Goal: Communication & Community: Answer question/provide support

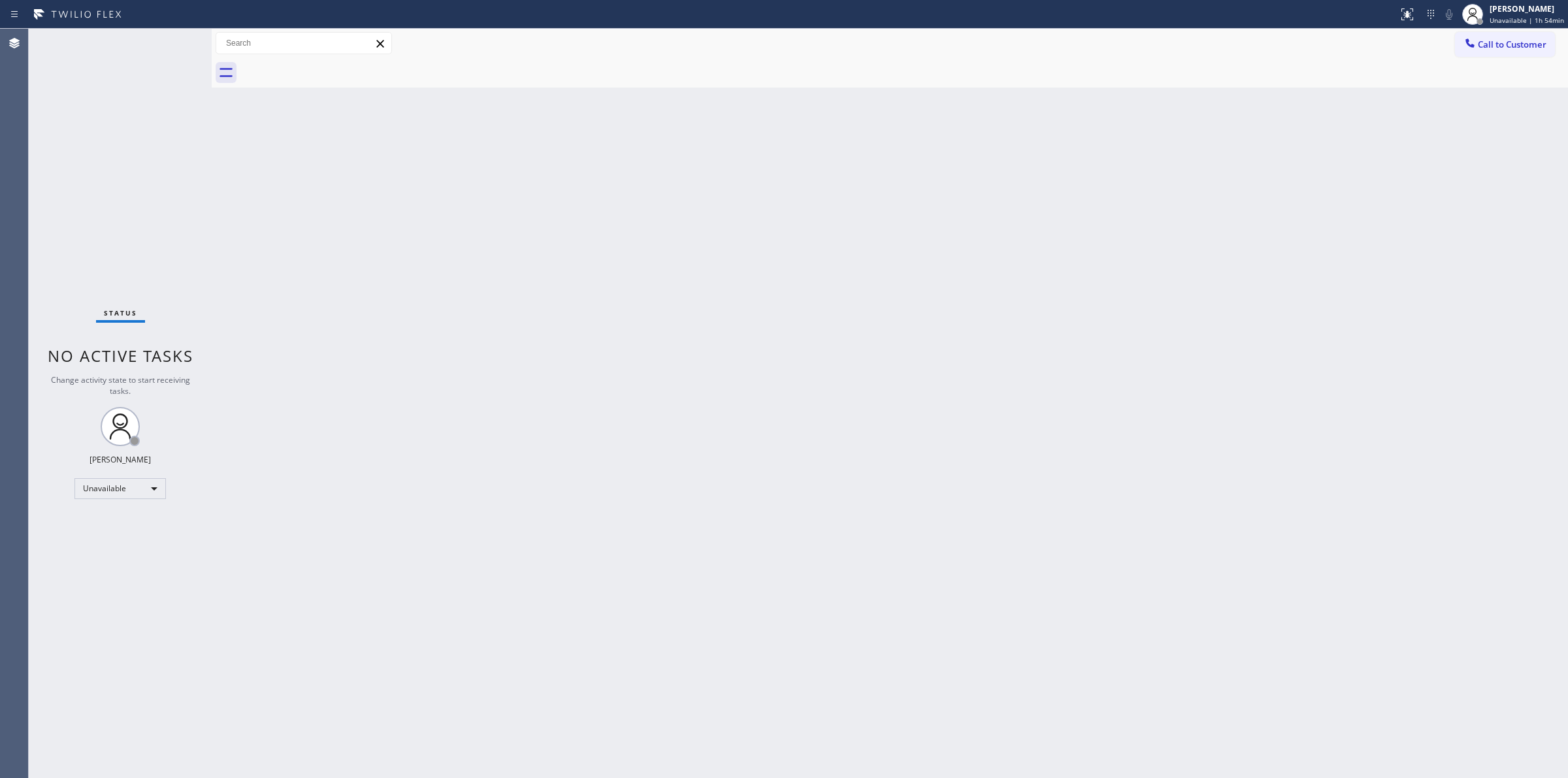
drag, startPoint x: 1533, startPoint y: 46, endPoint x: 1255, endPoint y: 100, distance: 283.2
click at [1532, 45] on span "Call to Customer" at bounding box center [1512, 44] width 69 height 12
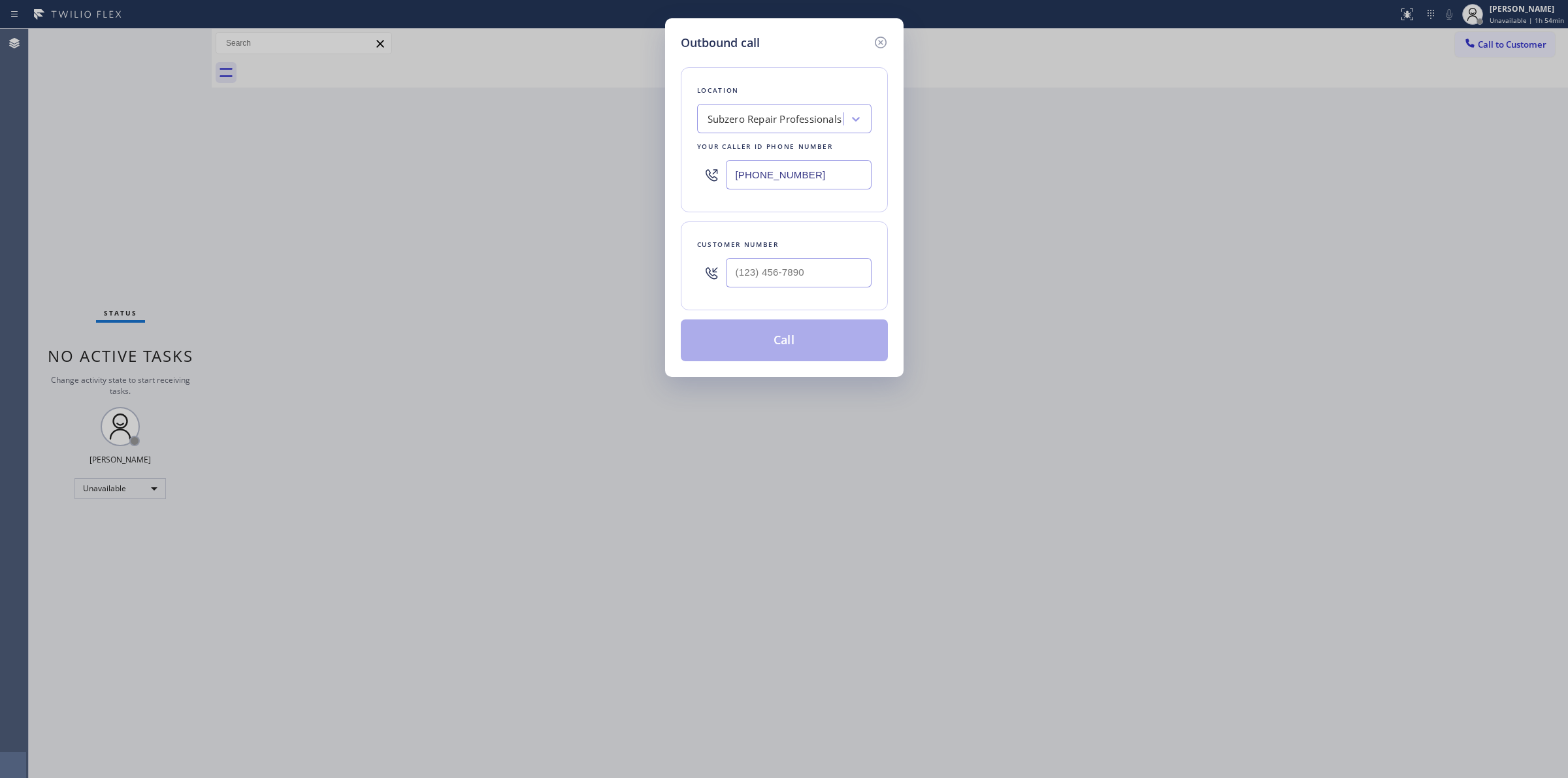
drag, startPoint x: 816, startPoint y: 175, endPoint x: 530, endPoint y: 168, distance: 286.1
click at [608, 175] on div "Outbound call Location Subzero Repair Professionals Your caller id phone number…" at bounding box center [784, 389] width 1568 height 778
paste input "55) 532-8955"
type input "(855) 532-8955"
click at [850, 122] on icon at bounding box center [856, 119] width 13 height 13
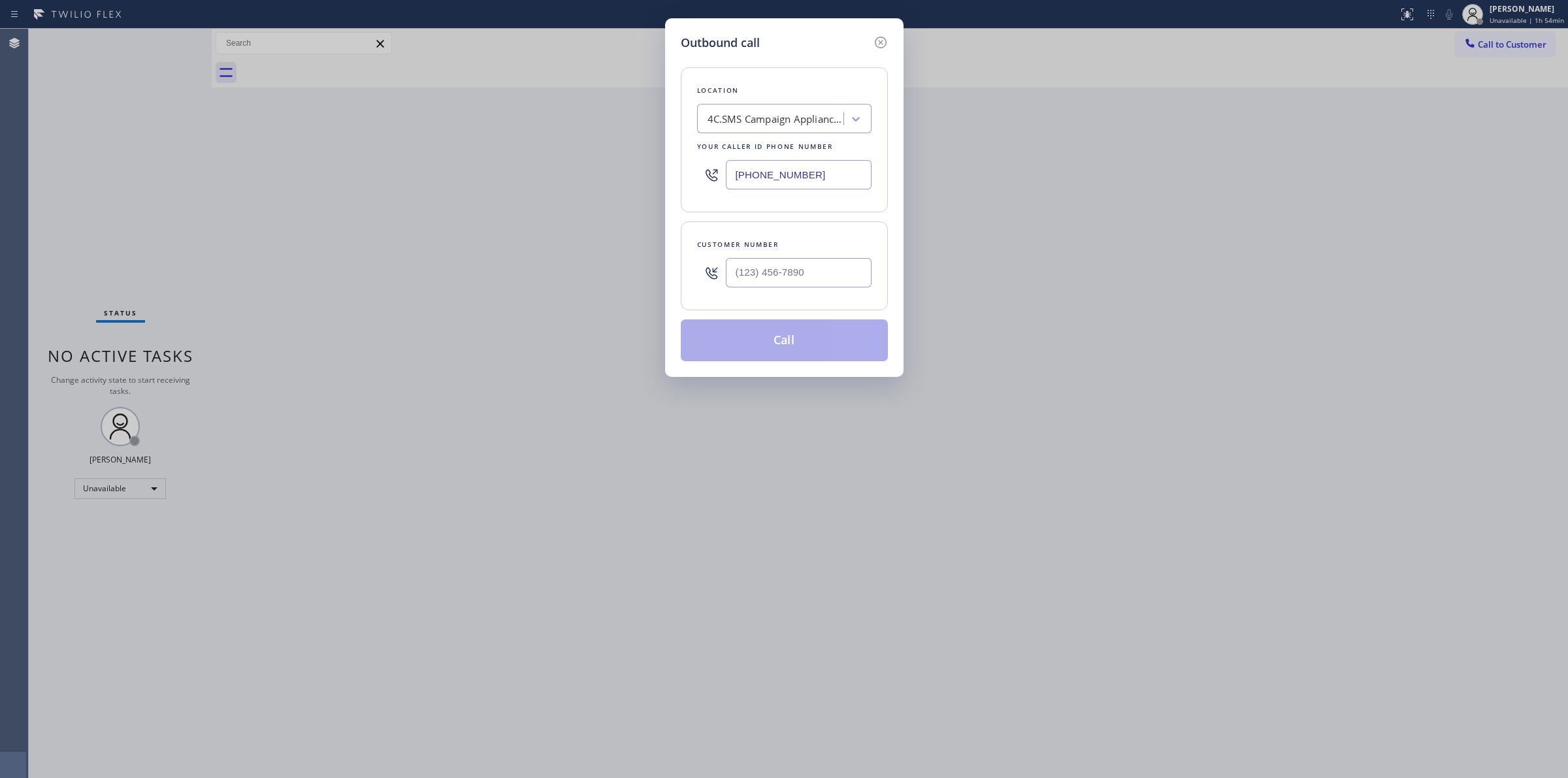
click at [851, 135] on div "Location 4C.SMS Campaign Appliance Repair CB SMS Your caller id phone number (8…" at bounding box center [784, 139] width 207 height 145
click at [851, 119] on icon at bounding box center [856, 119] width 13 height 13
click at [801, 265] on input "(___) ___-____" at bounding box center [798, 273] width 145 height 30
paste input "714) 528-8455"
type input "(714) 528-8455"
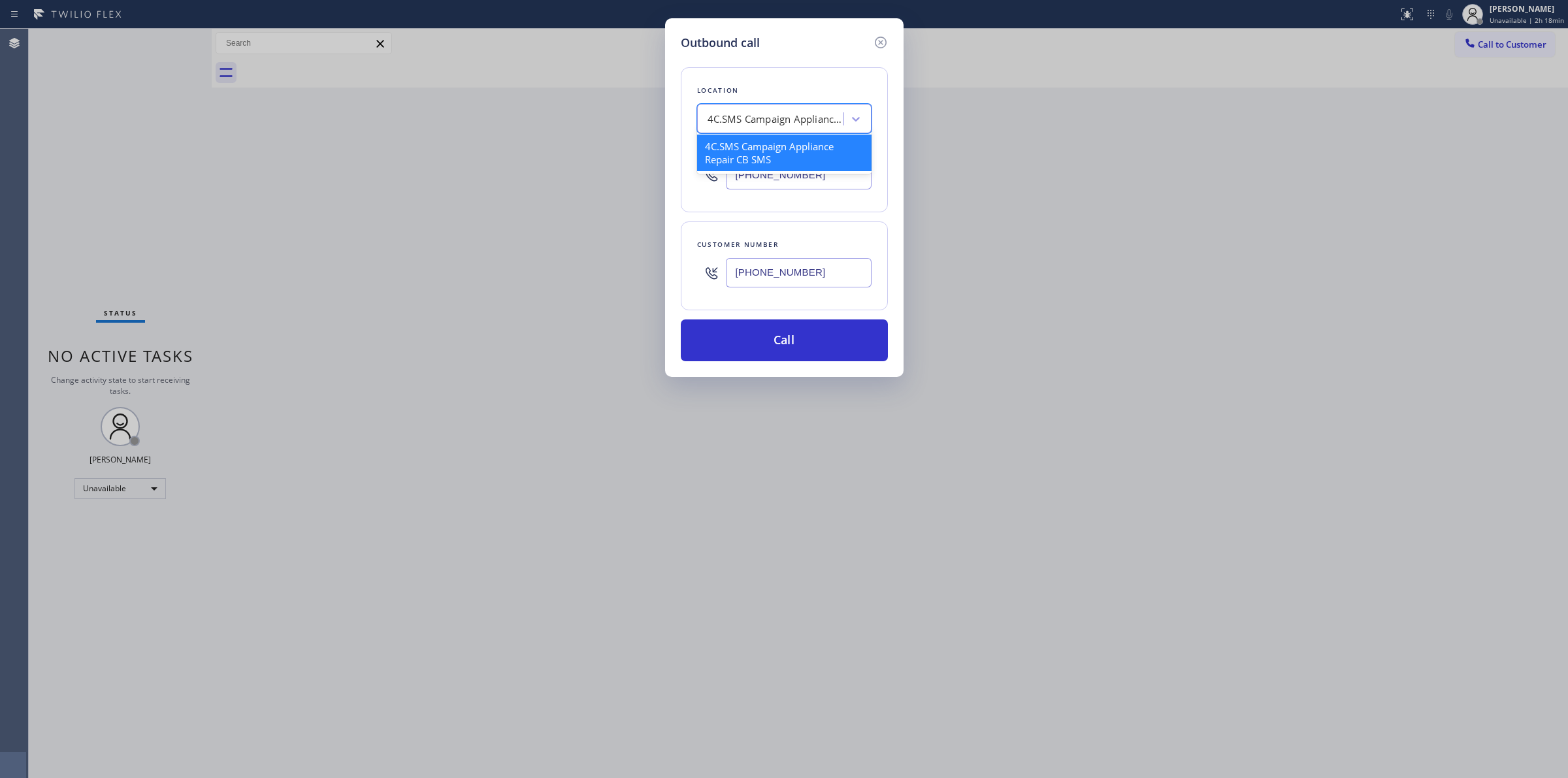
click at [819, 125] on div "4C.SMS Campaign Appliance Repair CB SMS" at bounding box center [776, 119] width 137 height 15
type input "Viking"
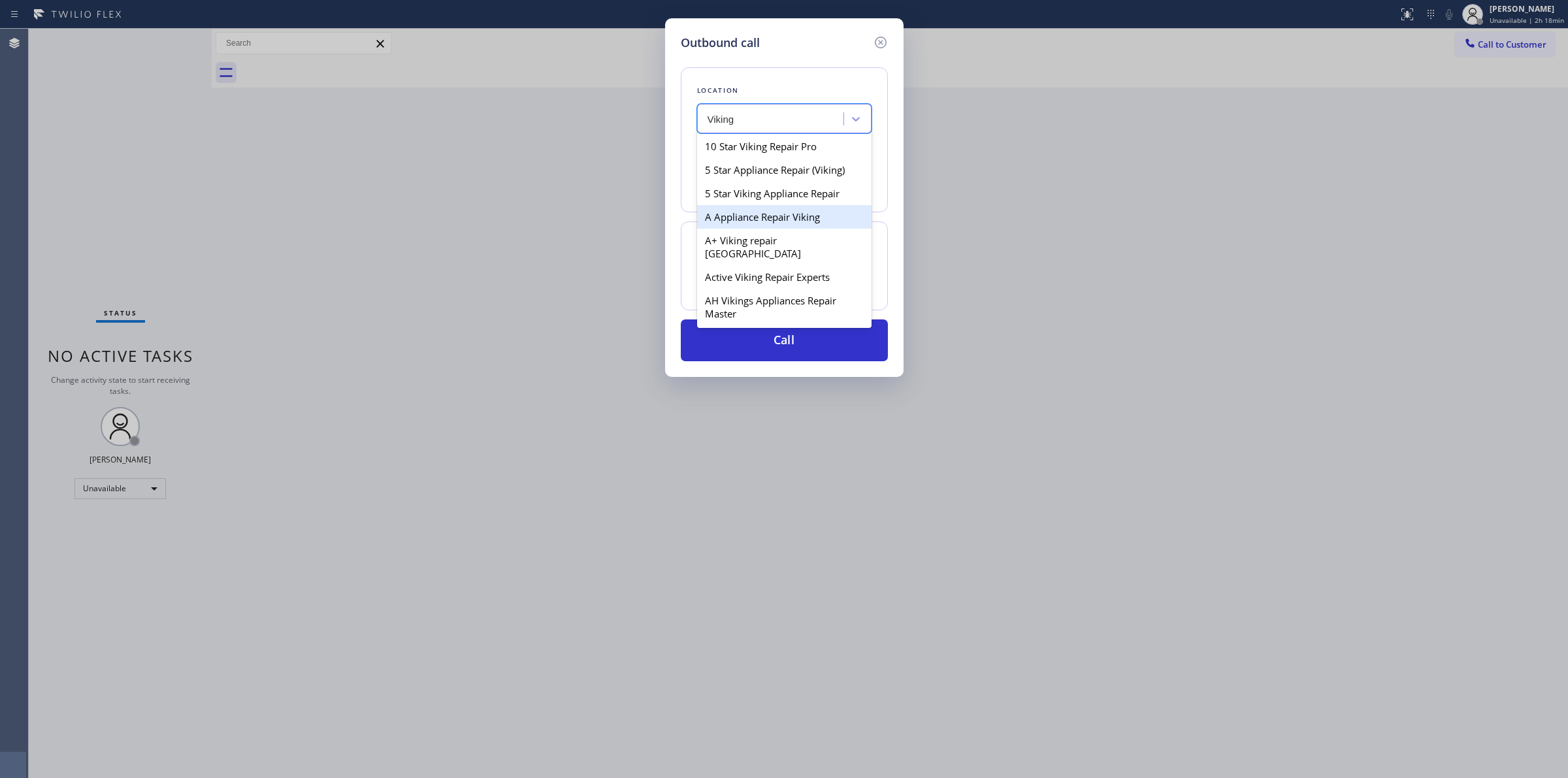
click at [744, 213] on div "A Appliance Repair Viking" at bounding box center [784, 217] width 174 height 23
type input "(949) 506-4787"
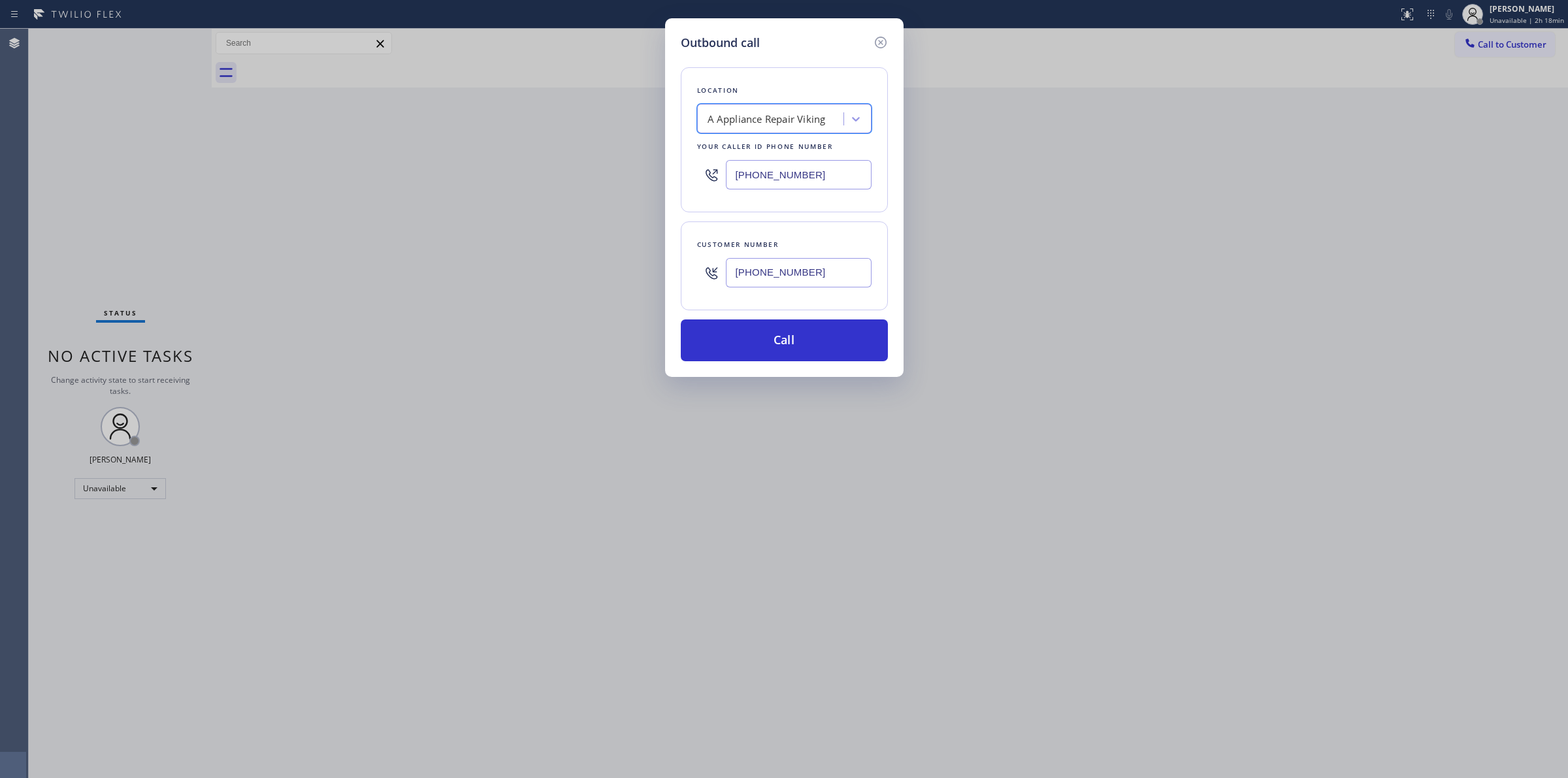
click at [772, 271] on input "(714) 528-8455" at bounding box center [798, 273] width 145 height 30
click at [757, 348] on button "Call" at bounding box center [784, 340] width 207 height 41
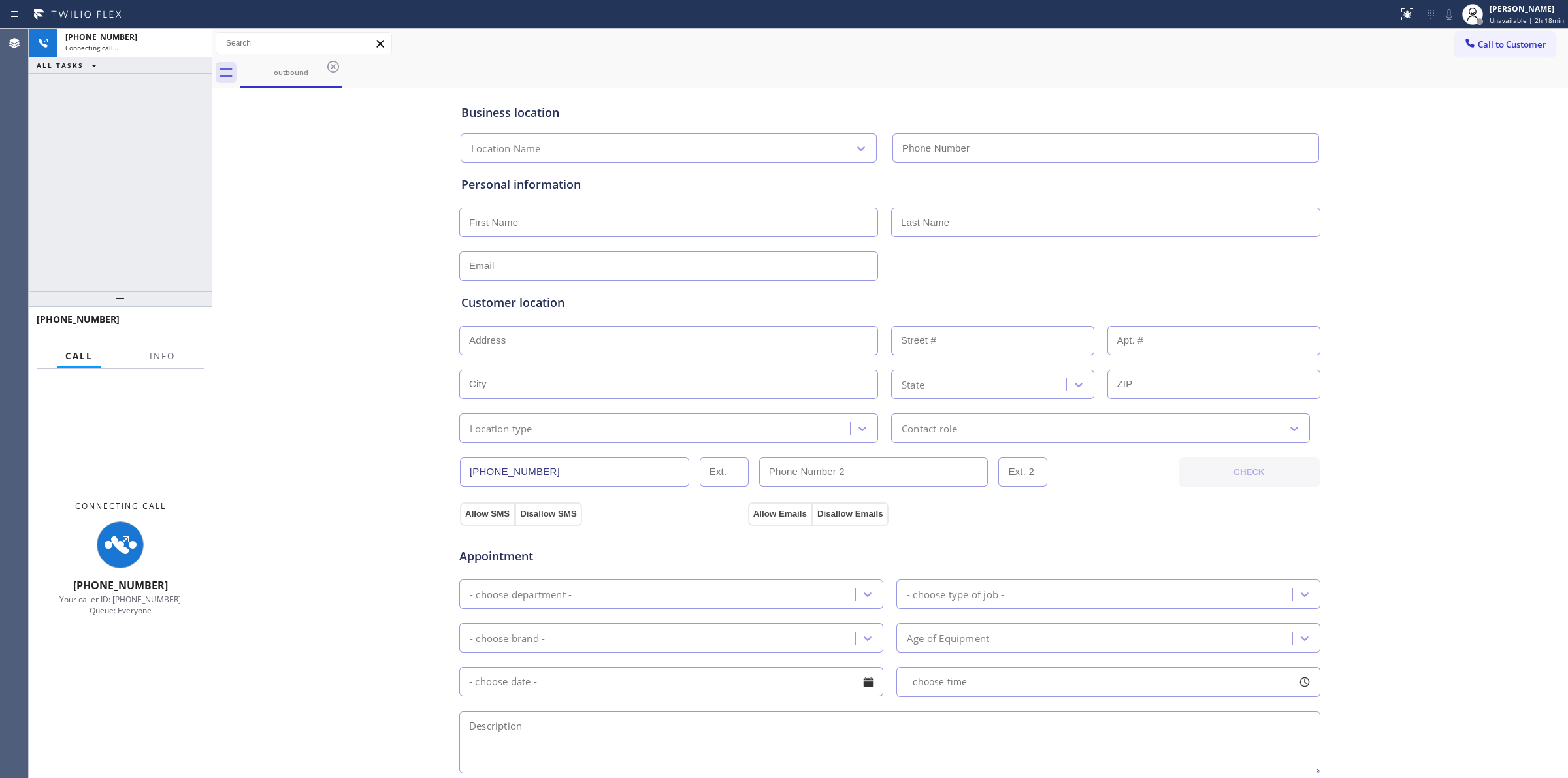
type input "(949) 506-4787"
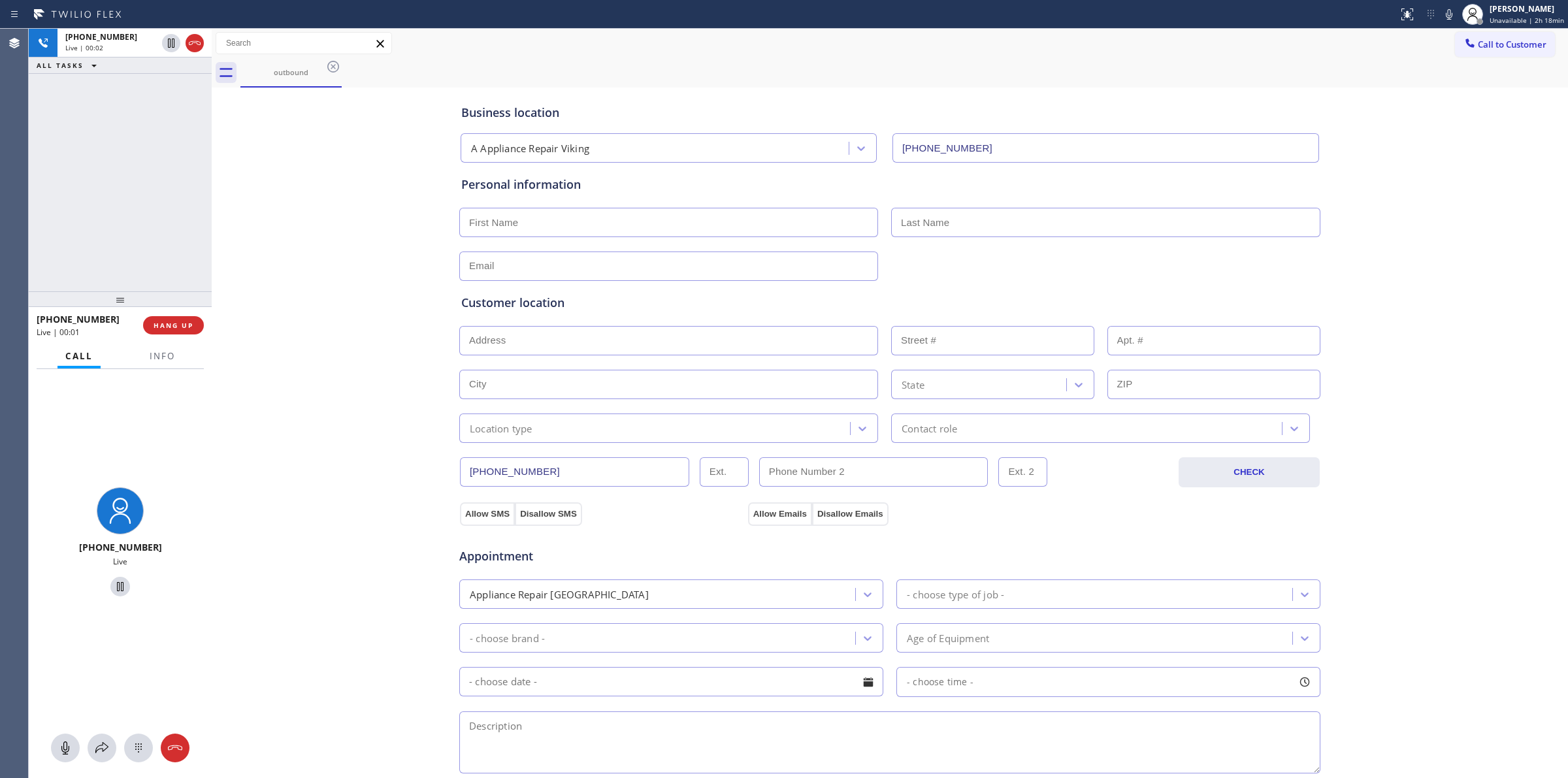
click at [1506, 40] on span "Call to Customer" at bounding box center [1512, 44] width 69 height 12
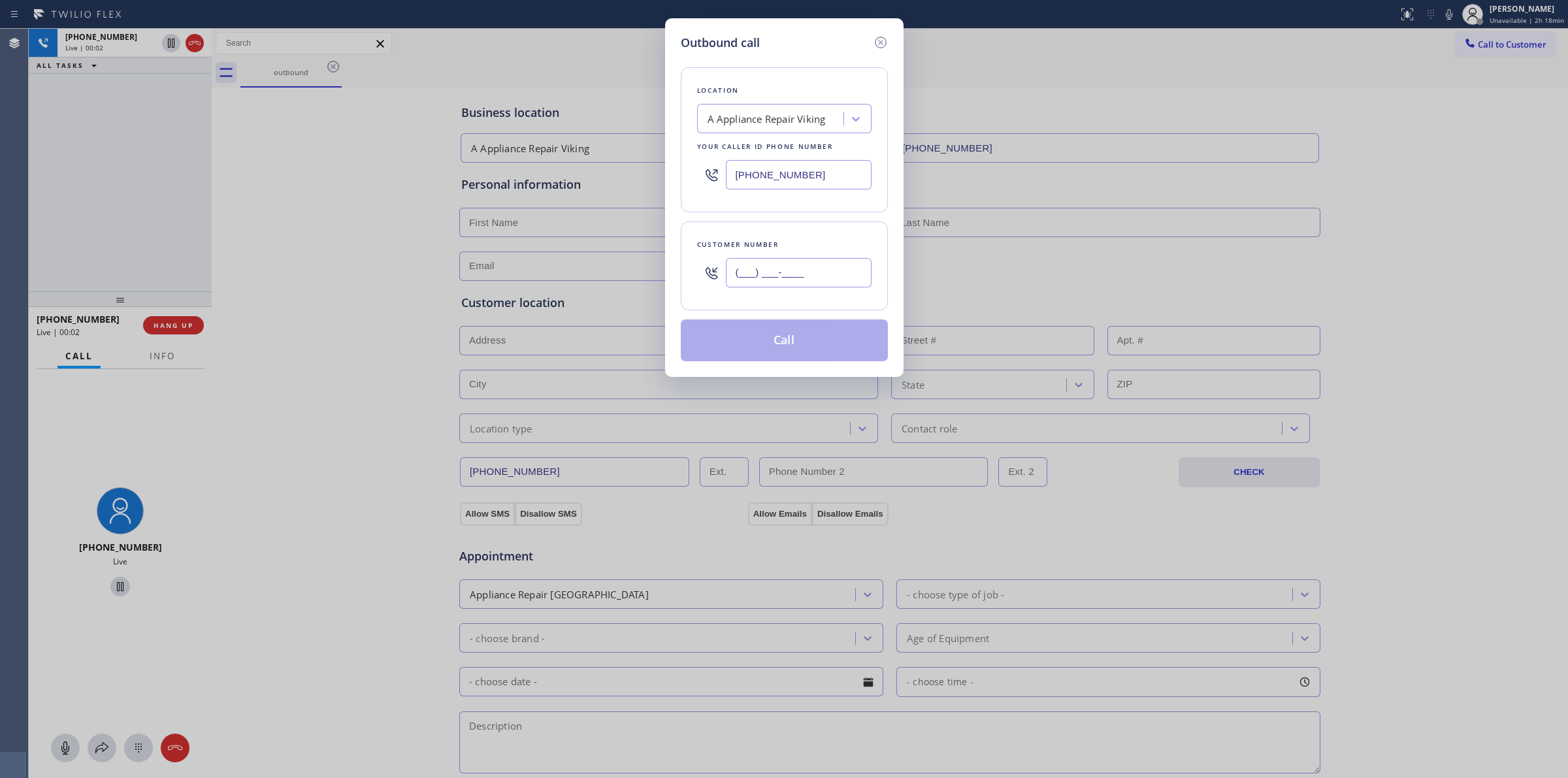
click at [805, 272] on input "(___) ___-____" at bounding box center [798, 273] width 145 height 30
paste input "714) 528-8455"
type input "(714) 528-8455"
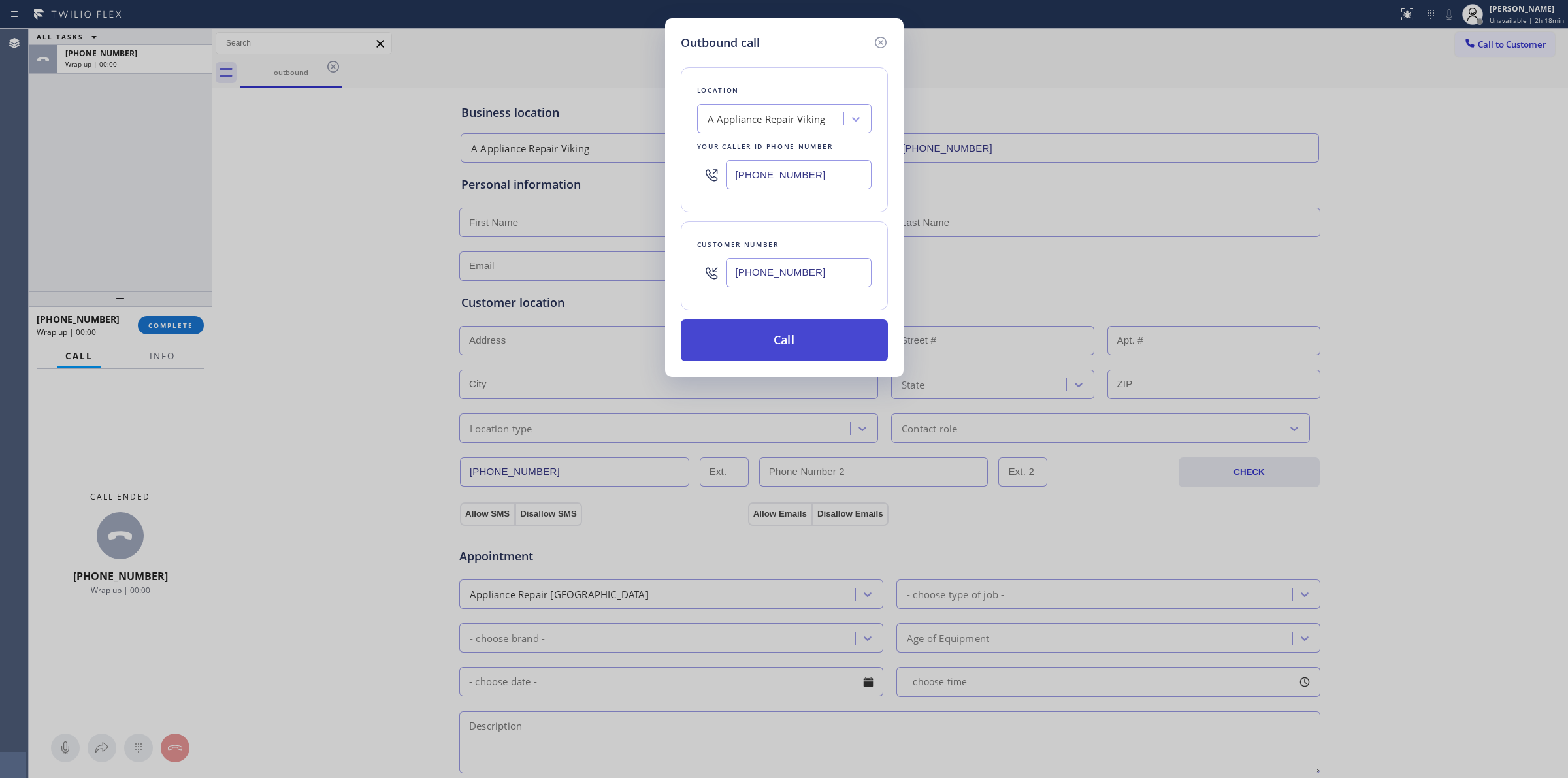
click at [752, 344] on button "Call" at bounding box center [784, 340] width 207 height 41
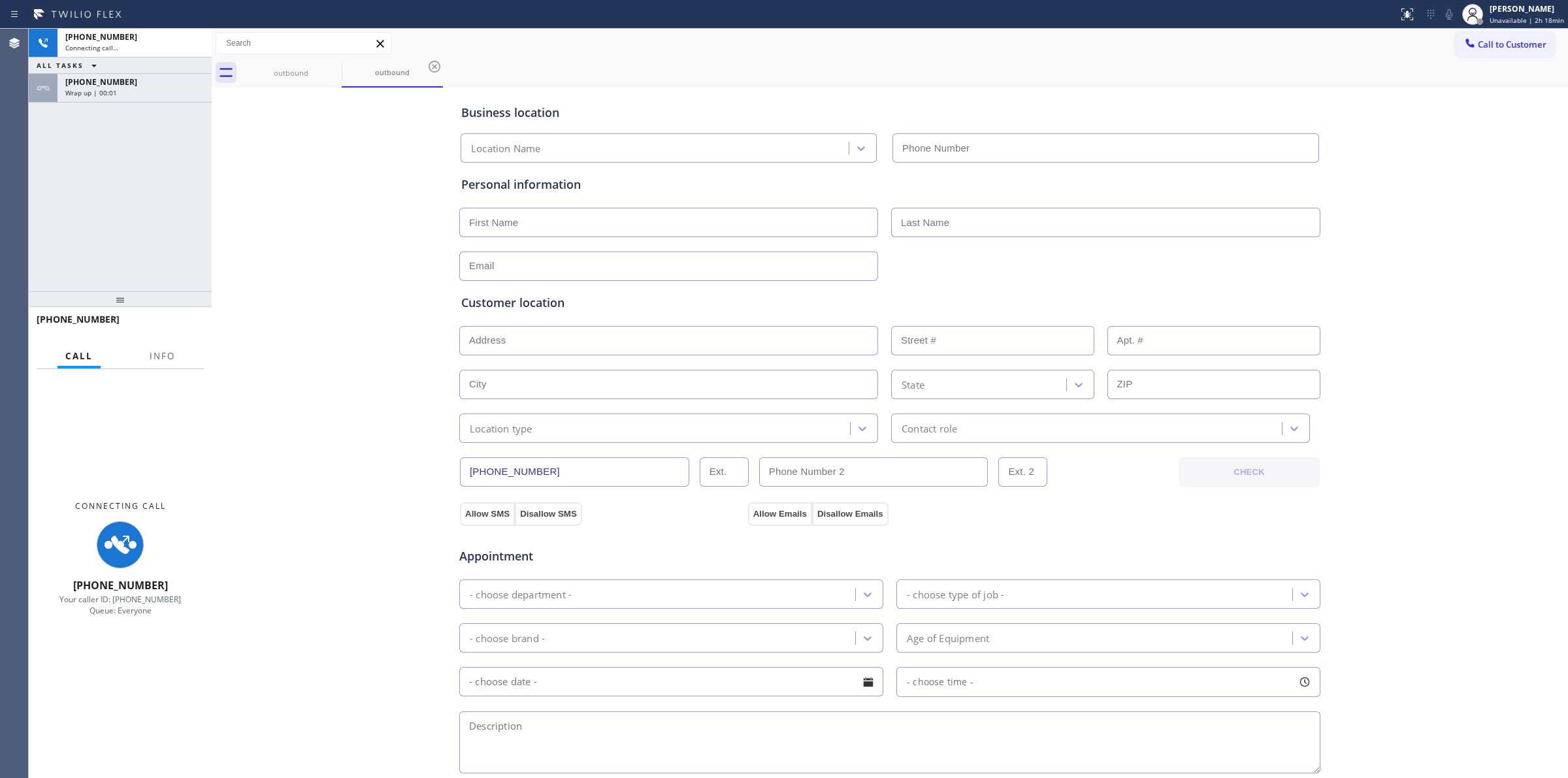
type input "(949) 506-4787"
click at [988, 75] on div "outbound outbound" at bounding box center [904, 73] width 1328 height 30
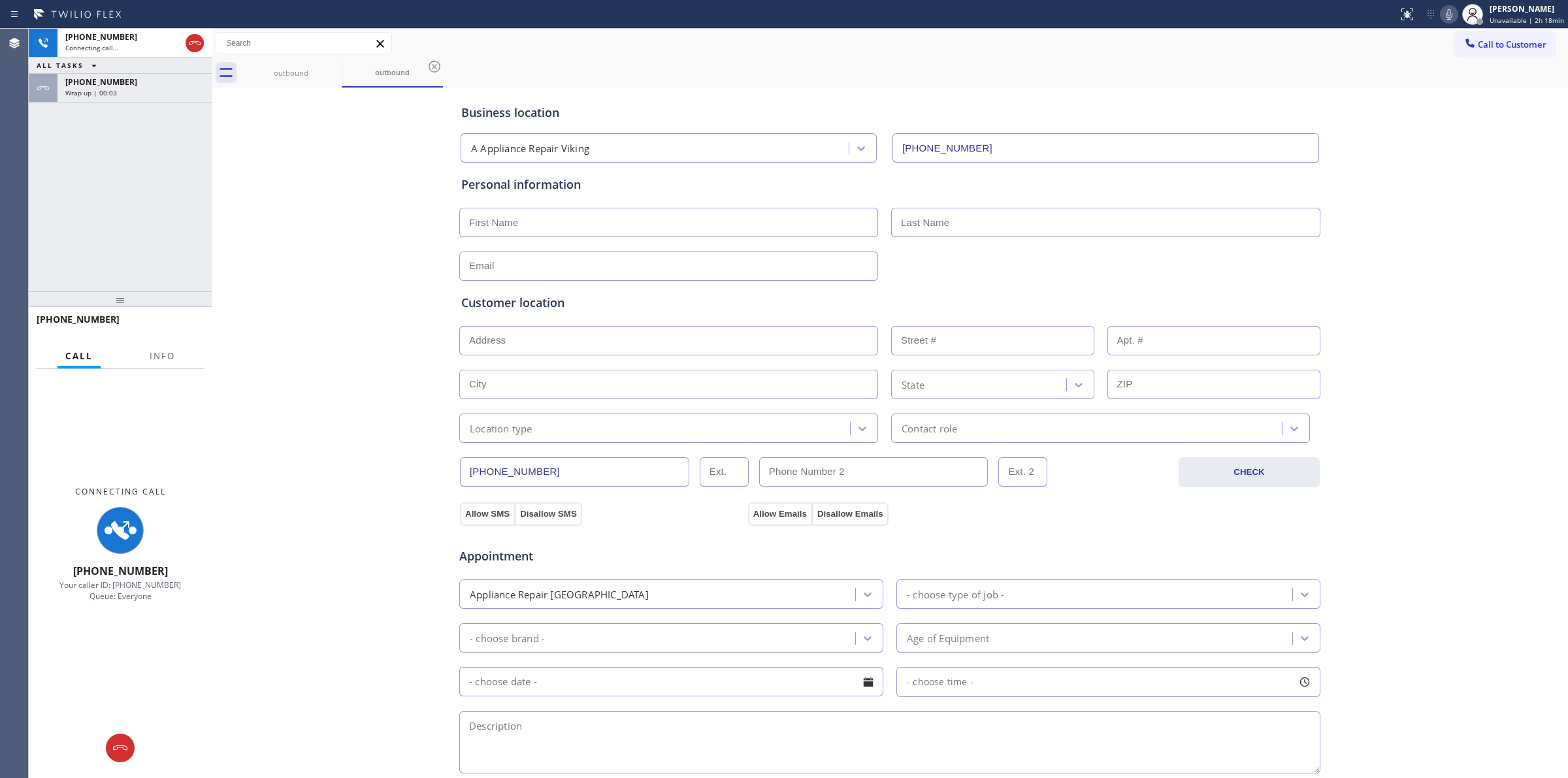
click at [1452, 14] on icon at bounding box center [1449, 14] width 16 height 16
click at [135, 85] on div "+17145288455" at bounding box center [135, 82] width 138 height 11
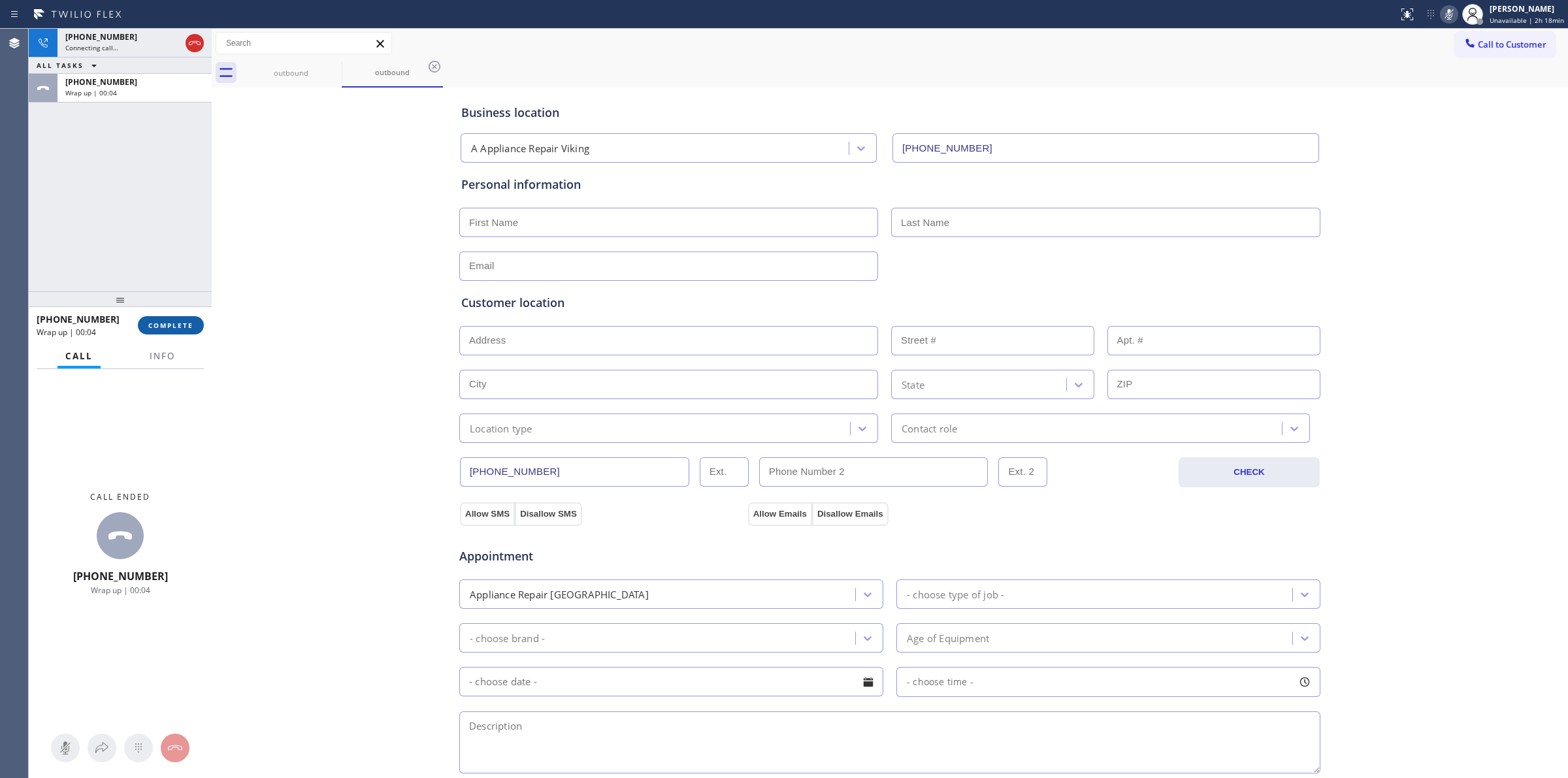
click at [170, 316] on button "COMPLETE" at bounding box center [170, 324] width 66 height 18
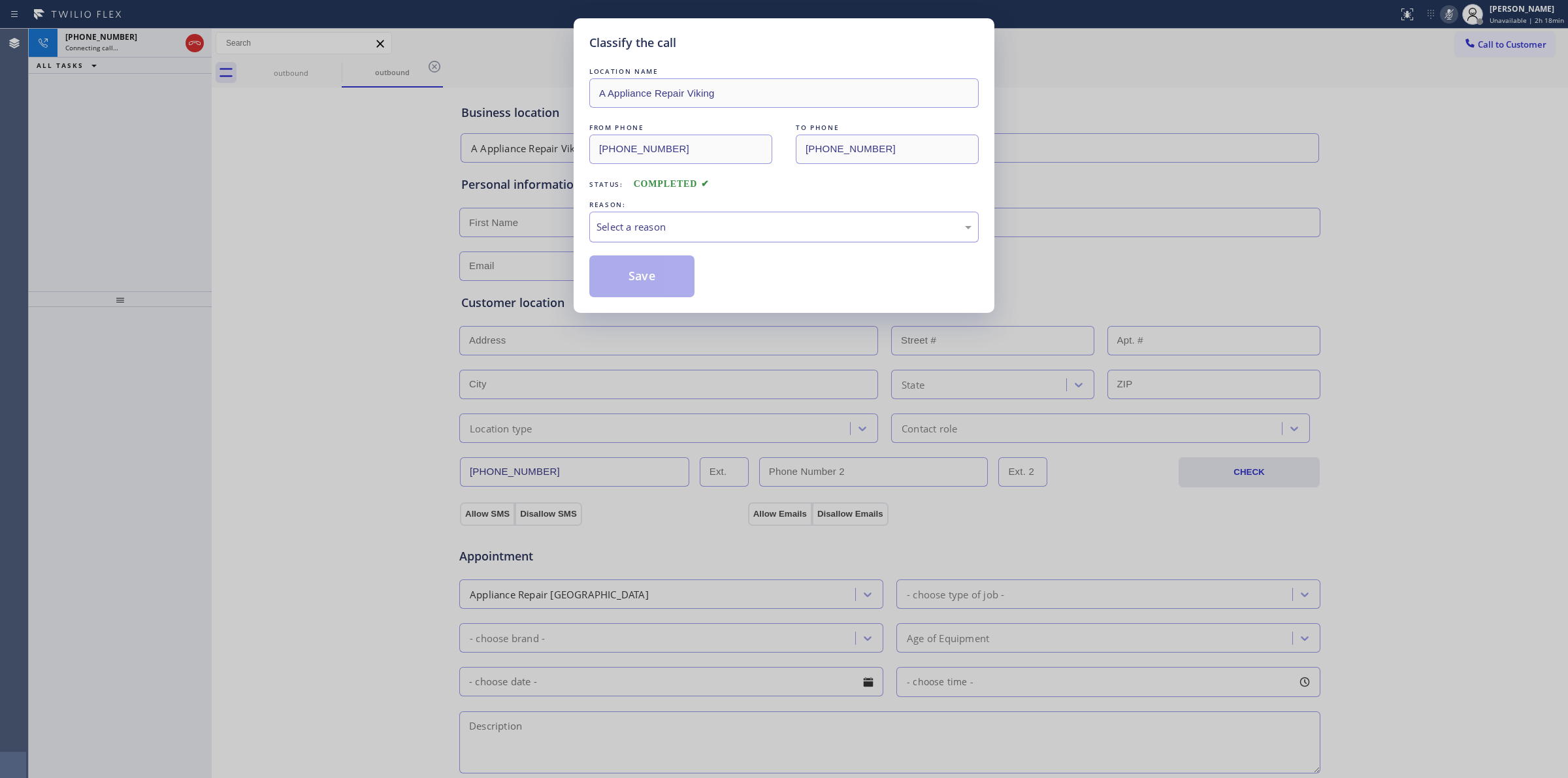
click at [687, 220] on div "Select a reason" at bounding box center [784, 227] width 375 height 15
click at [648, 270] on button "Save" at bounding box center [642, 276] width 106 height 41
click at [103, 42] on div "Classify the call LOCATION NAME A Appliance Repair Viking FROM PHONE (949) 506-…" at bounding box center [798, 403] width 1540 height 749
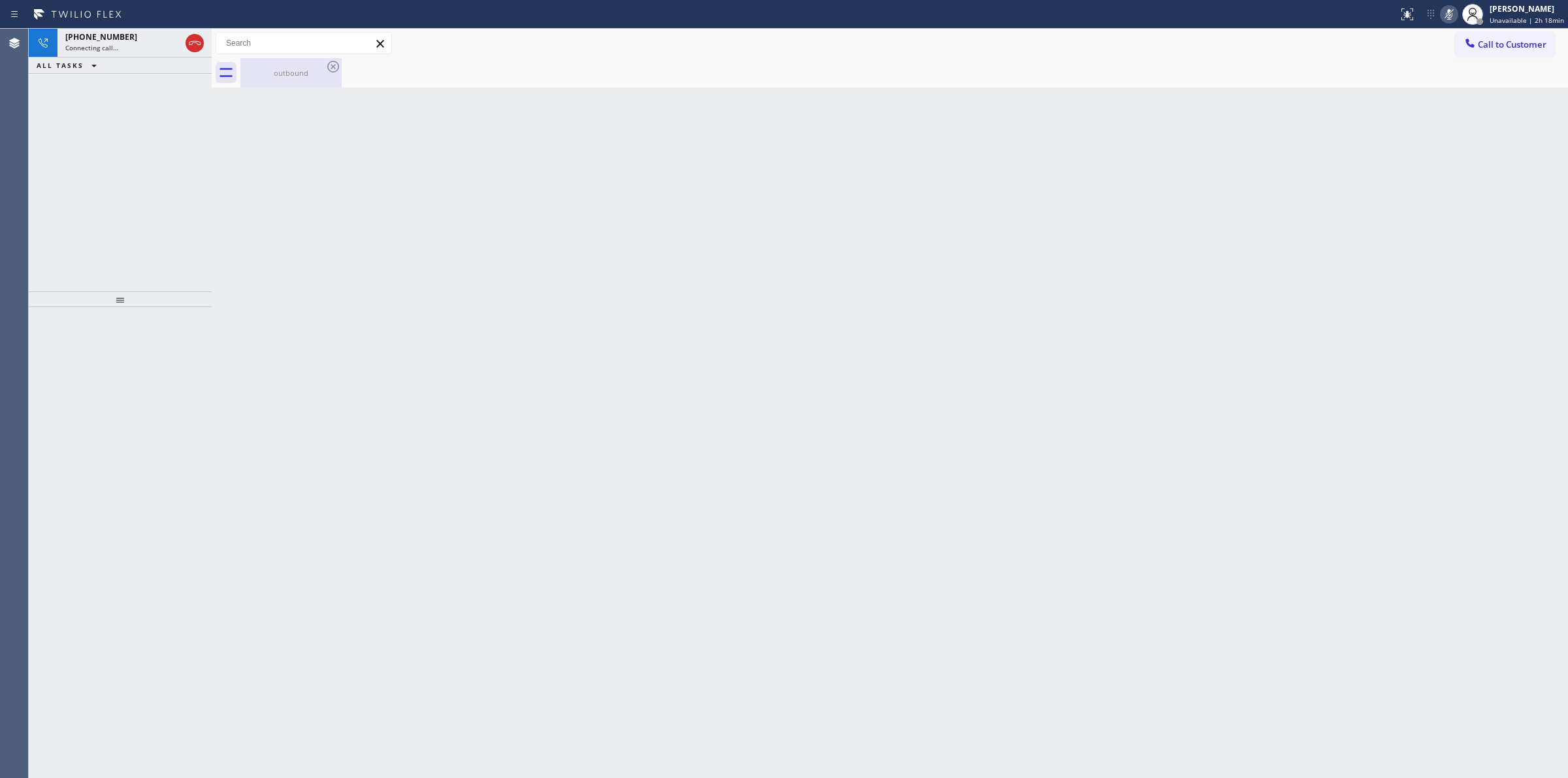
click at [301, 76] on div "outbound" at bounding box center [291, 73] width 99 height 10
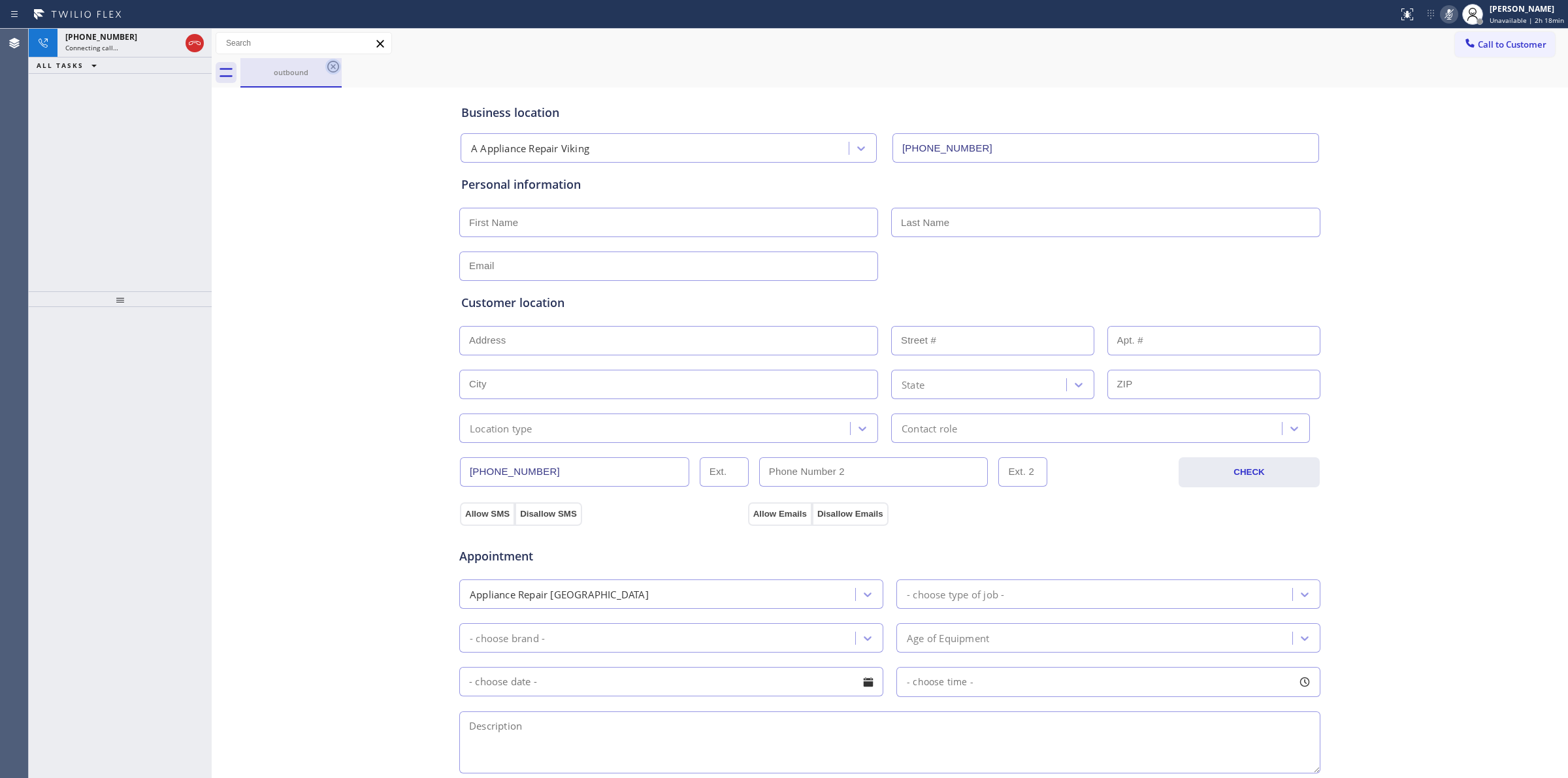
click at [332, 70] on icon at bounding box center [333, 66] width 16 height 16
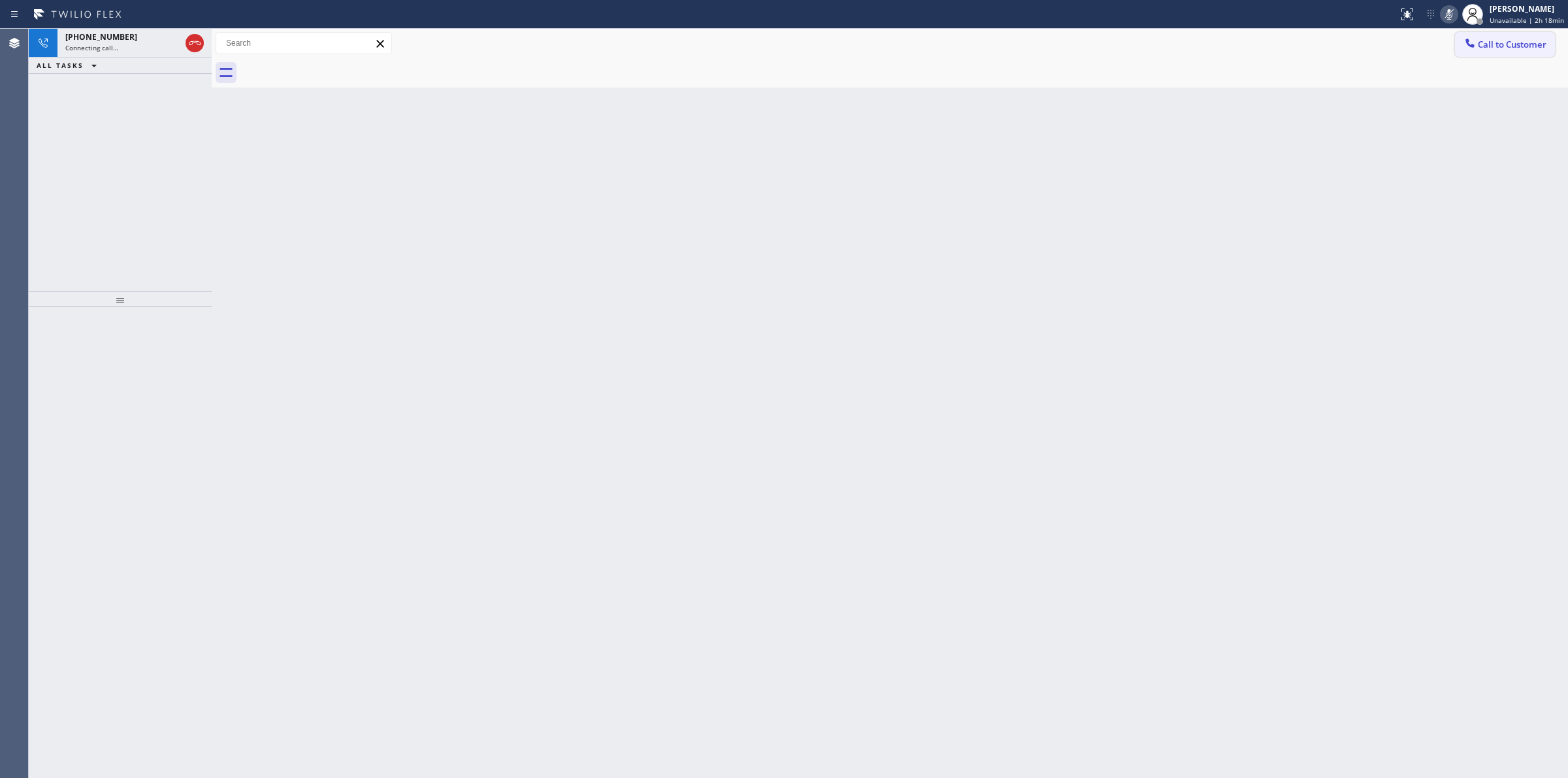
drag, startPoint x: 1488, startPoint y: 33, endPoint x: 1333, endPoint y: 93, distance: 166.2
click at [1488, 34] on button "Call to Customer" at bounding box center [1505, 45] width 100 height 25
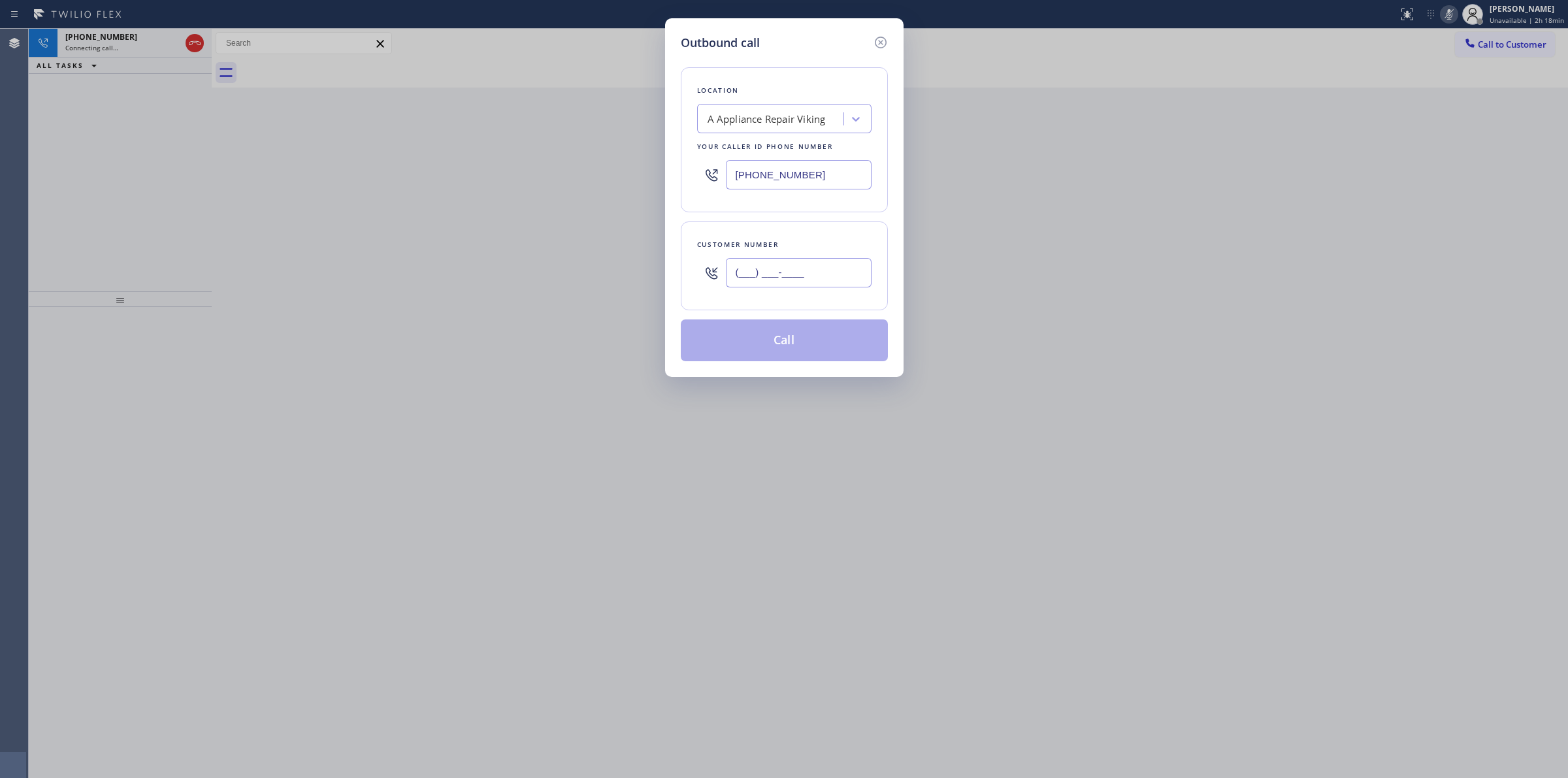
click at [840, 278] on input "(___) ___-____" at bounding box center [798, 273] width 145 height 30
paste input "714) 528-8455"
type input "(714) 528-8455"
click at [742, 69] on div "Location A Appliance Repair Viking Your caller id phone number (949) 506-4787" at bounding box center [784, 139] width 207 height 145
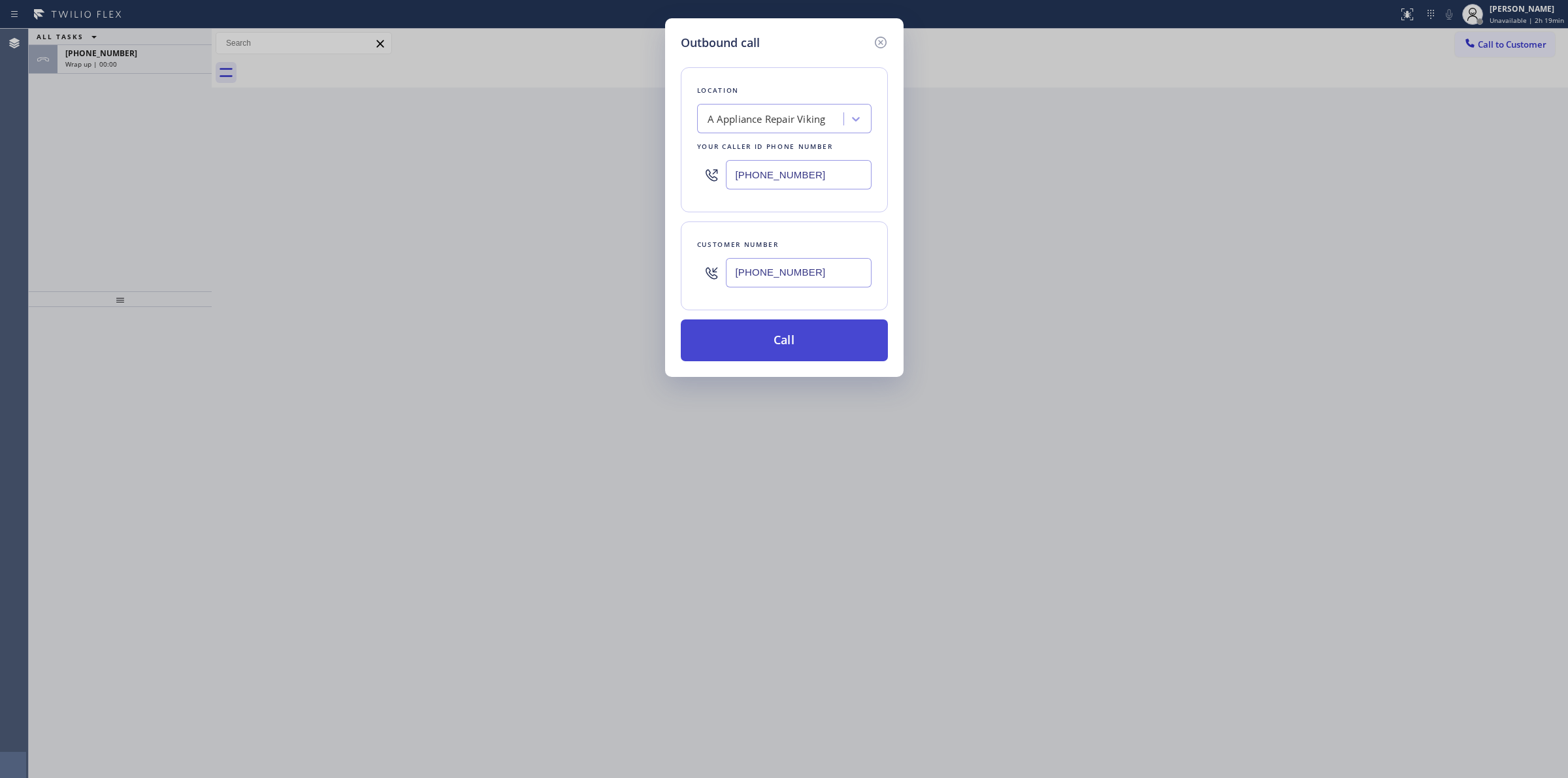
click at [795, 339] on button "Call" at bounding box center [784, 340] width 207 height 41
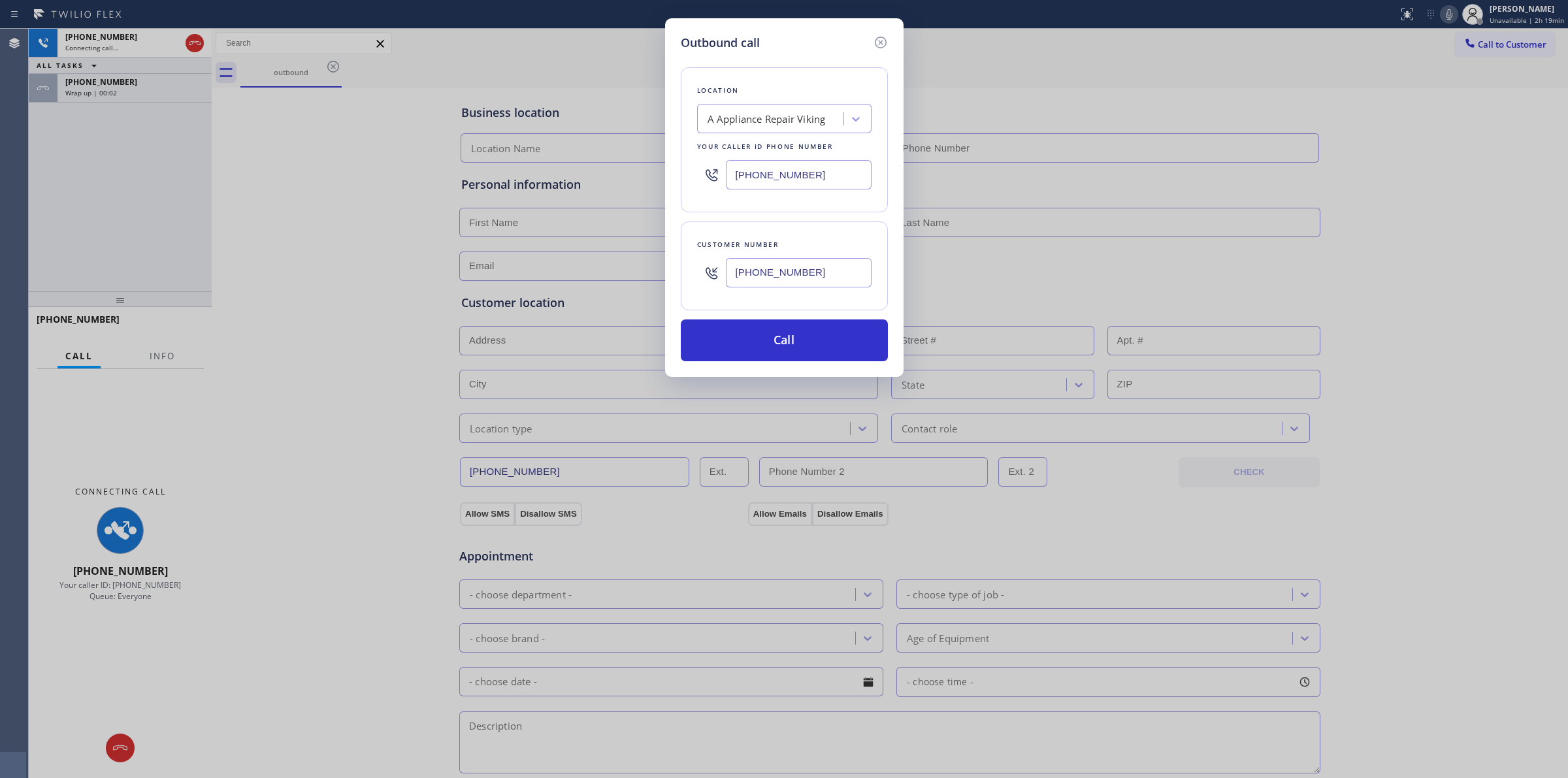
click at [587, 54] on div "Outbound call Location A Appliance Repair Viking Your caller id phone number (9…" at bounding box center [784, 389] width 1568 height 778
type input "(949) 506-4787"
click at [125, 96] on div "Outbound call Location A Appliance Repair Viking Your caller id phone number (9…" at bounding box center [784, 389] width 1568 height 778
click at [870, 37] on div "Outbound call" at bounding box center [784, 42] width 207 height 18
click at [876, 38] on icon at bounding box center [881, 42] width 16 height 16
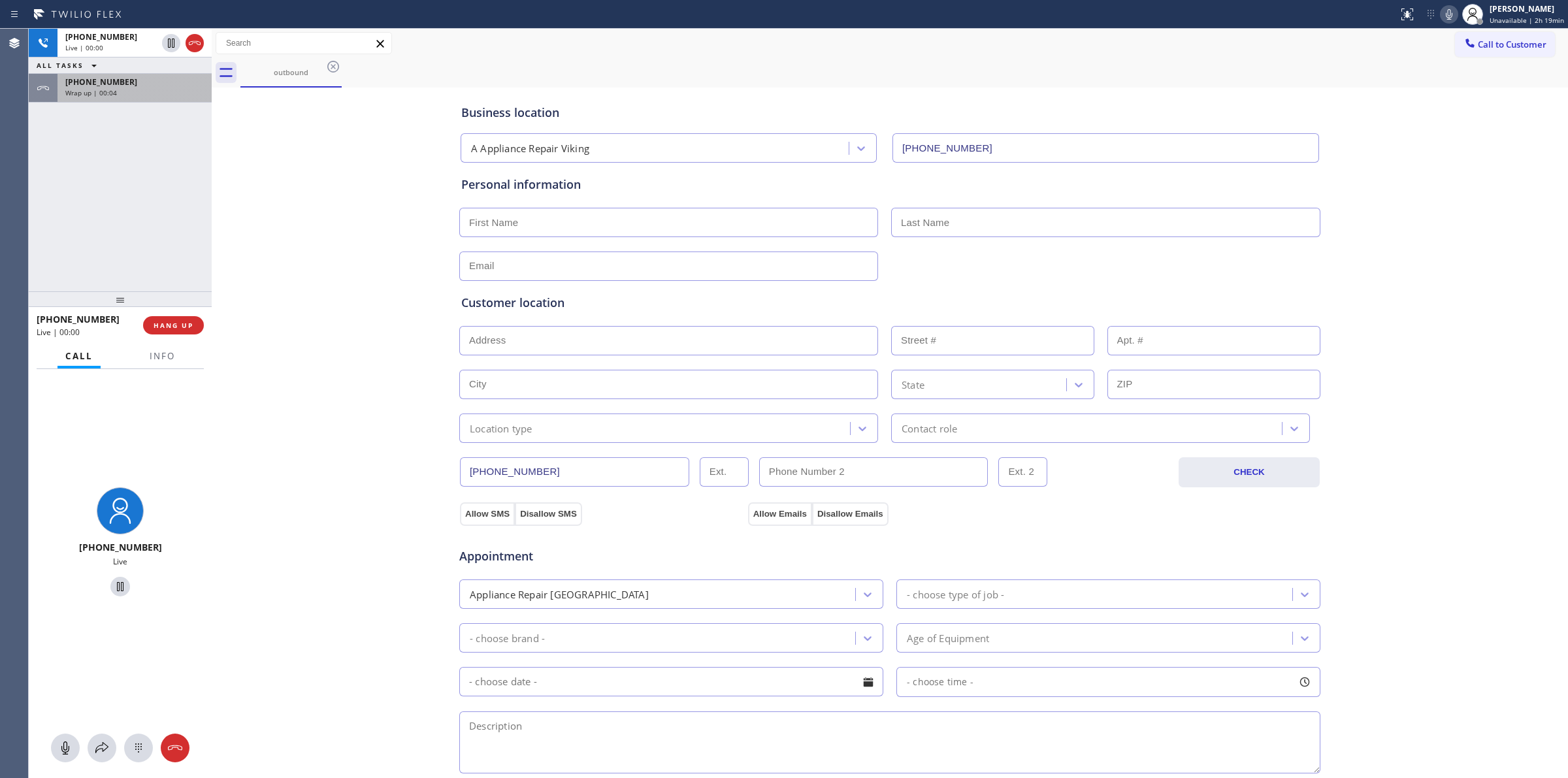
click at [154, 73] on div "+17145288455 Wrap up | 00:04" at bounding box center [132, 88] width 149 height 29
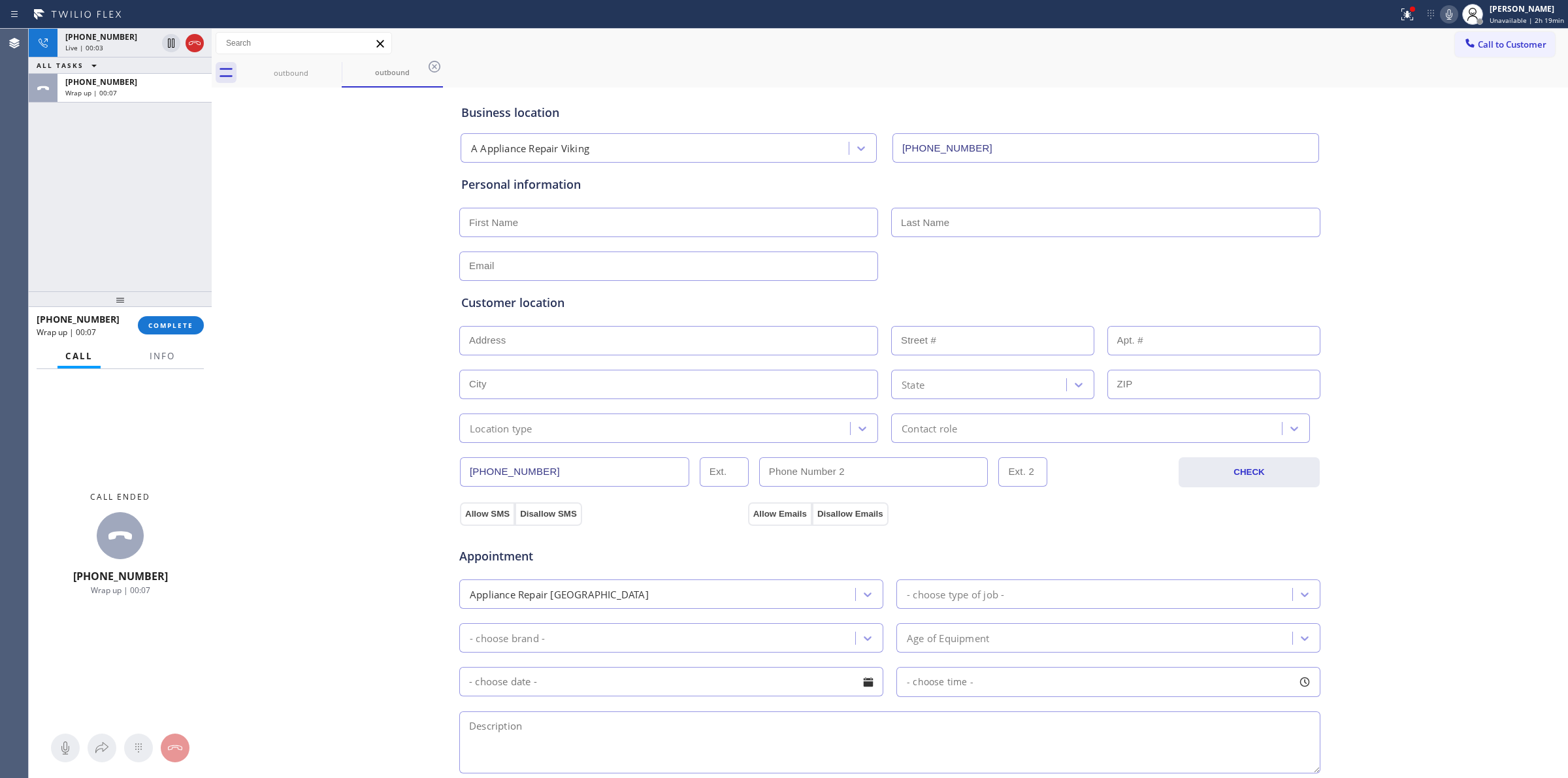
type input "(949) 506-4787"
click at [1518, 50] on button "Call to Customer" at bounding box center [1505, 45] width 100 height 25
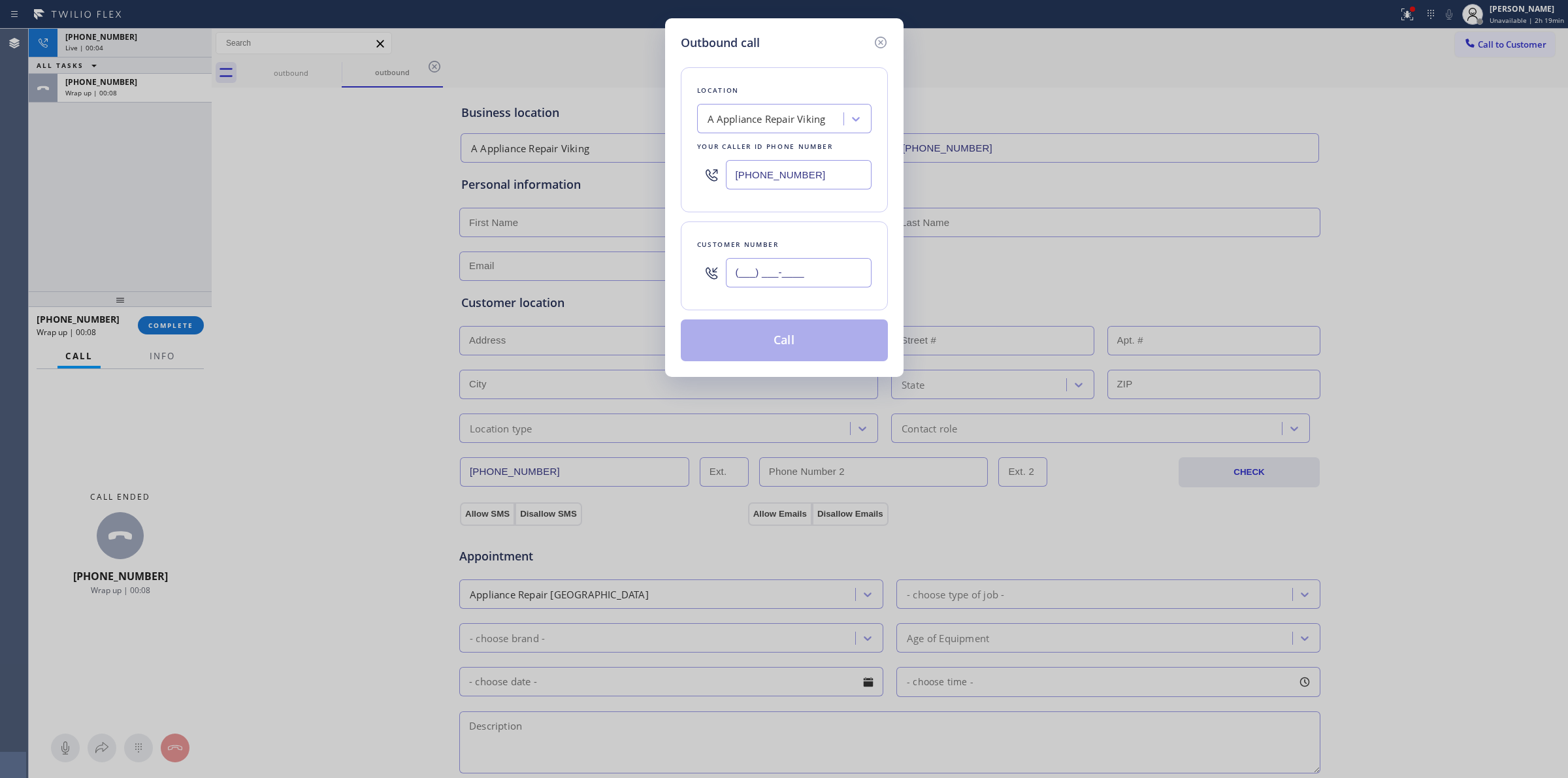
click at [784, 279] on input "(___) ___-____" at bounding box center [798, 273] width 145 height 30
paste input "714) 528-8455"
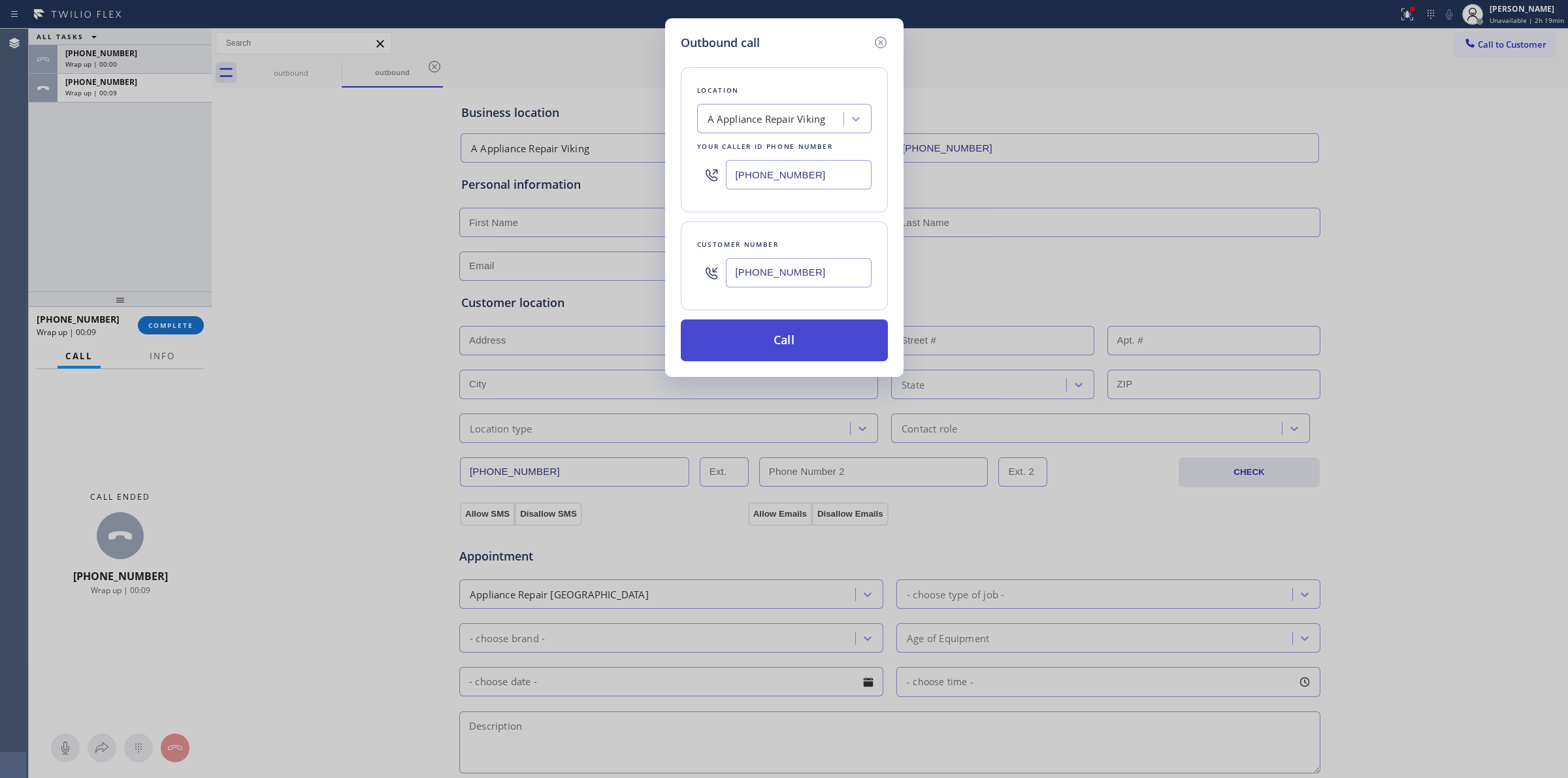
type input "(714) 528-8455"
click at [780, 344] on button "Call" at bounding box center [784, 340] width 207 height 41
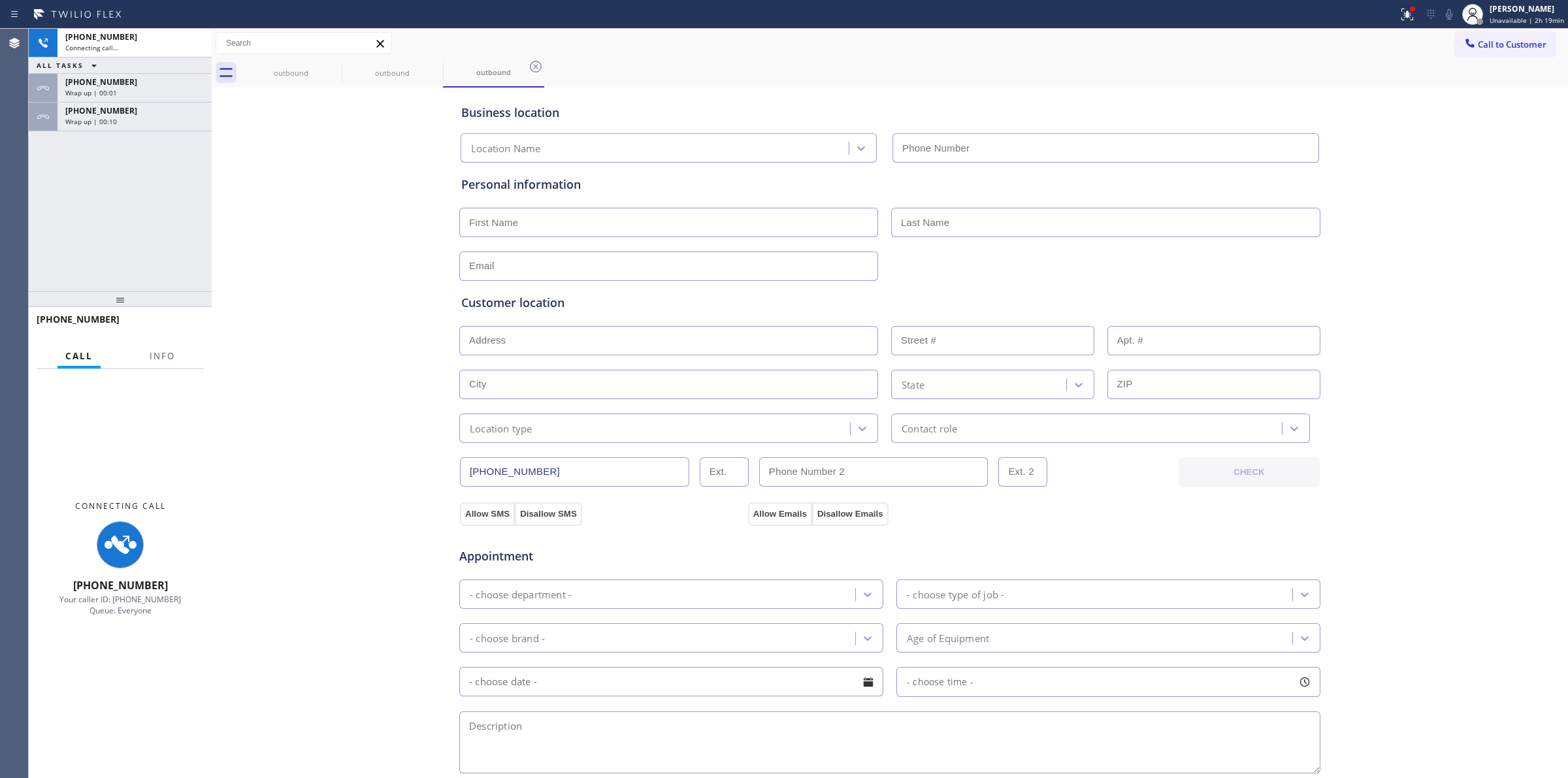
type input "(949) 506-4787"
click at [801, 67] on div "outbound outbound outbound" at bounding box center [904, 73] width 1328 height 30
click at [117, 119] on div "Wrap up | 00:12" at bounding box center [135, 122] width 138 height 9
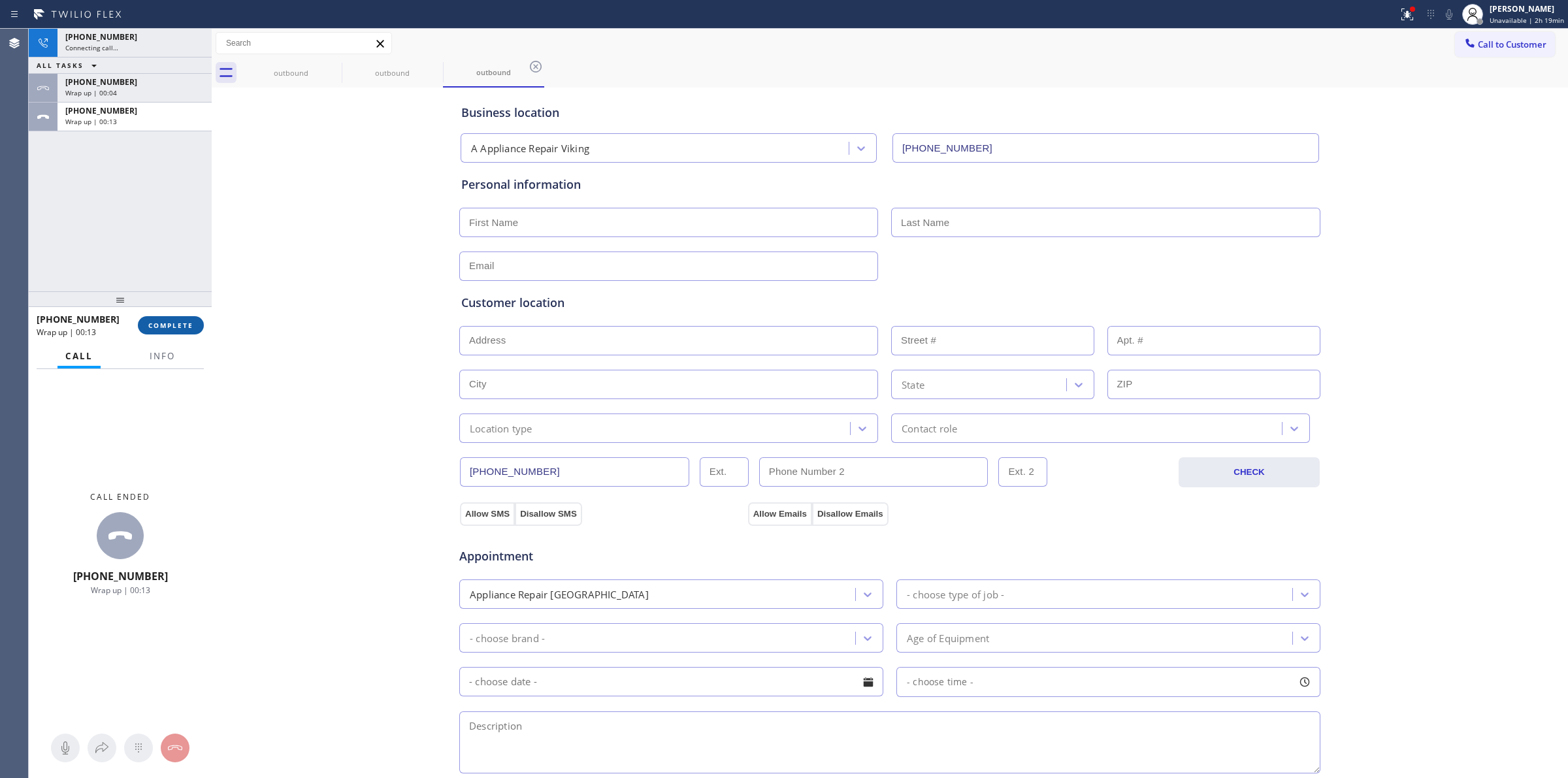
click at [159, 332] on button "COMPLETE" at bounding box center [170, 324] width 66 height 18
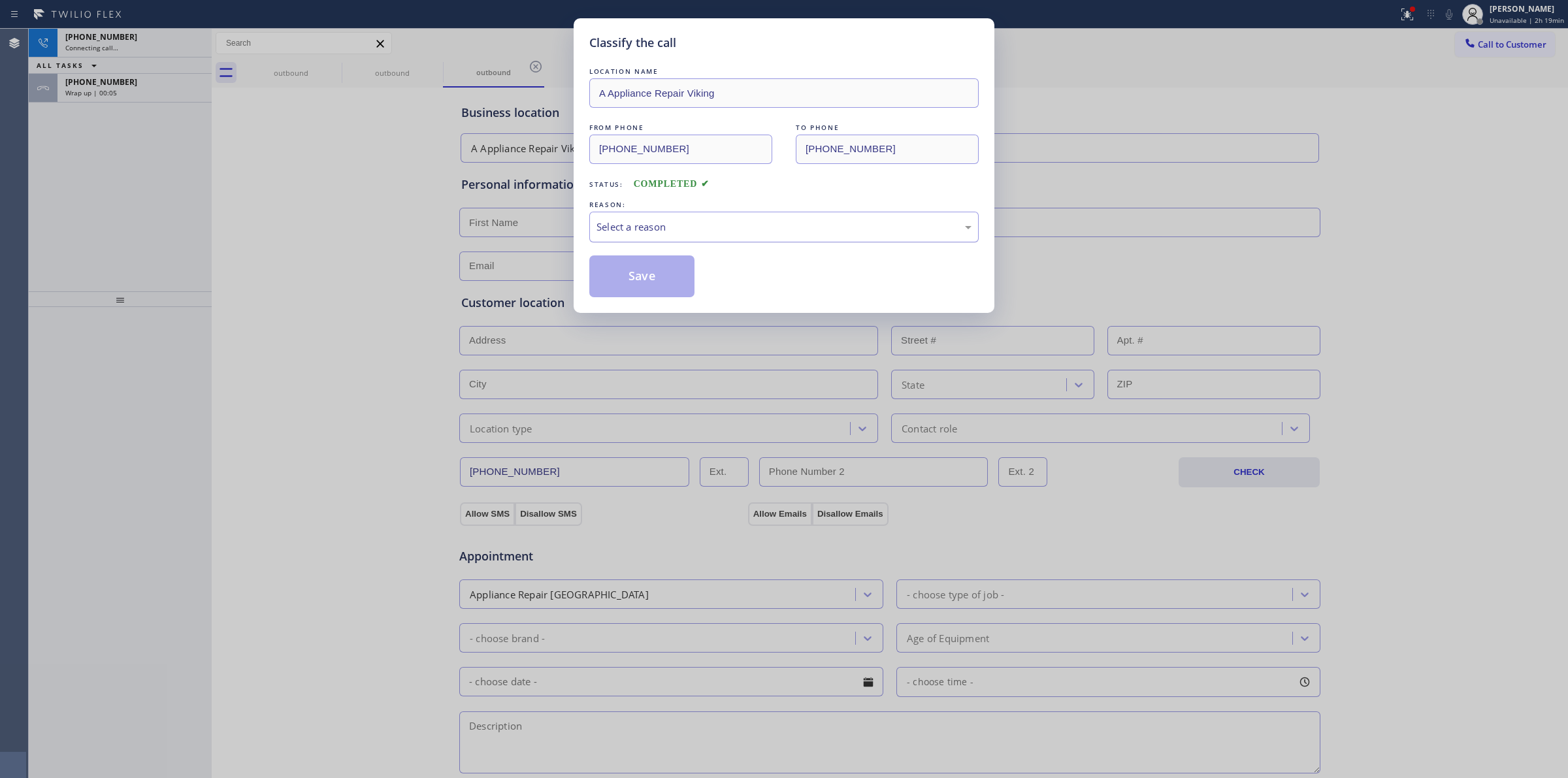
drag, startPoint x: 633, startPoint y: 232, endPoint x: 648, endPoint y: 237, distance: 15.8
click at [634, 232] on div "Select a reason" at bounding box center [784, 227] width 375 height 15
click at [636, 285] on button "Save" at bounding box center [642, 276] width 106 height 41
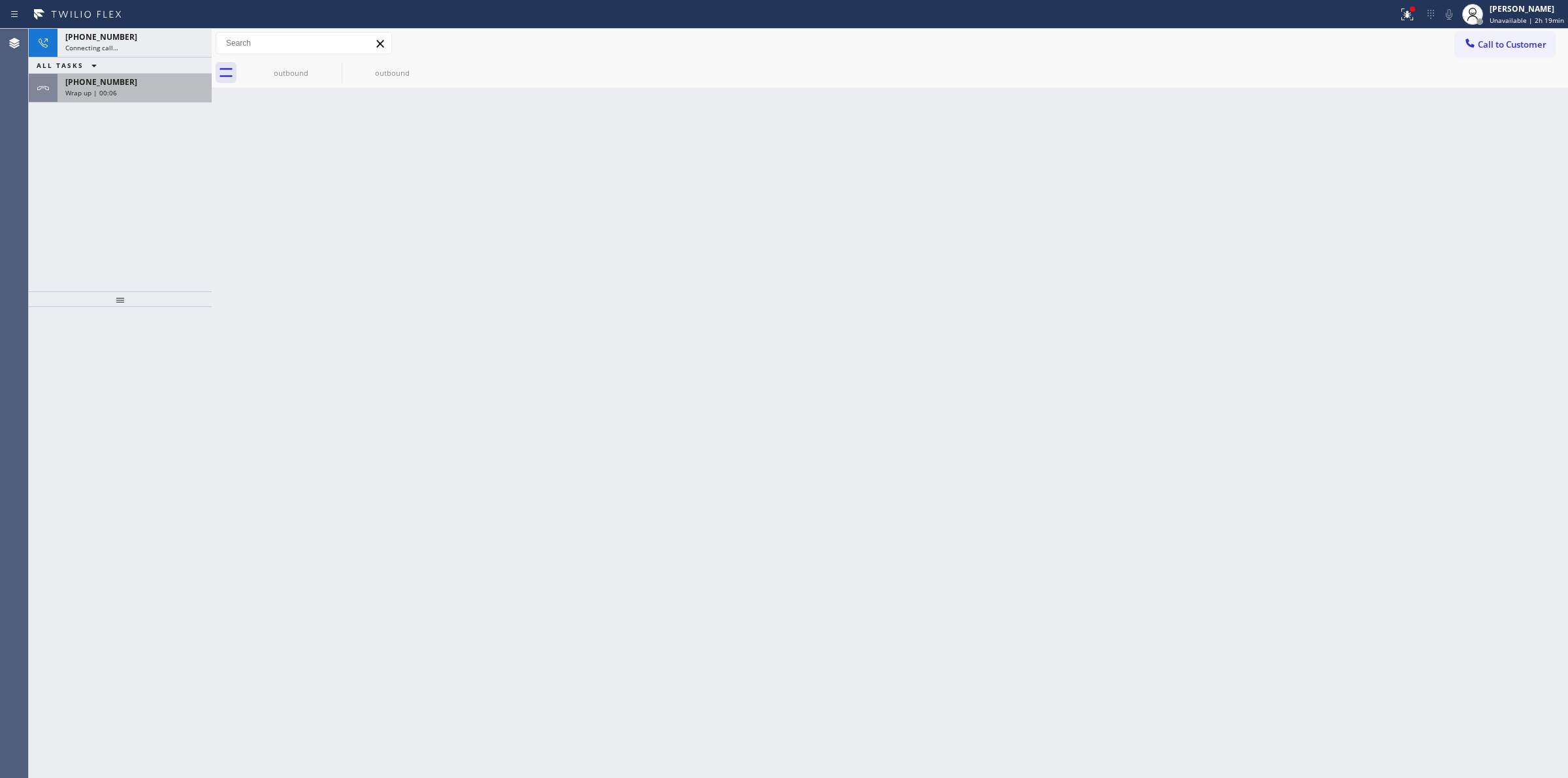
click at [129, 90] on div "Wrap up | 00:06" at bounding box center [135, 93] width 138 height 9
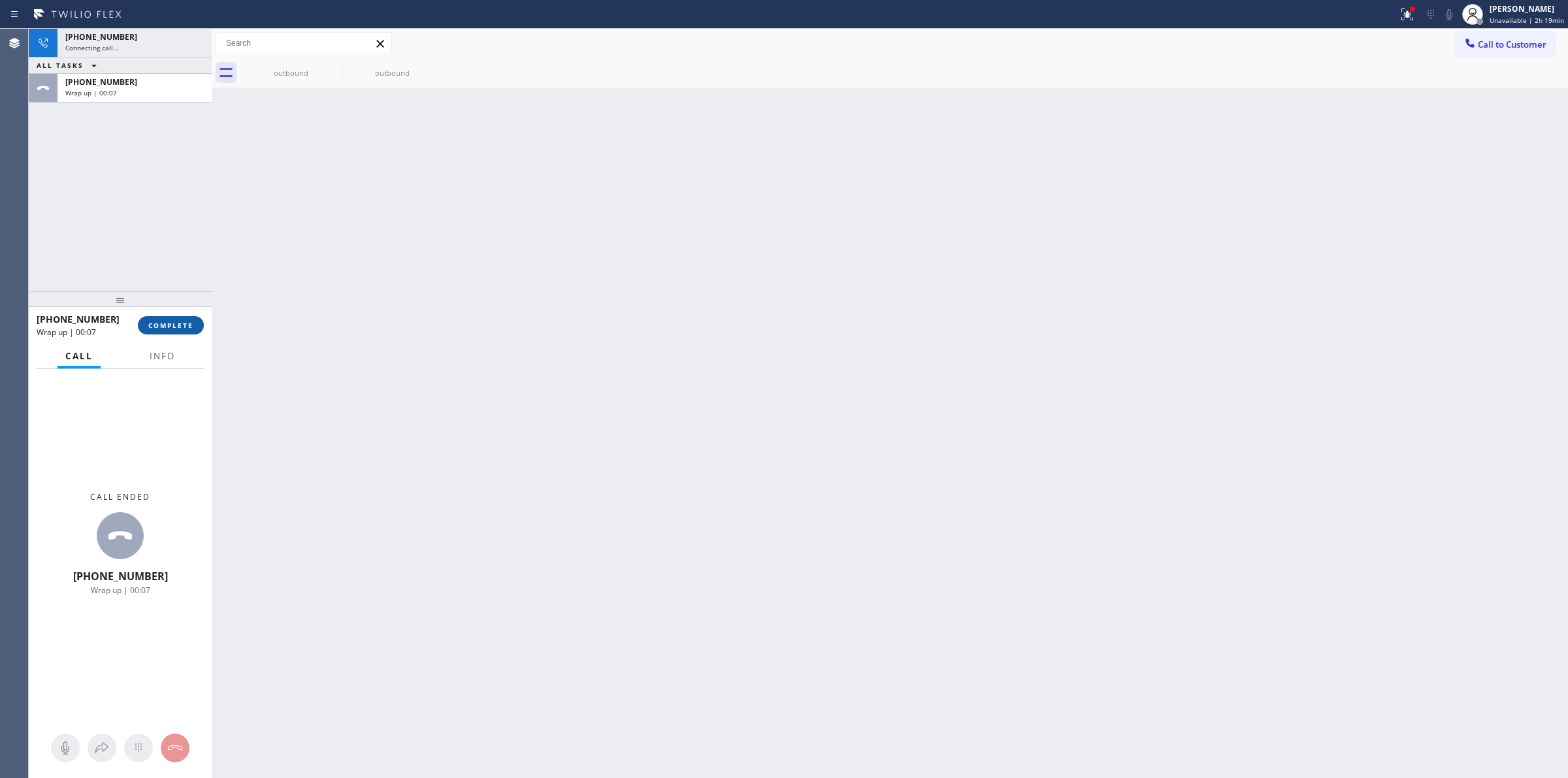
click at [175, 324] on span "COMPLETE" at bounding box center [171, 325] width 45 height 9
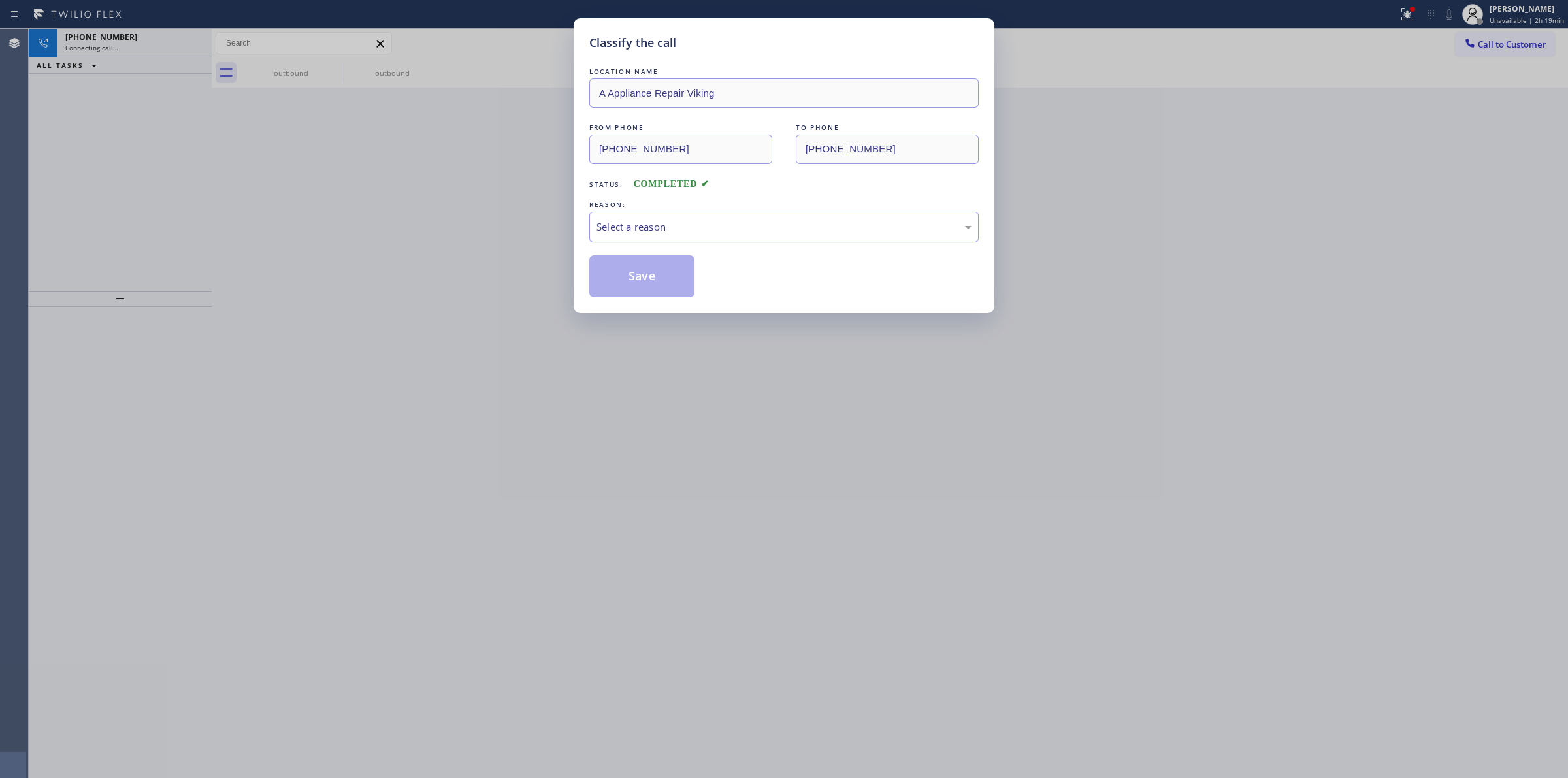
drag, startPoint x: 671, startPoint y: 209, endPoint x: 673, endPoint y: 225, distance: 16.1
click at [671, 209] on div "REASON:" at bounding box center [784, 205] width 389 height 14
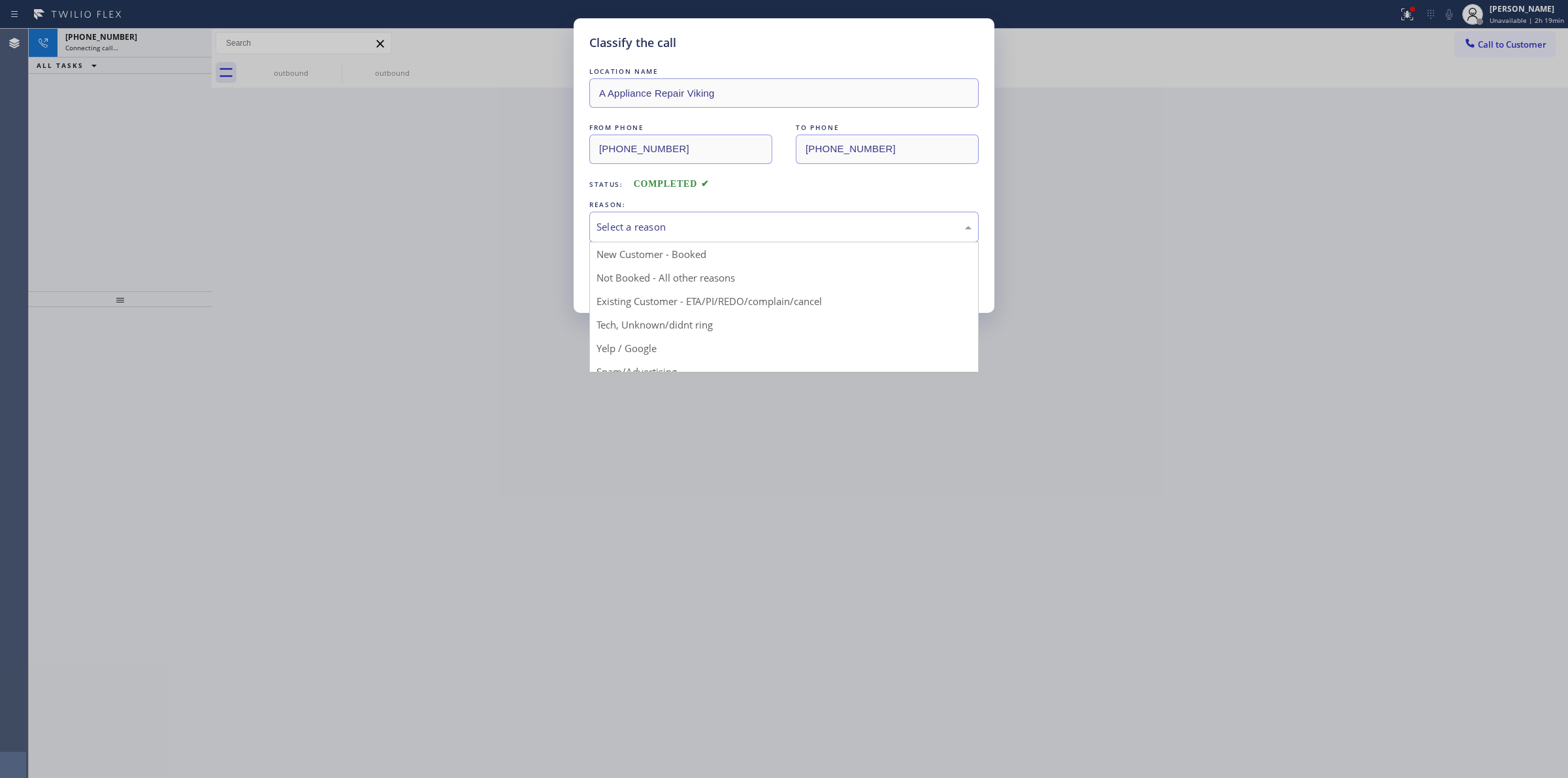
click at [673, 231] on div "Select a reason" at bounding box center [784, 227] width 375 height 15
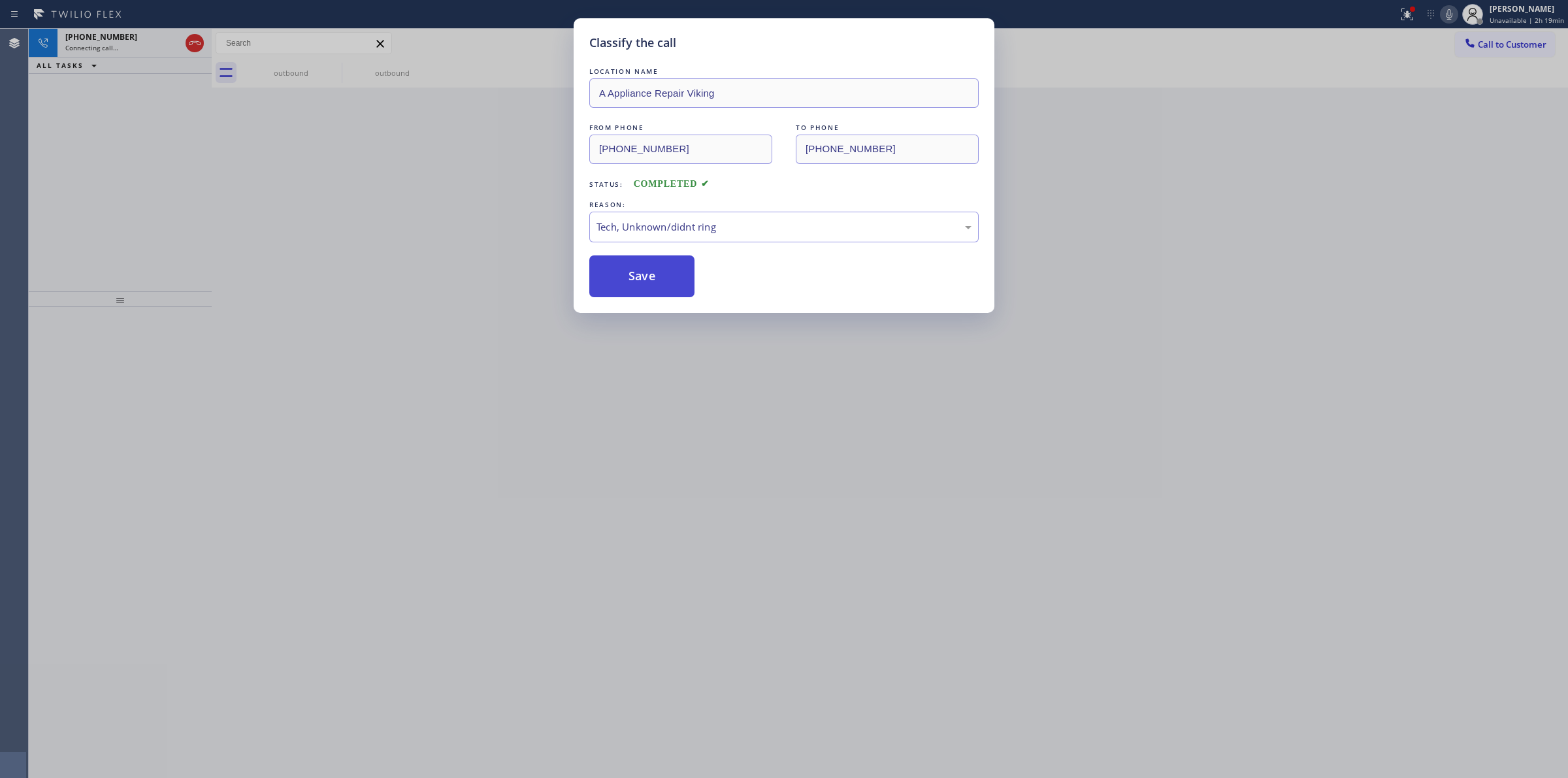
click at [618, 288] on button "Save" at bounding box center [642, 276] width 106 height 41
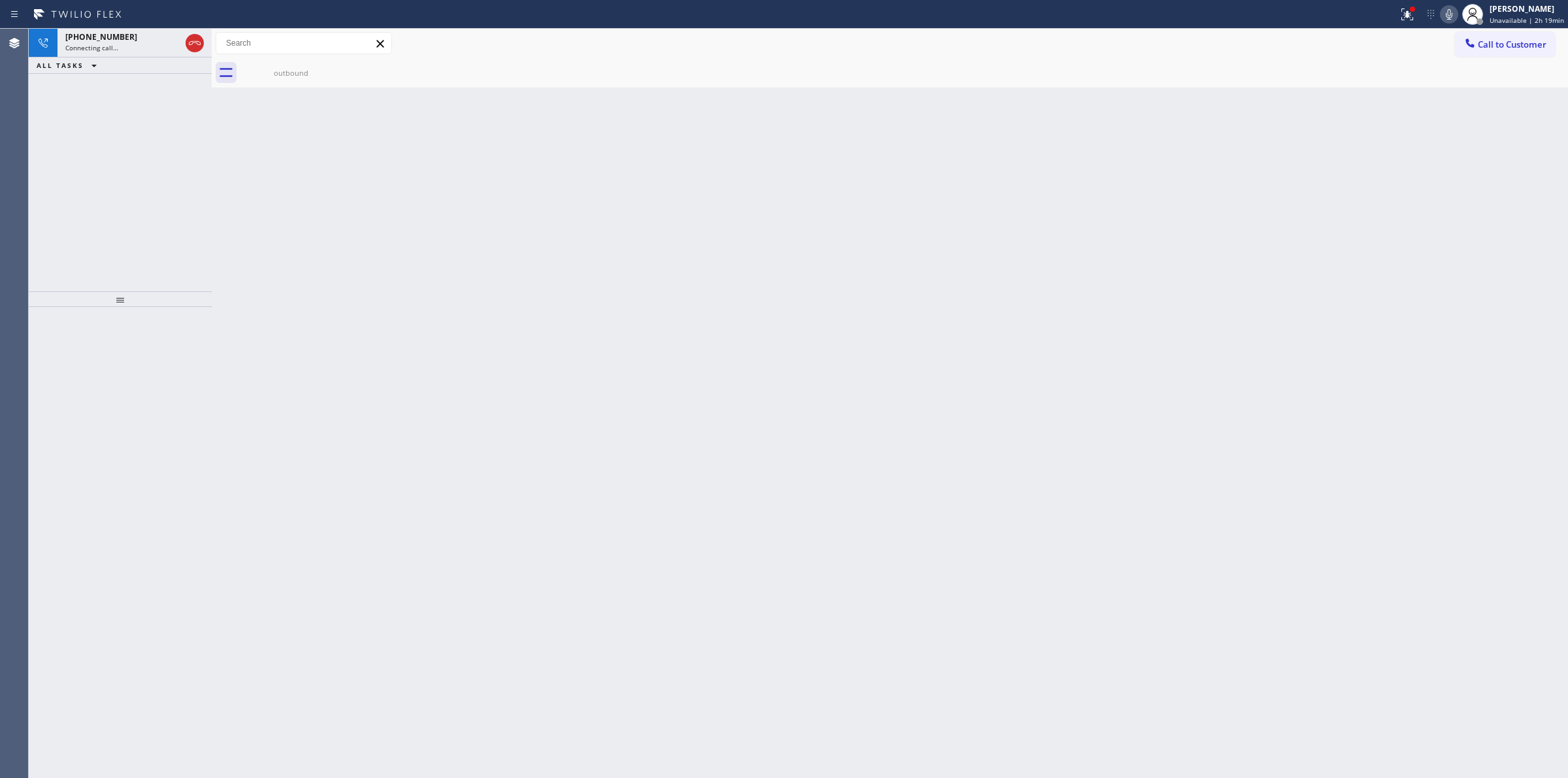
drag, startPoint x: 142, startPoint y: 48, endPoint x: 167, endPoint y: 66, distance: 30.8
click at [142, 48] on div "Connecting call…" at bounding box center [123, 48] width 115 height 9
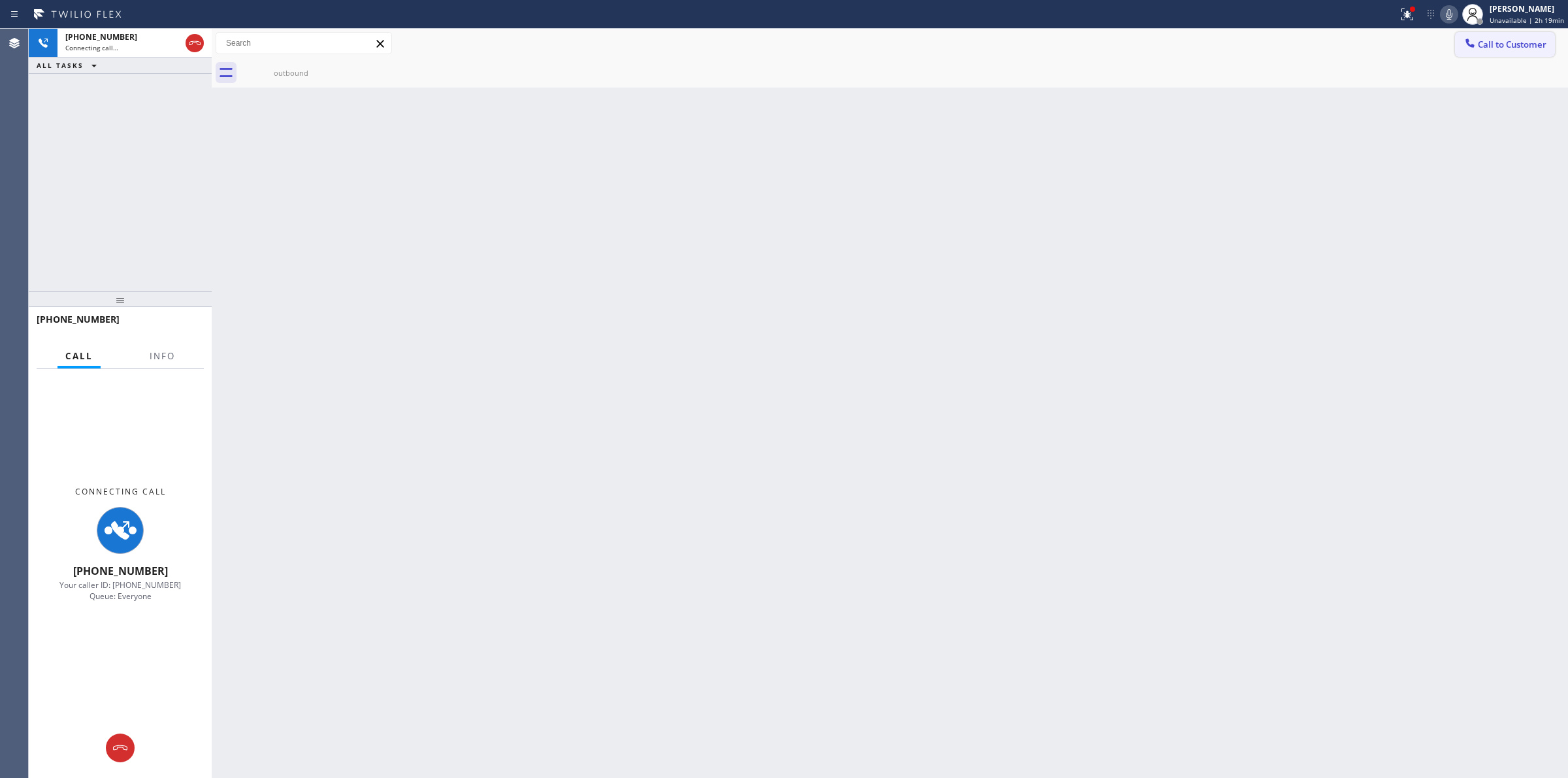
click at [1487, 52] on button "Call to Customer" at bounding box center [1505, 45] width 100 height 25
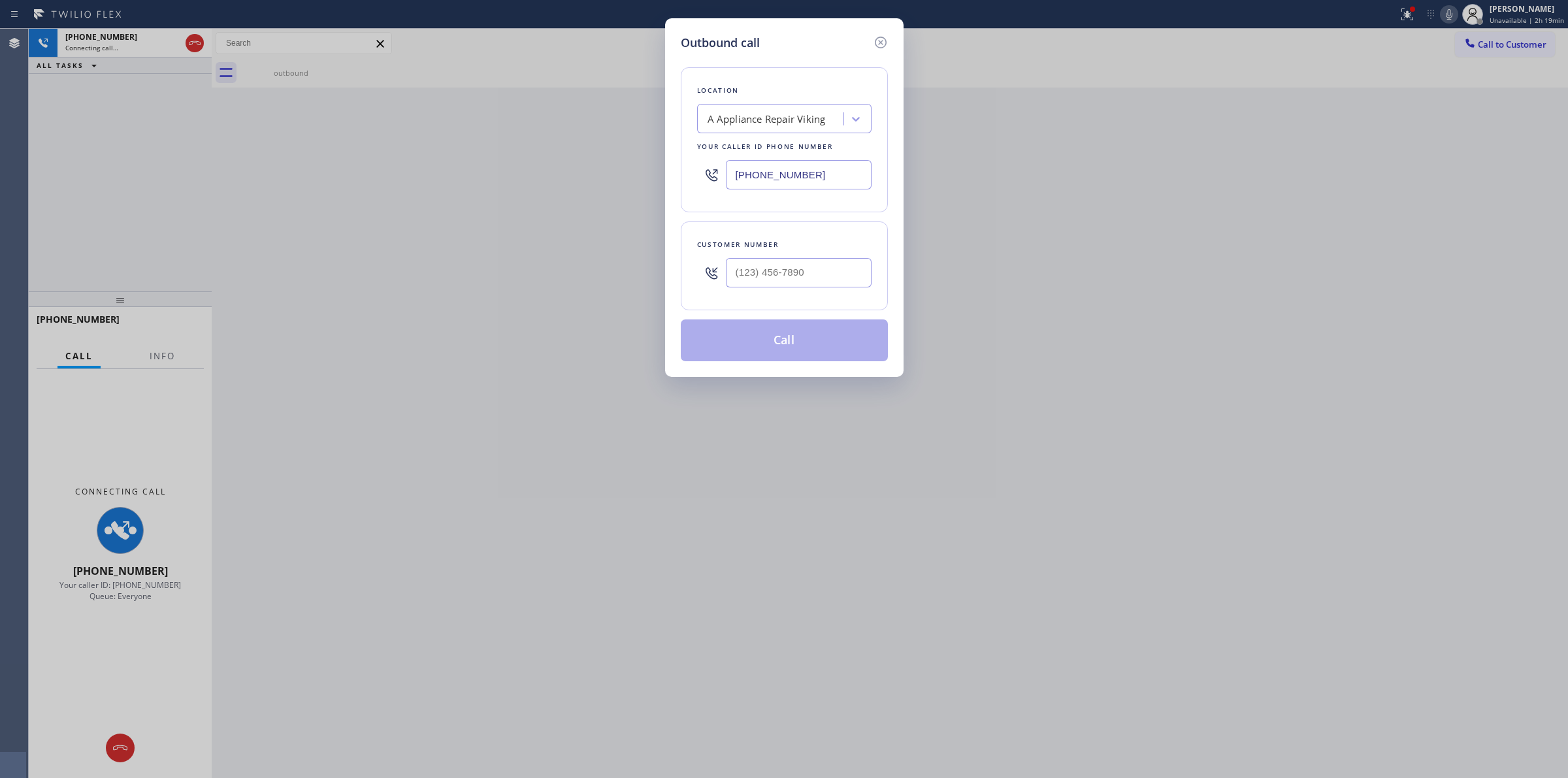
drag, startPoint x: 896, startPoint y: 252, endPoint x: 834, endPoint y: 268, distance: 64.0
click at [892, 253] on div "Outbound call Location A Appliance Repair Viking Your caller id phone number (9…" at bounding box center [784, 197] width 239 height 359
click at [834, 268] on input "(___) ___-____" at bounding box center [798, 273] width 145 height 30
paste input "626) 623-5086"
type input "(626) 623-5086"
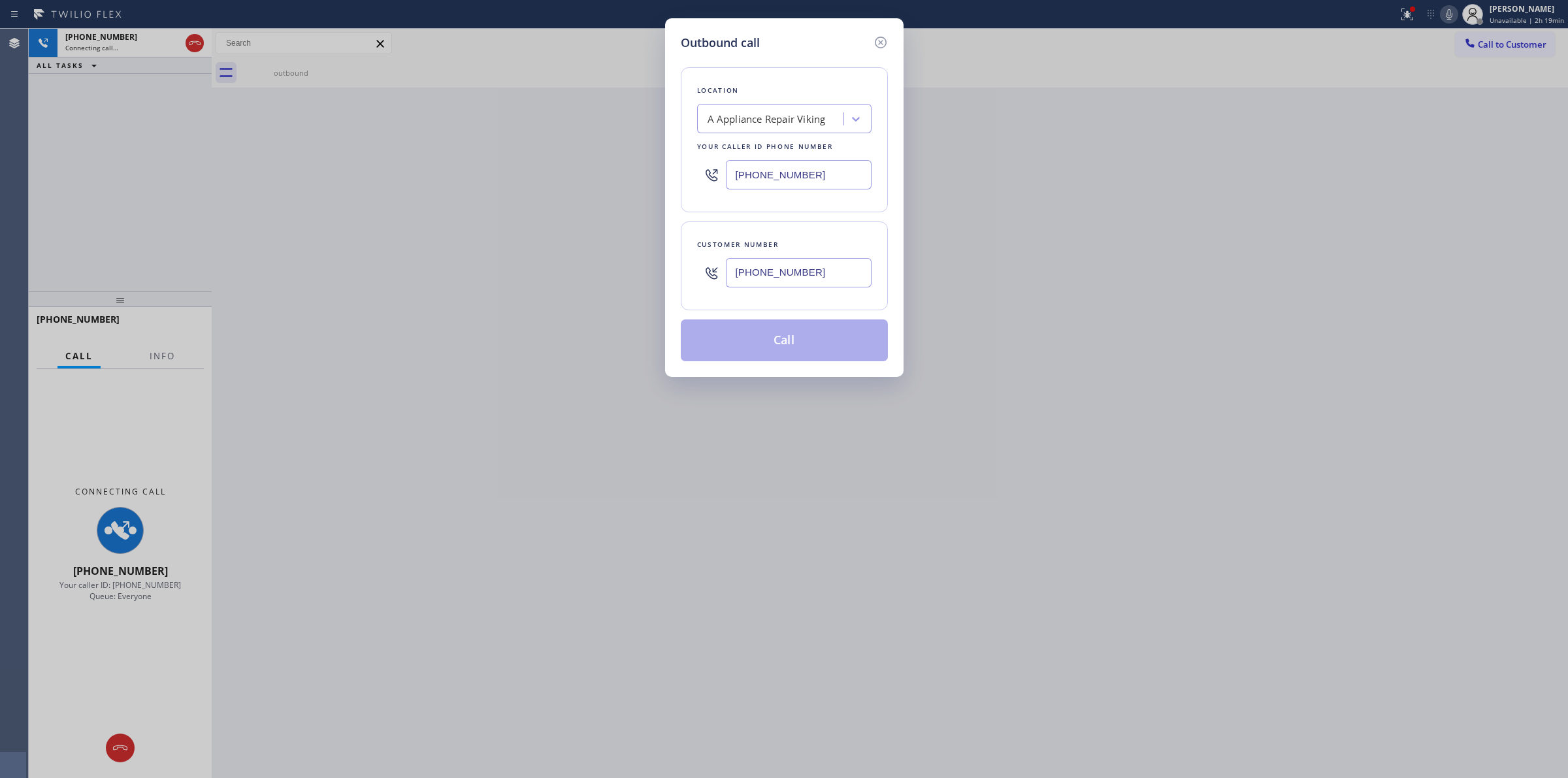
click at [784, 109] on div "A Appliance Repair Viking" at bounding box center [773, 119] width 142 height 23
type input "KEnmore"
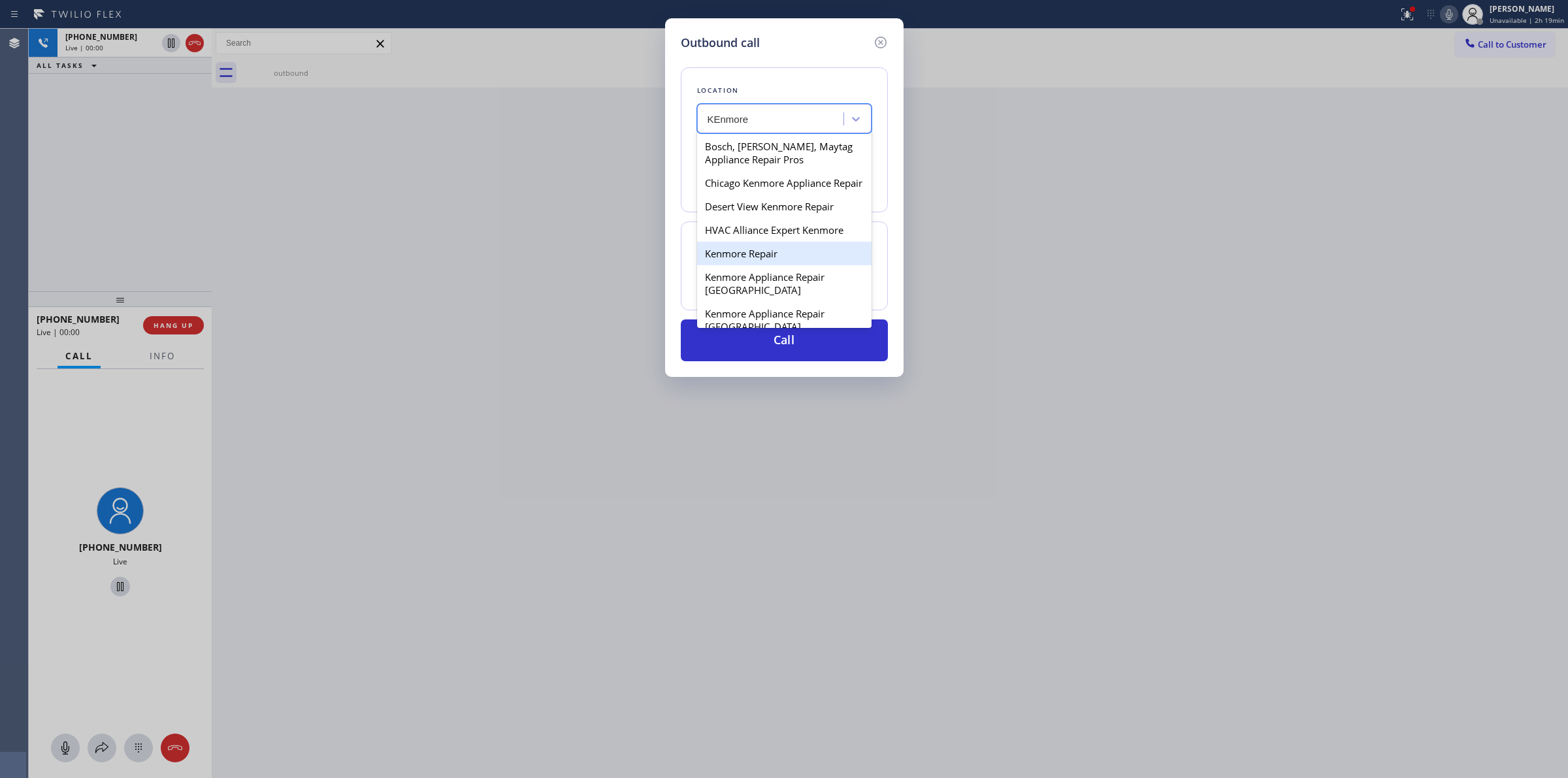
click at [740, 265] on div "Kenmore Repair" at bounding box center [784, 253] width 174 height 23
type input "(866) 878-8591"
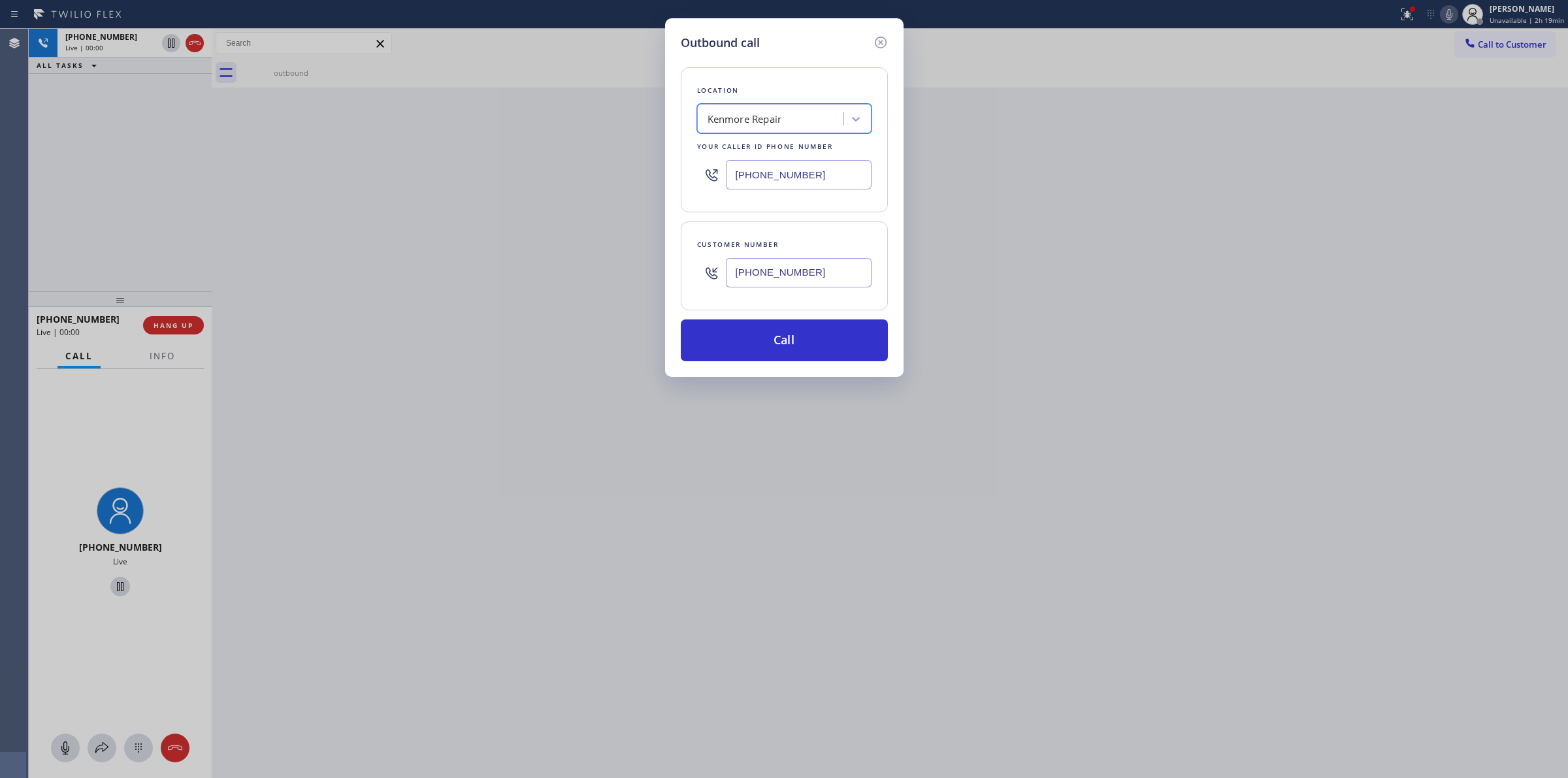
click at [788, 282] on input "(626) 623-5086" at bounding box center [798, 273] width 145 height 30
click at [791, 347] on button "Call" at bounding box center [784, 340] width 207 height 41
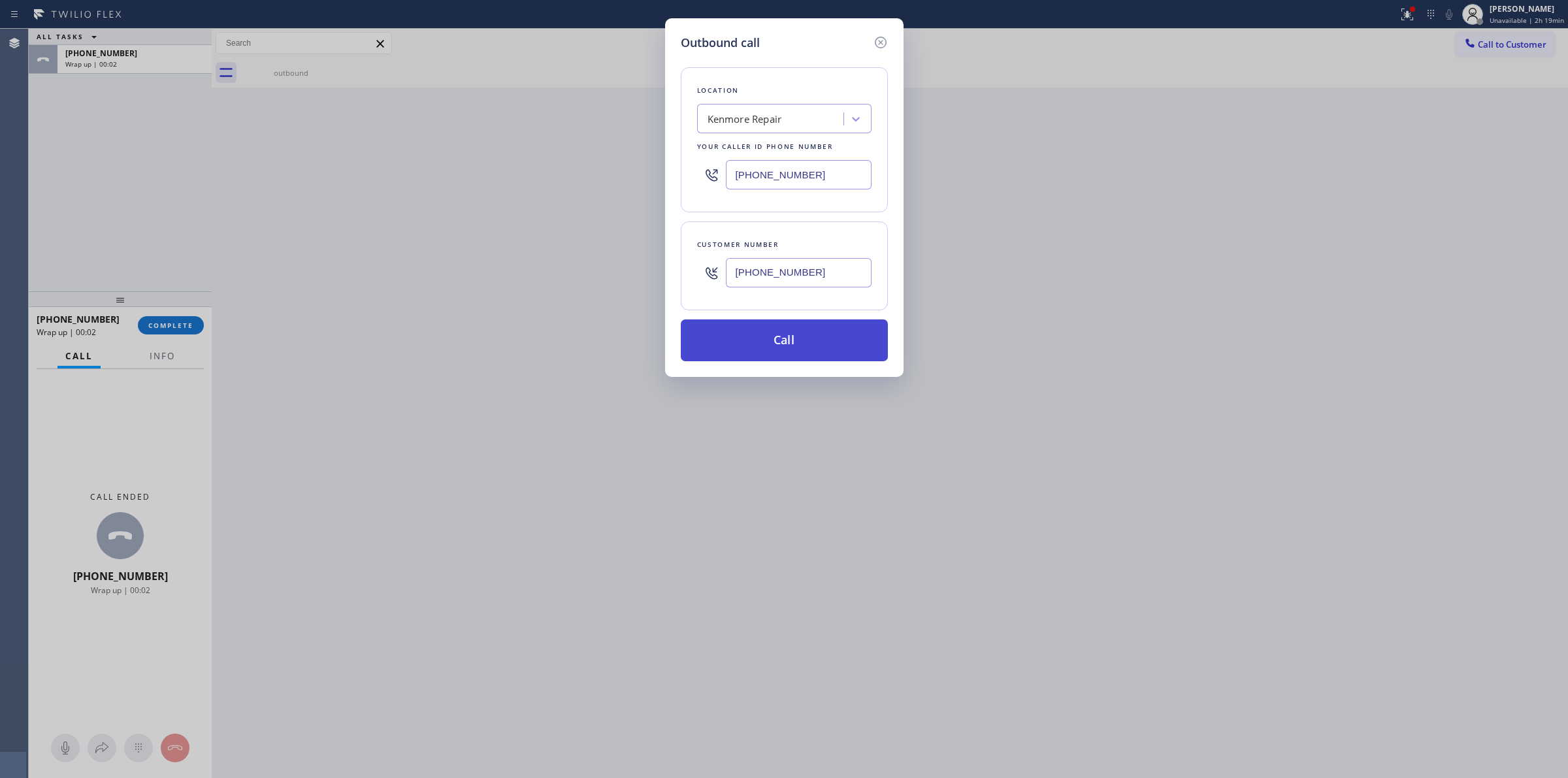
click at [795, 350] on button "Call" at bounding box center [784, 340] width 207 height 41
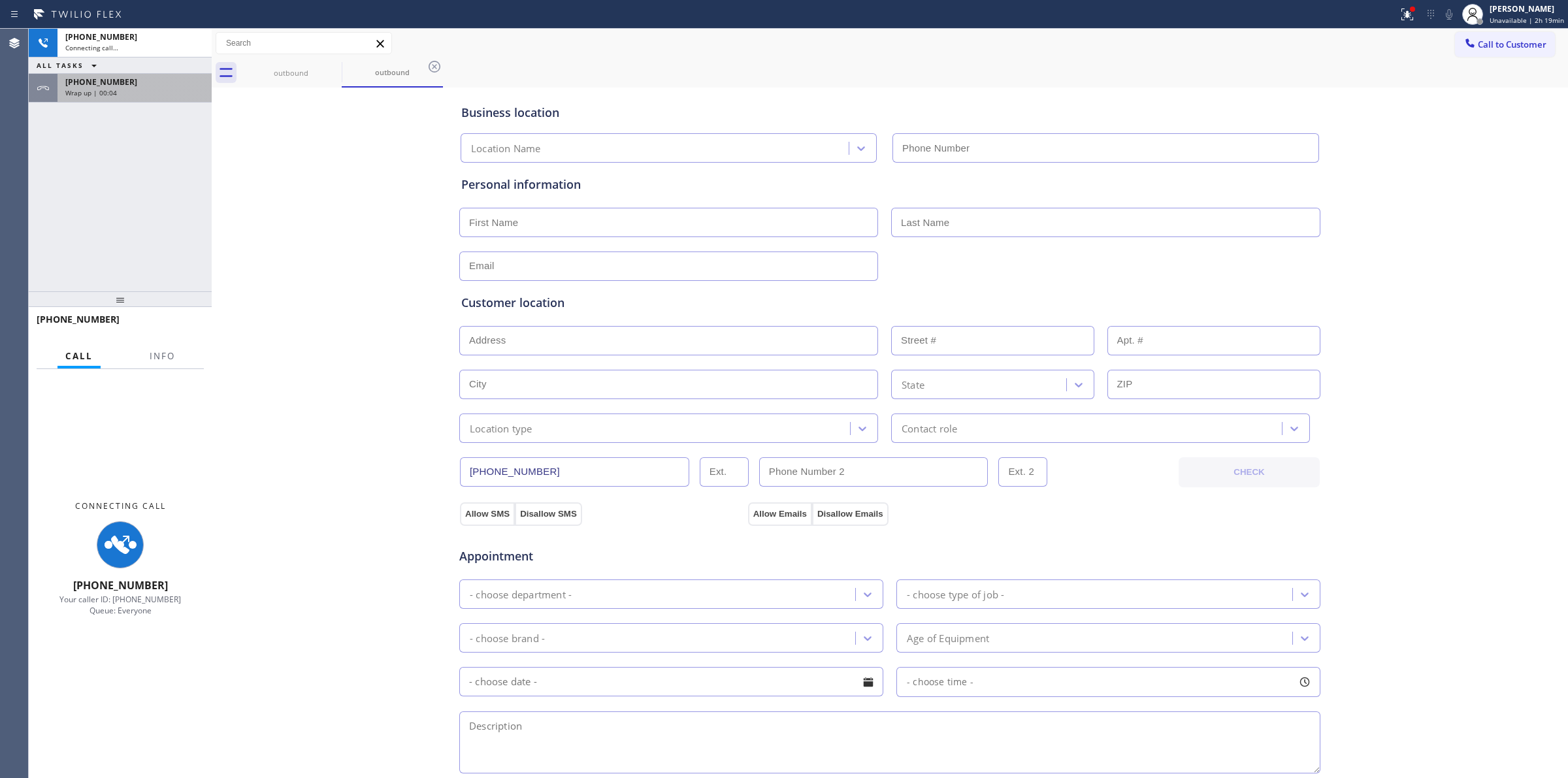
type input "(866) 878-8591"
click at [159, 89] on div "Wrap up | 00:05" at bounding box center [135, 93] width 138 height 9
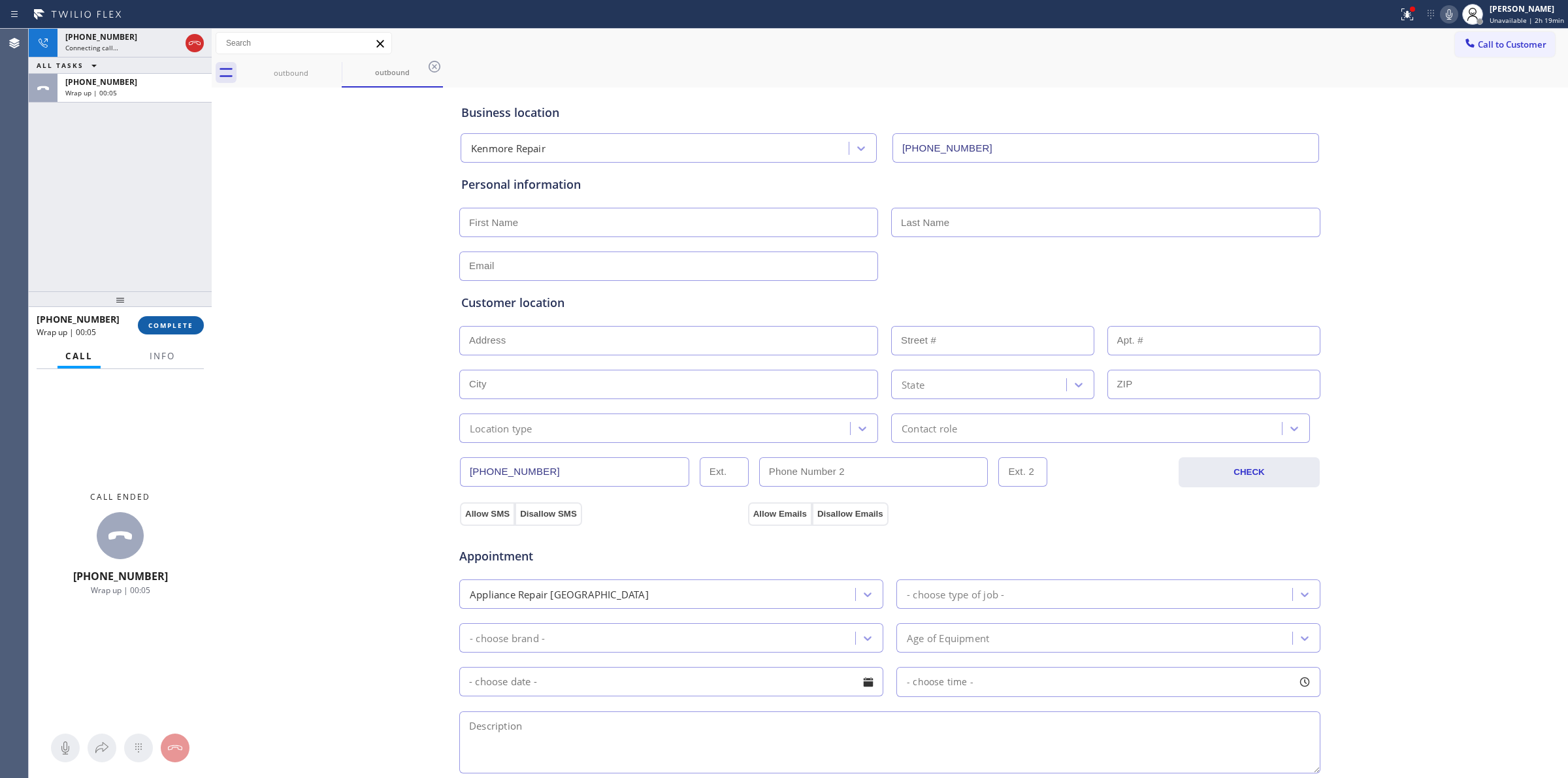
click at [171, 321] on span "COMPLETE" at bounding box center [171, 325] width 45 height 9
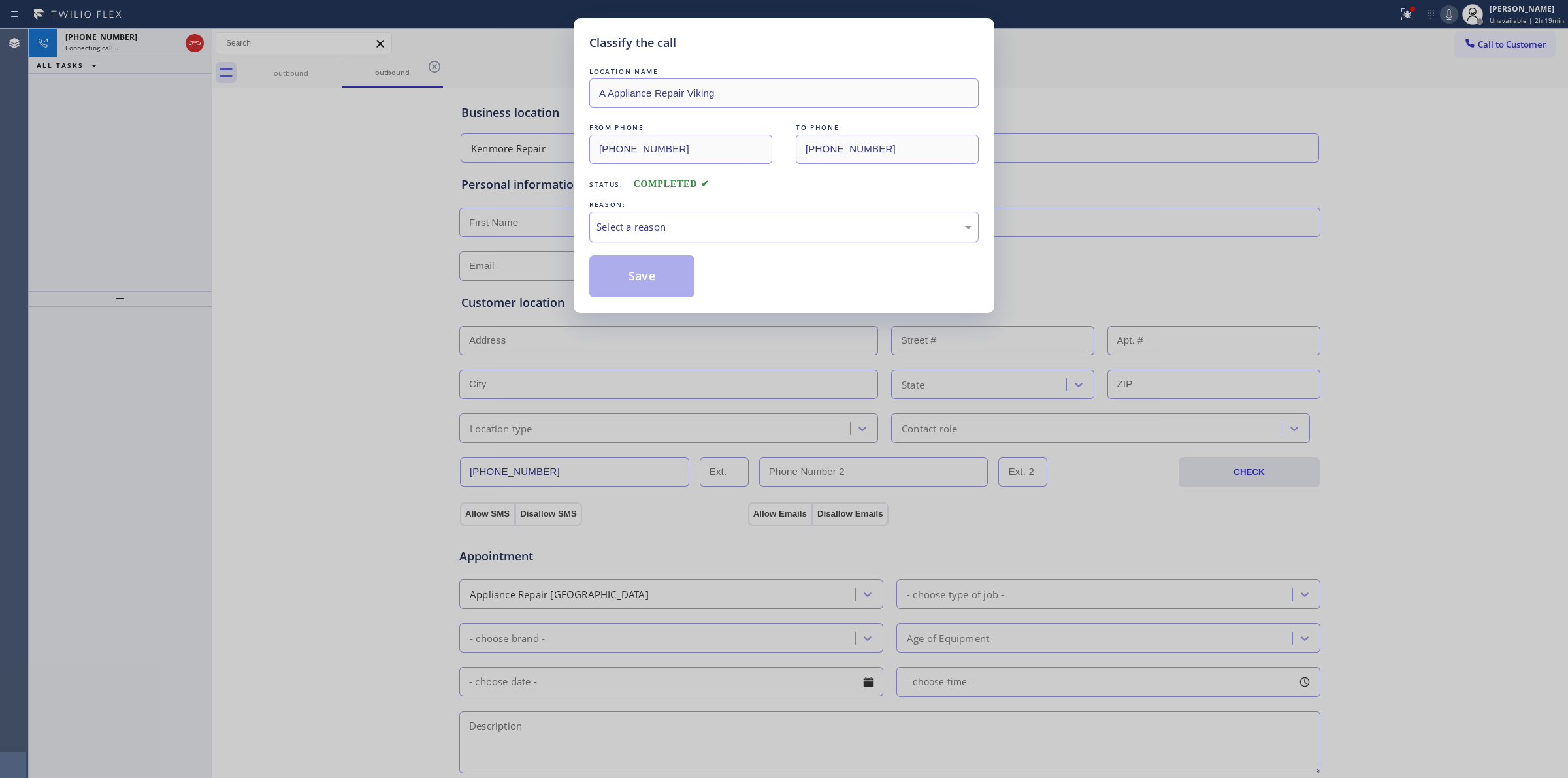
click at [684, 225] on div "Select a reason" at bounding box center [784, 227] width 375 height 15
click at [654, 276] on button "Save" at bounding box center [642, 276] width 106 height 41
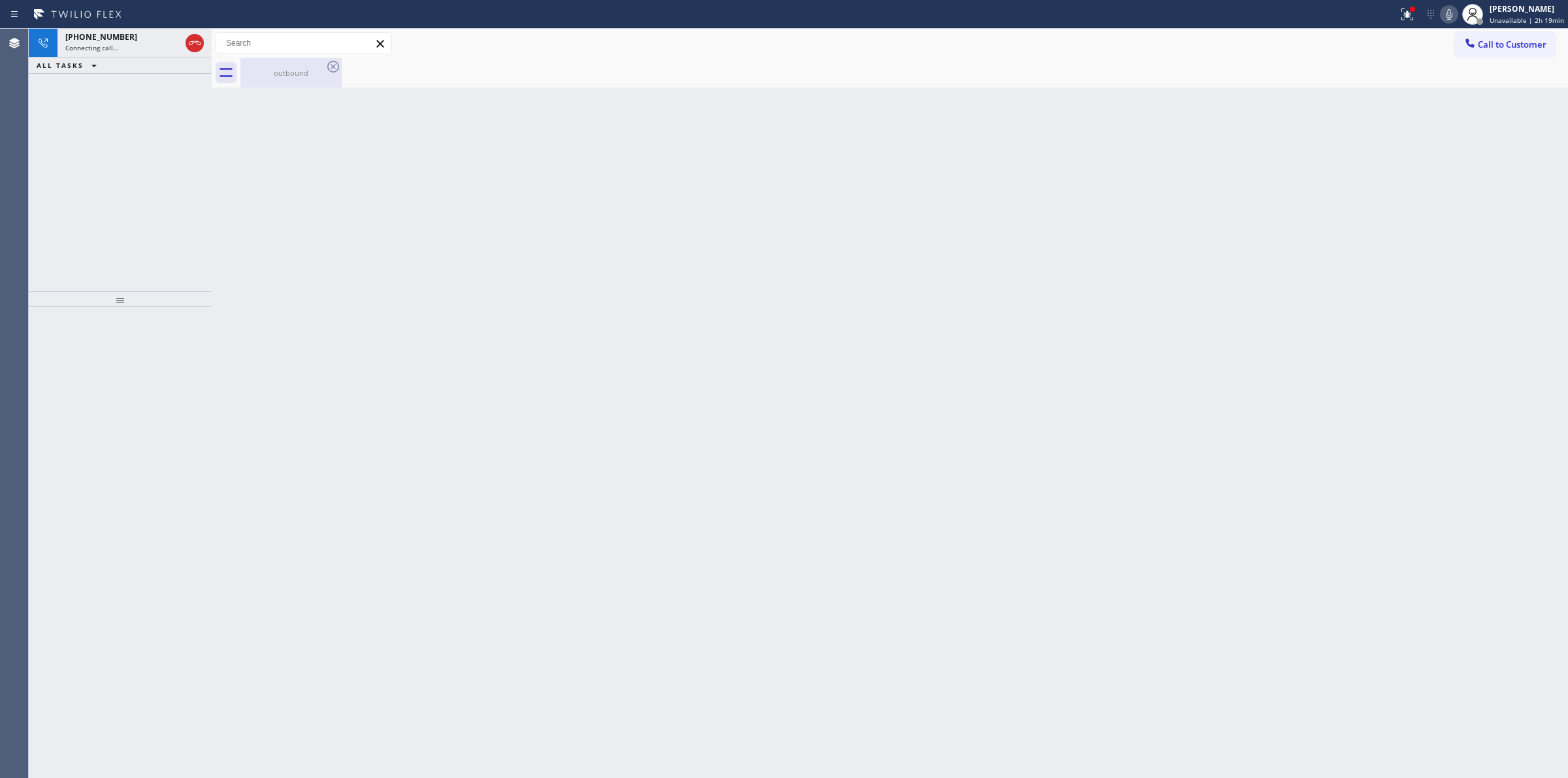
drag, startPoint x: 280, startPoint y: 79, endPoint x: 331, endPoint y: 77, distance: 51.0
click at [284, 78] on div "outbound" at bounding box center [291, 73] width 99 height 30
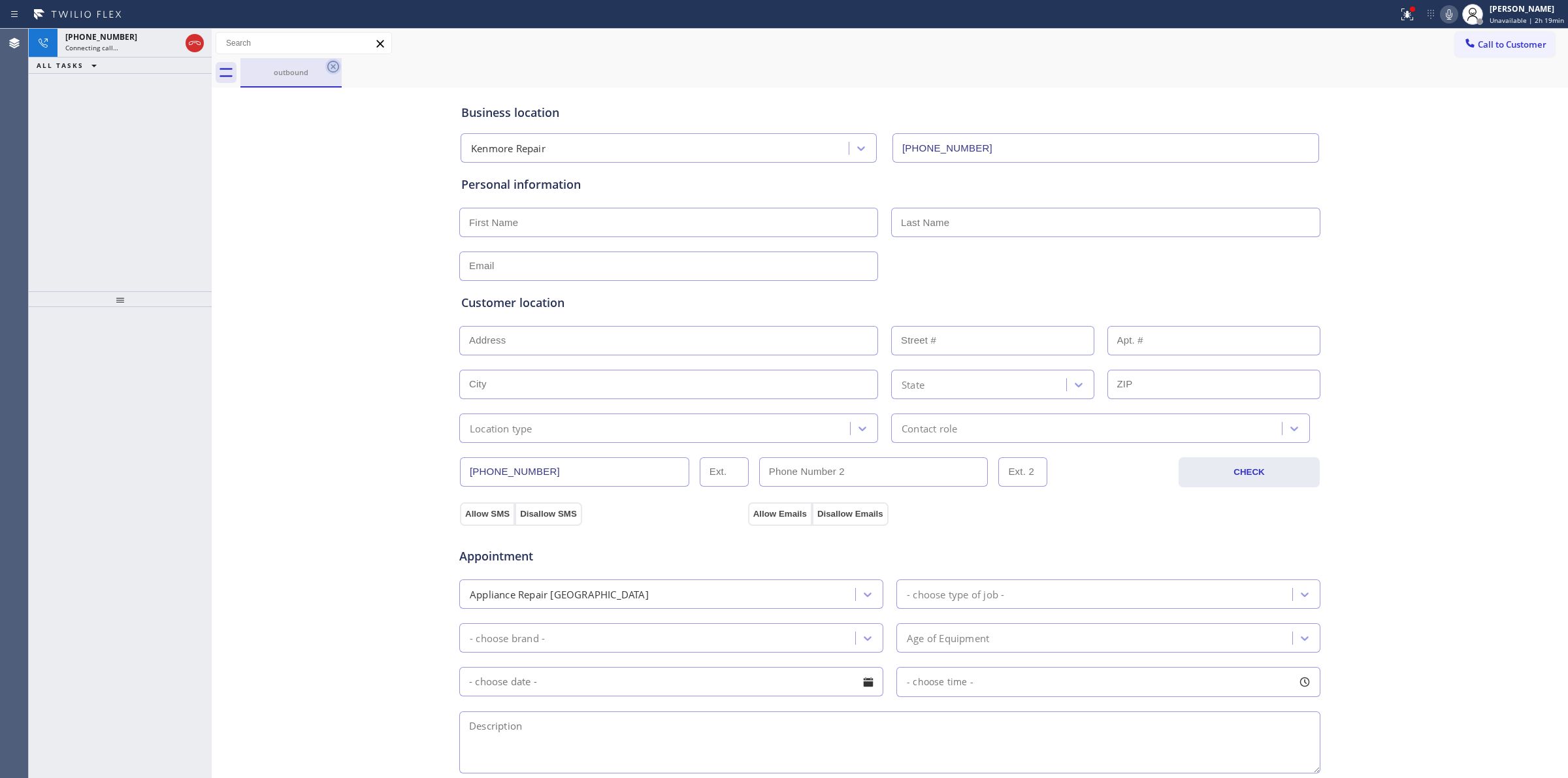
click at [337, 73] on icon at bounding box center [333, 66] width 16 height 16
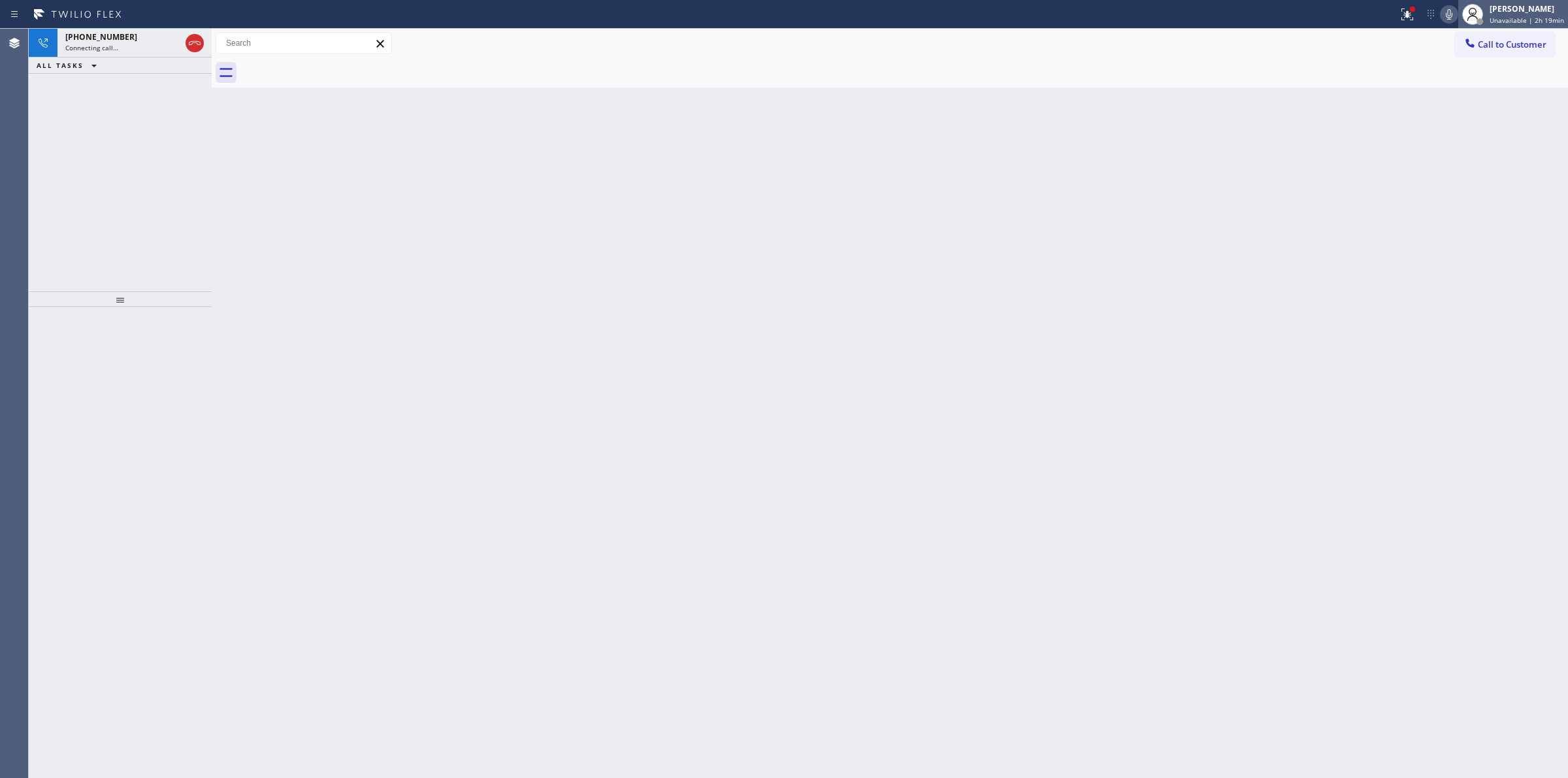
click at [1465, 16] on div at bounding box center [1473, 14] width 21 height 21
click at [1455, 16] on icon at bounding box center [1449, 14] width 16 height 16
click at [121, 36] on div "+16266235086" at bounding box center [111, 37] width 91 height 11
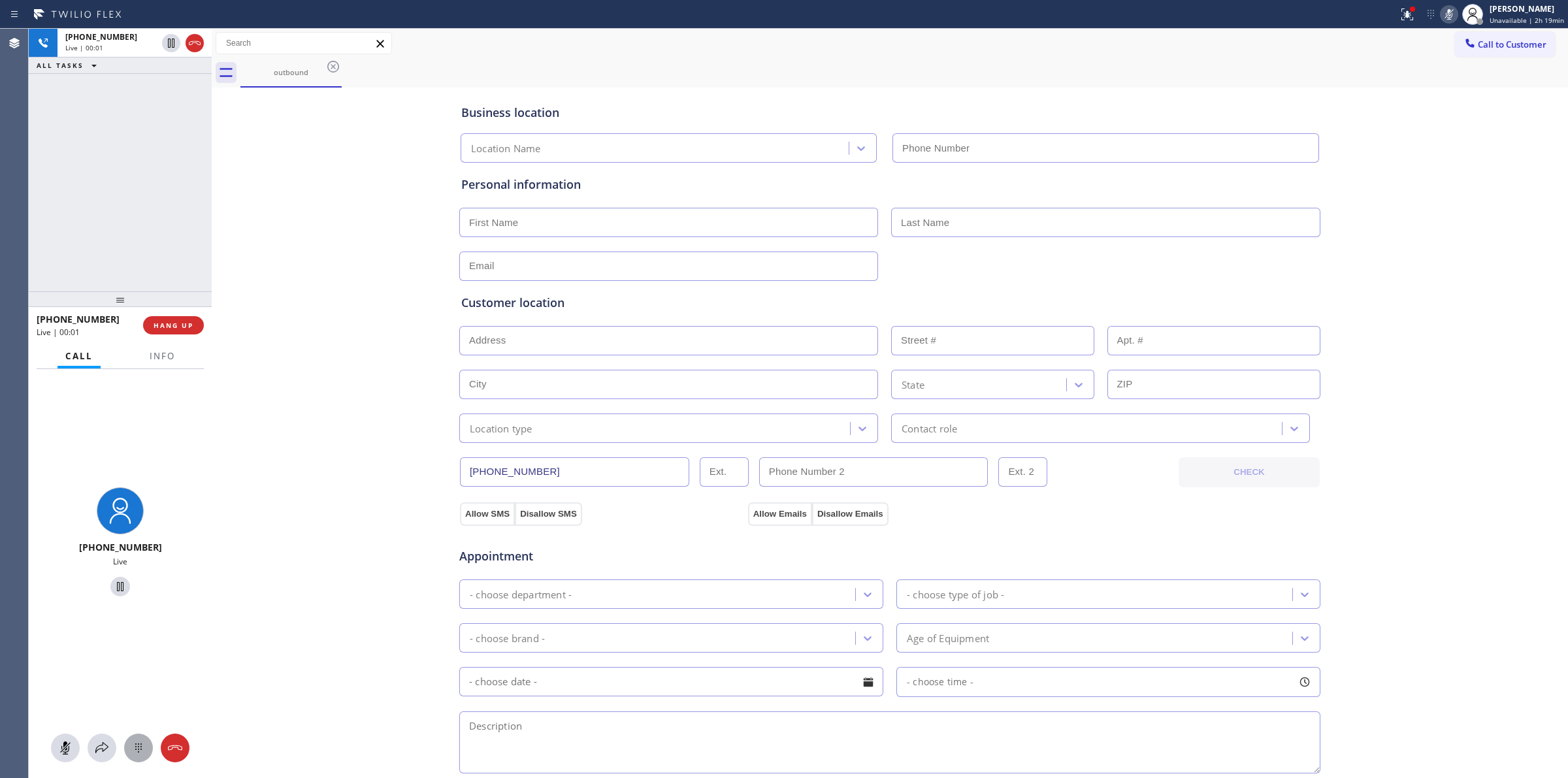
click at [148, 737] on button at bounding box center [138, 748] width 29 height 29
type input "(866) 878-8591"
click at [1466, 41] on icon at bounding box center [1469, 42] width 9 height 9
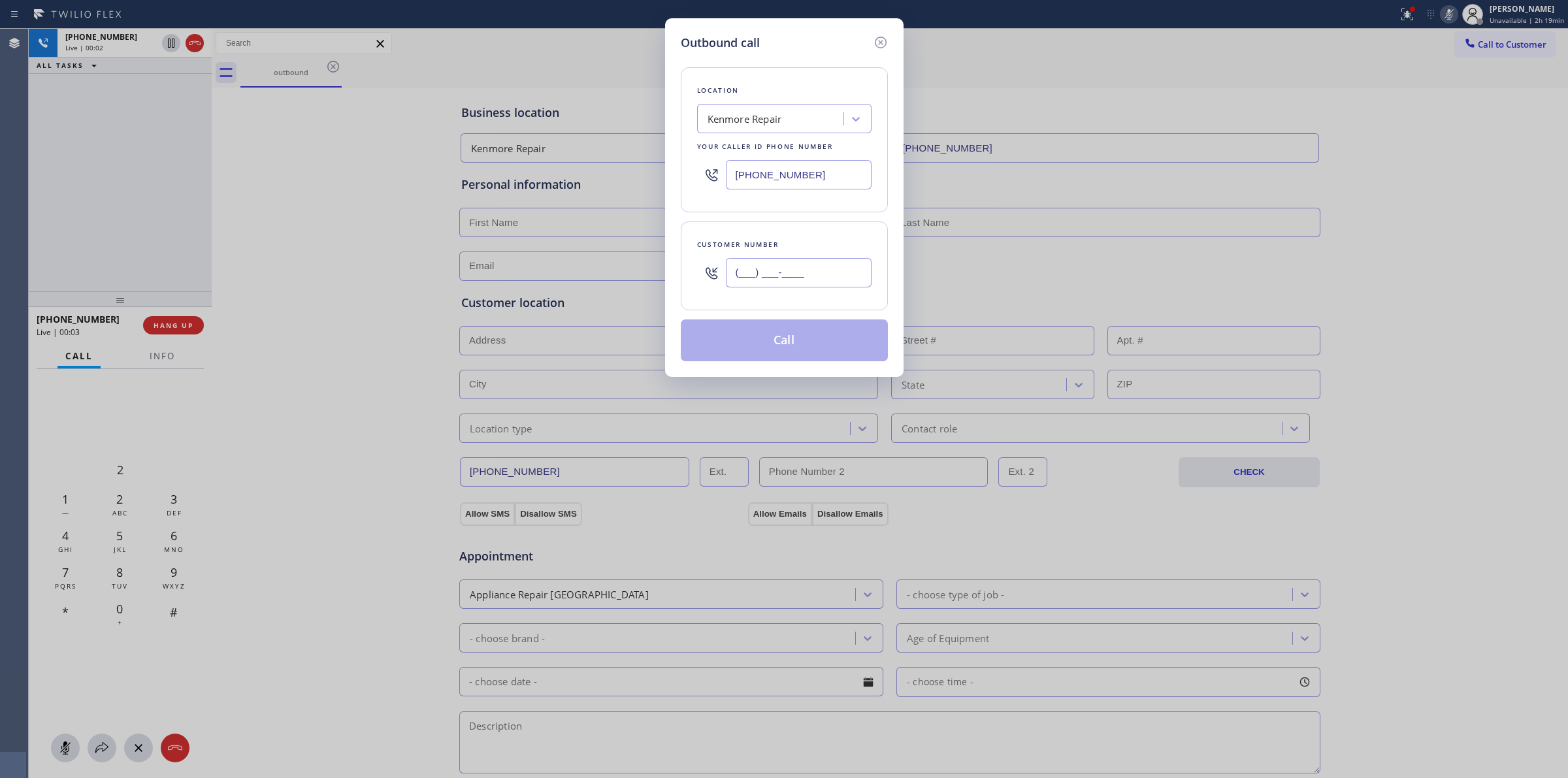
click at [821, 280] on input "(___) ___-____" at bounding box center [798, 273] width 145 height 30
paste input "626) 623-5086"
type input "(626) 623-5086"
click at [761, 45] on div "Outbound call" at bounding box center [784, 42] width 207 height 18
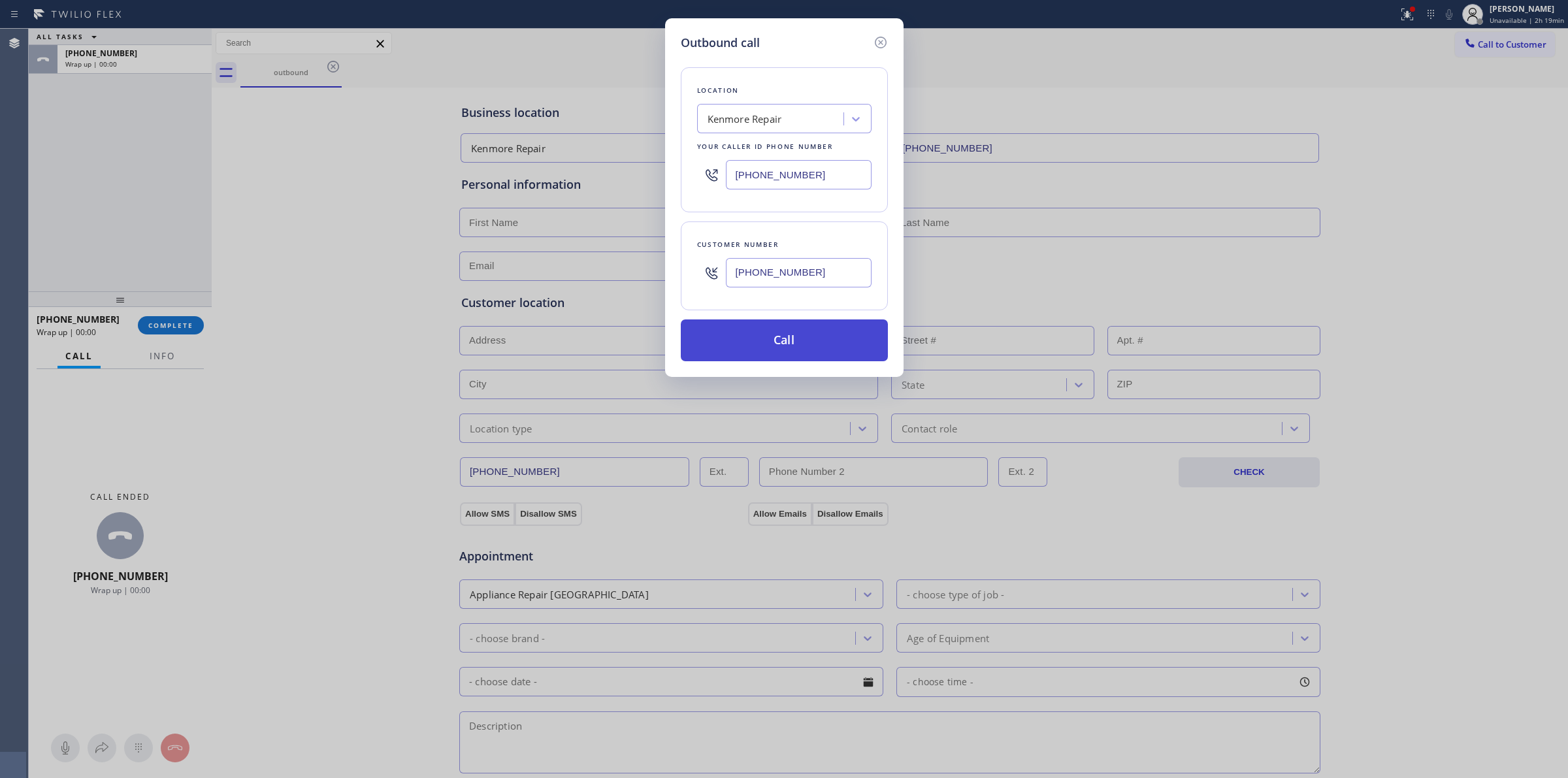
click at [785, 340] on button "Call" at bounding box center [784, 340] width 207 height 41
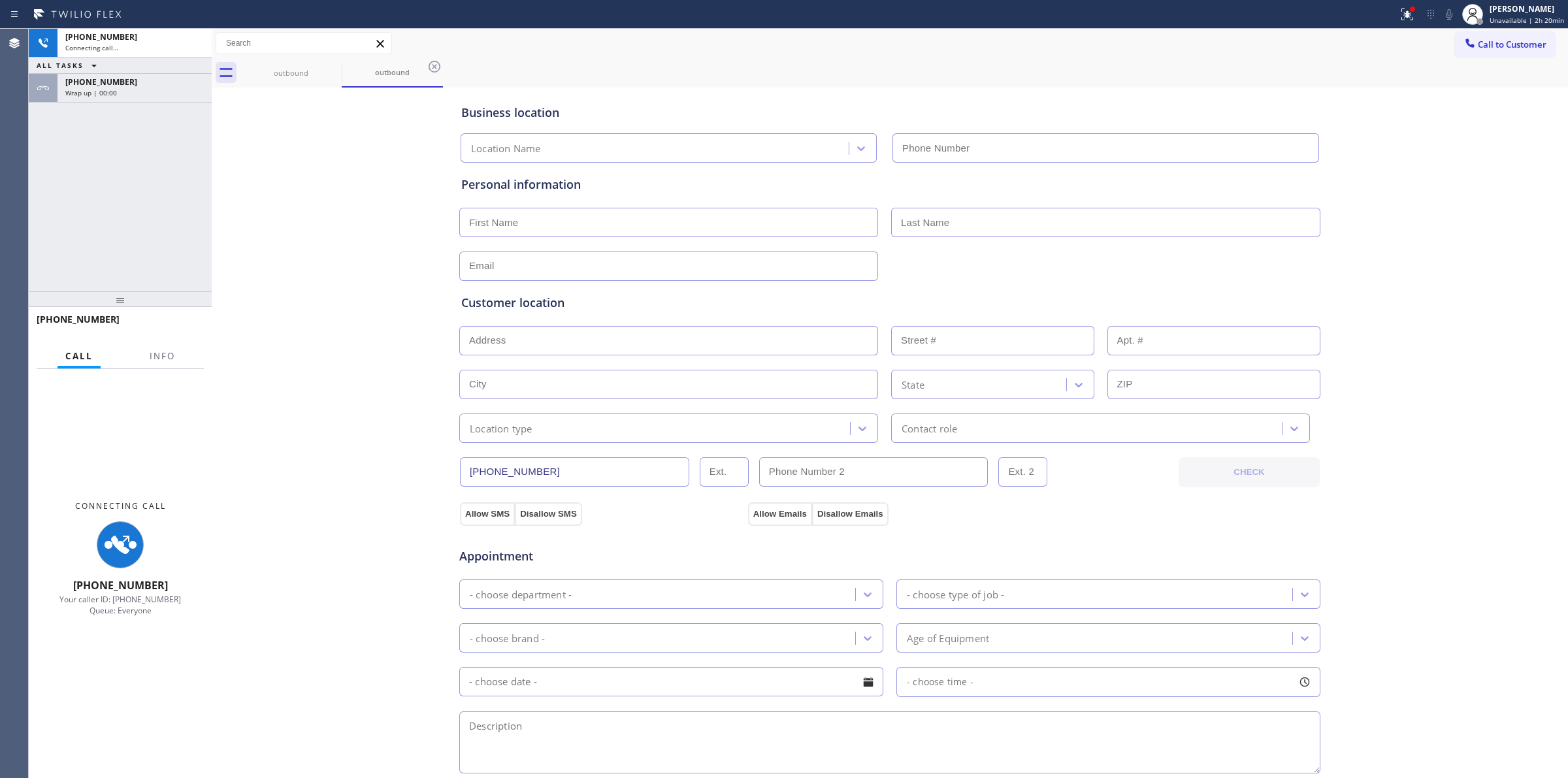
type input "(866) 878-8591"
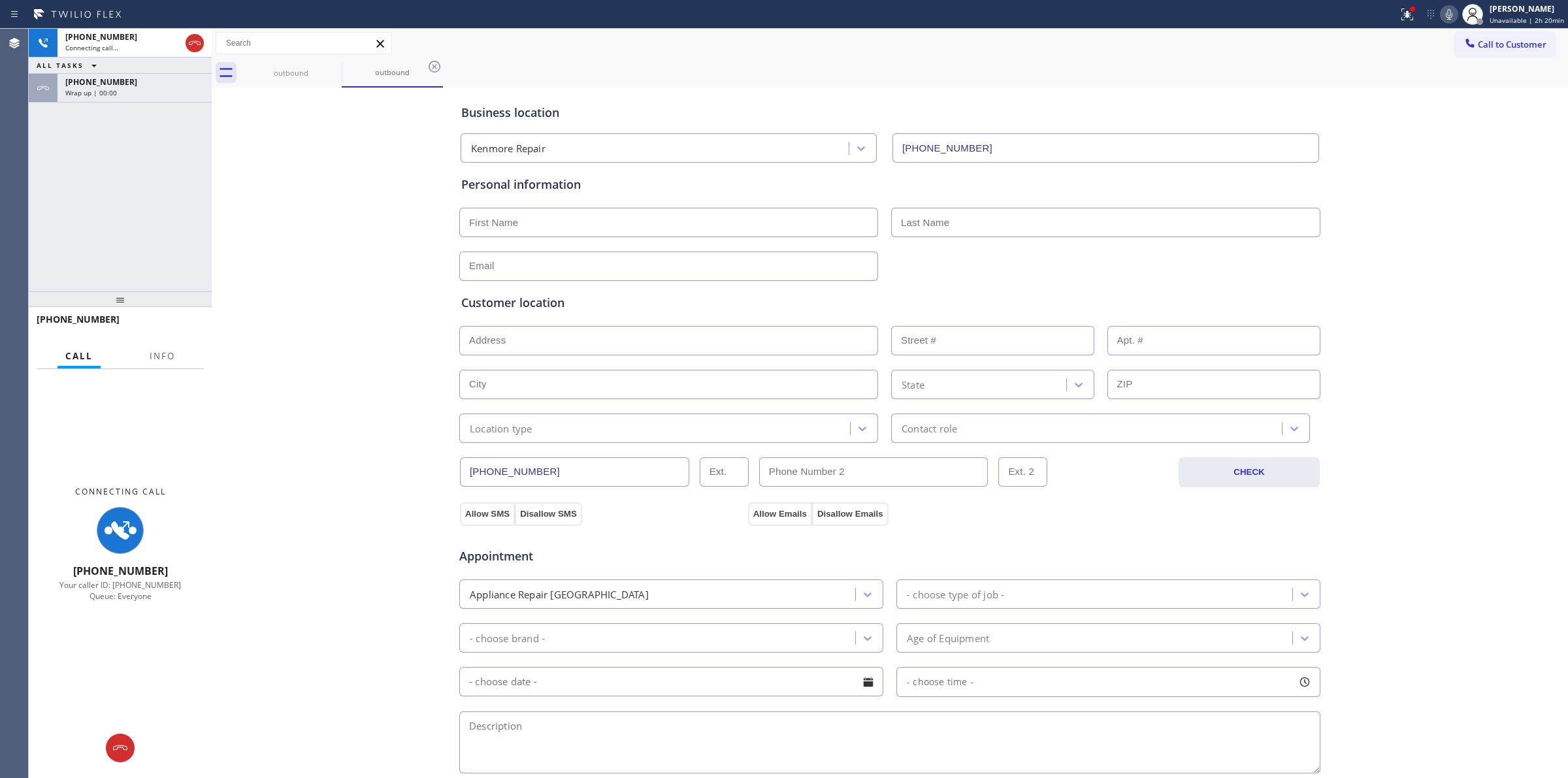
drag, startPoint x: 149, startPoint y: 96, endPoint x: 164, endPoint y: 281, distance: 185.6
click at [149, 96] on div "Wrap up | 00:00" at bounding box center [135, 93] width 138 height 9
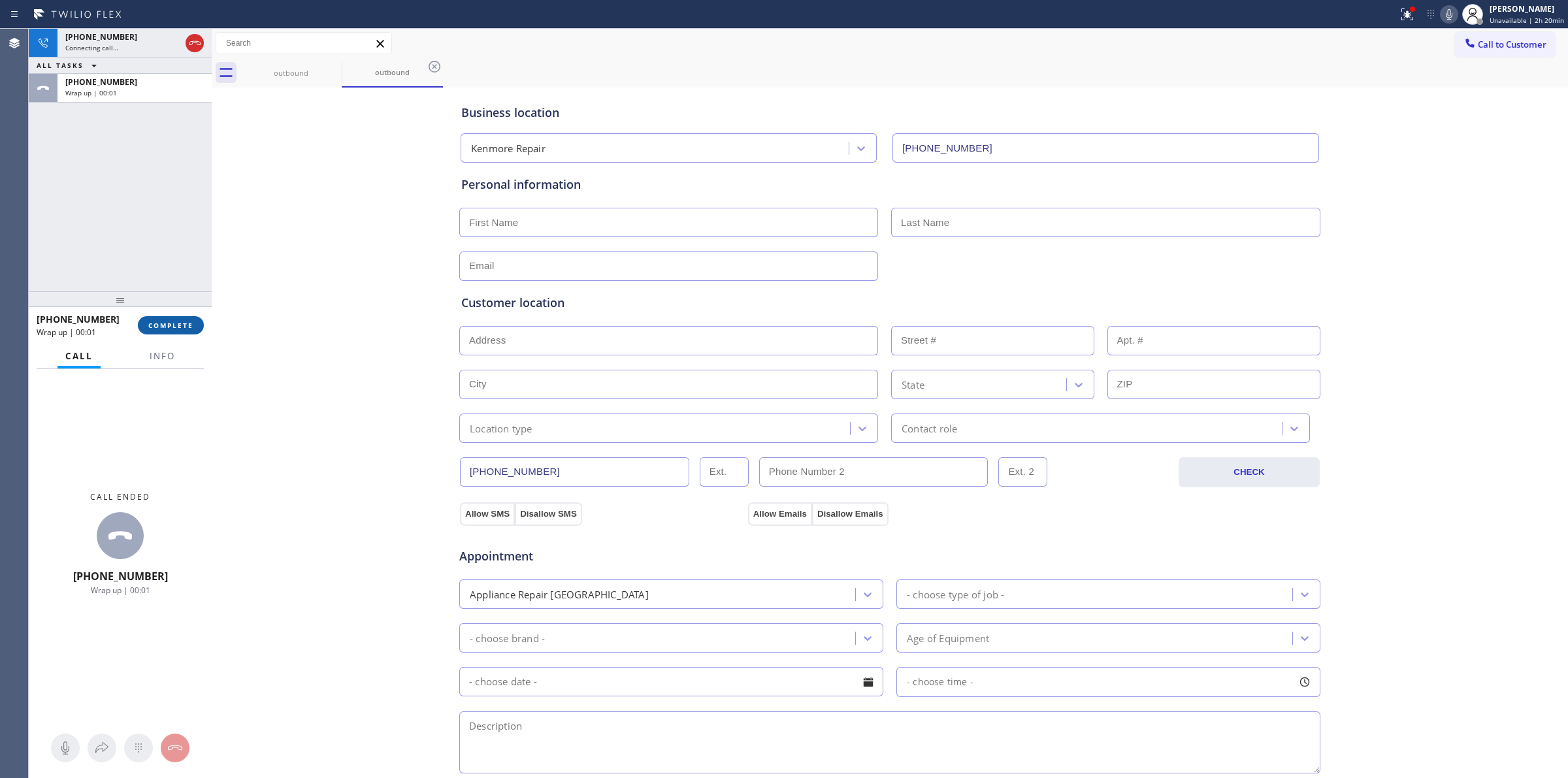
click at [175, 318] on button "COMPLETE" at bounding box center [170, 324] width 66 height 18
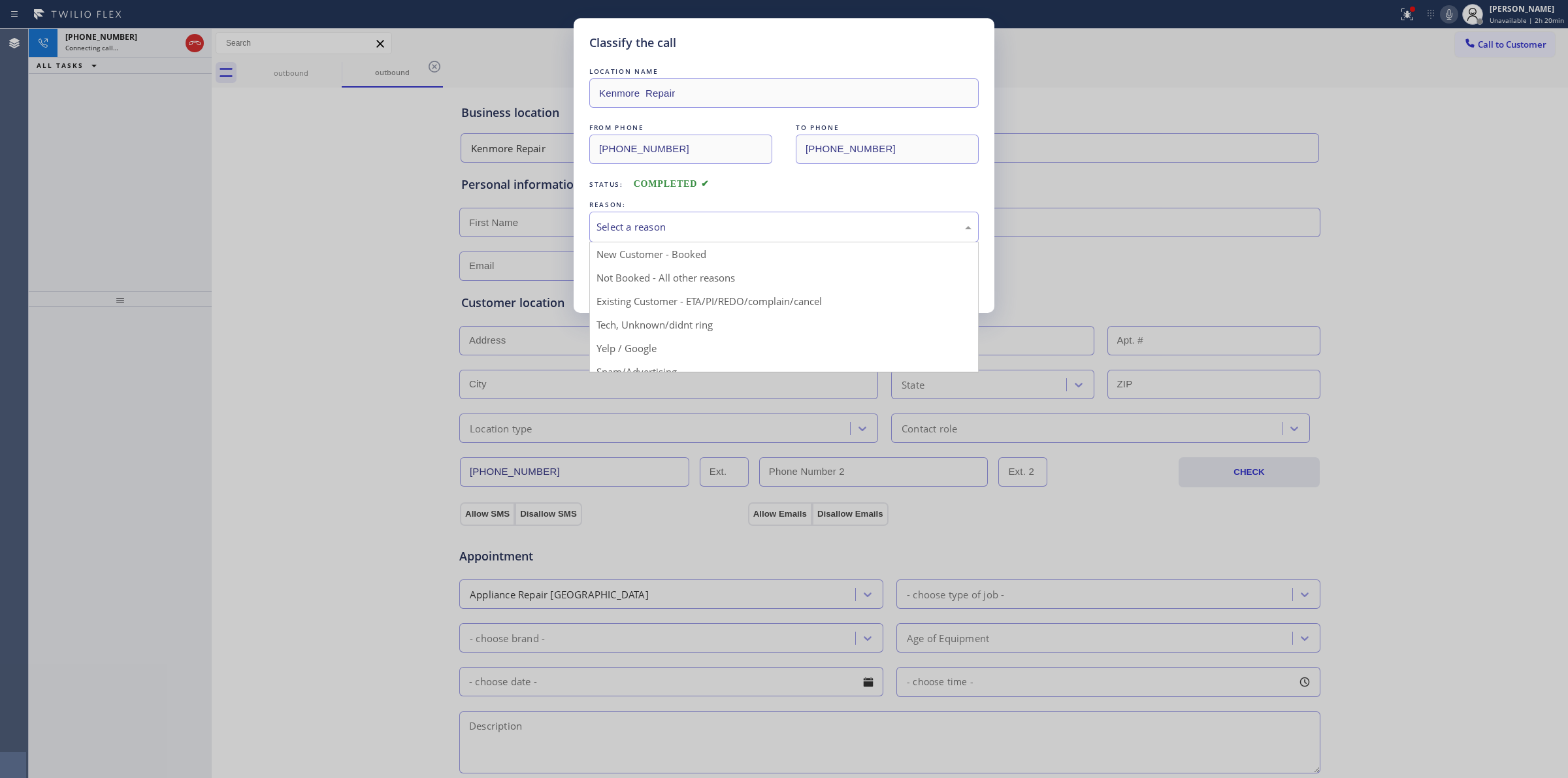
drag, startPoint x: 683, startPoint y: 222, endPoint x: 683, endPoint y: 266, distance: 44.0
click at [683, 224] on div "Select a reason" at bounding box center [784, 227] width 375 height 15
drag, startPoint x: 673, startPoint y: 324, endPoint x: 644, endPoint y: 285, distance: 48.6
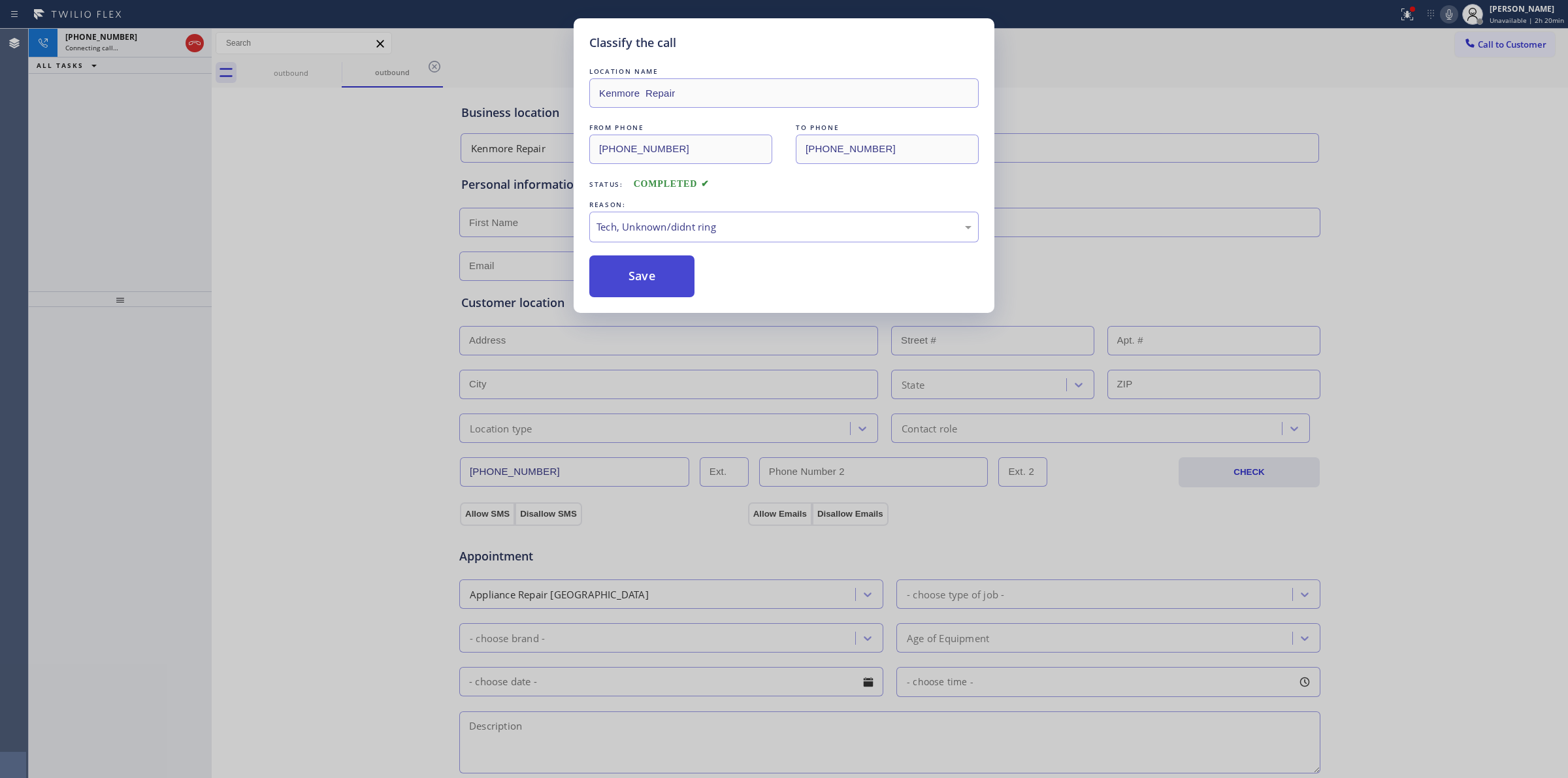
click at [642, 278] on button "Save" at bounding box center [642, 276] width 106 height 41
drag, startPoint x: 1431, startPoint y: 132, endPoint x: 1455, endPoint y: 44, distance: 91.2
click at [1431, 129] on div "Classify the call LOCATION NAME Kenmore Repair FROM PHONE (866) 878-8591 TO PHO…" at bounding box center [784, 389] width 1568 height 778
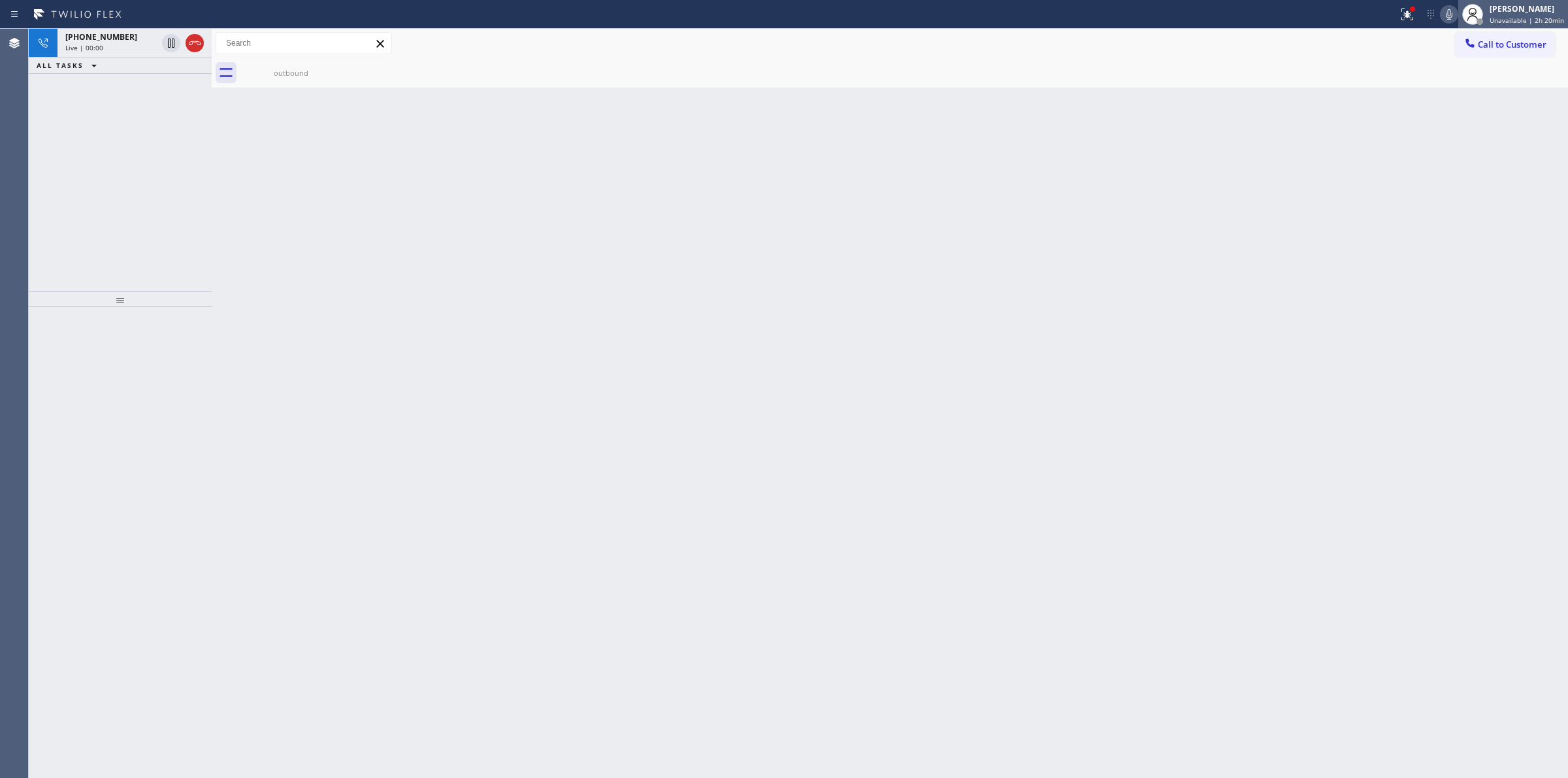
click at [1465, 10] on div at bounding box center [1473, 14] width 29 height 29
click at [1457, 14] on icon at bounding box center [1449, 14] width 16 height 16
click at [125, 45] on div "Live | 00:04" at bounding box center [111, 48] width 91 height 9
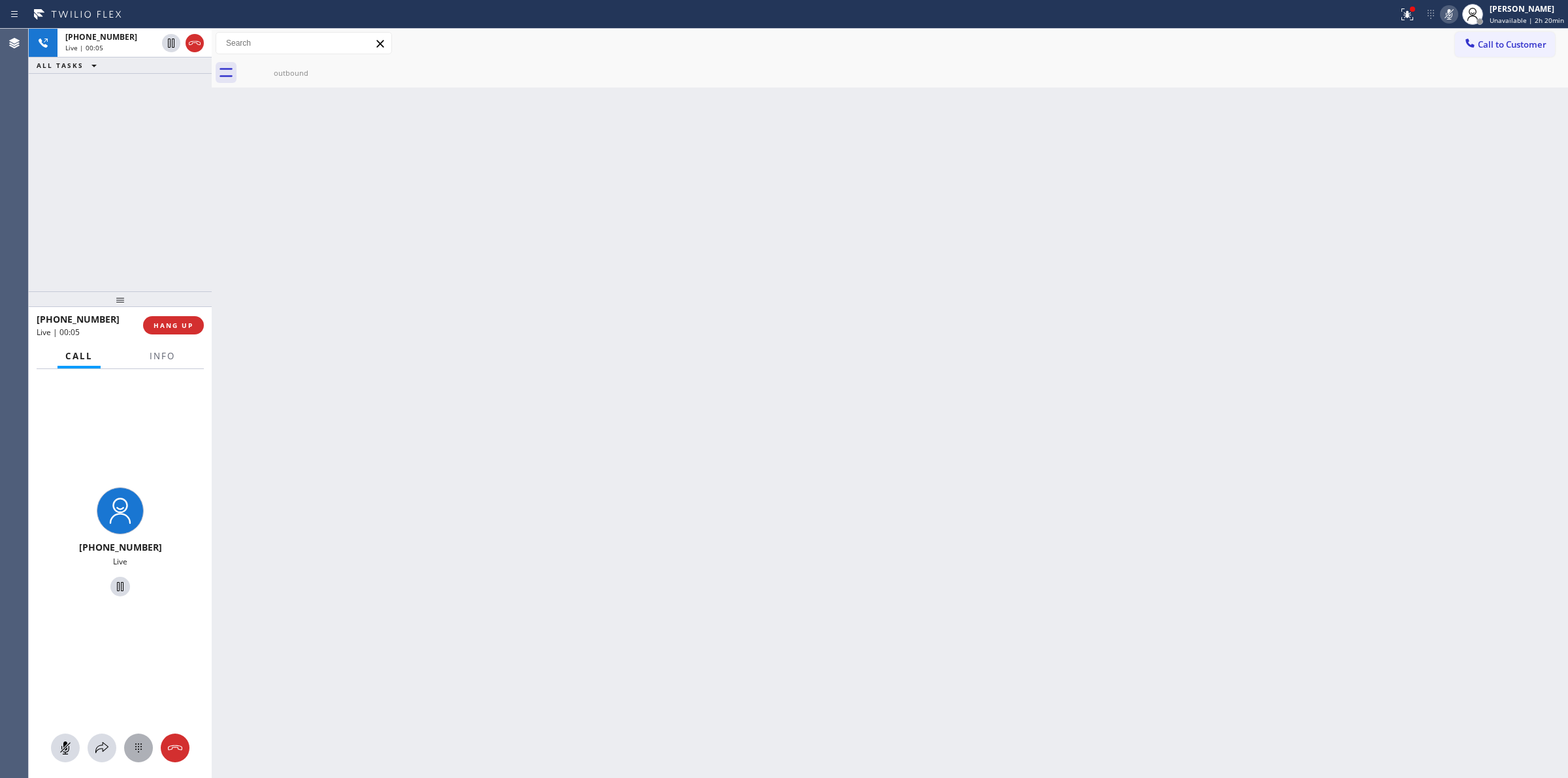
click at [134, 737] on button at bounding box center [138, 748] width 29 height 29
click at [1473, 47] on icon at bounding box center [1469, 42] width 9 height 9
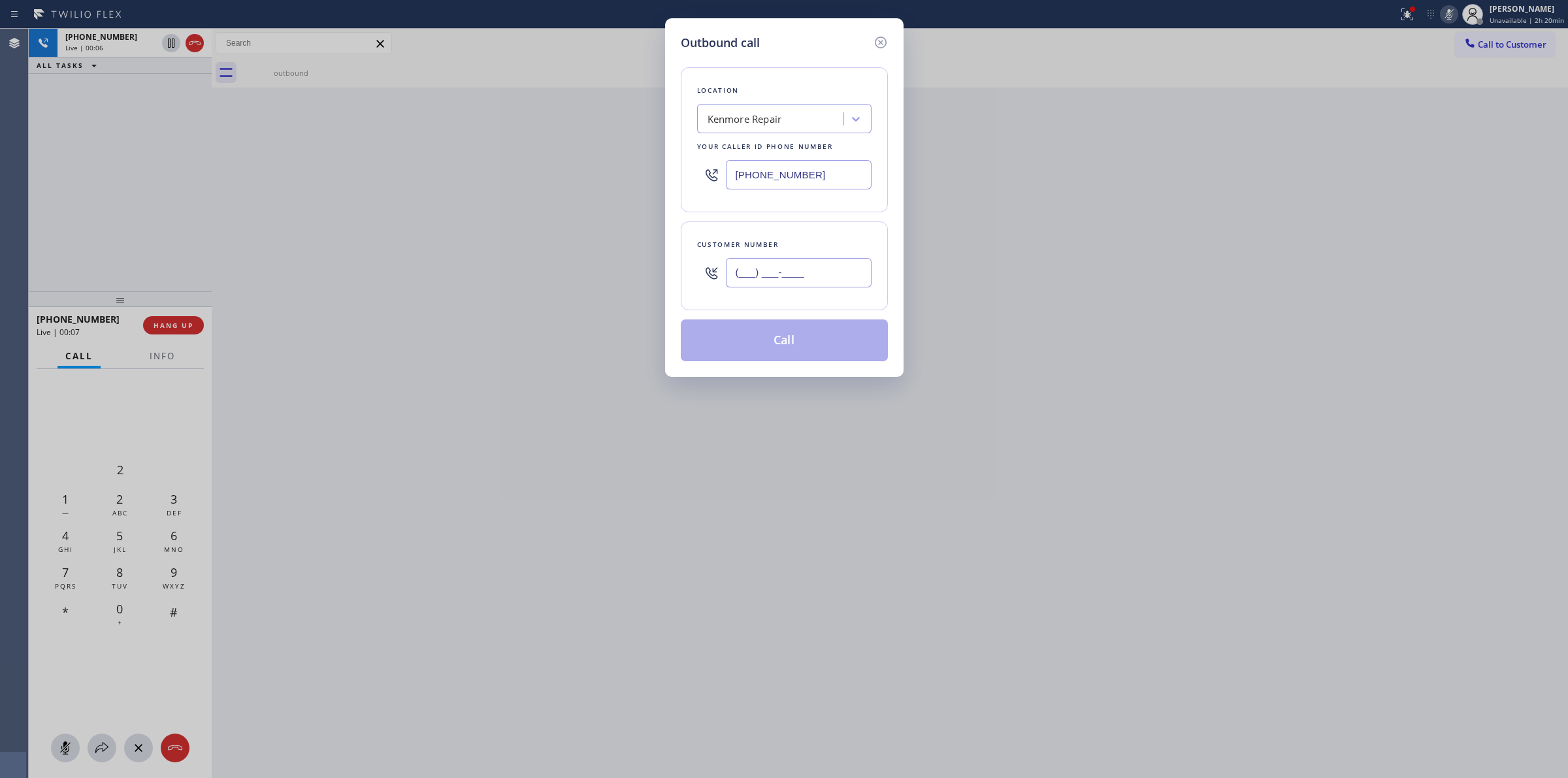
click at [820, 278] on input "(___) ___-____" at bounding box center [798, 273] width 145 height 30
paste input "626) 623-5086"
type input "(626) 623-5086"
click at [810, 44] on div "Outbound call" at bounding box center [784, 42] width 207 height 18
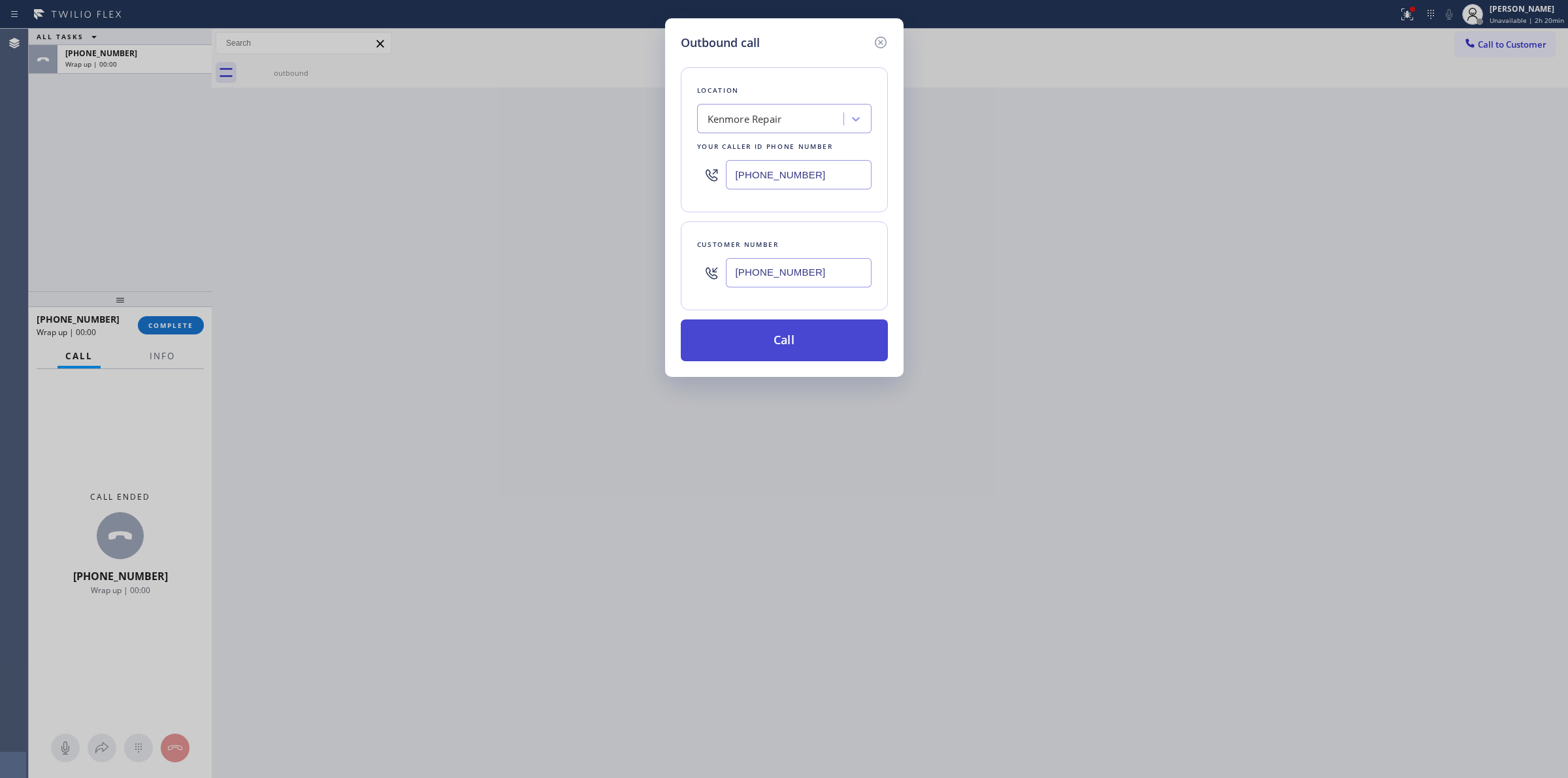
click at [785, 339] on button "Call" at bounding box center [784, 340] width 207 height 41
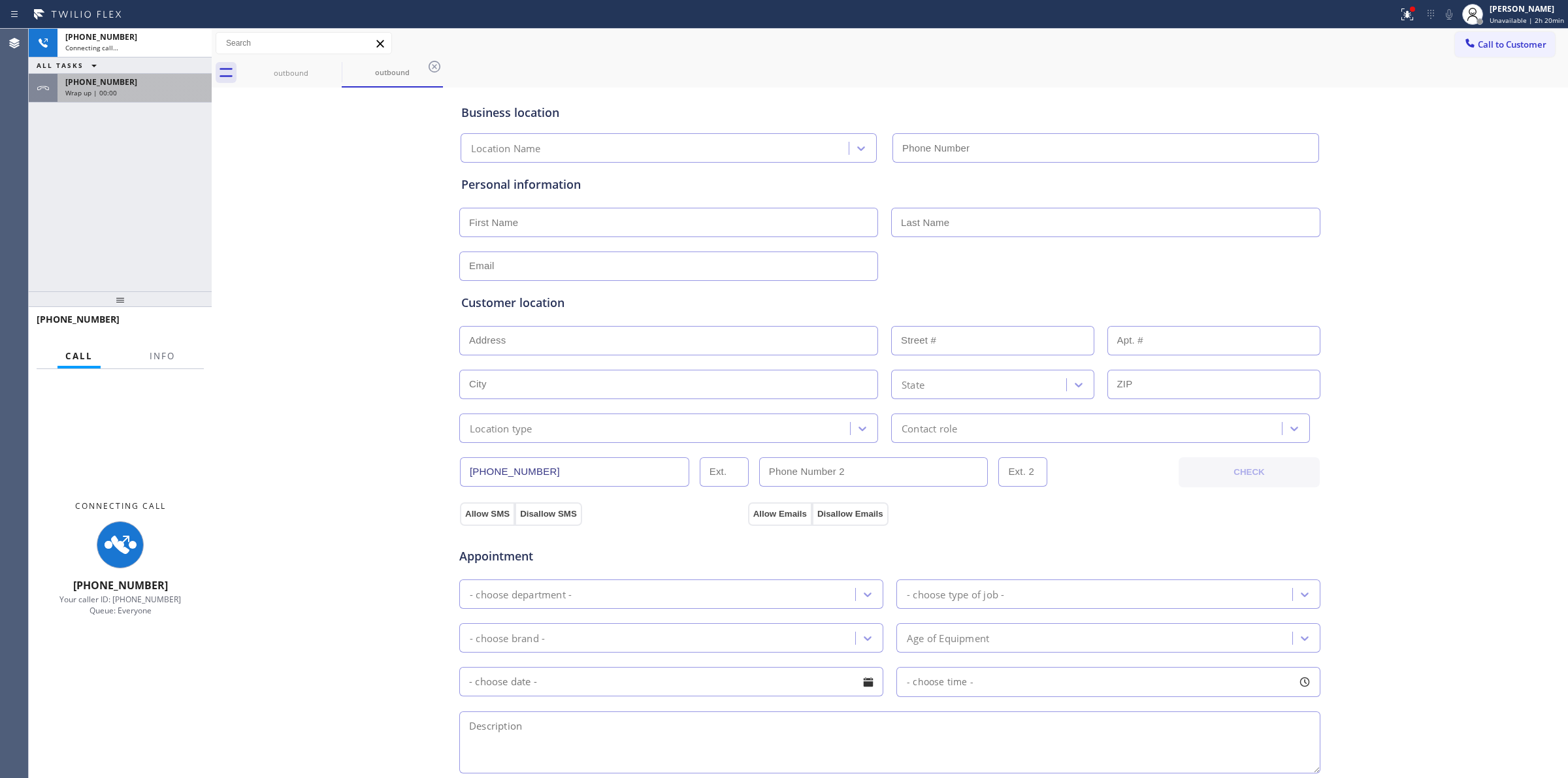
type input "(866) 878-8591"
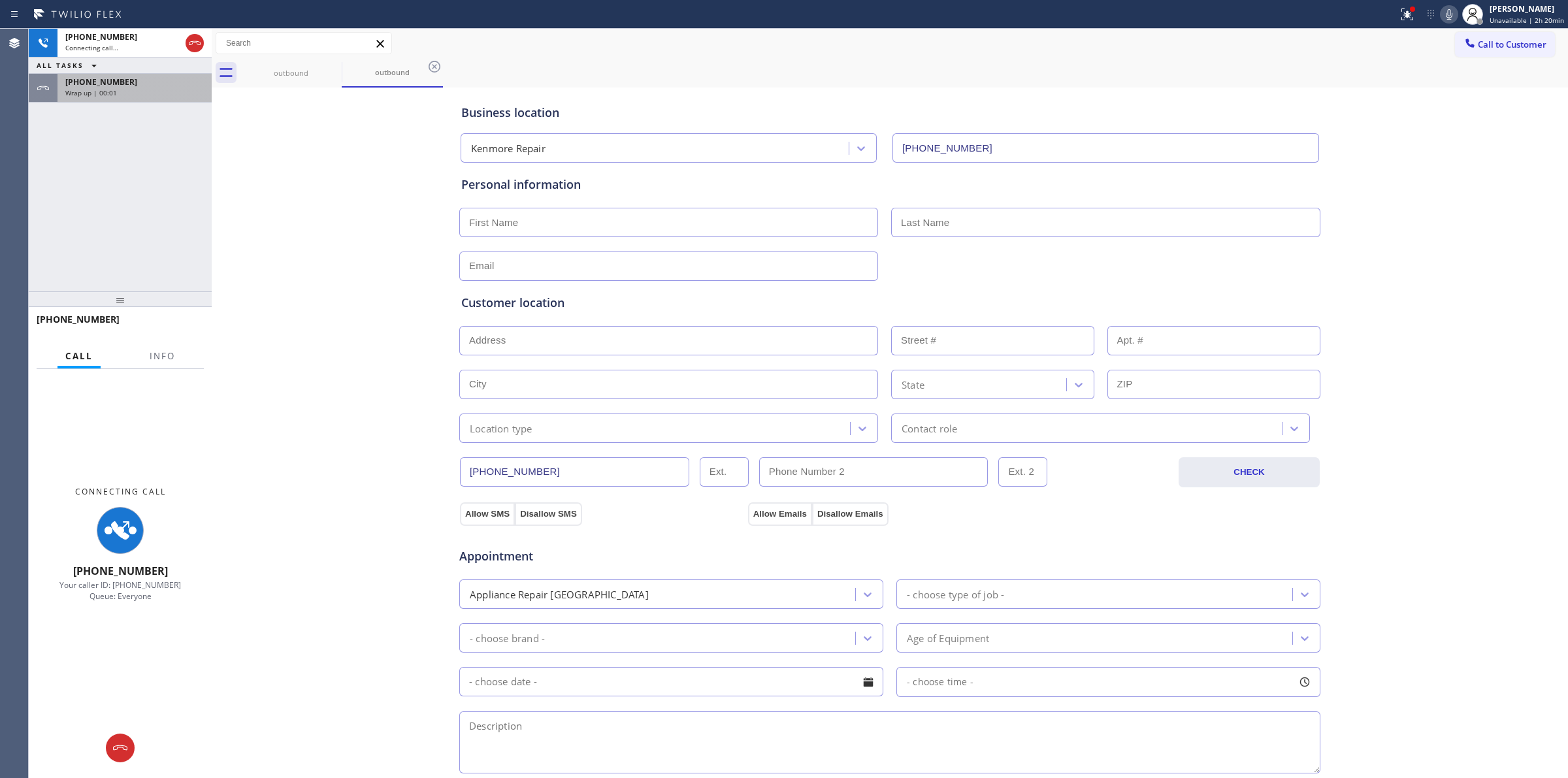
click at [164, 93] on div "Wrap up | 00:01" at bounding box center [135, 93] width 138 height 9
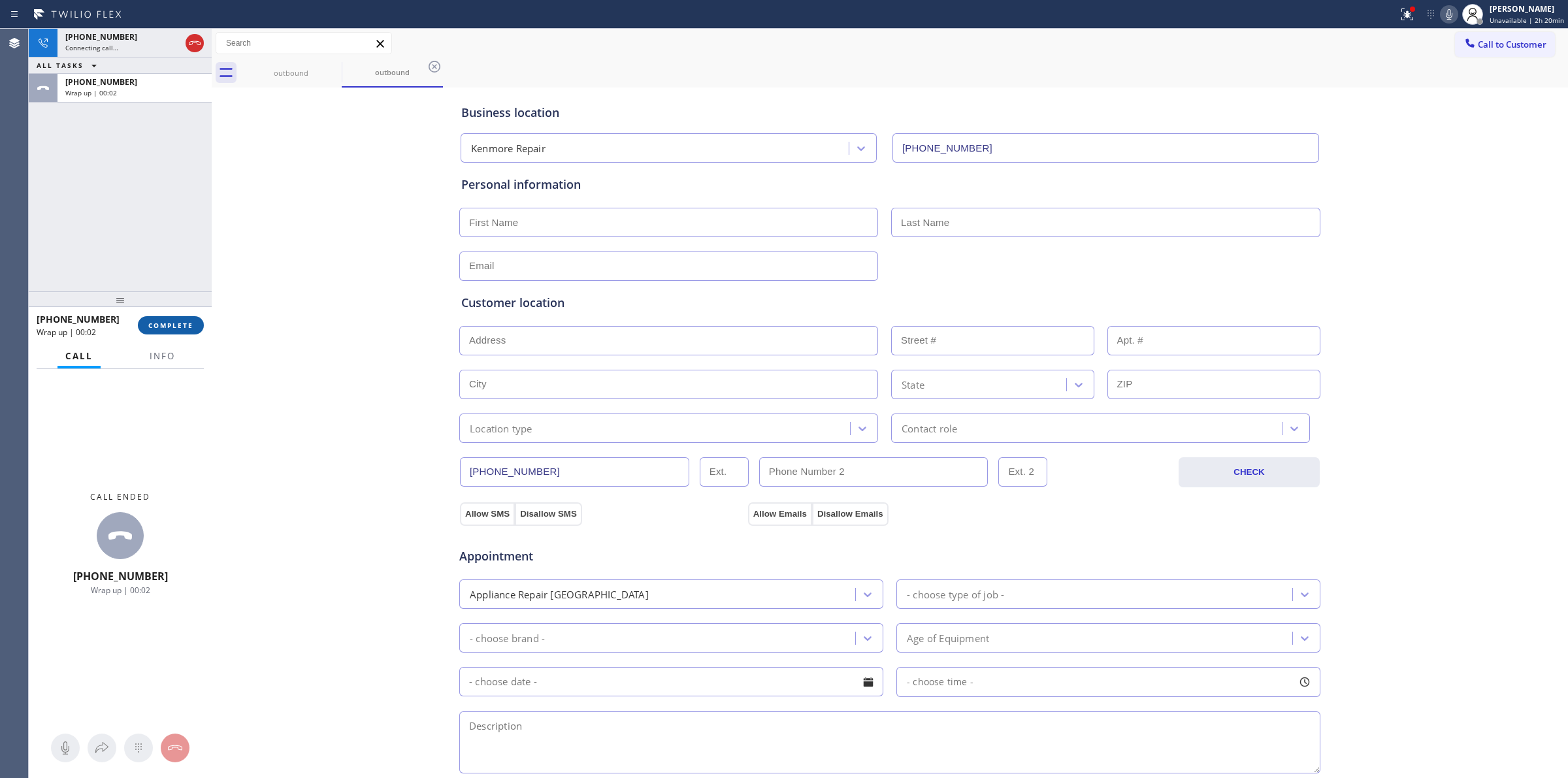
click at [174, 333] on button "COMPLETE" at bounding box center [170, 324] width 66 height 18
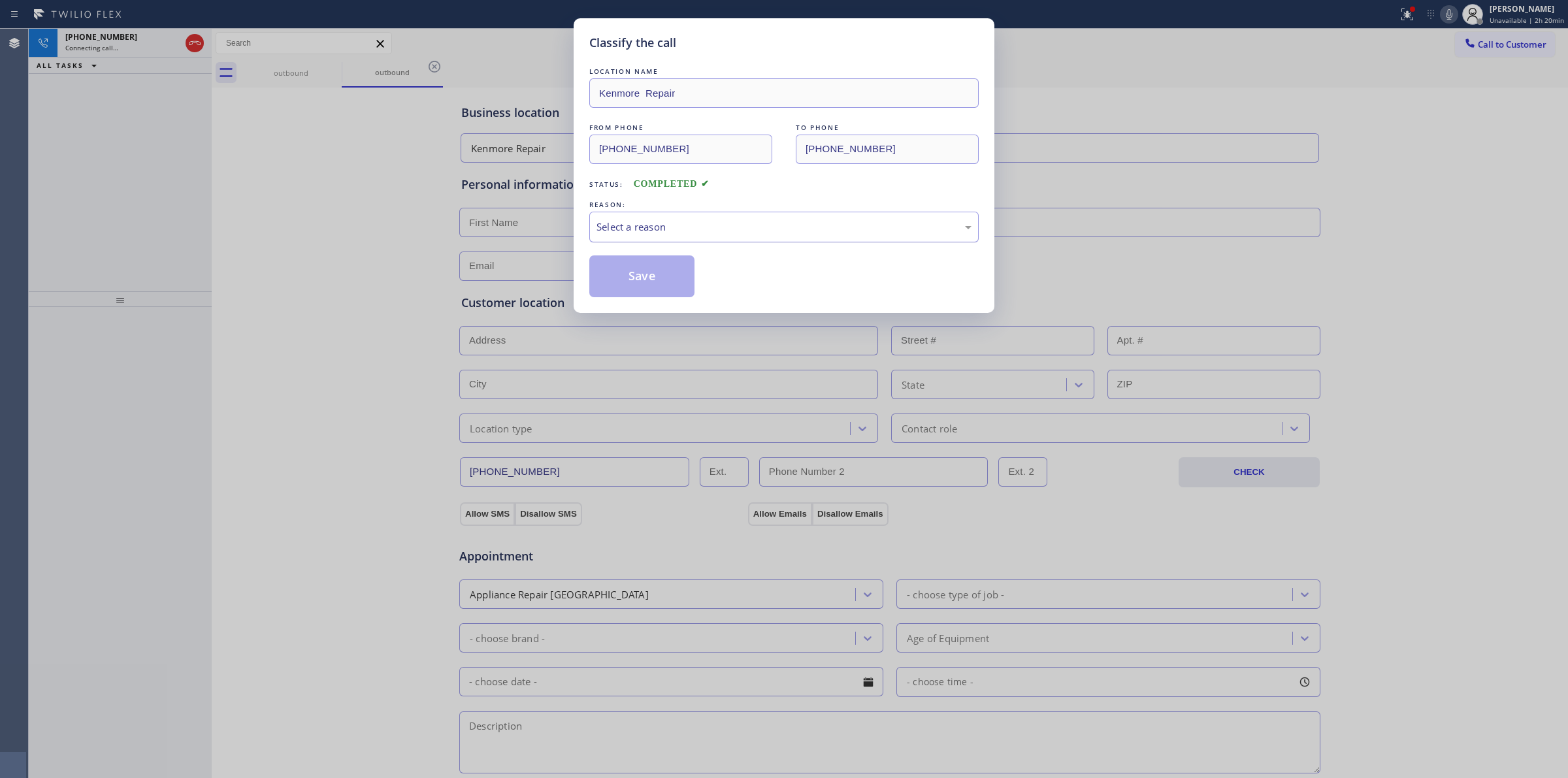
click at [711, 237] on div "Select a reason" at bounding box center [784, 227] width 389 height 30
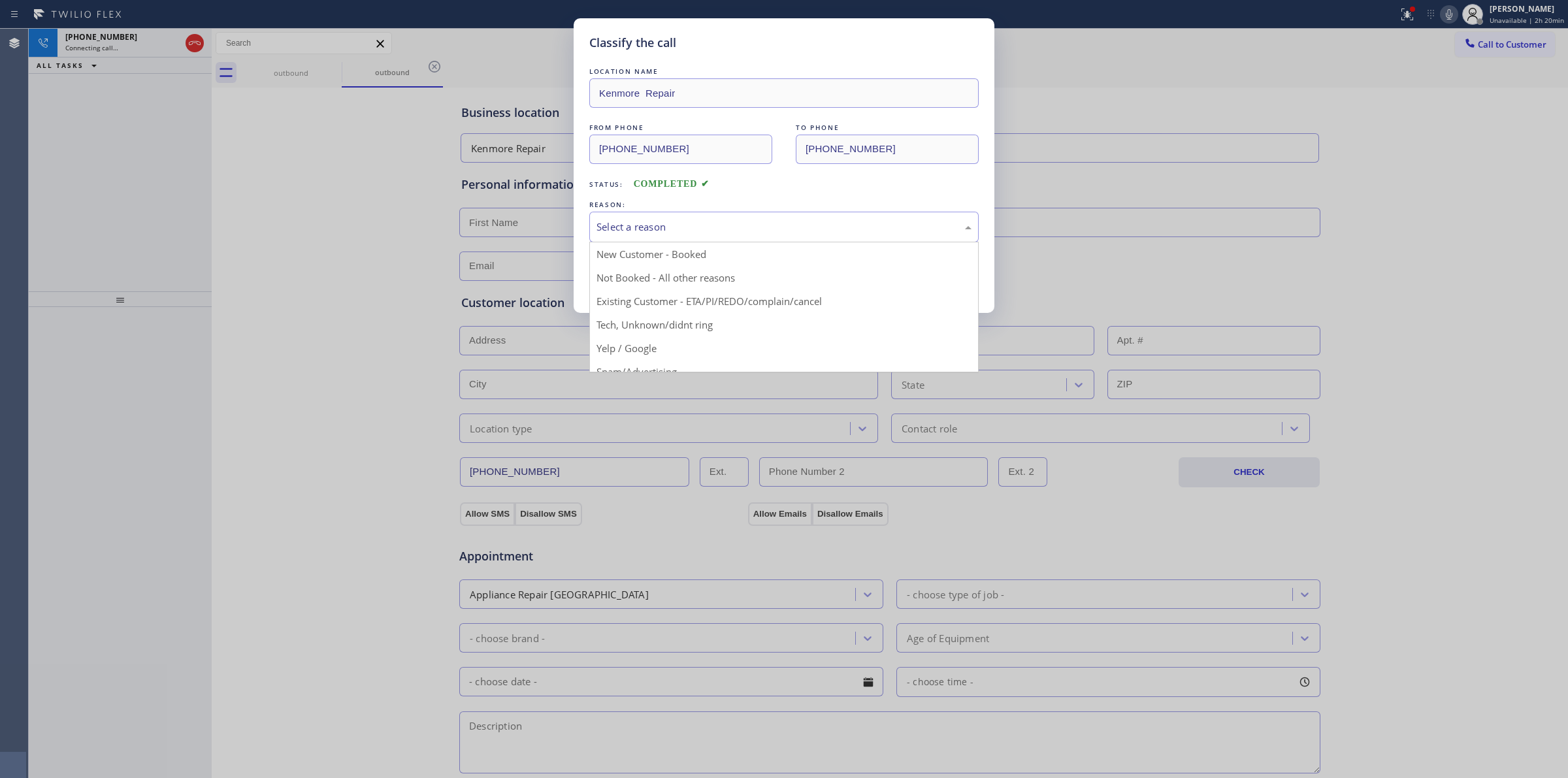
drag, startPoint x: 673, startPoint y: 325, endPoint x: 660, endPoint y: 308, distance: 21.4
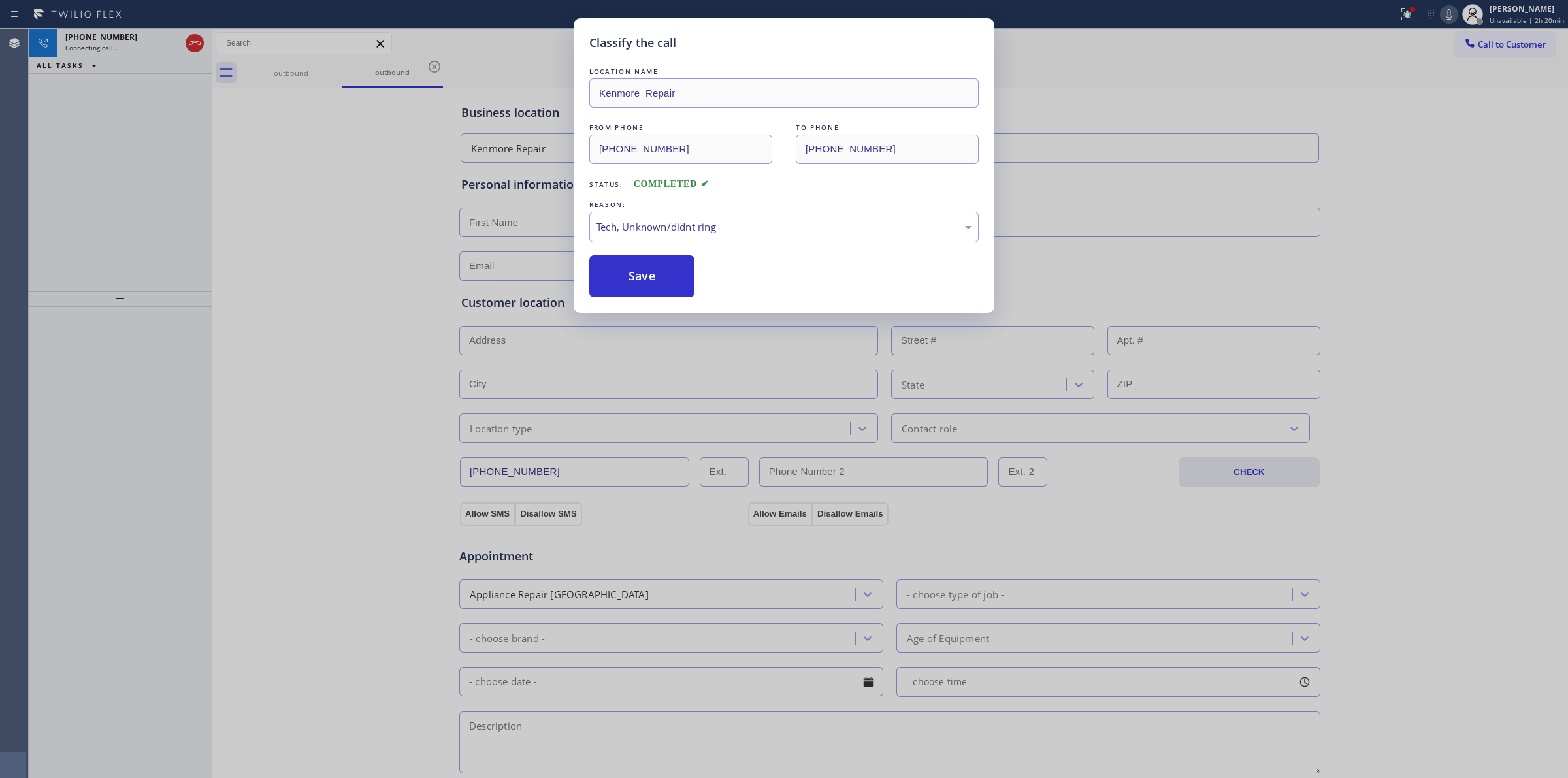
drag, startPoint x: 640, startPoint y: 292, endPoint x: 733, endPoint y: 292, distance: 93.0
click at [642, 292] on button "Save" at bounding box center [642, 276] width 106 height 41
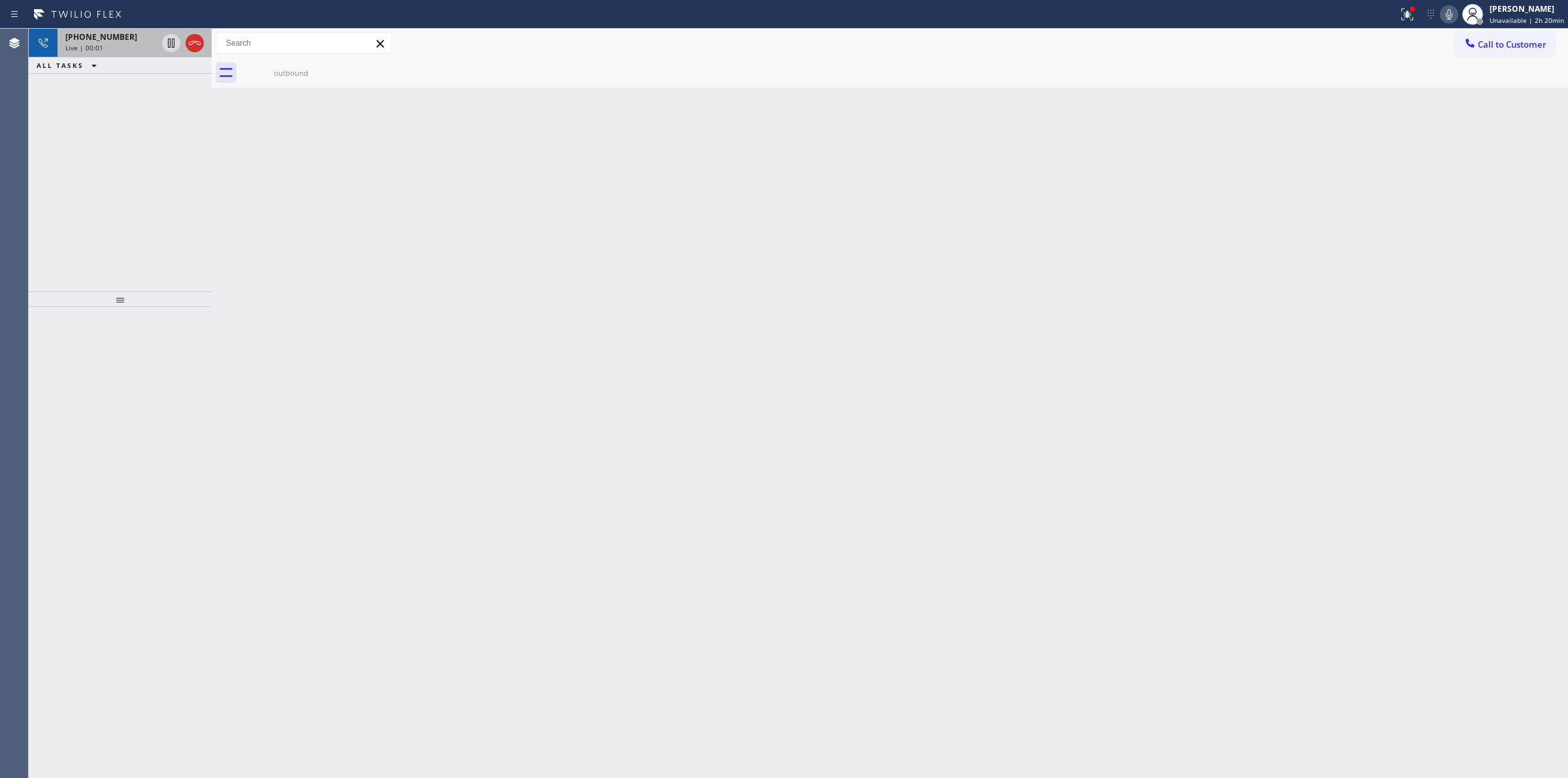
click at [112, 30] on div "+16266235086 Live | 00:01" at bounding box center [109, 43] width 102 height 29
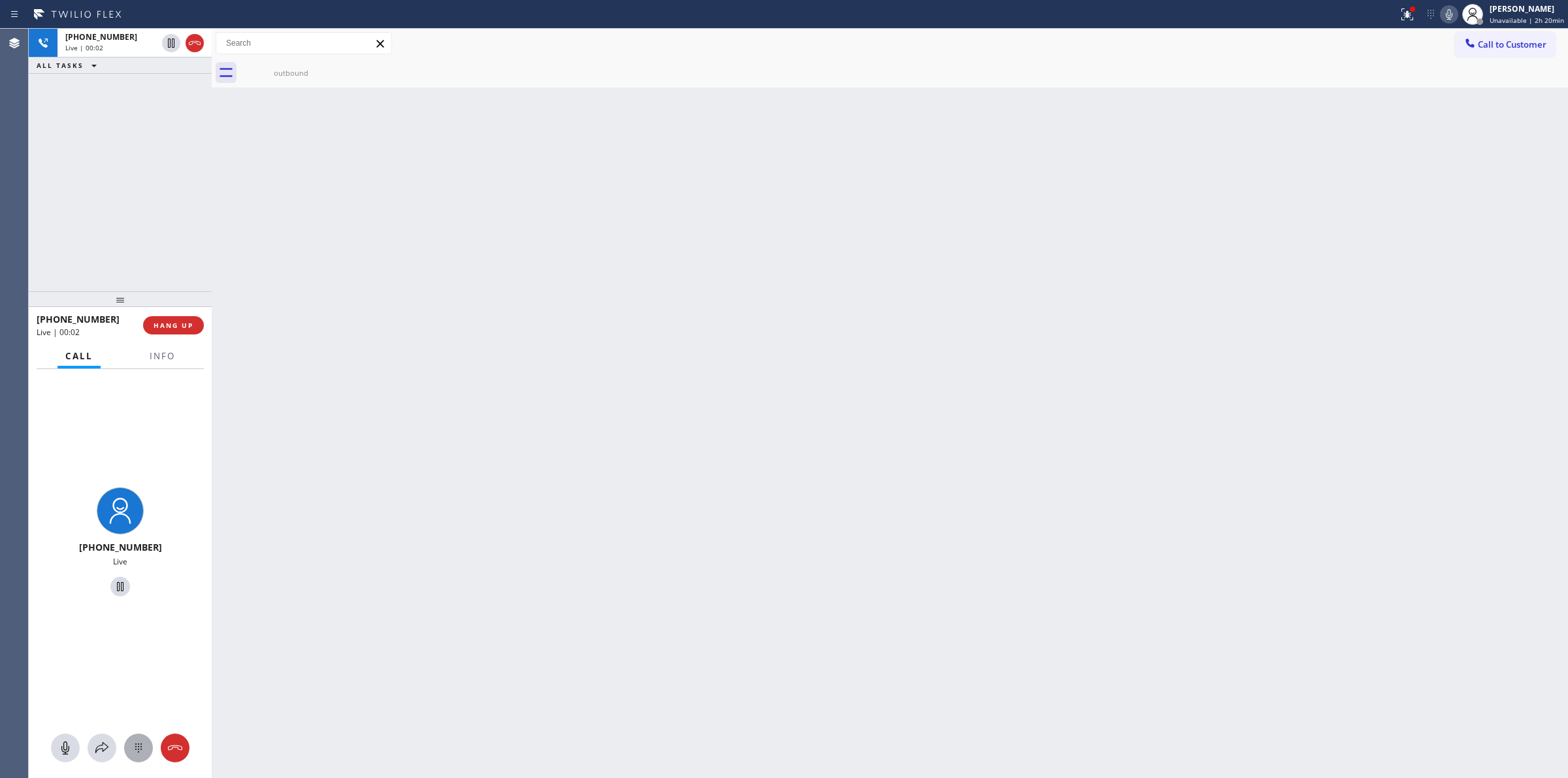
drag, startPoint x: 158, startPoint y: 742, endPoint x: 136, endPoint y: 746, distance: 22.4
click at [155, 743] on div at bounding box center [120, 748] width 183 height 29
click at [136, 746] on icon at bounding box center [138, 748] width 16 height 16
click at [1494, 50] on button "Call to Customer" at bounding box center [1505, 45] width 100 height 25
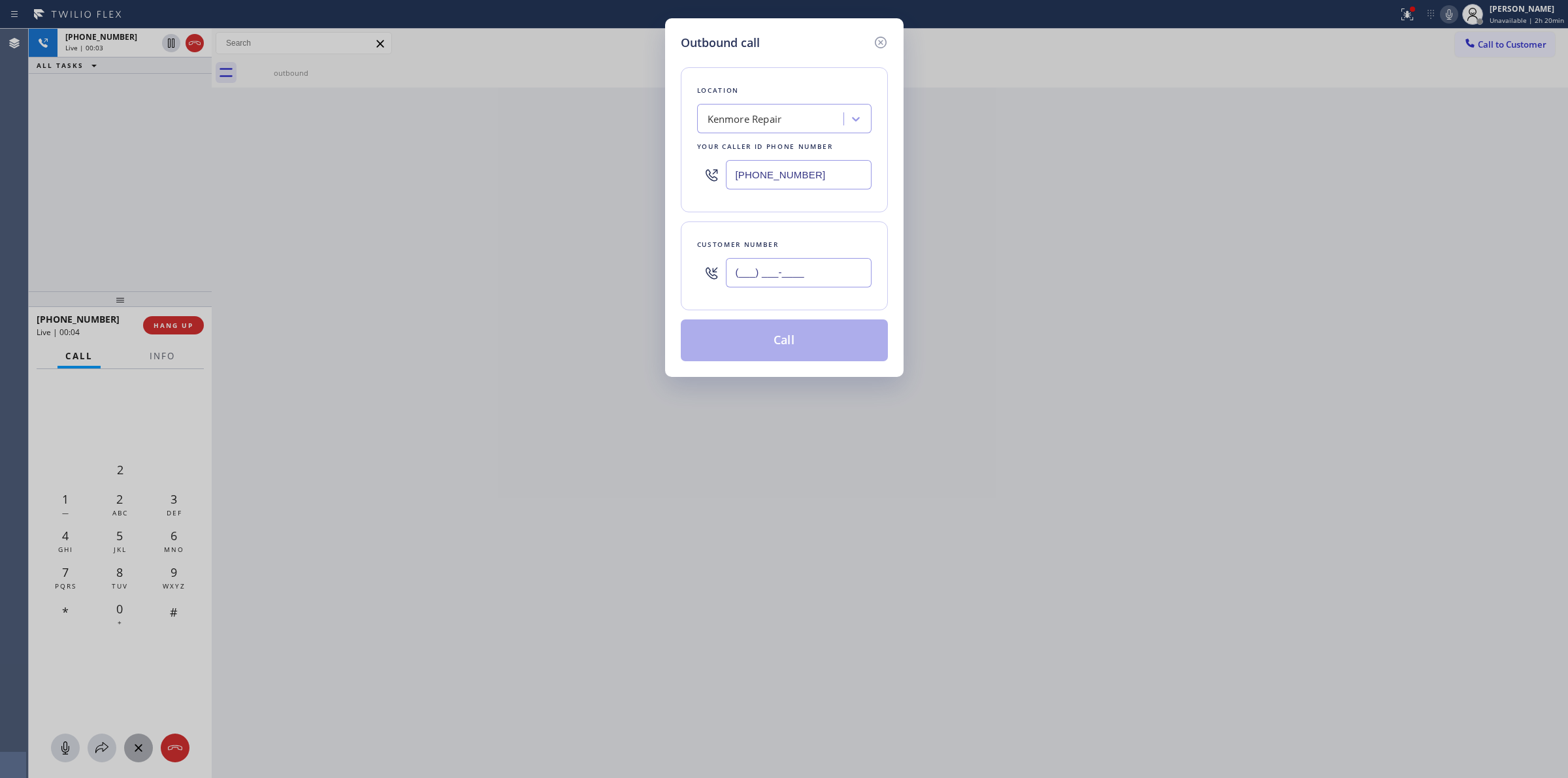
paste input "626) 623-5086"
click at [792, 274] on input "(___) ___-____" at bounding box center [798, 273] width 145 height 30
type input "(626) 623-5086"
click at [691, 91] on div "Location Kenmore Repair Your caller id phone number (866) 878-8591" at bounding box center [784, 139] width 207 height 145
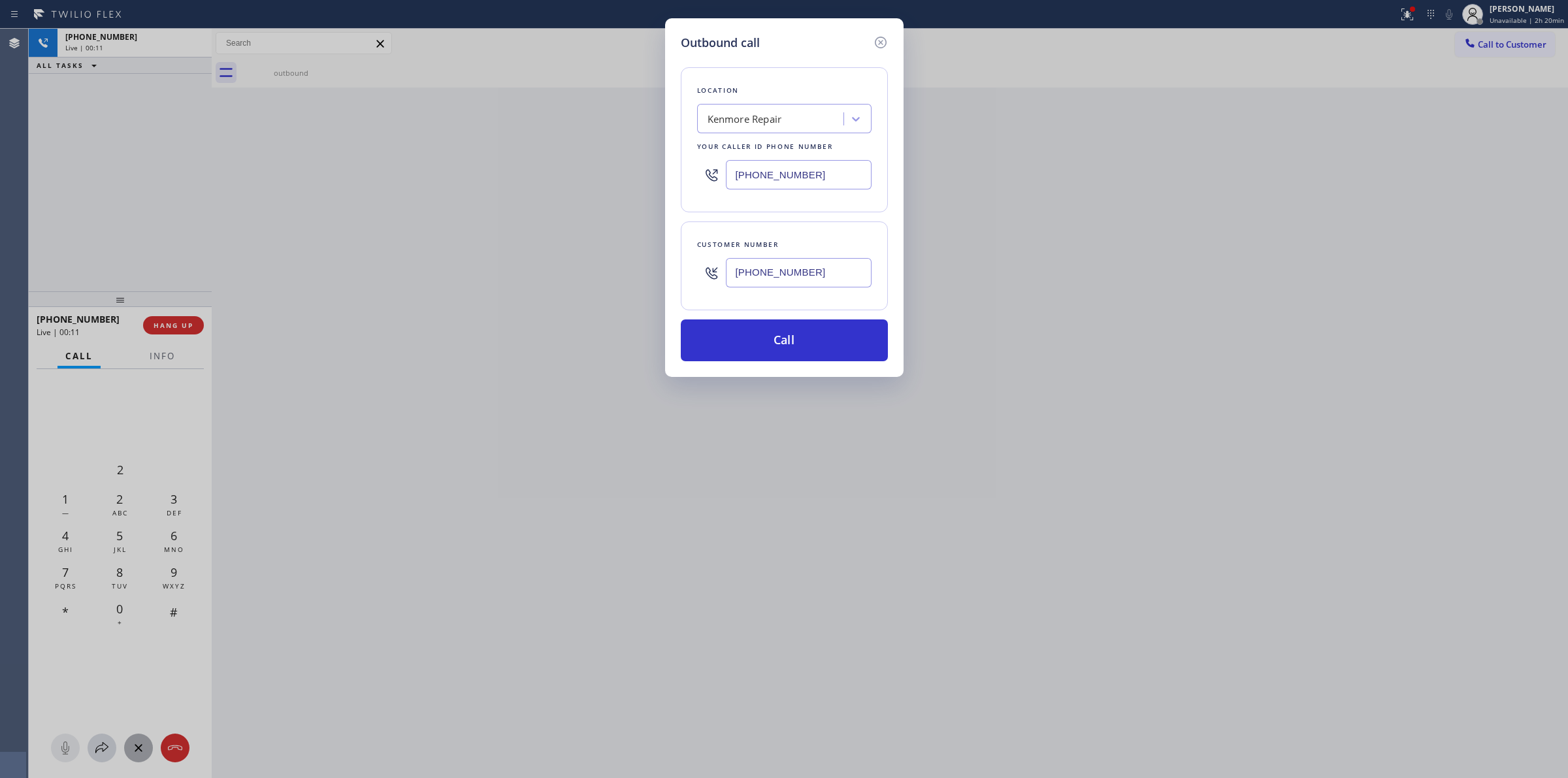
drag, startPoint x: 777, startPoint y: 348, endPoint x: 942, endPoint y: 76, distance: 318.1
click at [777, 348] on button "Call" at bounding box center [784, 340] width 207 height 41
click at [752, 366] on div "Outbound call Location Kenmore Repair Your caller id phone number (866) 878-859…" at bounding box center [784, 197] width 239 height 359
drag, startPoint x: 769, startPoint y: 339, endPoint x: 1042, endPoint y: 129, distance: 344.4
click at [770, 339] on button "Call" at bounding box center [784, 340] width 207 height 41
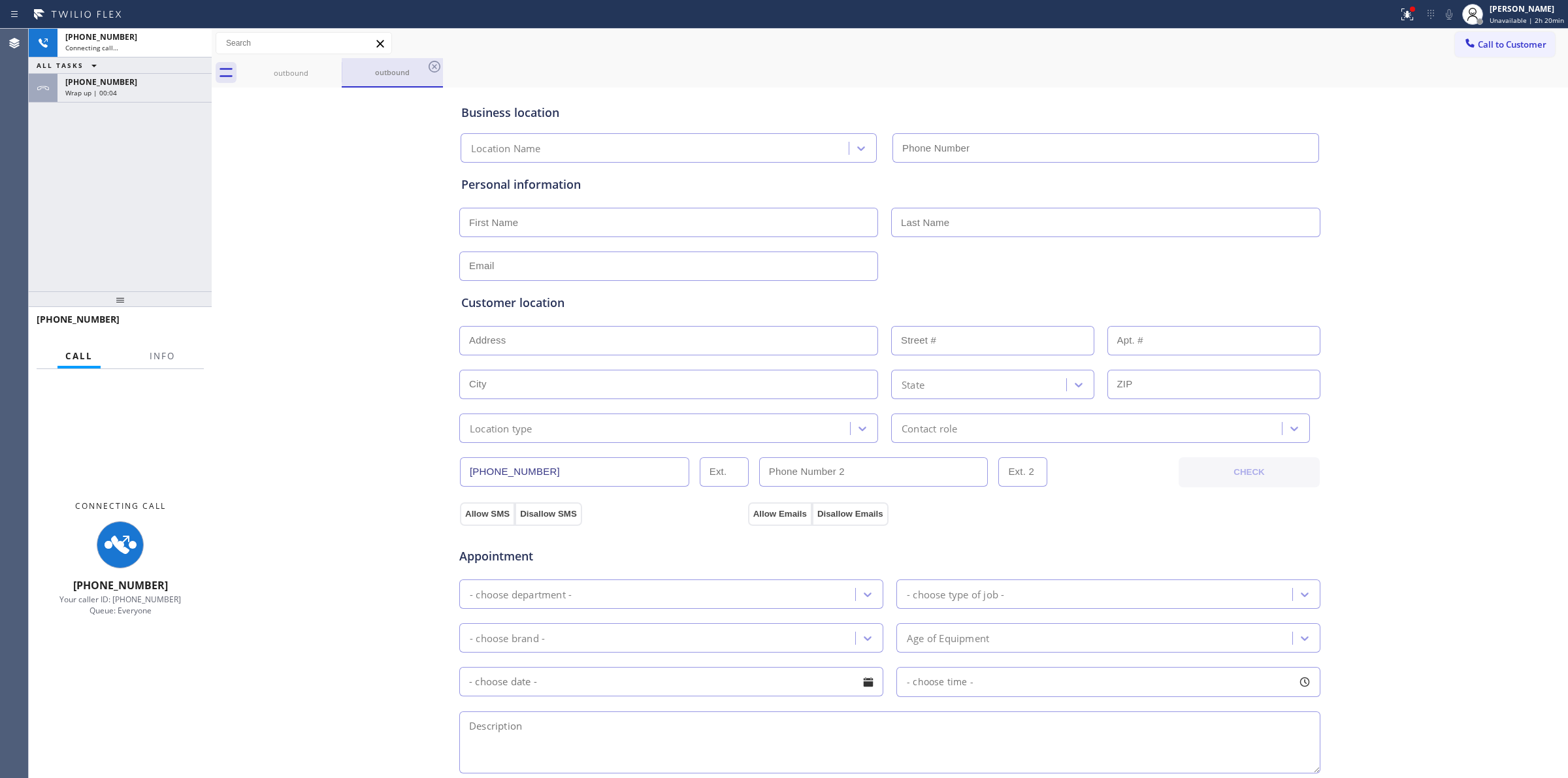
type input "(866) 878-8591"
click at [133, 95] on div "Wrap up | 00:05" at bounding box center [135, 93] width 138 height 9
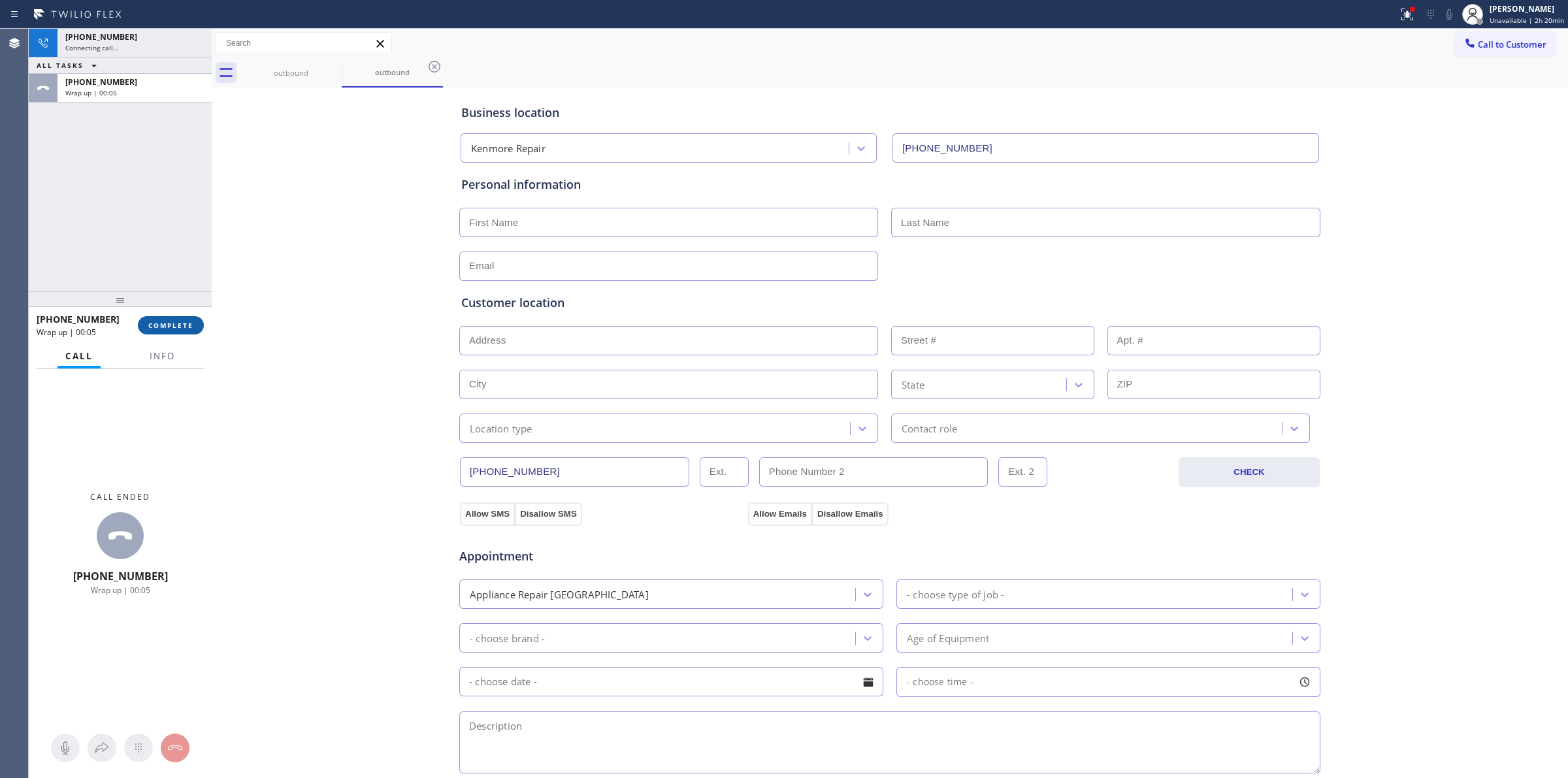
click at [177, 332] on button "COMPLETE" at bounding box center [170, 324] width 66 height 18
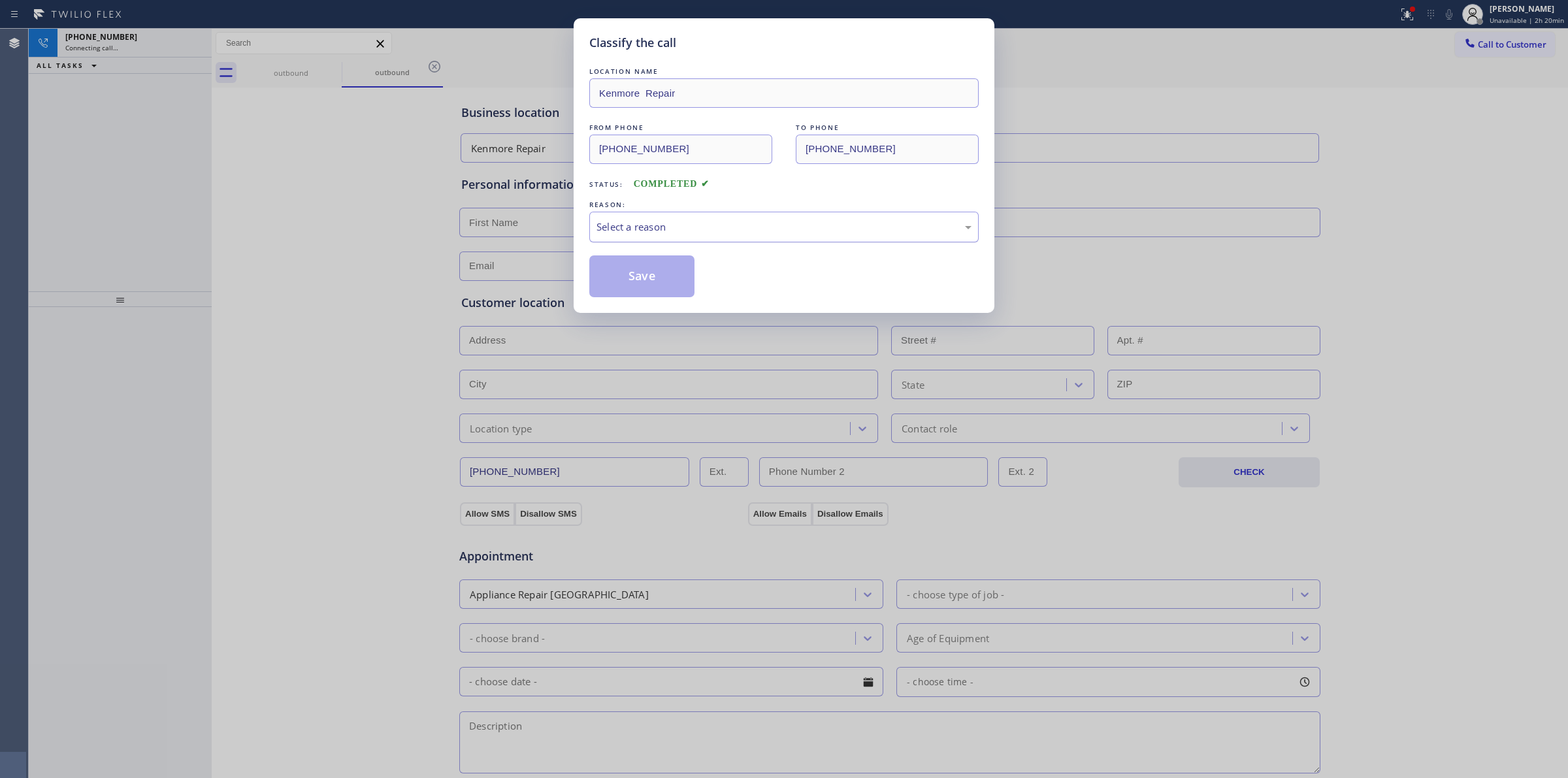
click at [770, 226] on div "Select a reason" at bounding box center [784, 227] width 375 height 15
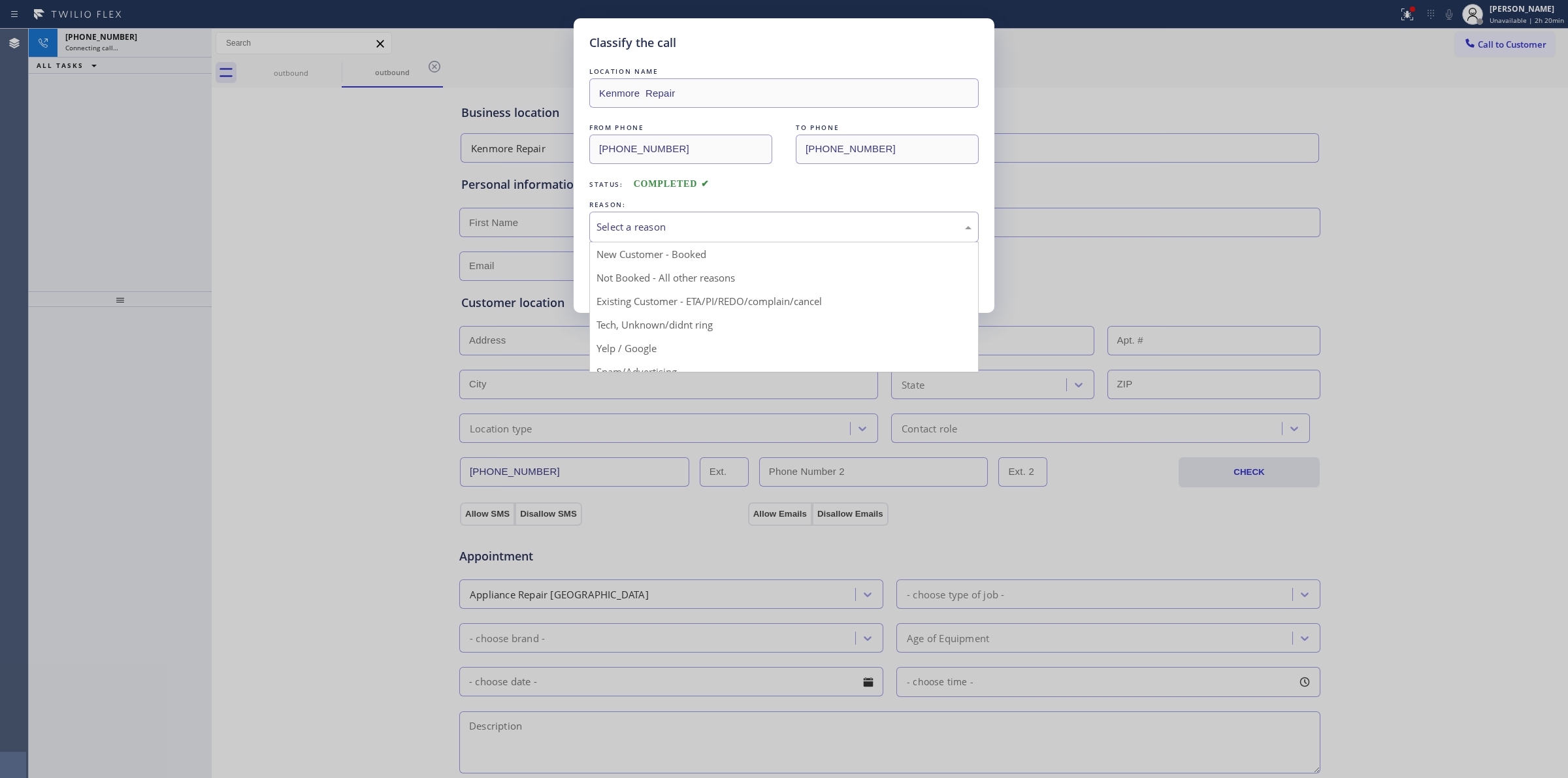
drag, startPoint x: 668, startPoint y: 324, endPoint x: 640, endPoint y: 280, distance: 52.2
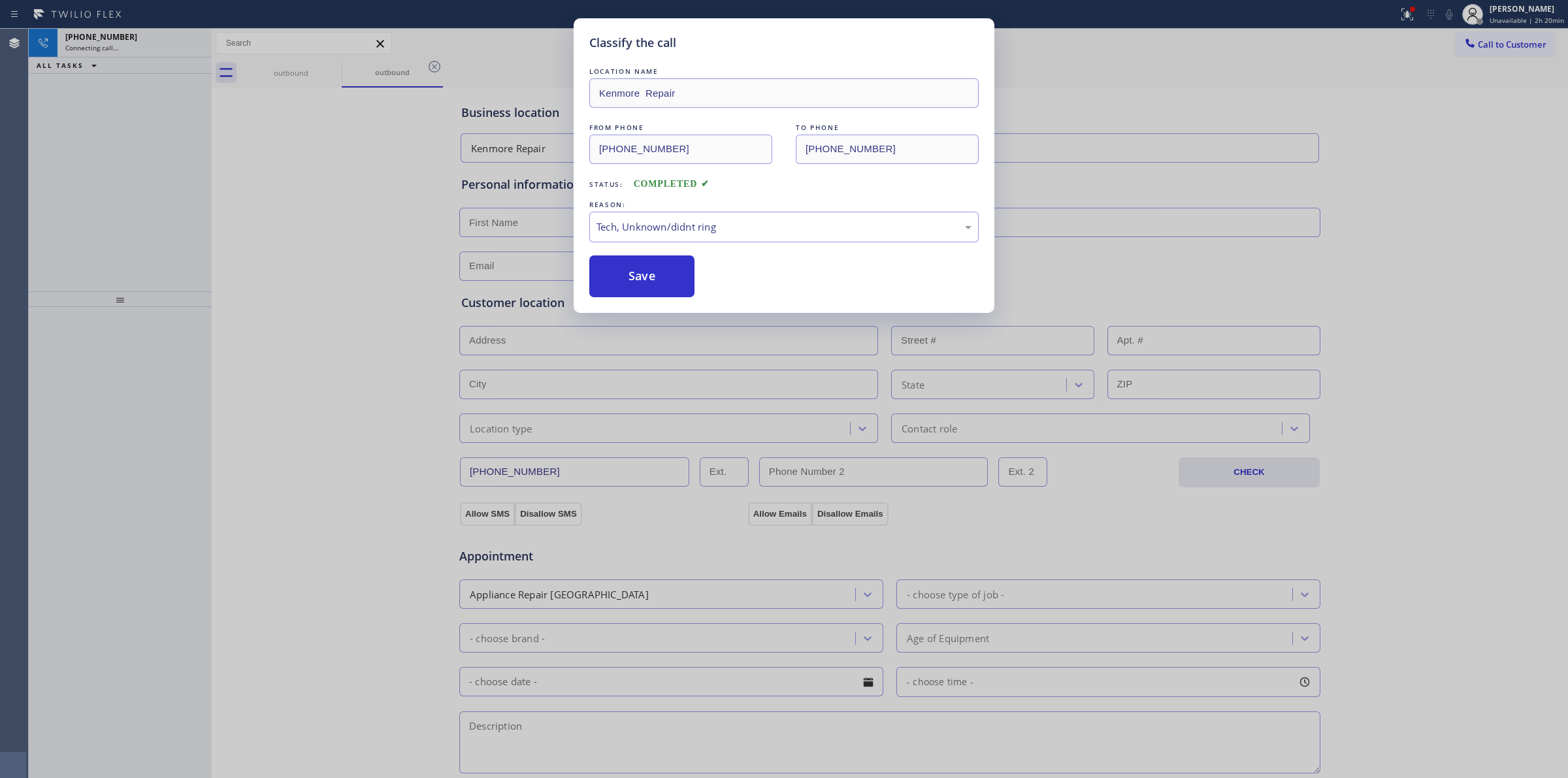
drag, startPoint x: 640, startPoint y: 280, endPoint x: 870, endPoint y: 276, distance: 230.0
click at [641, 279] on button "Save" at bounding box center [642, 276] width 106 height 41
click at [1479, 129] on div "Back to Dashboard Change Sender ID Customers Technicians Select a contact Outbo…" at bounding box center [890, 403] width 1357 height 749
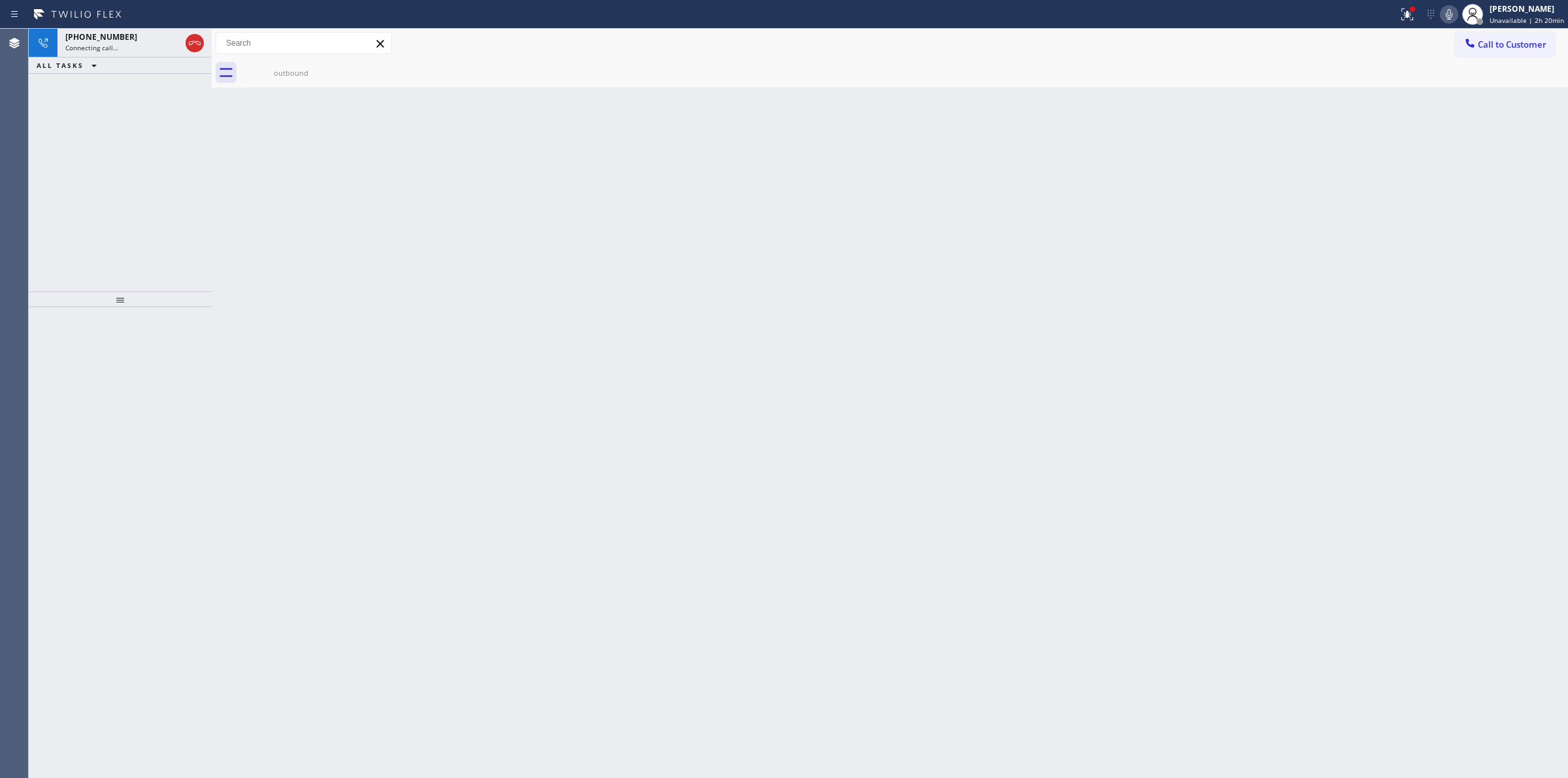
click at [1452, 10] on icon at bounding box center [1449, 14] width 16 height 16
click at [125, 56] on div "+16266235086 Connecting call…" at bounding box center [120, 43] width 125 height 29
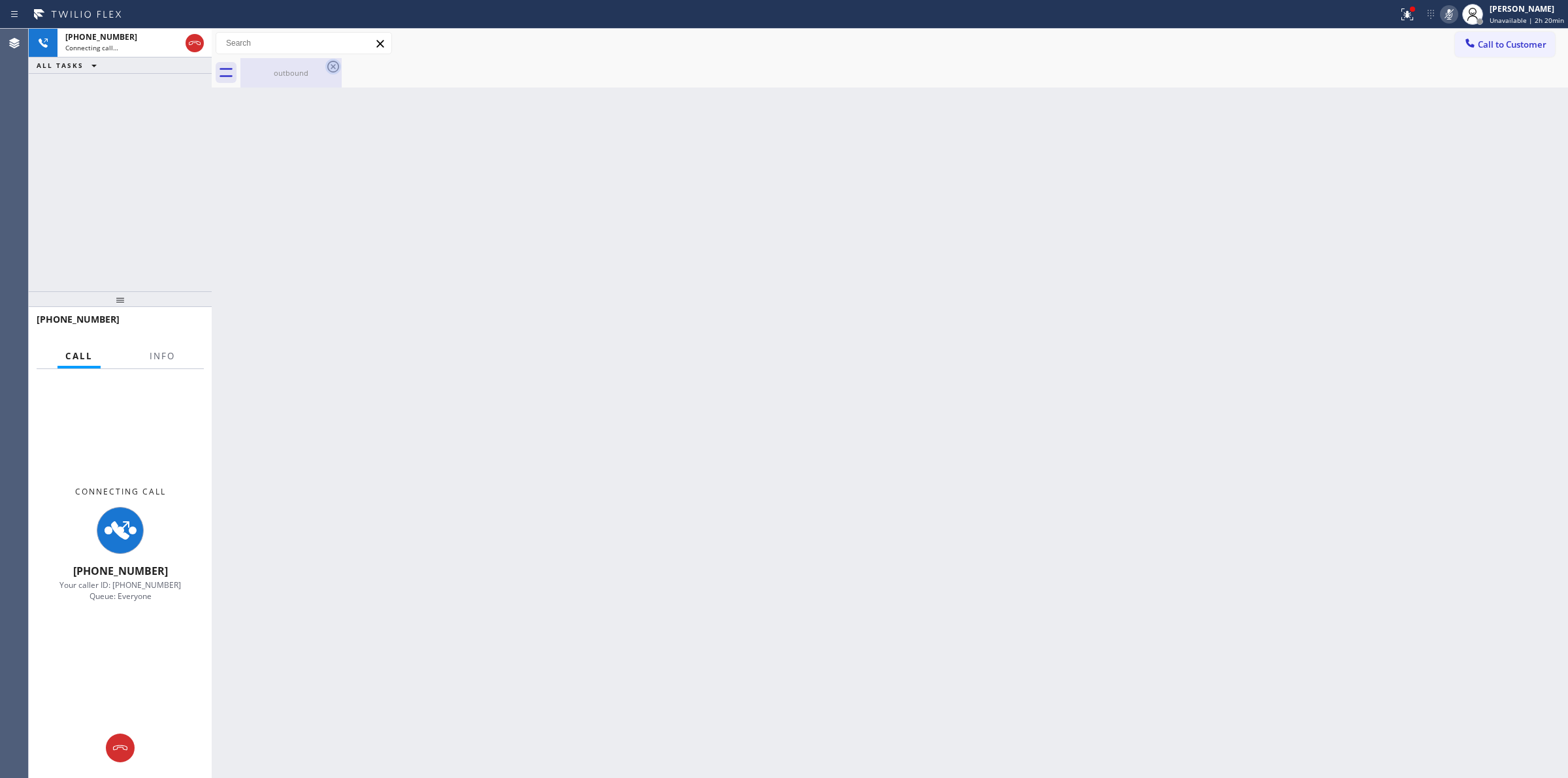
click at [300, 81] on div "outbound" at bounding box center [291, 73] width 99 height 30
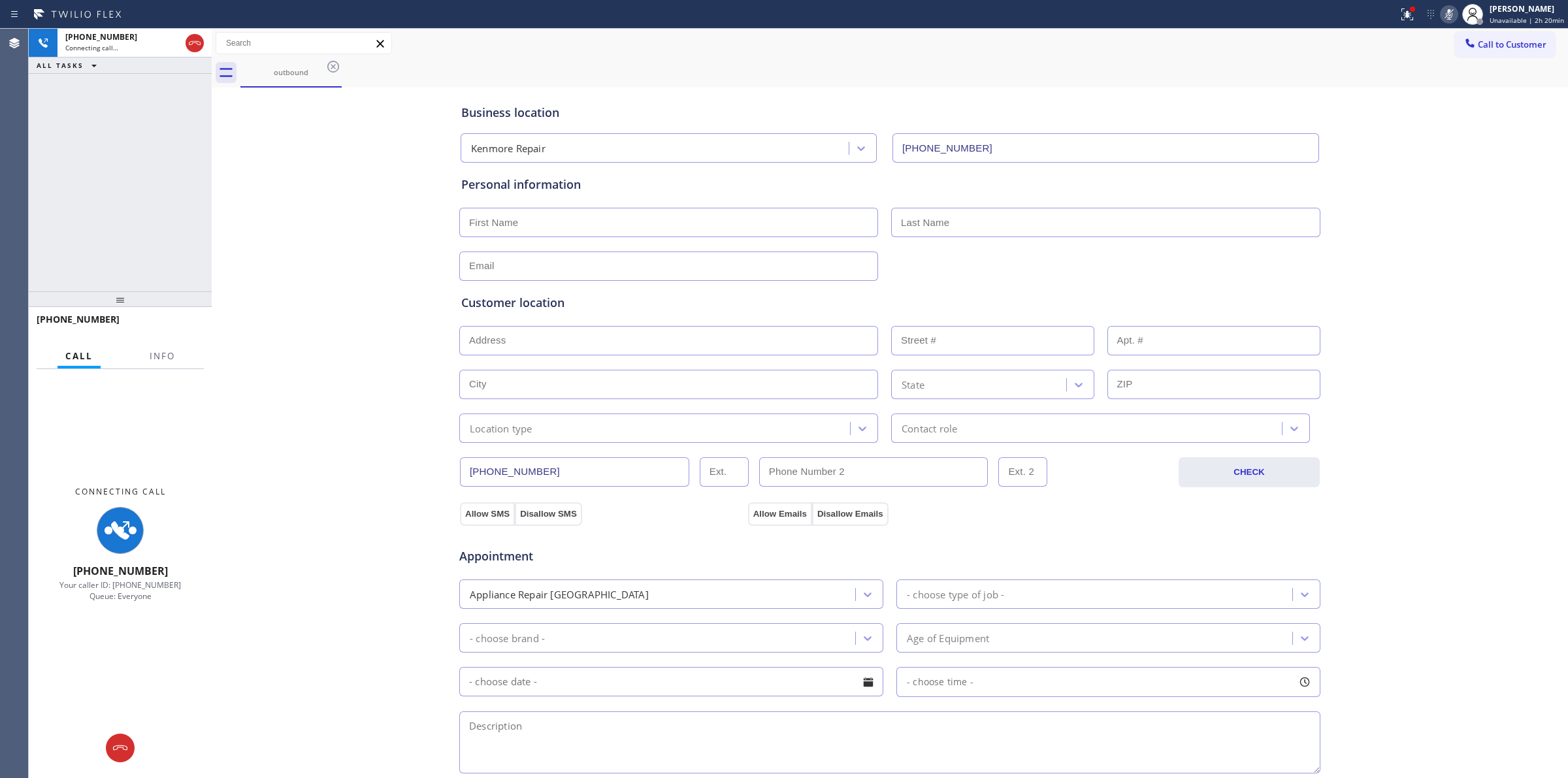
click at [335, 64] on icon at bounding box center [333, 66] width 16 height 16
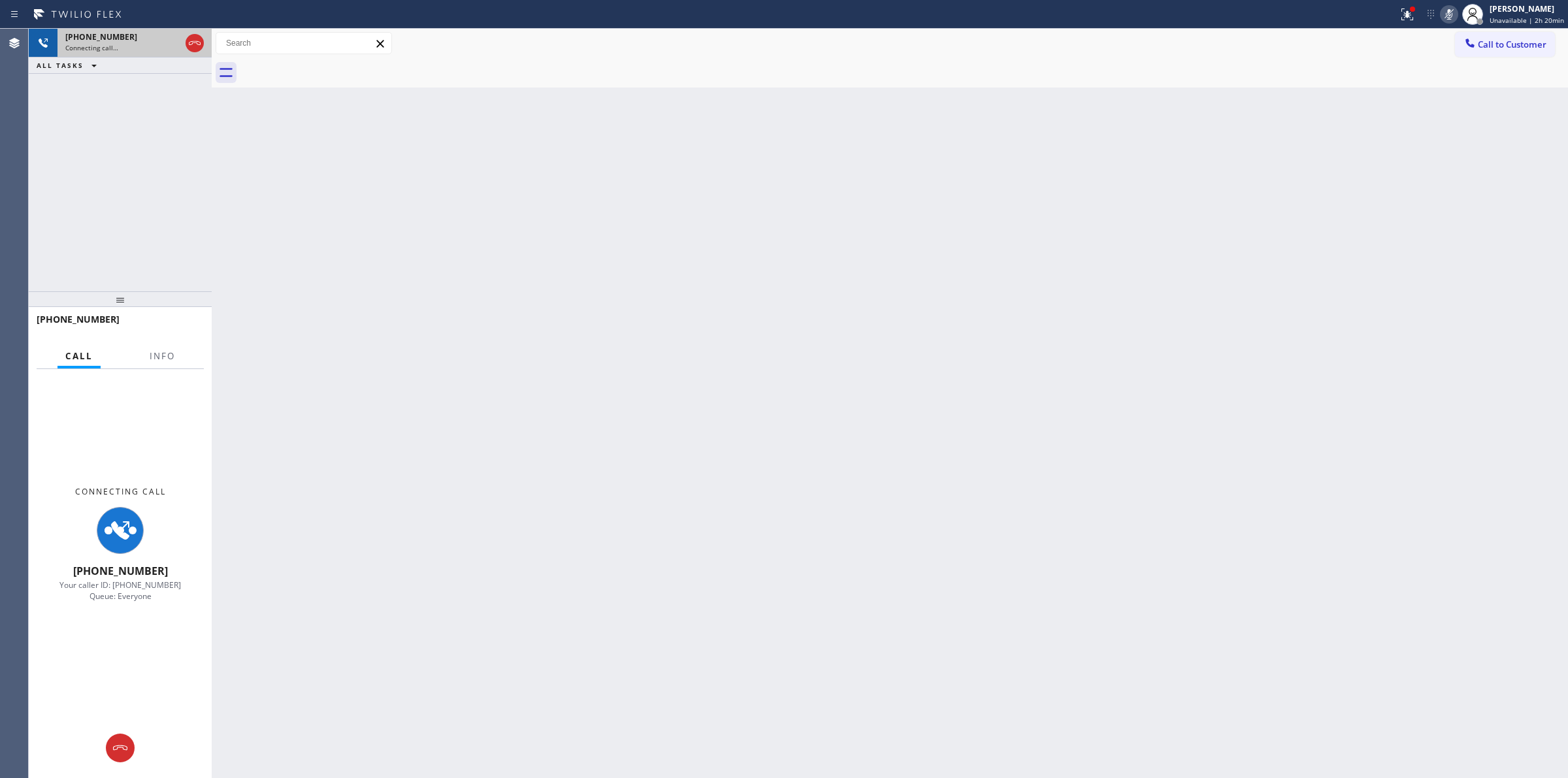
click at [152, 43] on div "Connecting call…" at bounding box center [123, 48] width 115 height 9
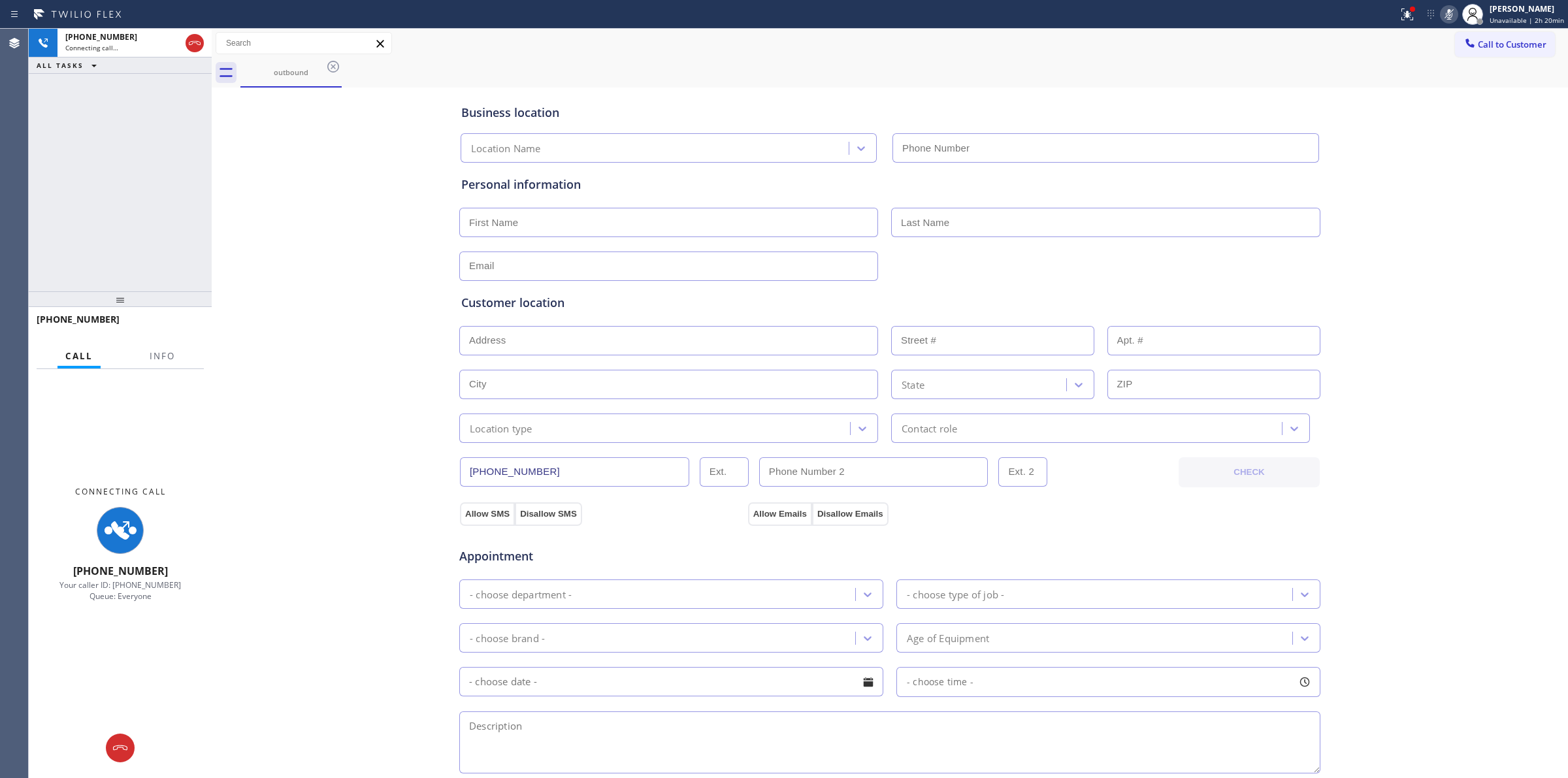
type input "(866) 878-8591"
drag, startPoint x: 1493, startPoint y: 43, endPoint x: 1188, endPoint y: 131, distance: 317.4
click at [1487, 44] on span "Call to Customer" at bounding box center [1512, 44] width 69 height 12
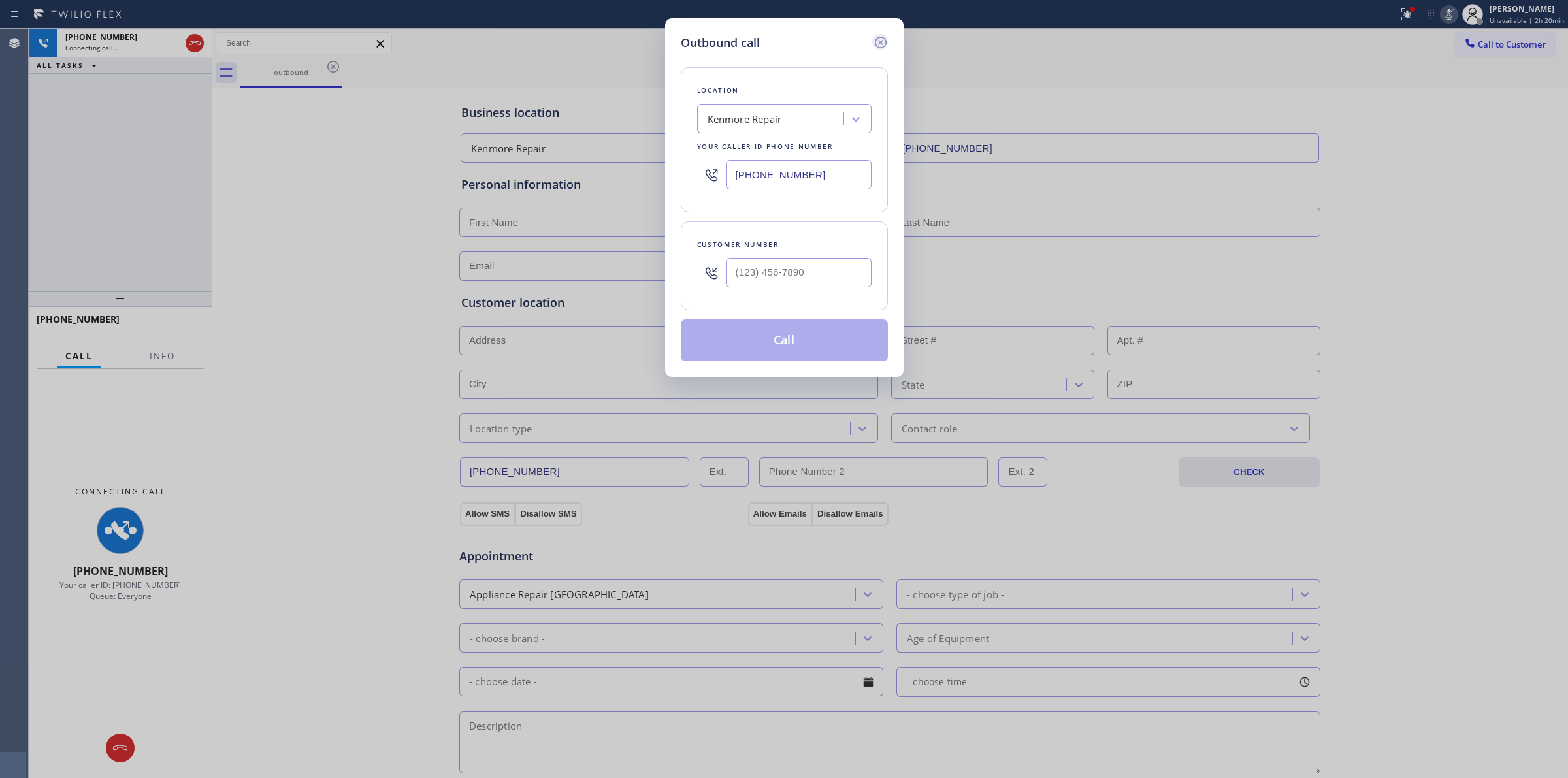
click at [874, 38] on icon at bounding box center [881, 42] width 16 height 16
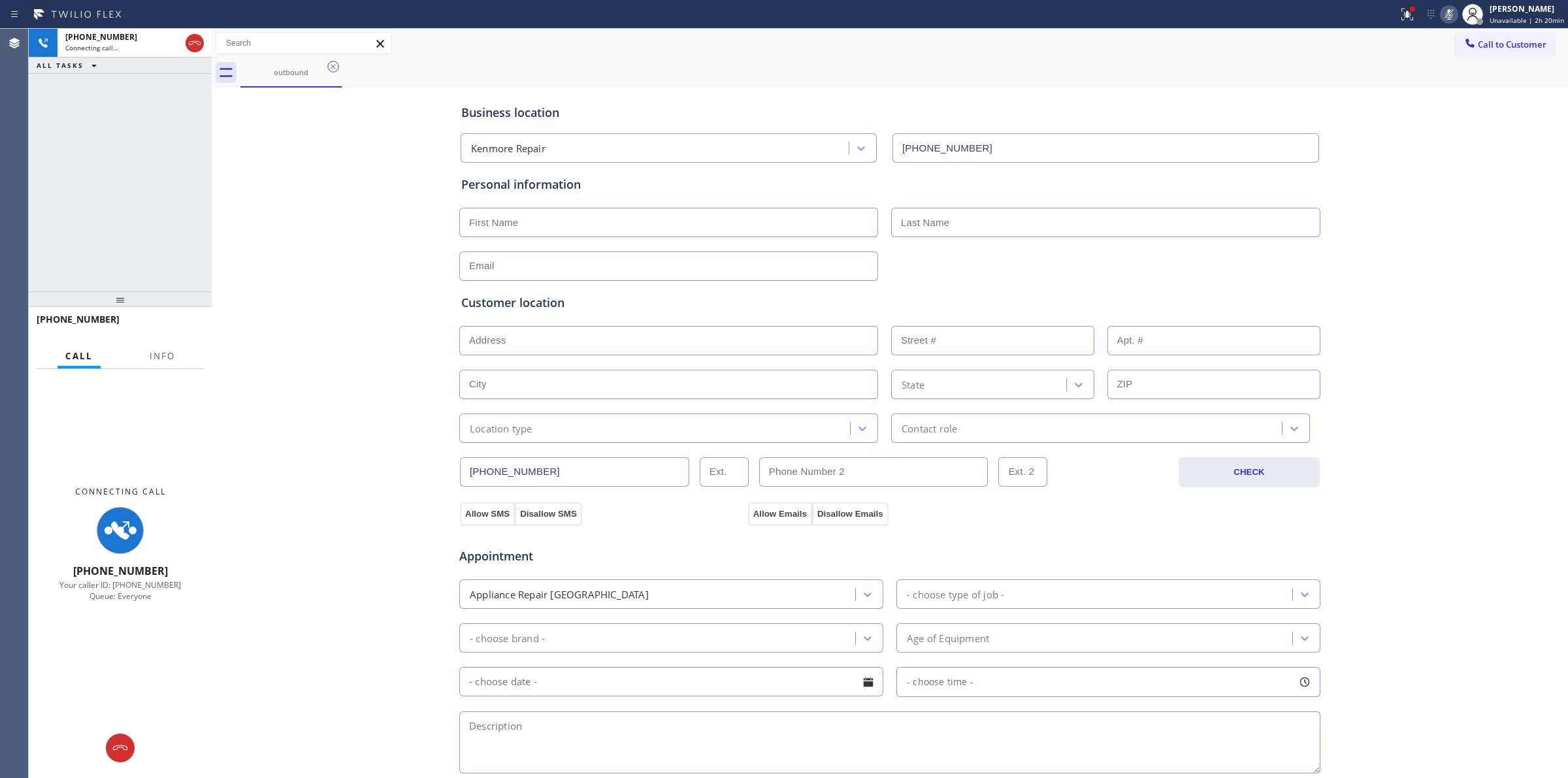
type input "(866) 878-8591"
click at [1488, 43] on span "Call to Customer" at bounding box center [1512, 44] width 69 height 12
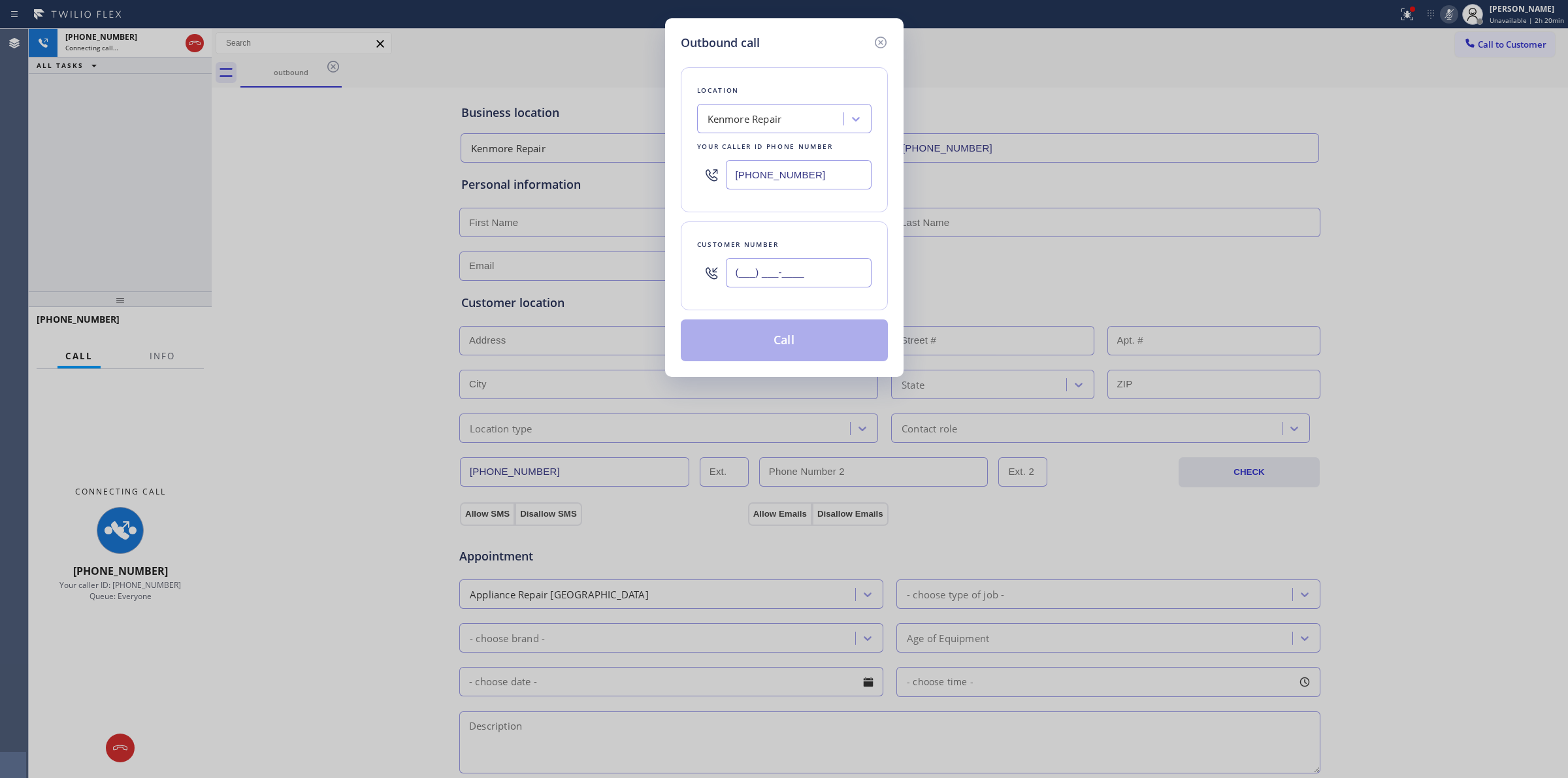
paste input "62"
click at [795, 265] on input "(___) ___-____" at bounding box center [798, 273] width 145 height 30
drag, startPoint x: 824, startPoint y: 269, endPoint x: 624, endPoint y: 252, distance: 200.7
click at [624, 252] on div "Outbound call Location Kenmore Repair Your caller id phone number (866) 878-859…" at bounding box center [784, 389] width 1568 height 778
paste input "628) 226-2194"
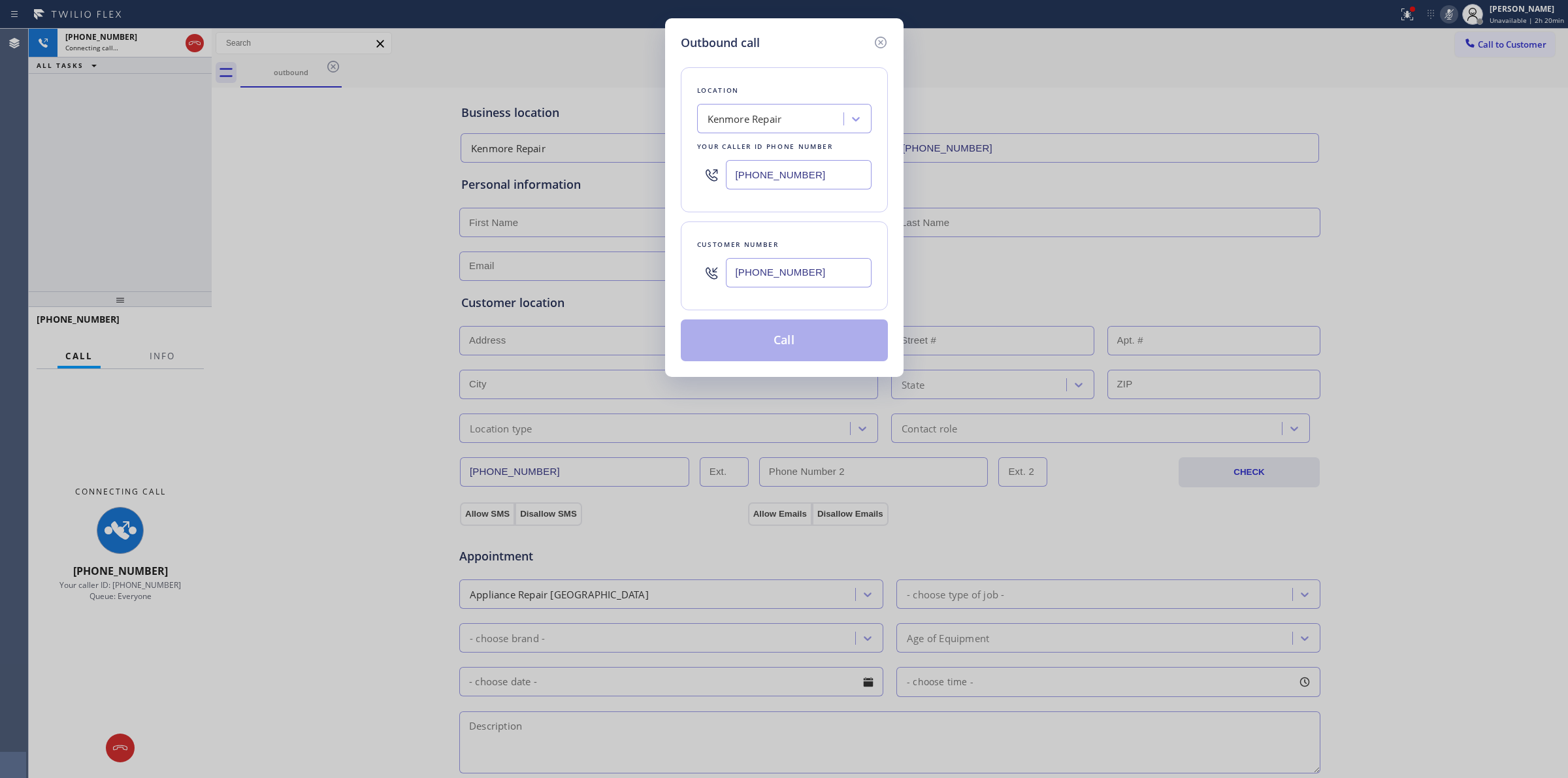
type input "(628) 226-2194"
click at [755, 105] on div "Kenmore Repair" at bounding box center [784, 119] width 174 height 30
type input "Subzero"
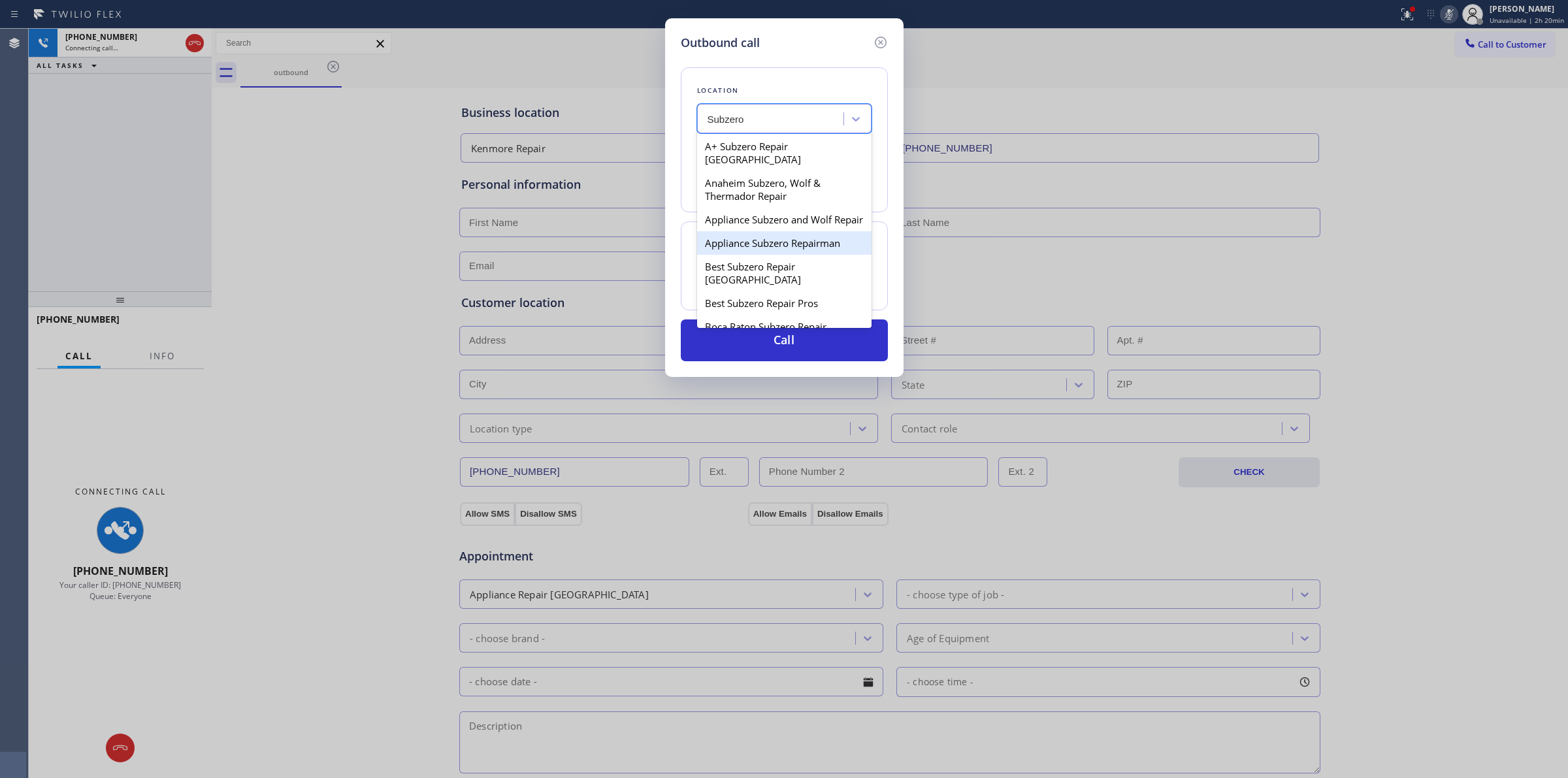
click at [742, 247] on div "Appliance Subzero Repairman" at bounding box center [784, 243] width 174 height 23
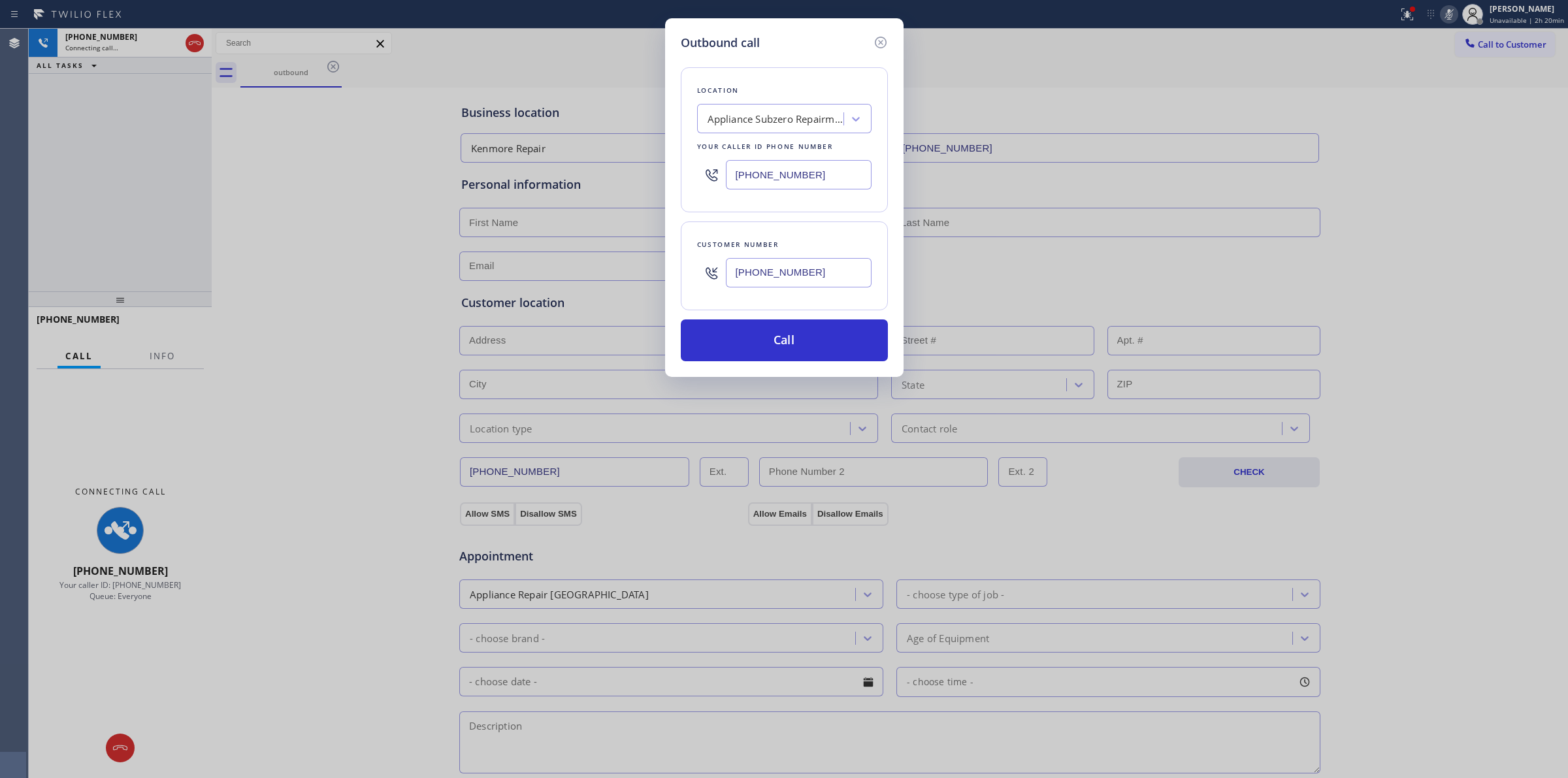
click at [810, 268] on input "(628) 226-2194" at bounding box center [798, 273] width 145 height 30
click at [882, 42] on icon at bounding box center [881, 42] width 16 height 16
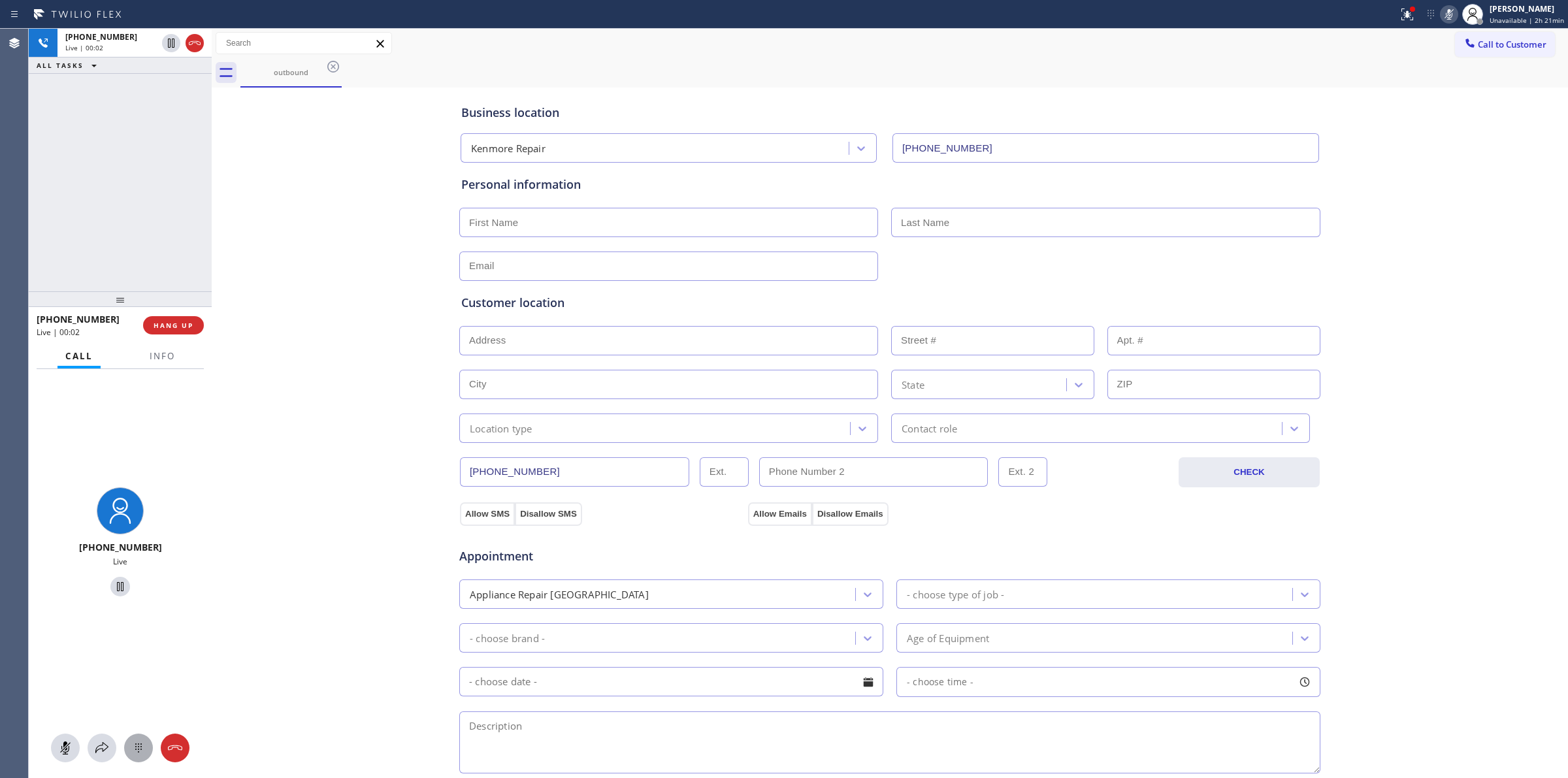
type input "(415) 527-3459"
click at [137, 742] on icon at bounding box center [138, 748] width 16 height 16
click at [1507, 37] on button "Call to Customer" at bounding box center [1505, 45] width 100 height 25
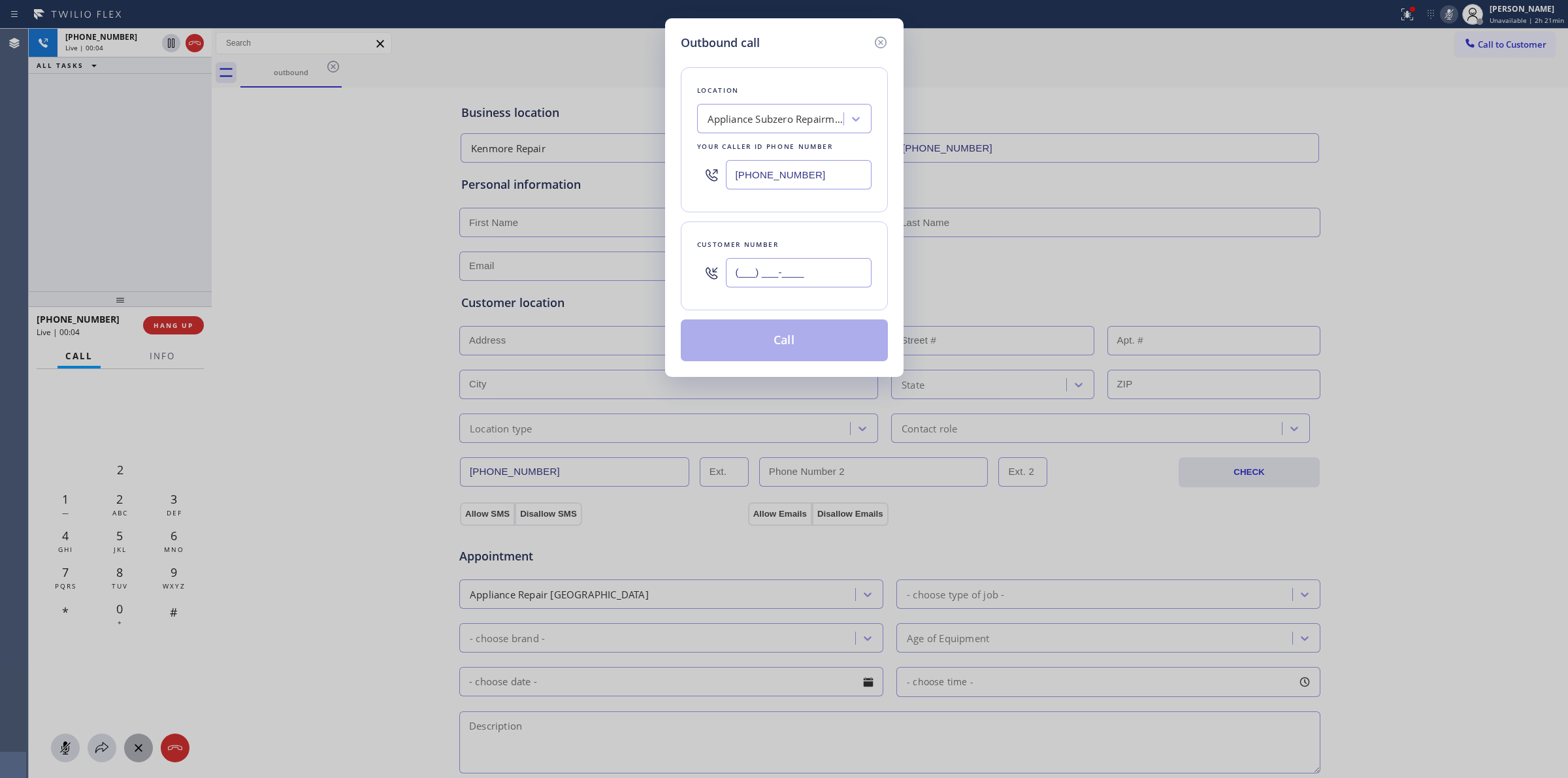
click at [784, 269] on input "(___) ___-____" at bounding box center [798, 273] width 145 height 30
paste input "628) 226-2194"
type input "(628) 226-2194"
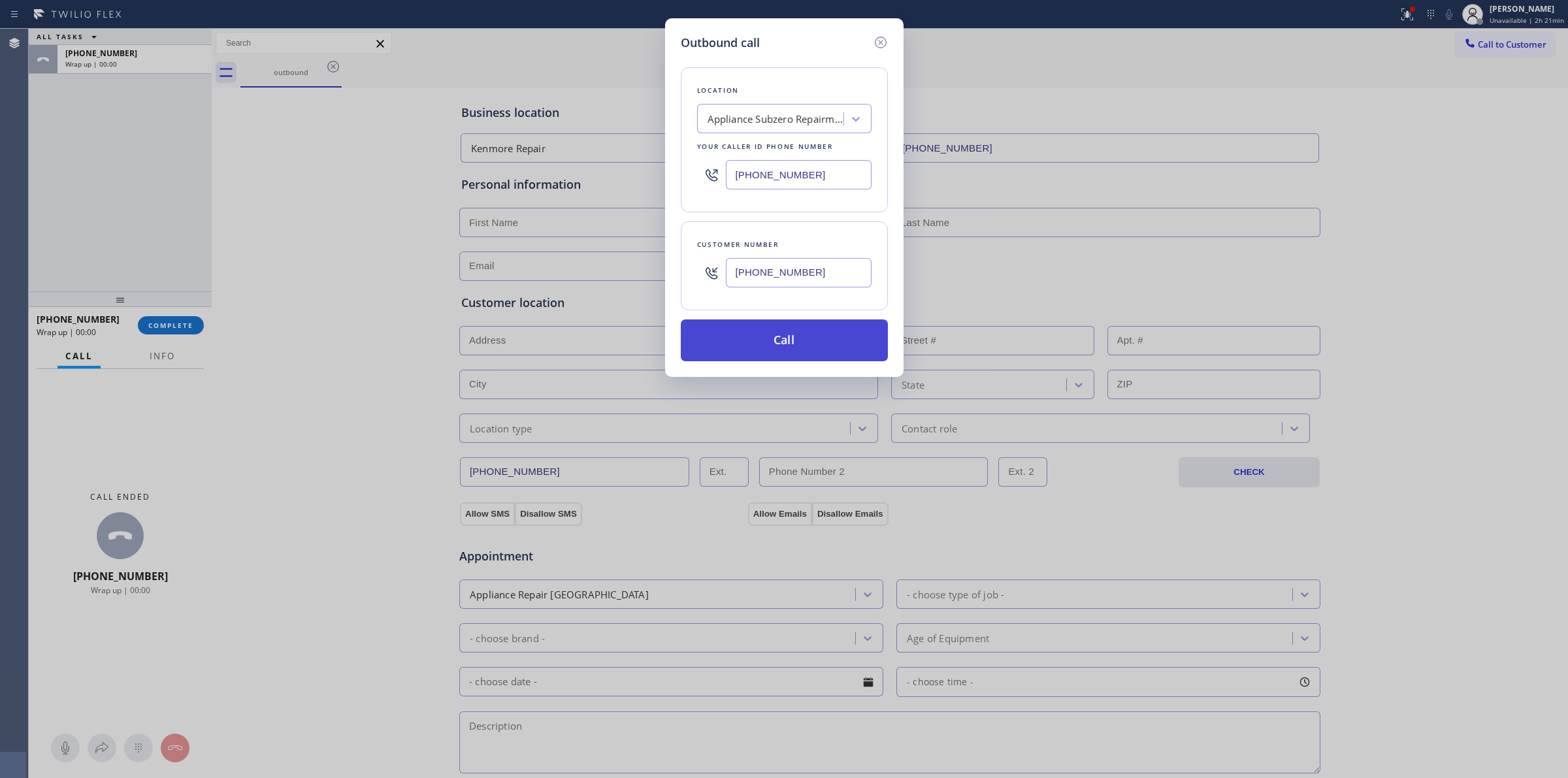
click at [778, 348] on button "Call" at bounding box center [784, 340] width 207 height 41
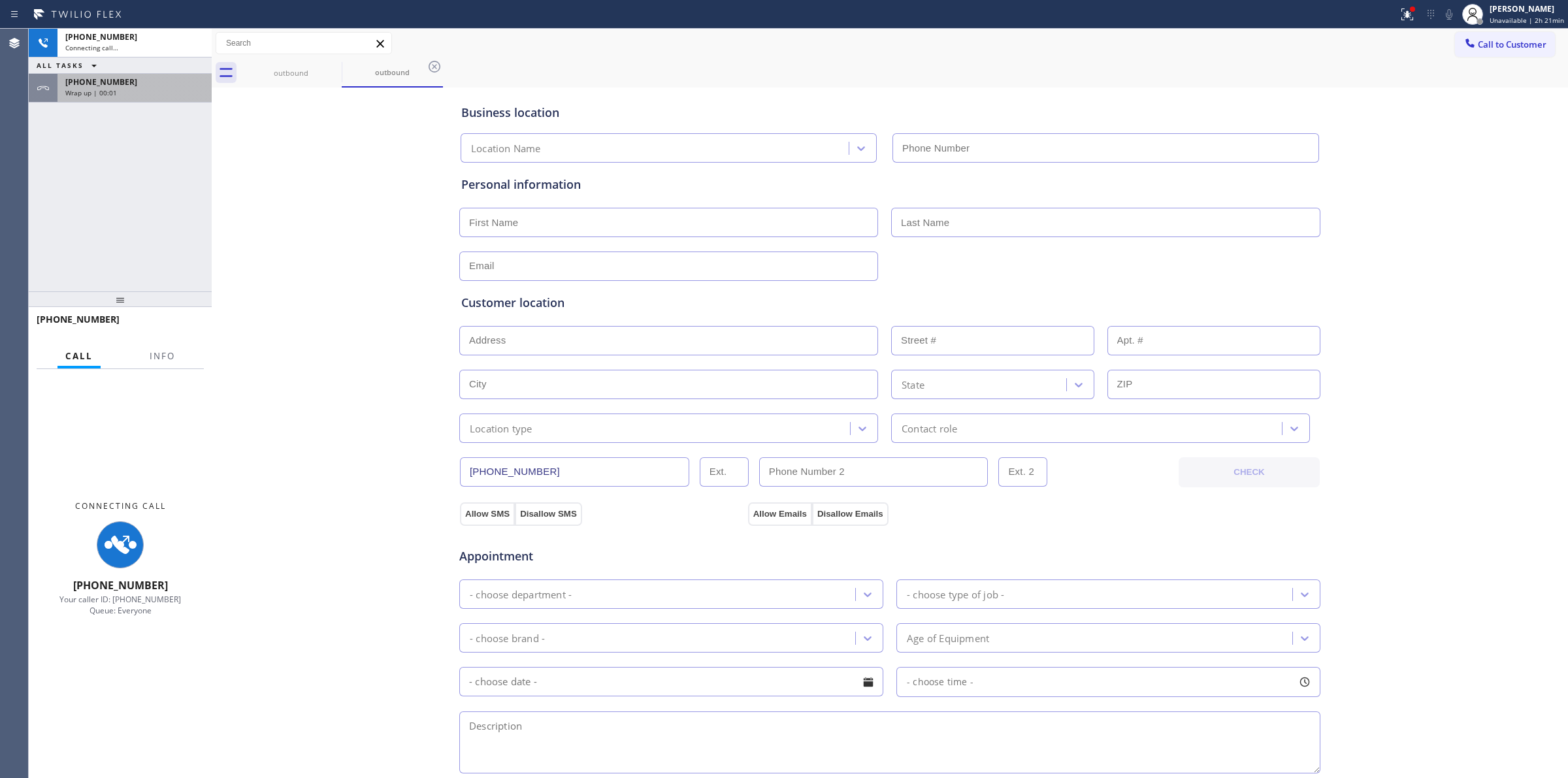
type input "(415) 527-3459"
click at [126, 91] on div "Wrap up | 00:01" at bounding box center [135, 93] width 138 height 9
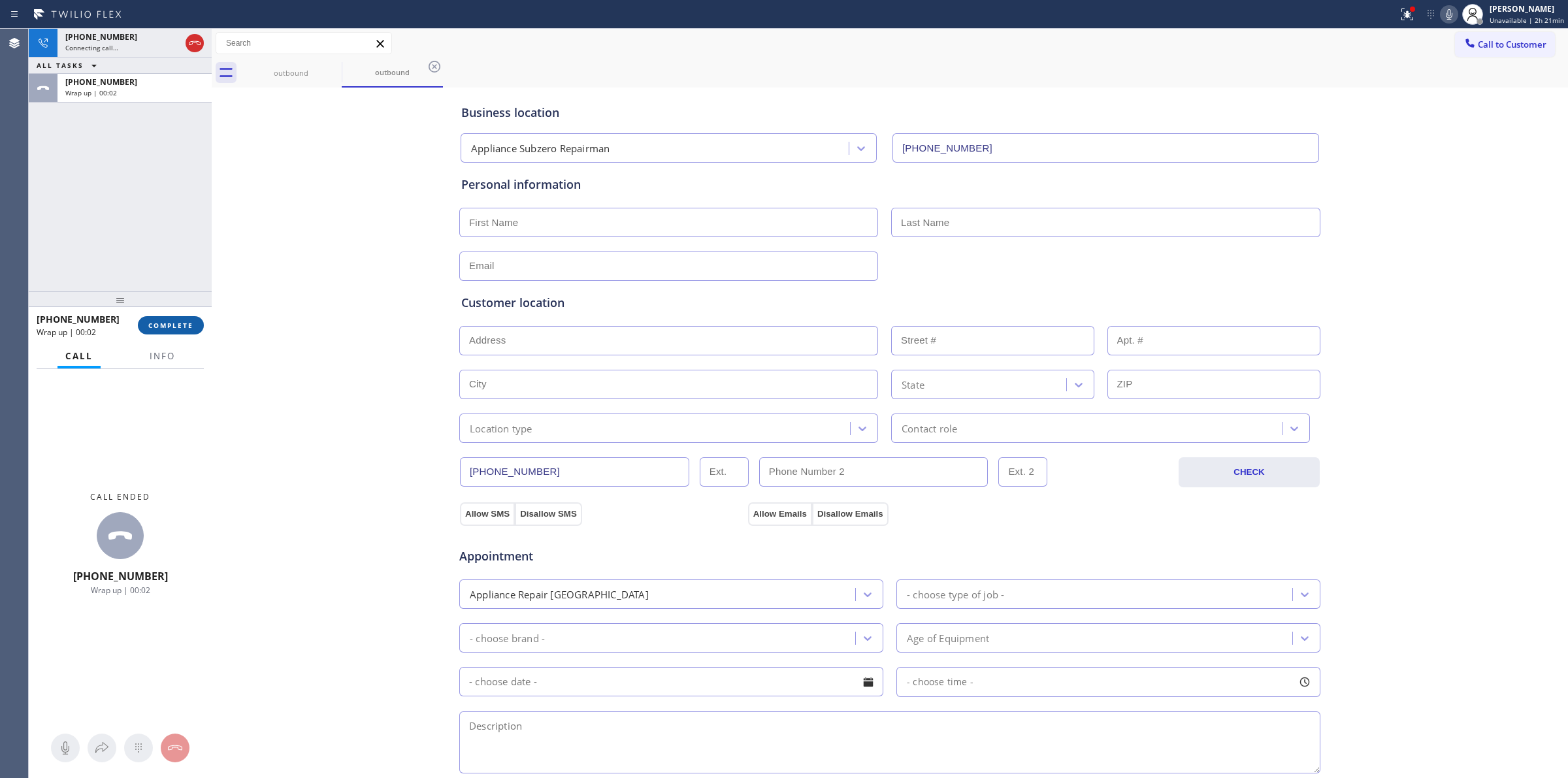
drag, startPoint x: 164, startPoint y: 312, endPoint x: 163, endPoint y: 321, distance: 9.1
click at [162, 315] on div "+16266235086 Wrap up | 00:02 COMPLETE" at bounding box center [120, 324] width 167 height 34
click at [164, 324] on span "COMPLETE" at bounding box center [171, 325] width 45 height 9
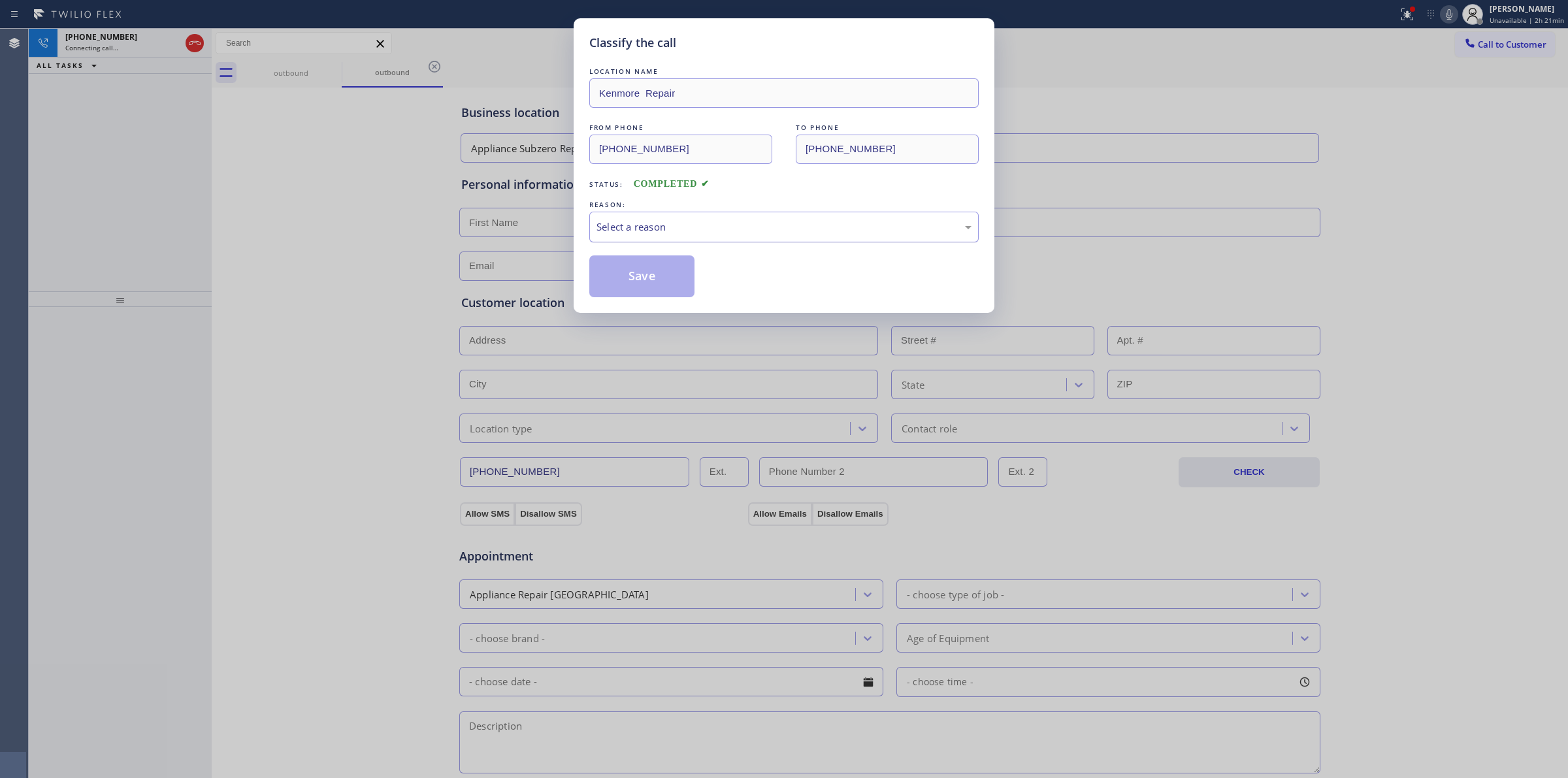
drag, startPoint x: 664, startPoint y: 231, endPoint x: 666, endPoint y: 239, distance: 8.2
click at [664, 232] on div "Select a reason" at bounding box center [784, 227] width 375 height 15
click at [670, 276] on button "Save" at bounding box center [642, 276] width 106 height 41
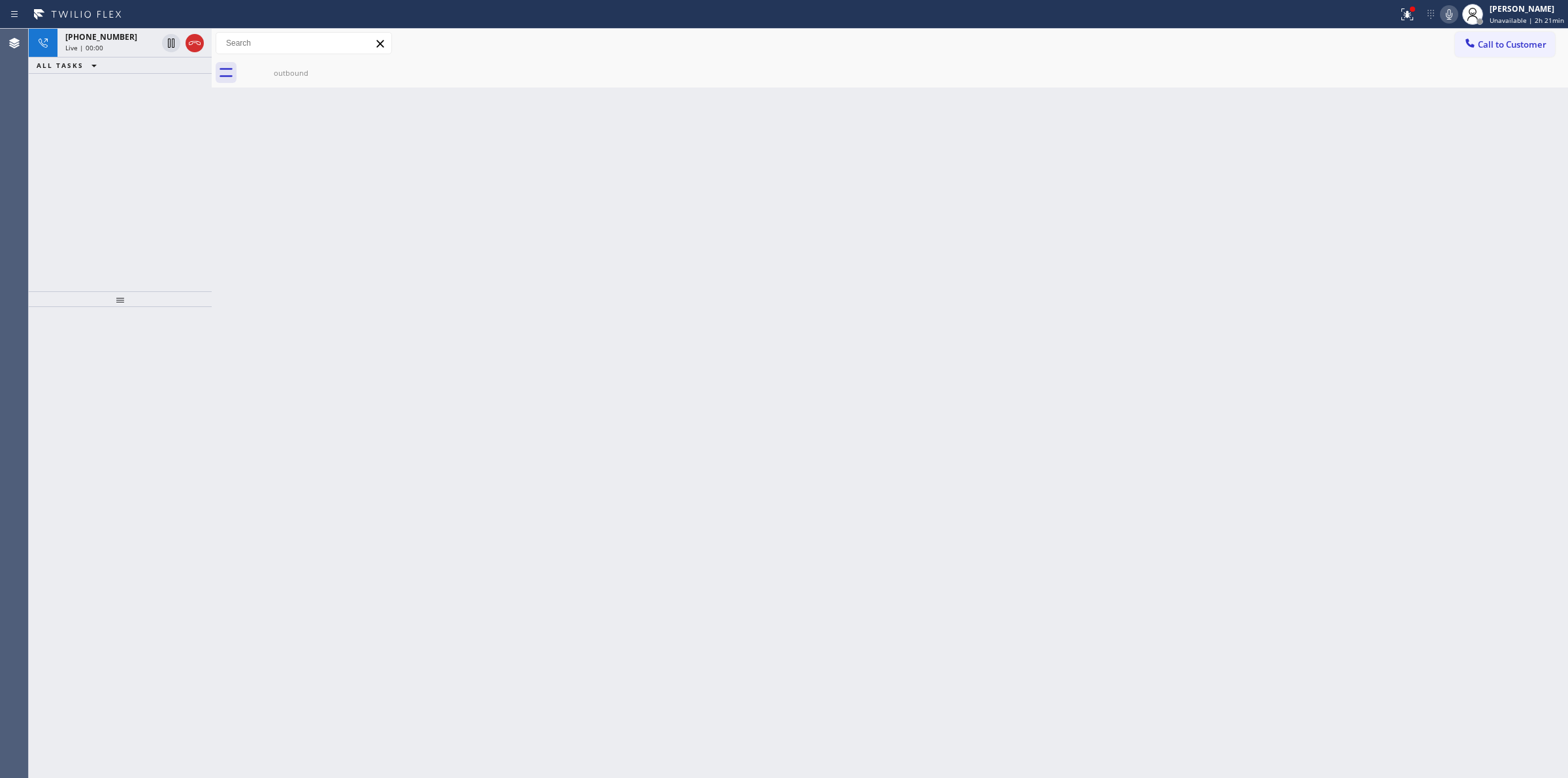
click at [147, 51] on div "Live | 00:00" at bounding box center [111, 48] width 91 height 9
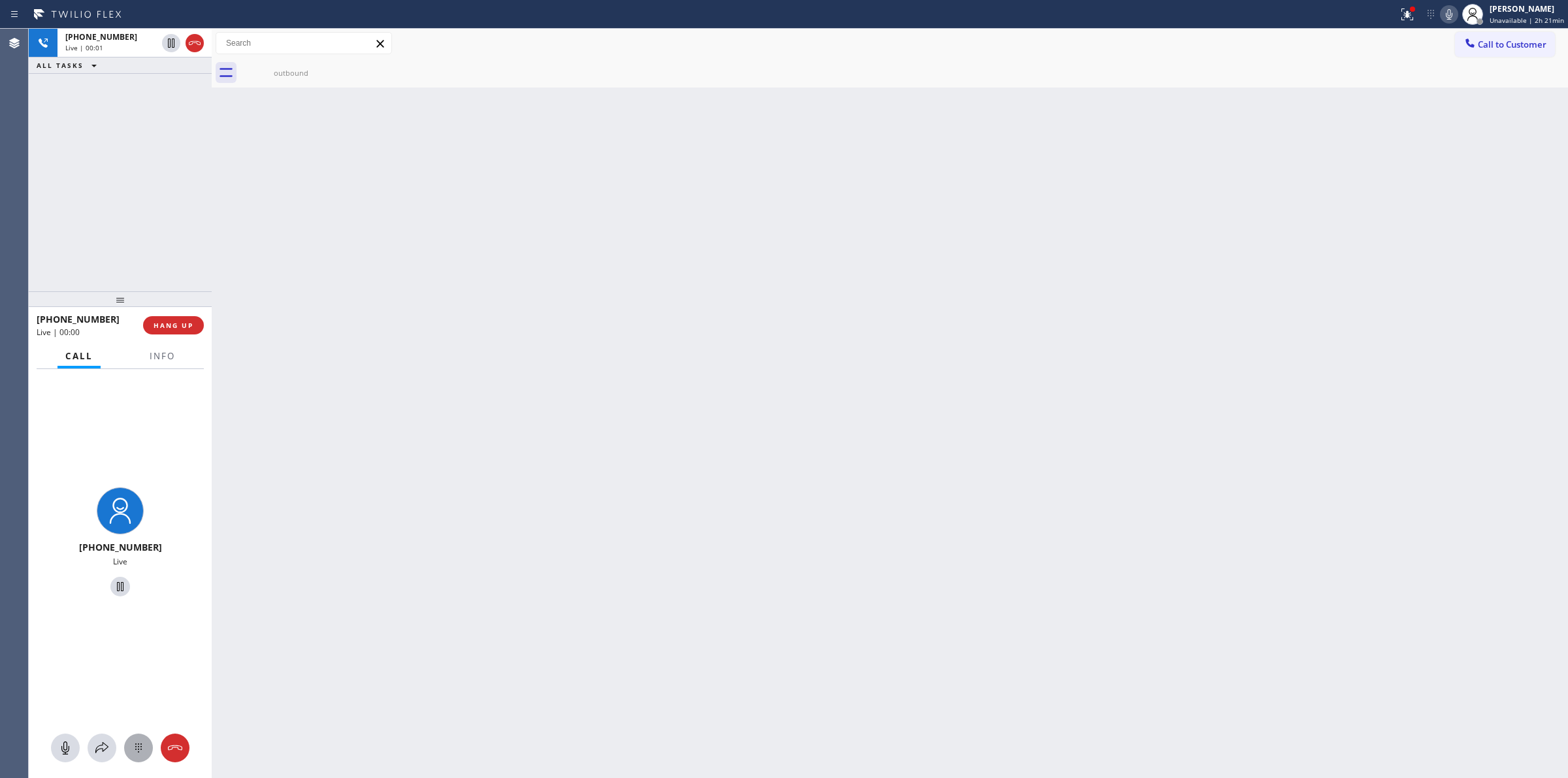
click at [138, 749] on icon at bounding box center [138, 748] width 6 height 9
click at [1491, 50] on span "Call to Customer" at bounding box center [1512, 44] width 69 height 12
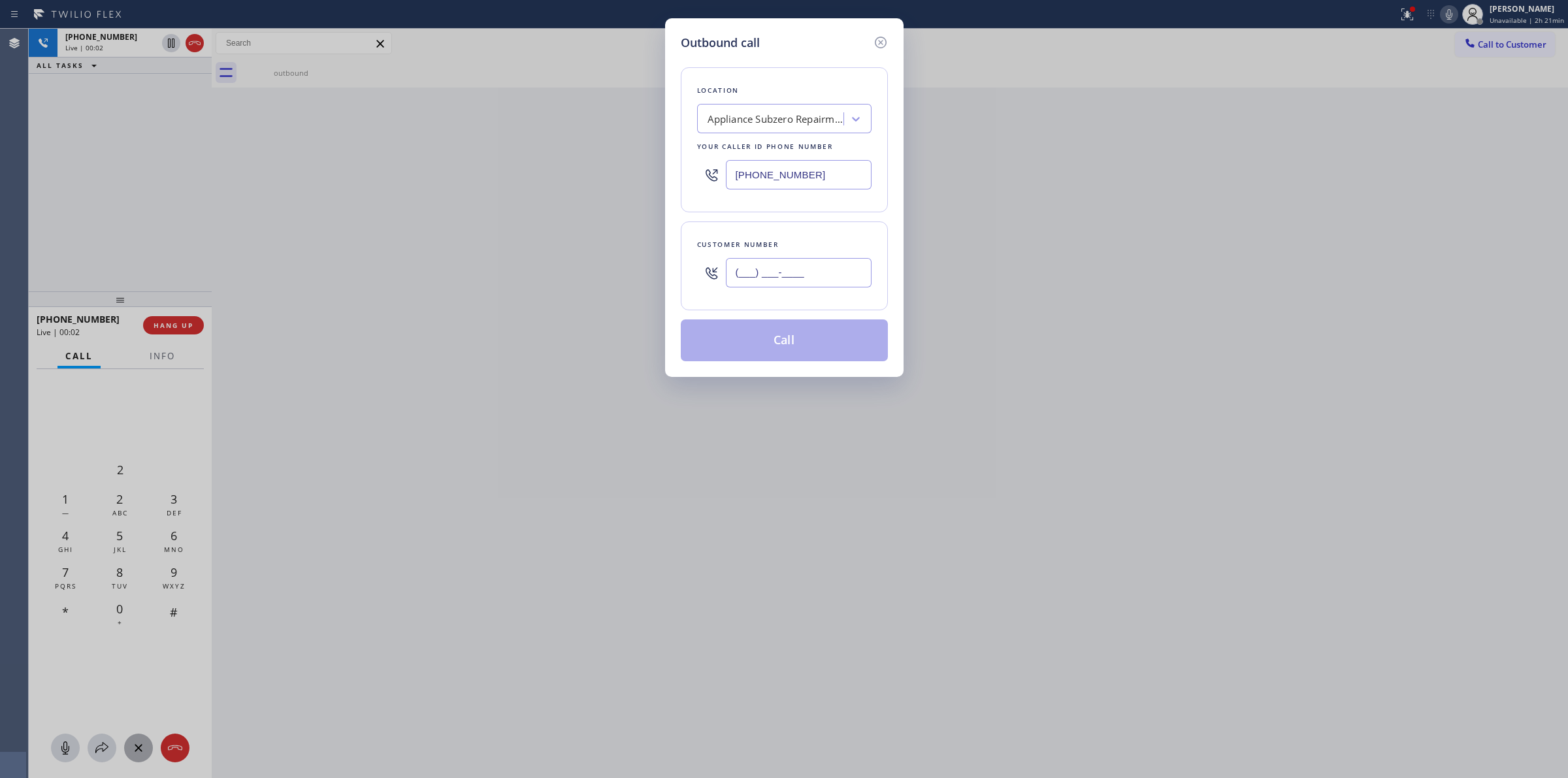
click at [778, 288] on input "(___) ___-____" at bounding box center [798, 273] width 145 height 30
paste input "628) 226-2194"
type input "(628) 226-2194"
click at [772, 54] on div "Location Appliance Subzero Repairman Your caller id phone number (415) 527-3459…" at bounding box center [784, 206] width 207 height 310
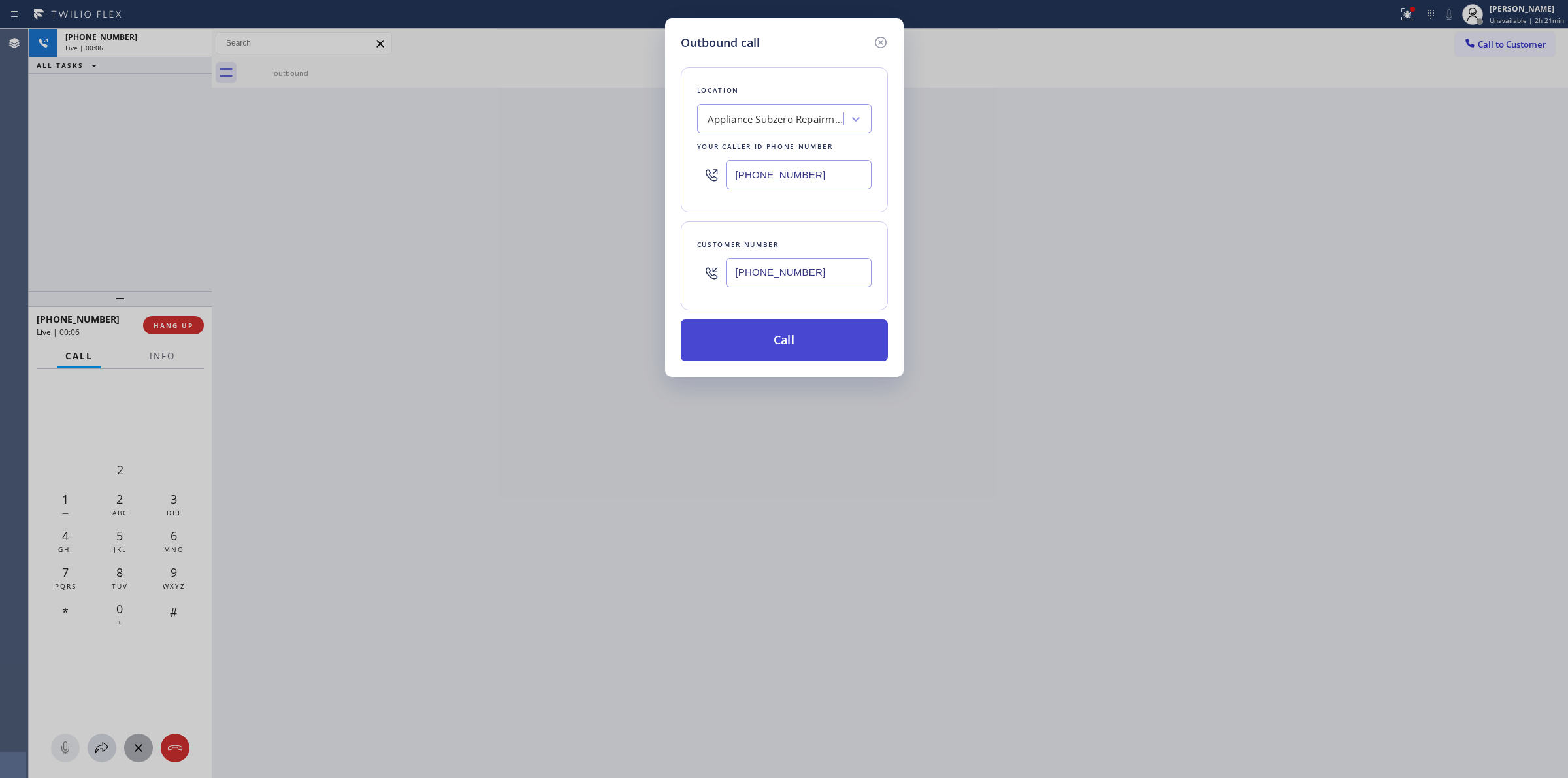
click at [799, 344] on button "Call" at bounding box center [784, 340] width 207 height 41
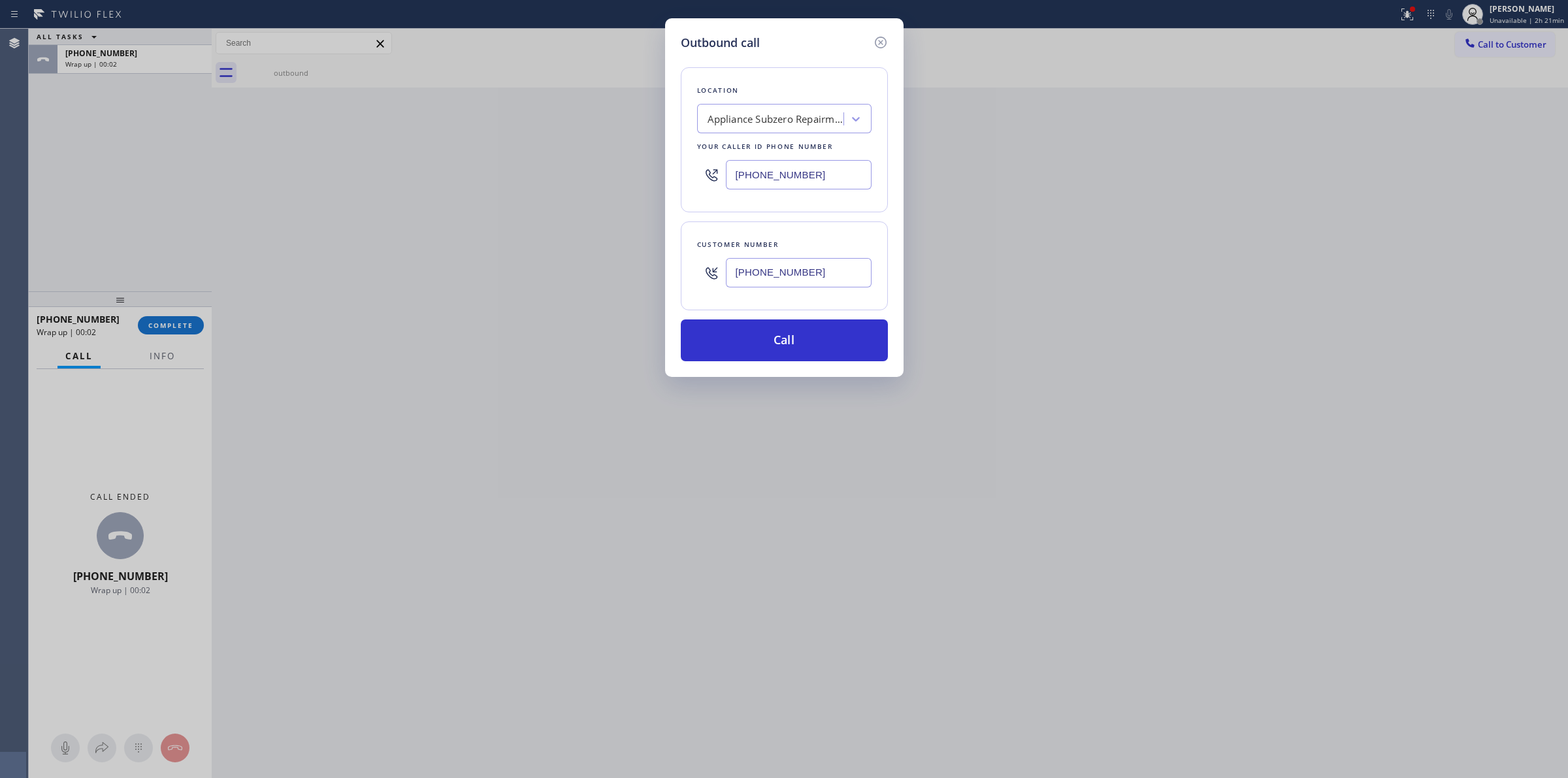
click at [795, 317] on div "Location Appliance Subzero Repairman Your caller id phone number (415) 527-3459…" at bounding box center [784, 206] width 207 height 310
click at [795, 337] on button "Call" at bounding box center [784, 340] width 207 height 41
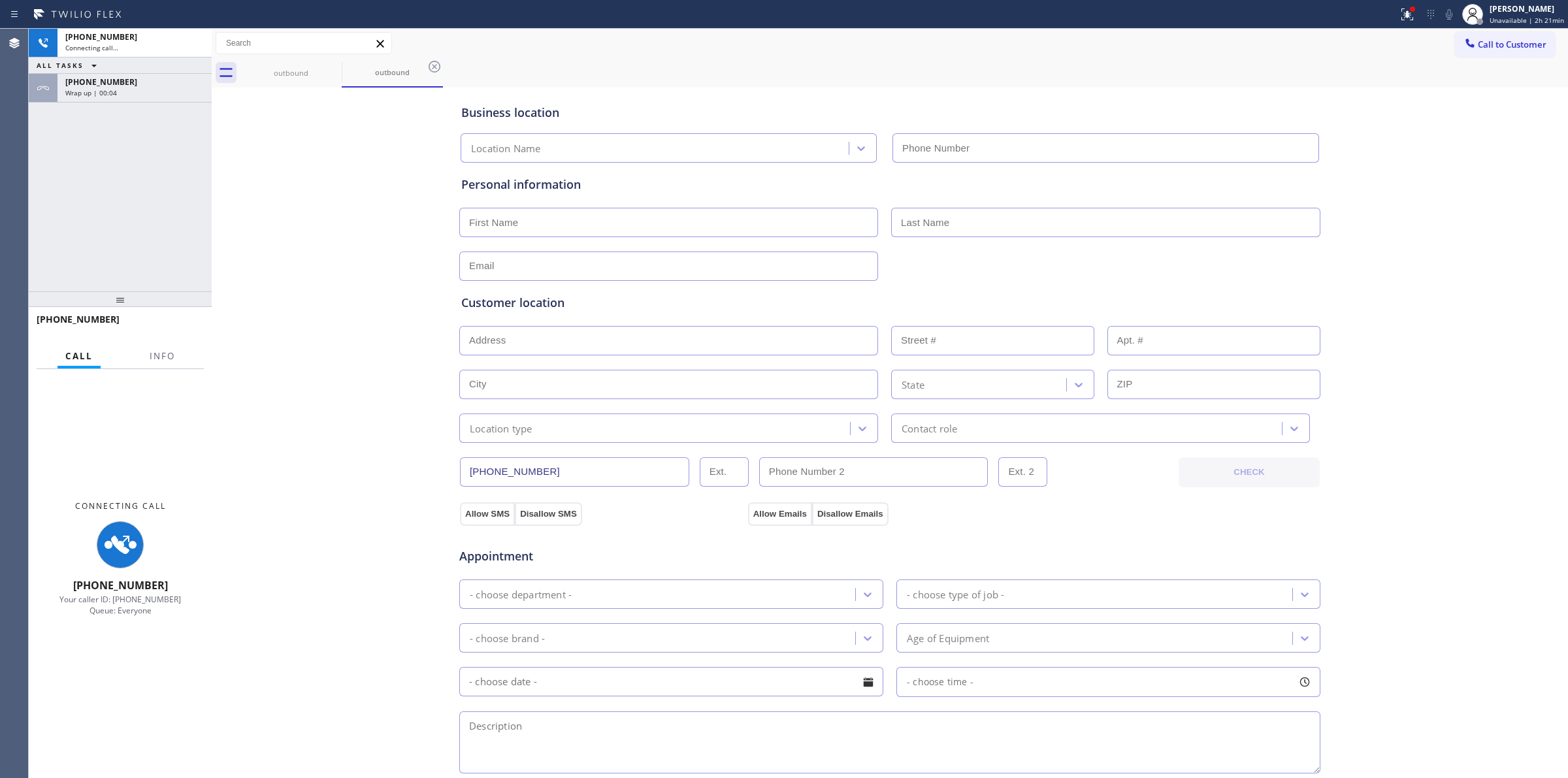
type input "(415) 527-3459"
drag, startPoint x: 81, startPoint y: 91, endPoint x: 108, endPoint y: 148, distance: 63.1
click at [81, 91] on span "Wrap up | 00:04" at bounding box center [91, 93] width 52 height 9
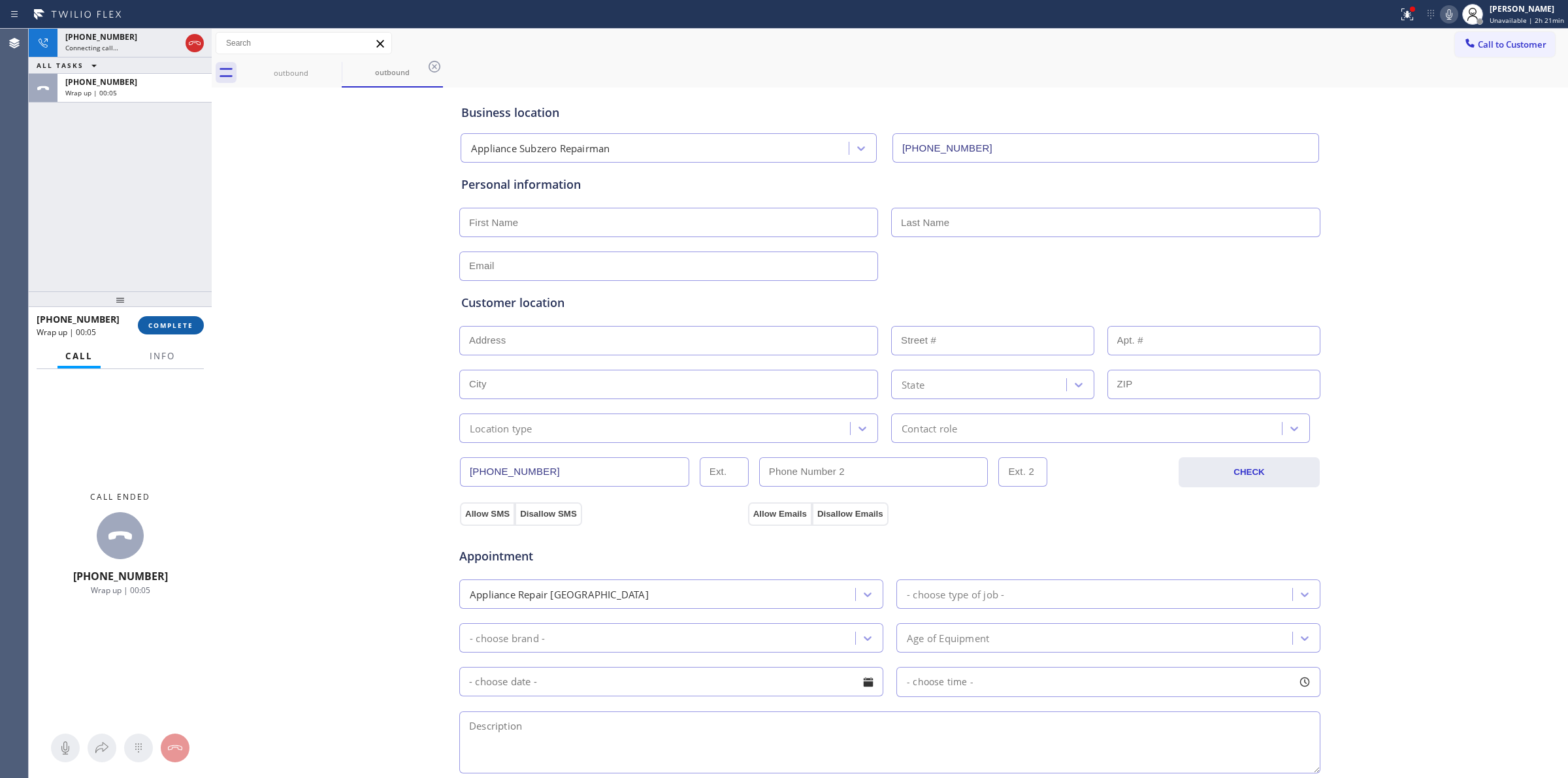
click at [145, 332] on button "COMPLETE" at bounding box center [170, 324] width 66 height 18
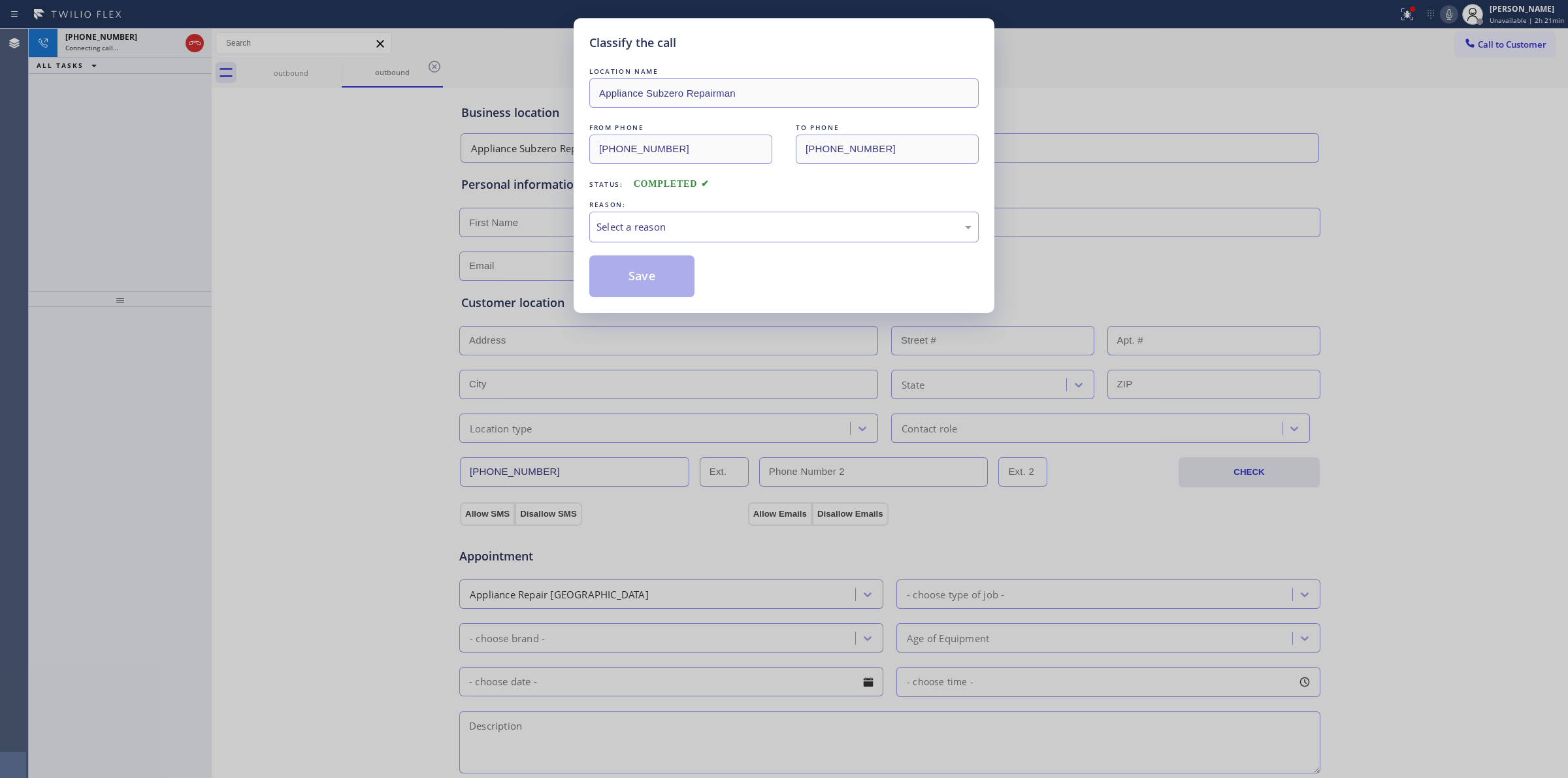
click at [654, 237] on div "Select a reason" at bounding box center [784, 227] width 389 height 30
drag, startPoint x: 648, startPoint y: 276, endPoint x: 815, endPoint y: 250, distance: 169.0
click at [651, 273] on button "Save" at bounding box center [642, 276] width 106 height 41
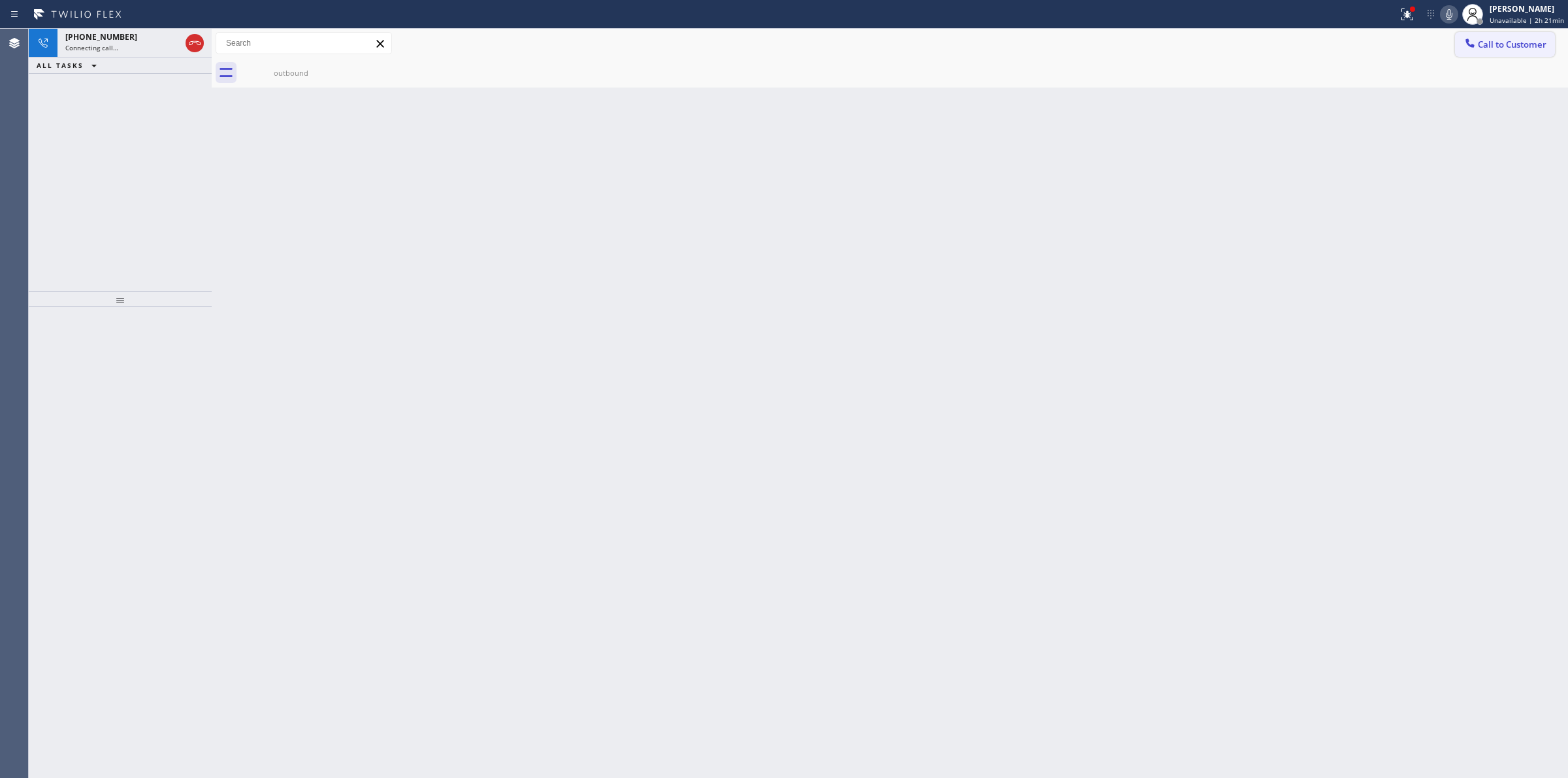
click at [1500, 48] on span "Call to Customer" at bounding box center [1512, 44] width 69 height 12
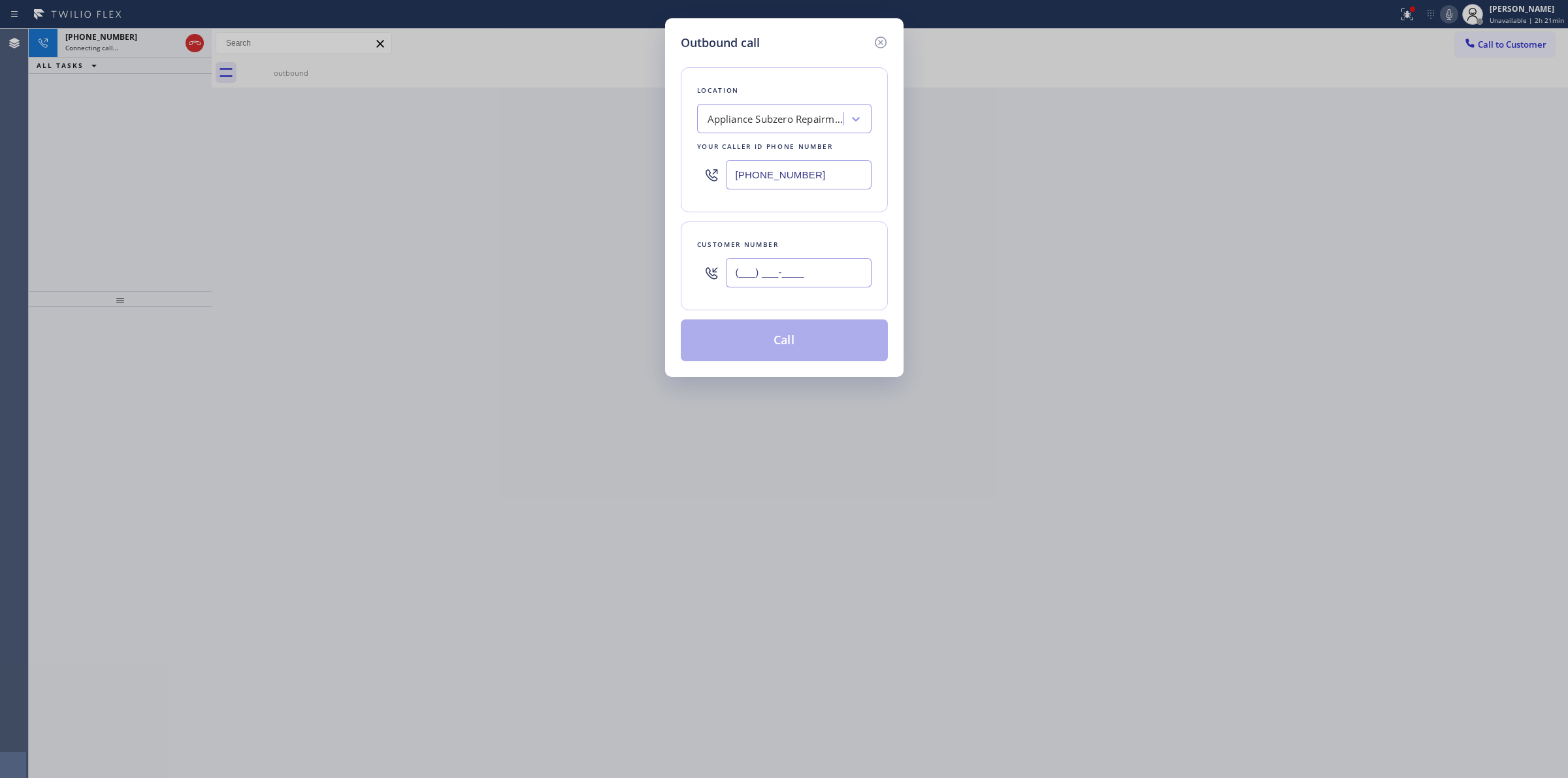
drag, startPoint x: 867, startPoint y: 285, endPoint x: 852, endPoint y: 279, distance: 16.2
click at [864, 284] on input "(___) ___-____" at bounding box center [798, 273] width 145 height 30
paste input "628) 226-2194"
type input "(628) 226-2194"
click at [877, 43] on icon at bounding box center [881, 42] width 16 height 16
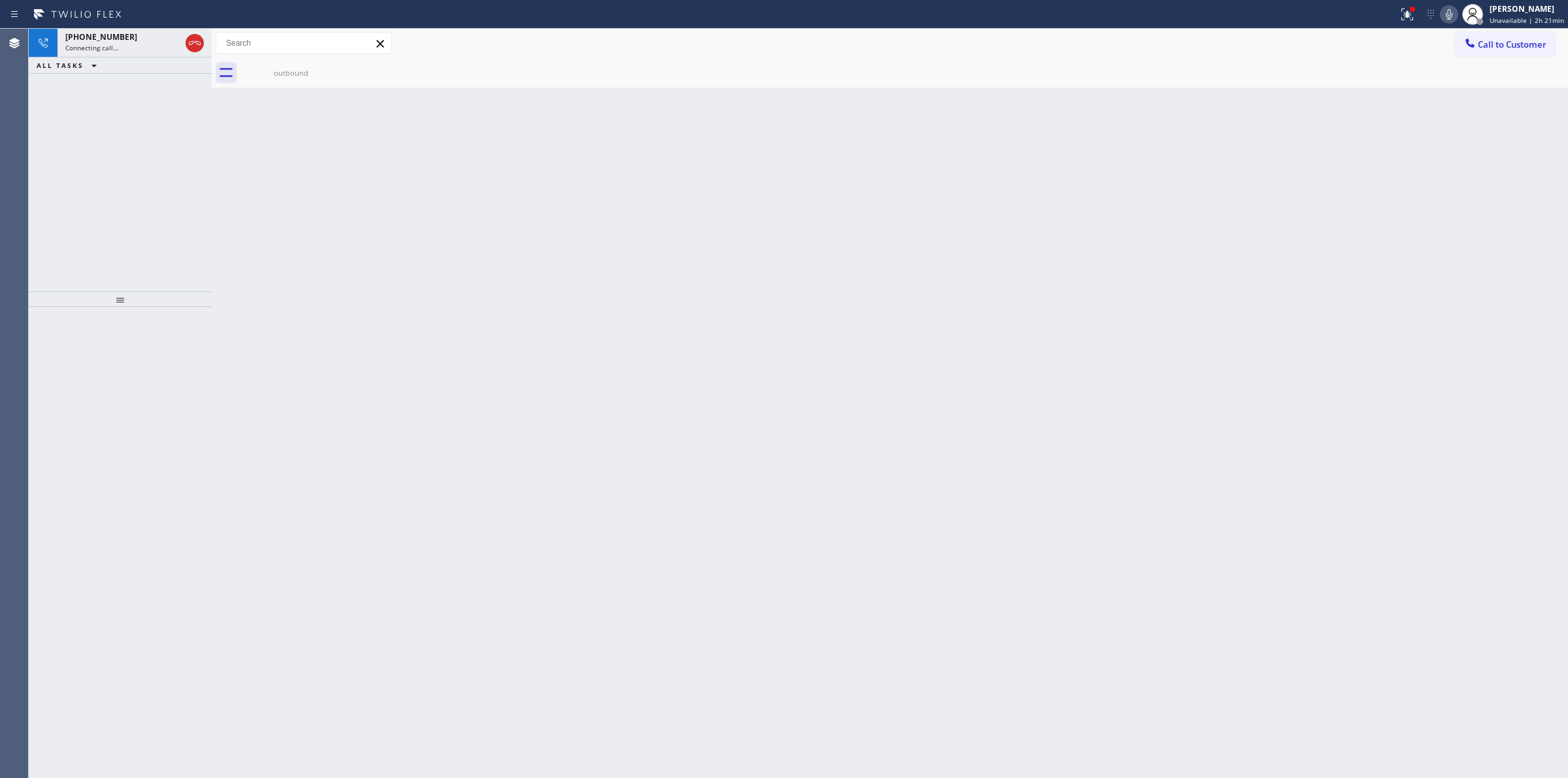
type input "(415) 527-3459"
click at [1494, 50] on span "Call to Customer" at bounding box center [1512, 44] width 69 height 12
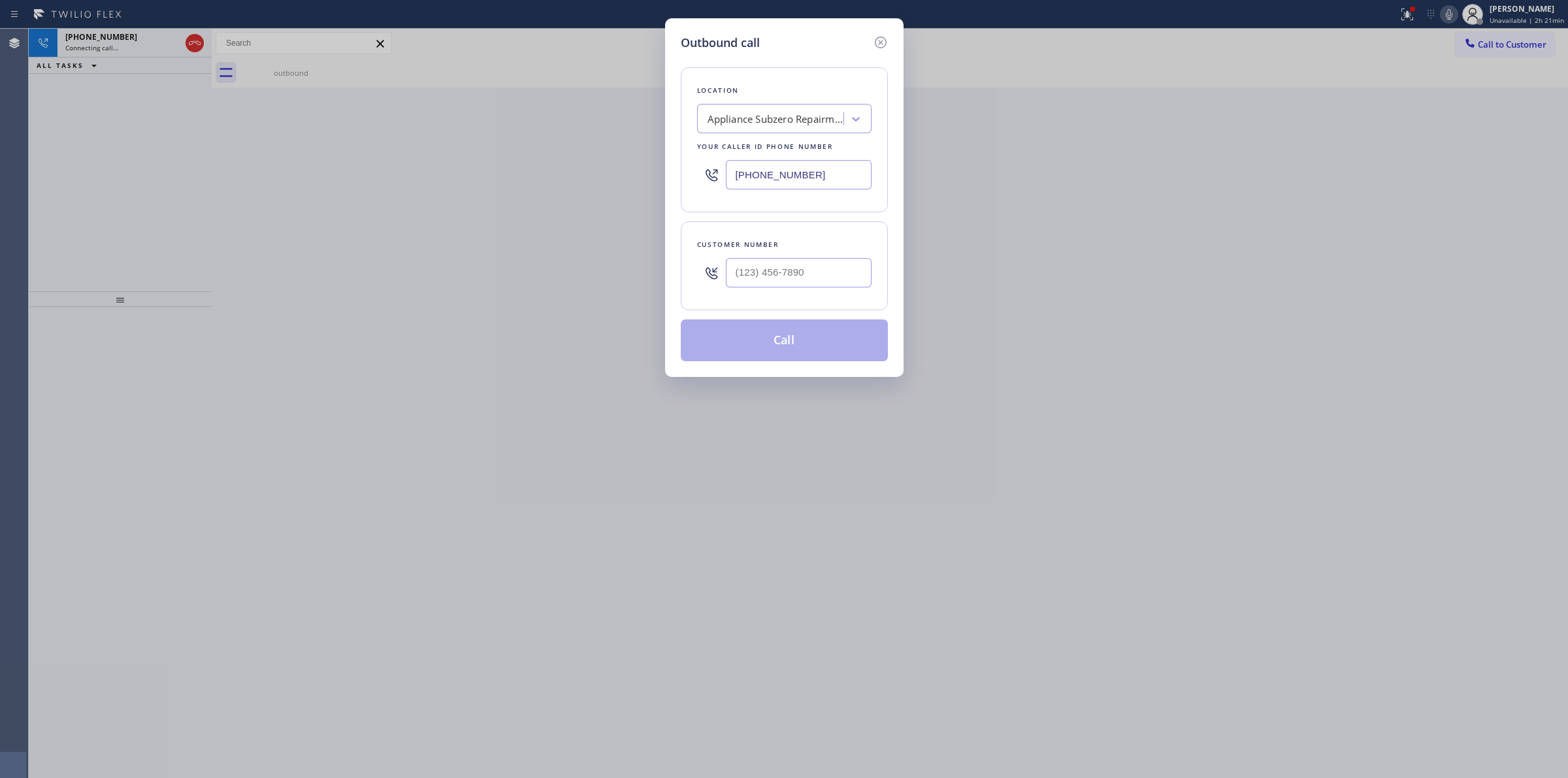
click at [856, 256] on div at bounding box center [798, 273] width 145 height 42
click at [828, 262] on input "(___) ___-____" at bounding box center [798, 273] width 145 height 30
paste input "628) 226-2194"
type input "(628) 226-2194"
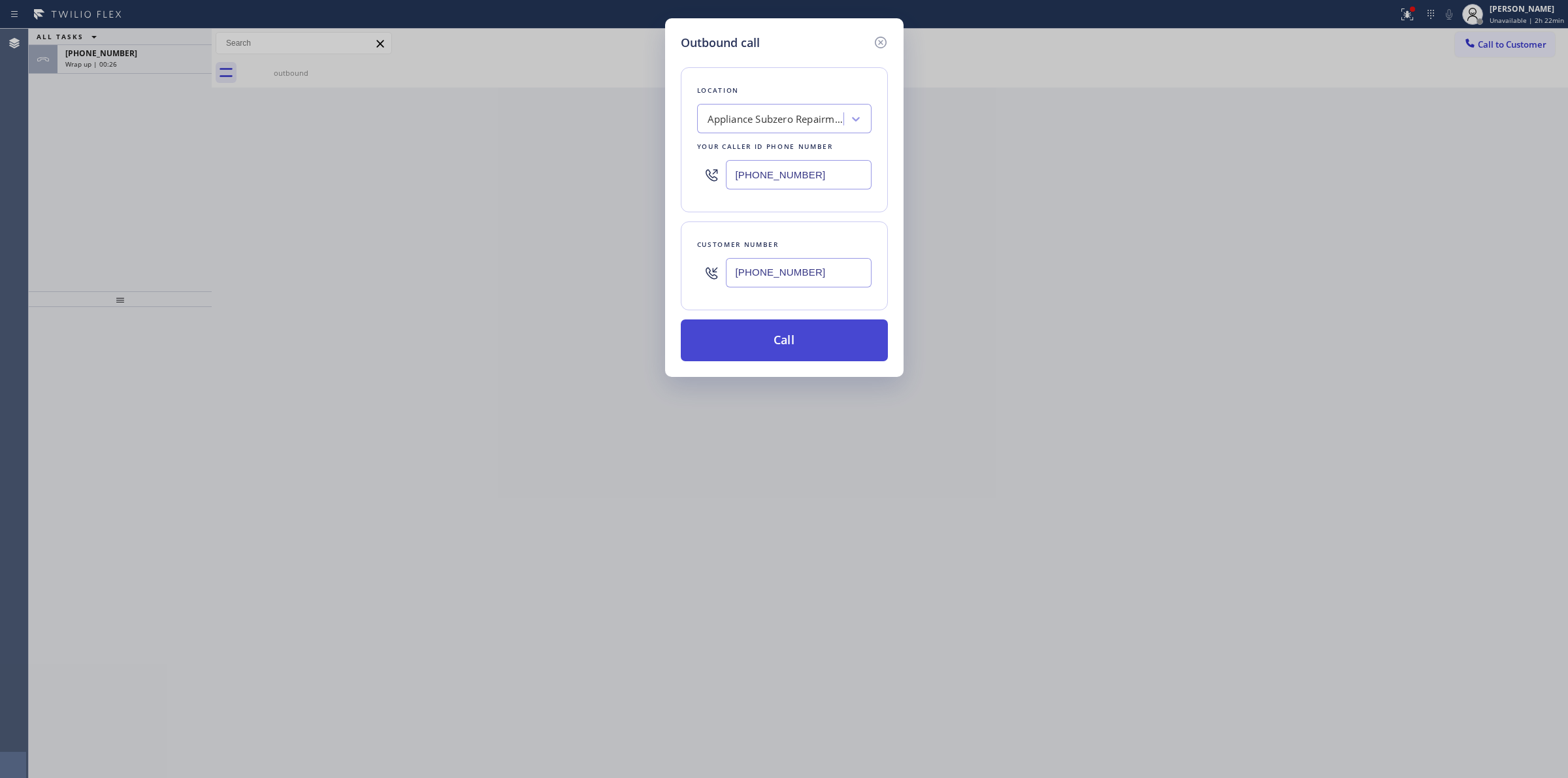
click at [807, 351] on button "Call" at bounding box center [784, 340] width 207 height 41
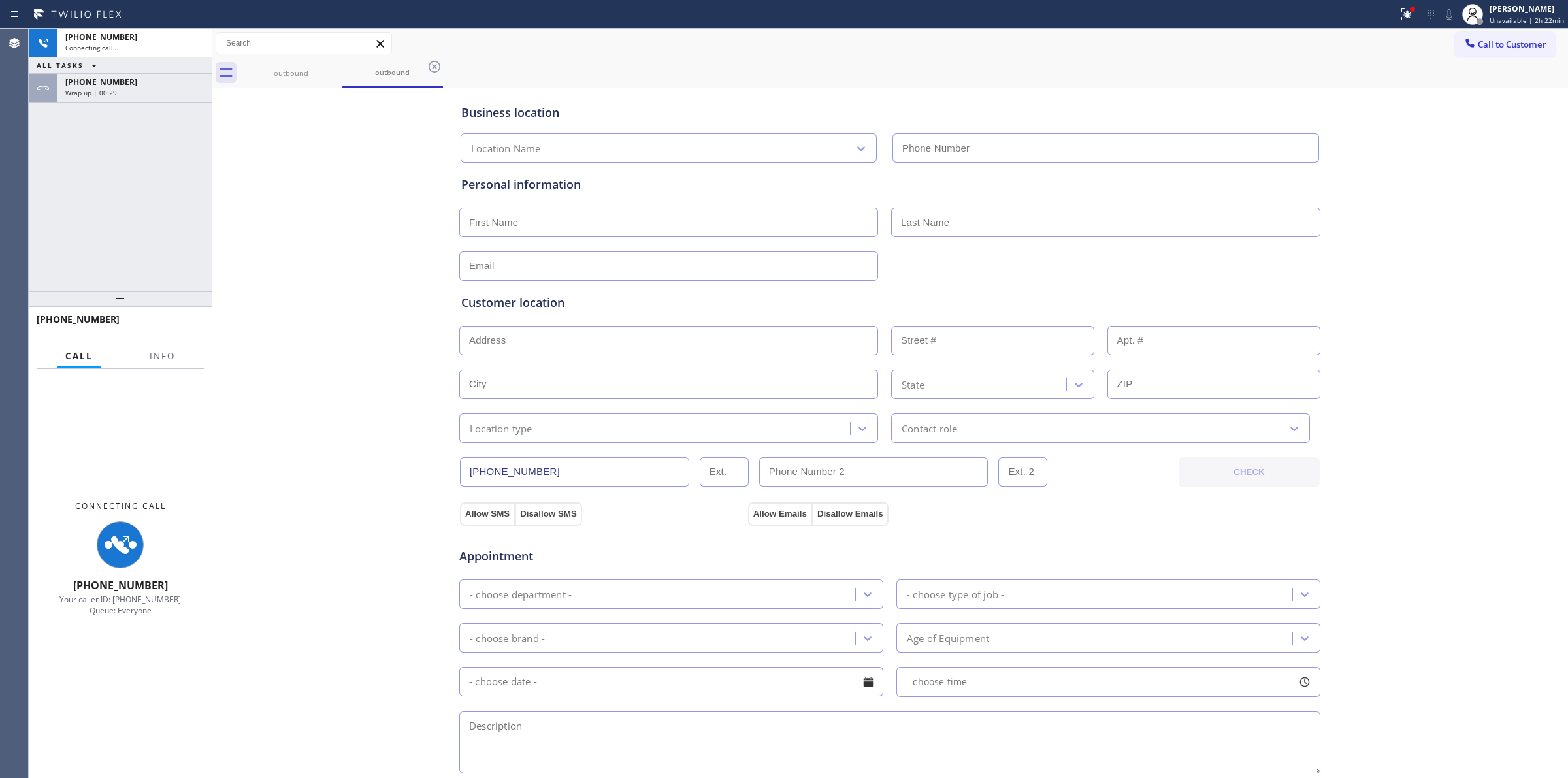
type input "(415) 527-3459"
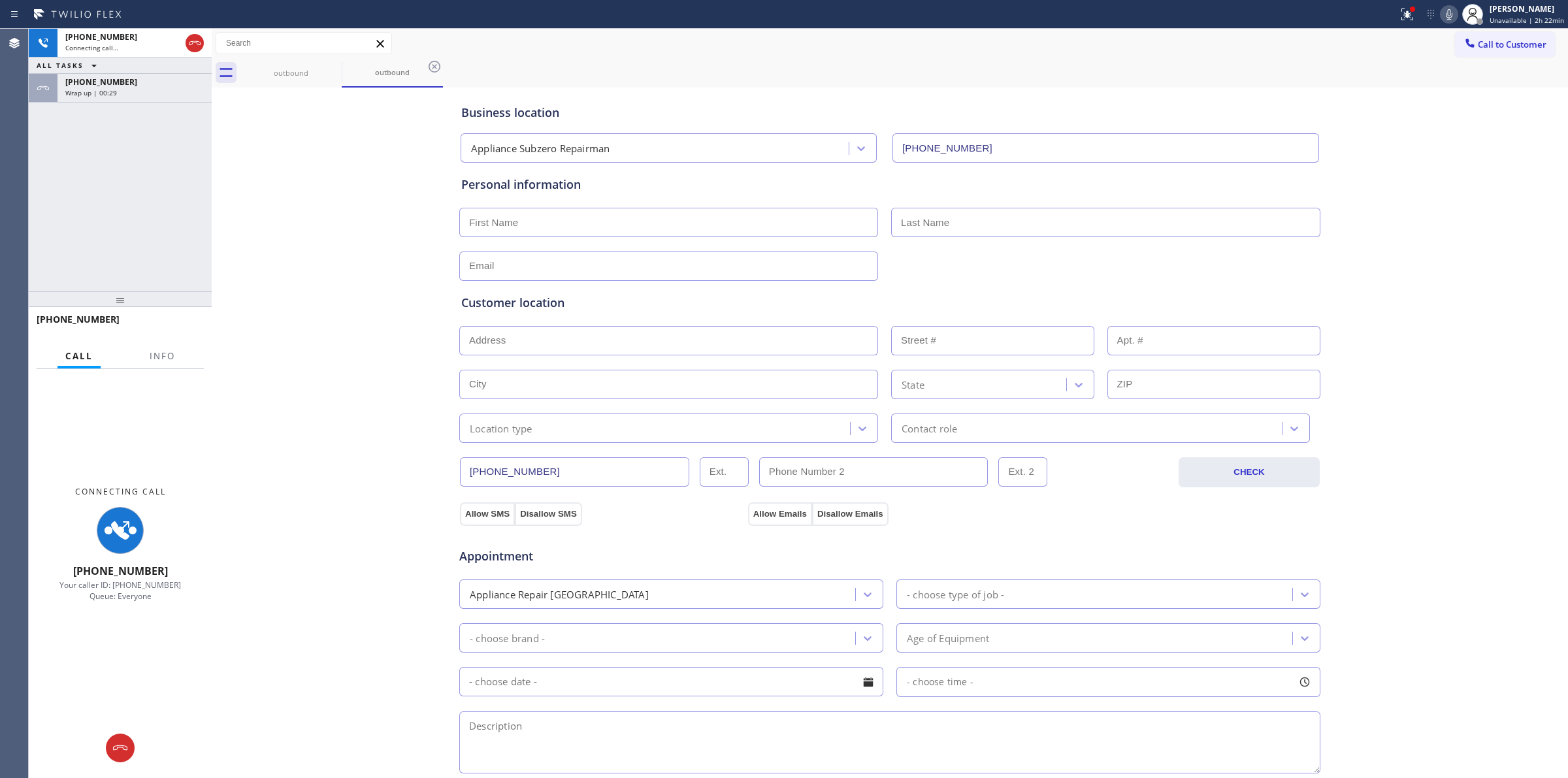
drag, startPoint x: 105, startPoint y: 89, endPoint x: 120, endPoint y: 148, distance: 60.9
click at [106, 90] on span "Wrap up | 00:29" at bounding box center [91, 93] width 52 height 9
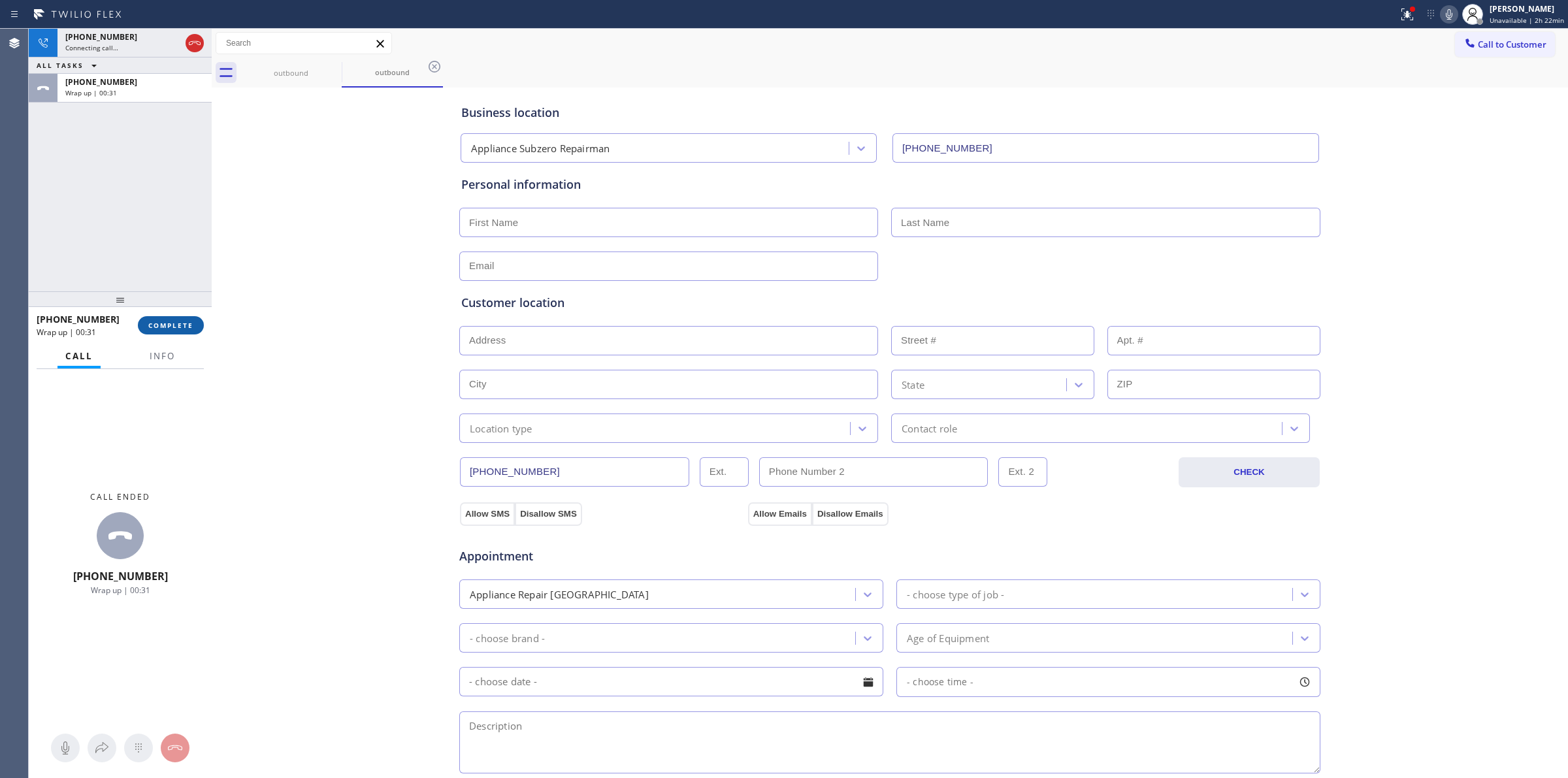
click at [181, 332] on button "COMPLETE" at bounding box center [170, 324] width 66 height 18
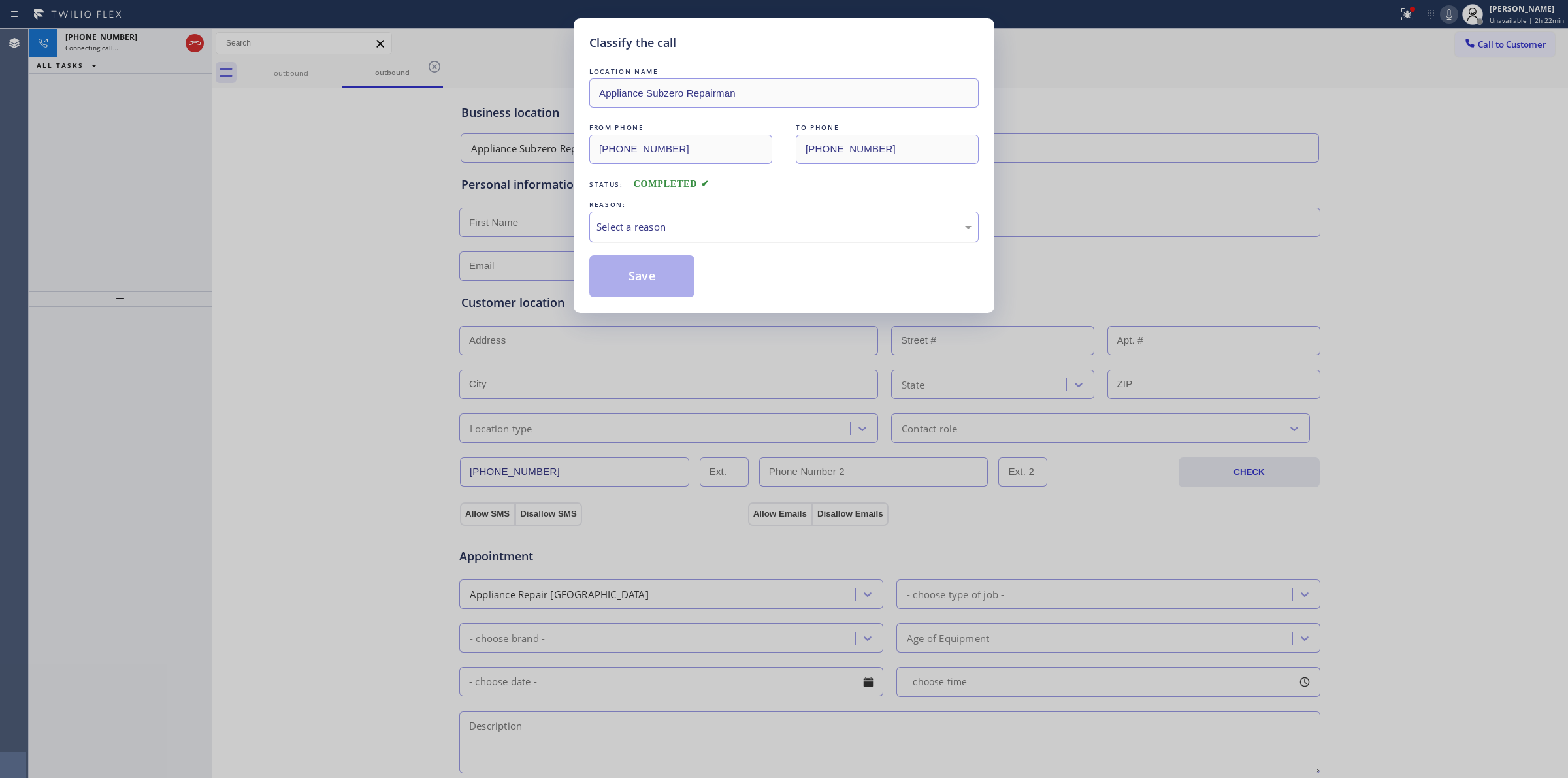
click at [684, 216] on div "Select a reason" at bounding box center [784, 227] width 389 height 30
click at [646, 285] on button "Save" at bounding box center [642, 276] width 106 height 41
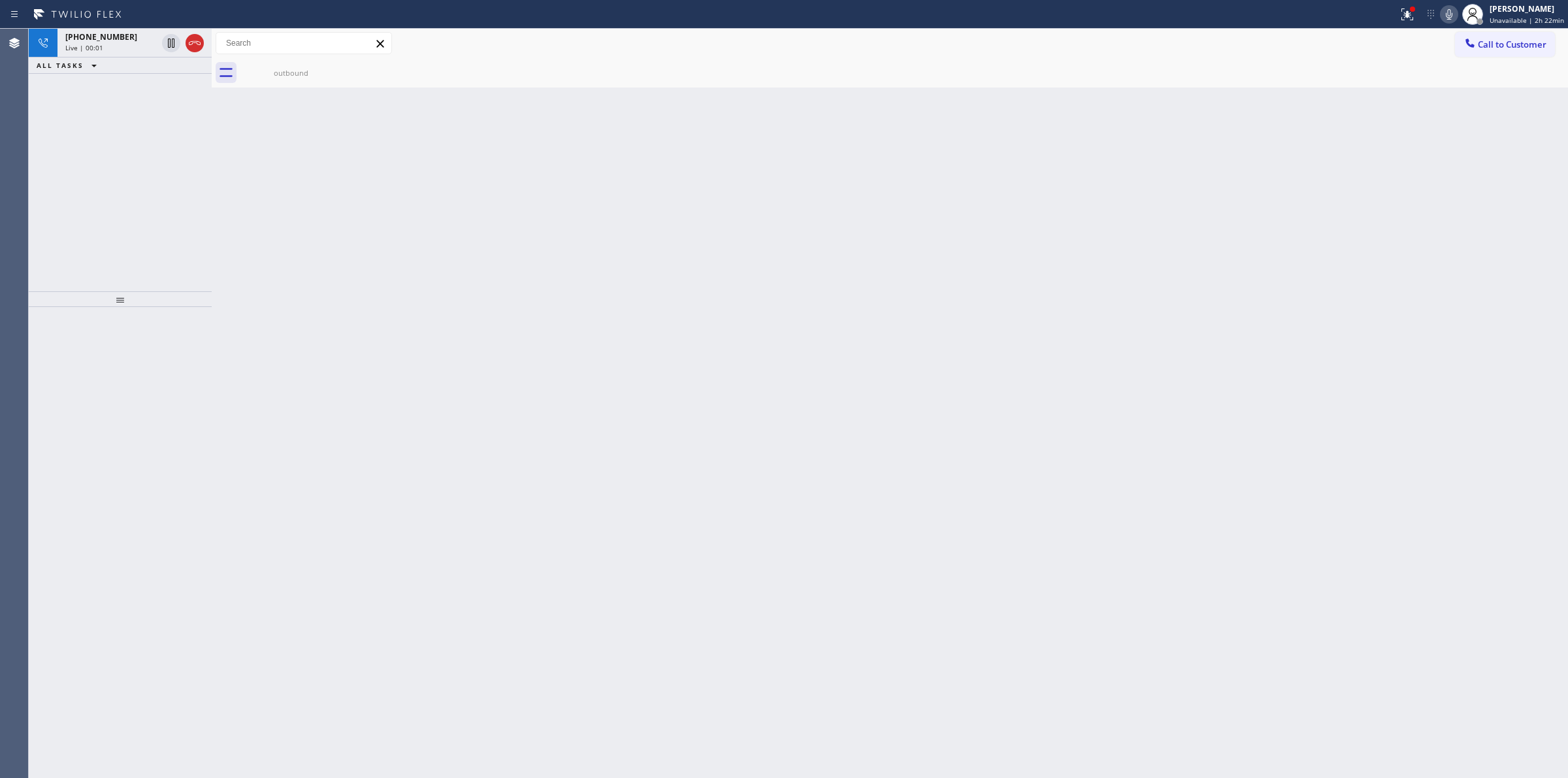
drag, startPoint x: 1488, startPoint y: 45, endPoint x: 1224, endPoint y: 116, distance: 273.4
click at [1484, 46] on span "Call to Customer" at bounding box center [1512, 44] width 69 height 12
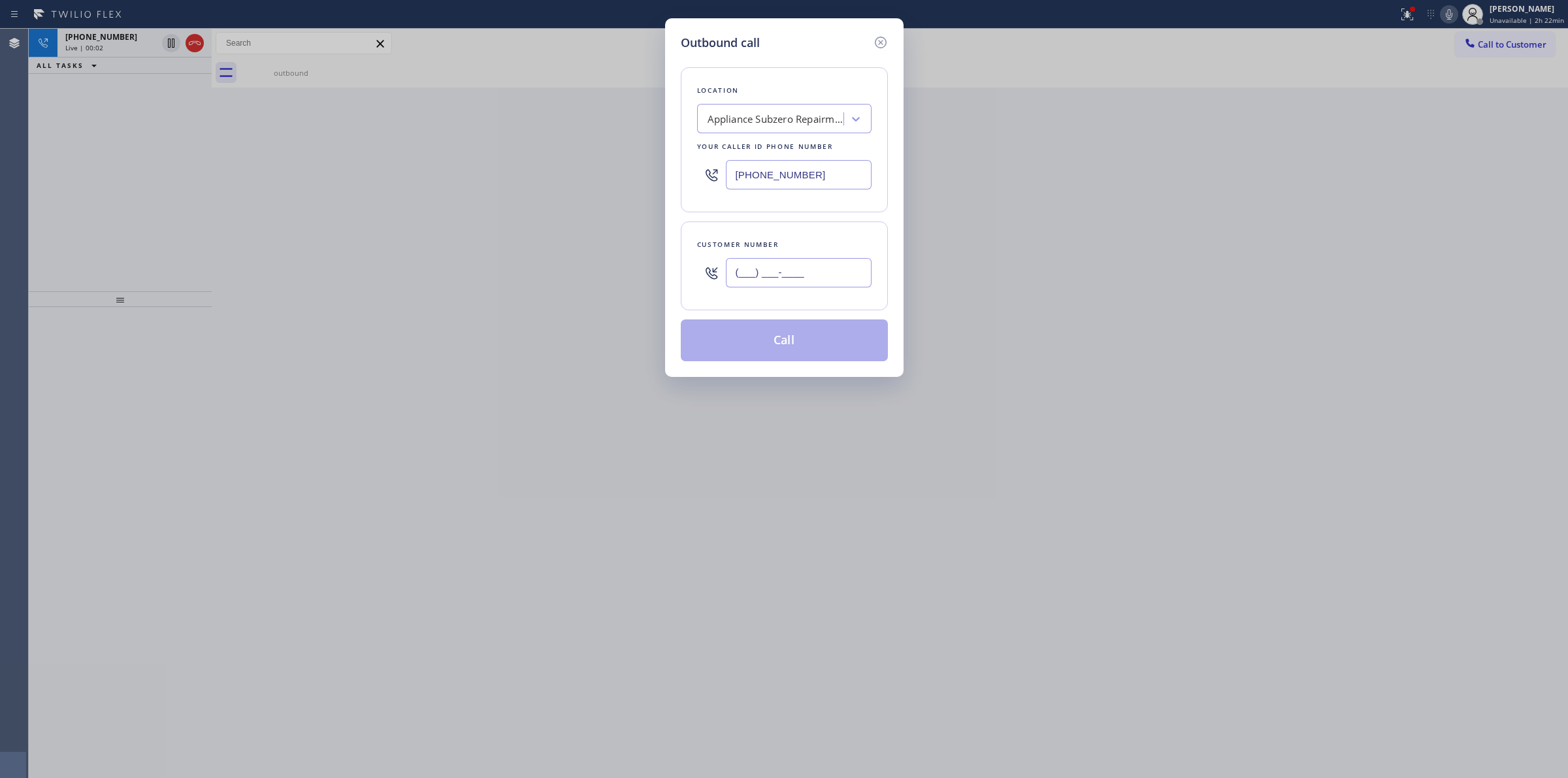
click at [796, 278] on input "(___) ___-____" at bounding box center [798, 273] width 145 height 30
paste input "628) 226-2194"
click at [819, 273] on input "(628) 226-2194" at bounding box center [798, 273] width 145 height 30
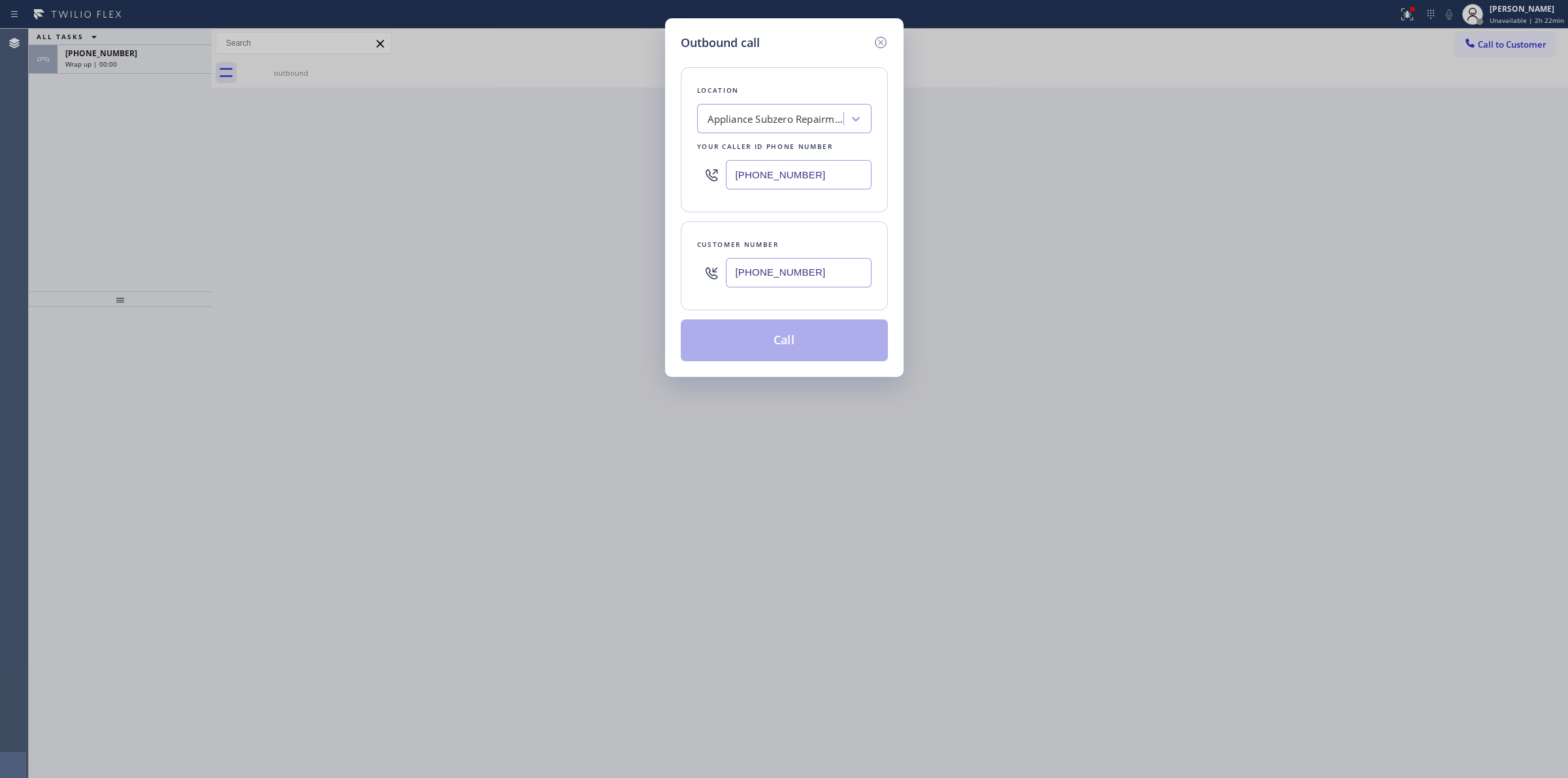
paste input "text"
click at [886, 40] on icon at bounding box center [881, 42] width 16 height 16
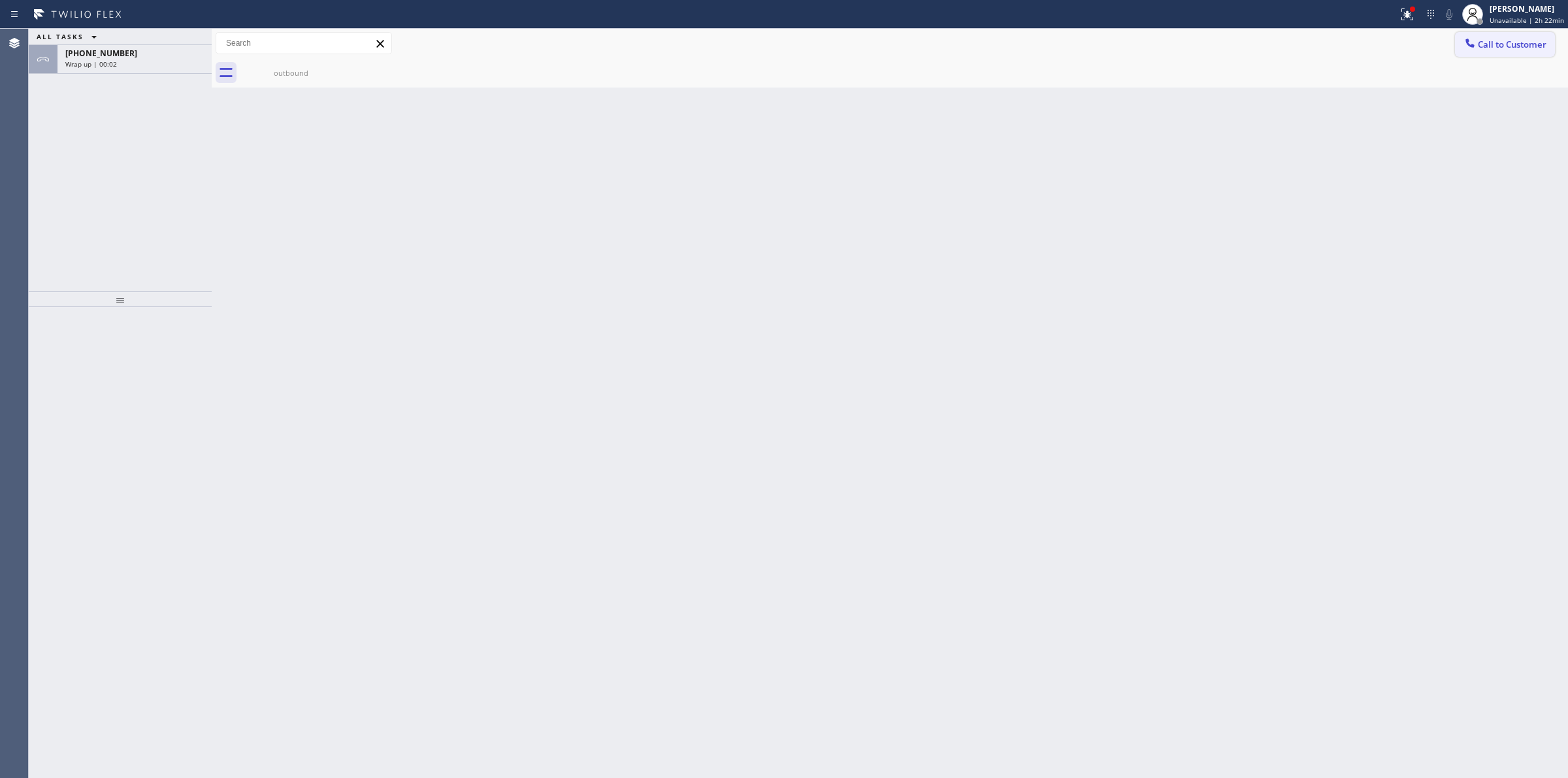
click at [1473, 50] on div at bounding box center [1470, 45] width 16 height 16
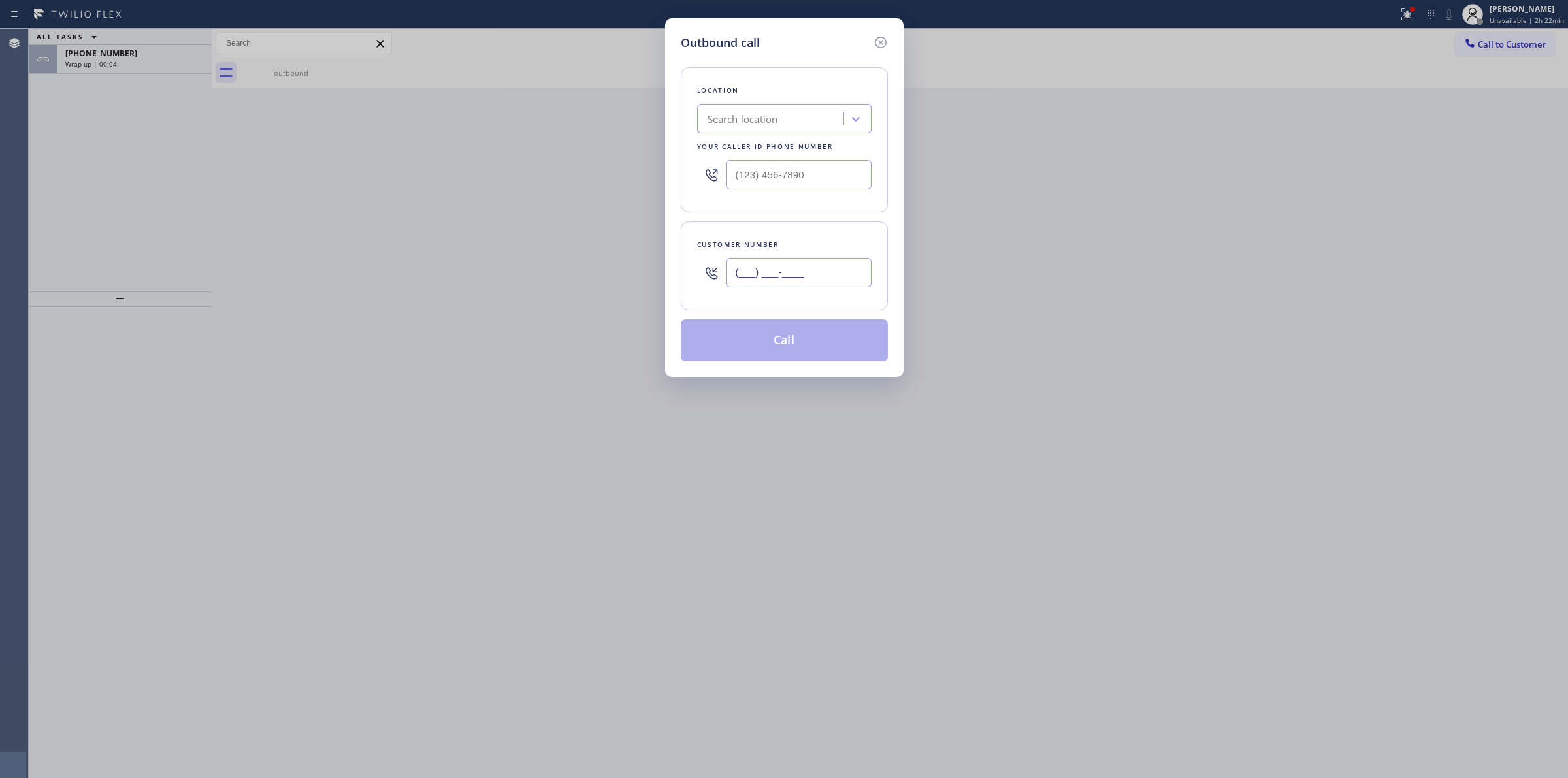
click at [772, 274] on input "(___) ___-____" at bounding box center [798, 273] width 145 height 30
paste input "628) 226-2194"
type input "(628) 226-2194"
click at [786, 129] on div "Search location" at bounding box center [773, 119] width 142 height 23
drag, startPoint x: 884, startPoint y: 46, endPoint x: 423, endPoint y: 73, distance: 461.8
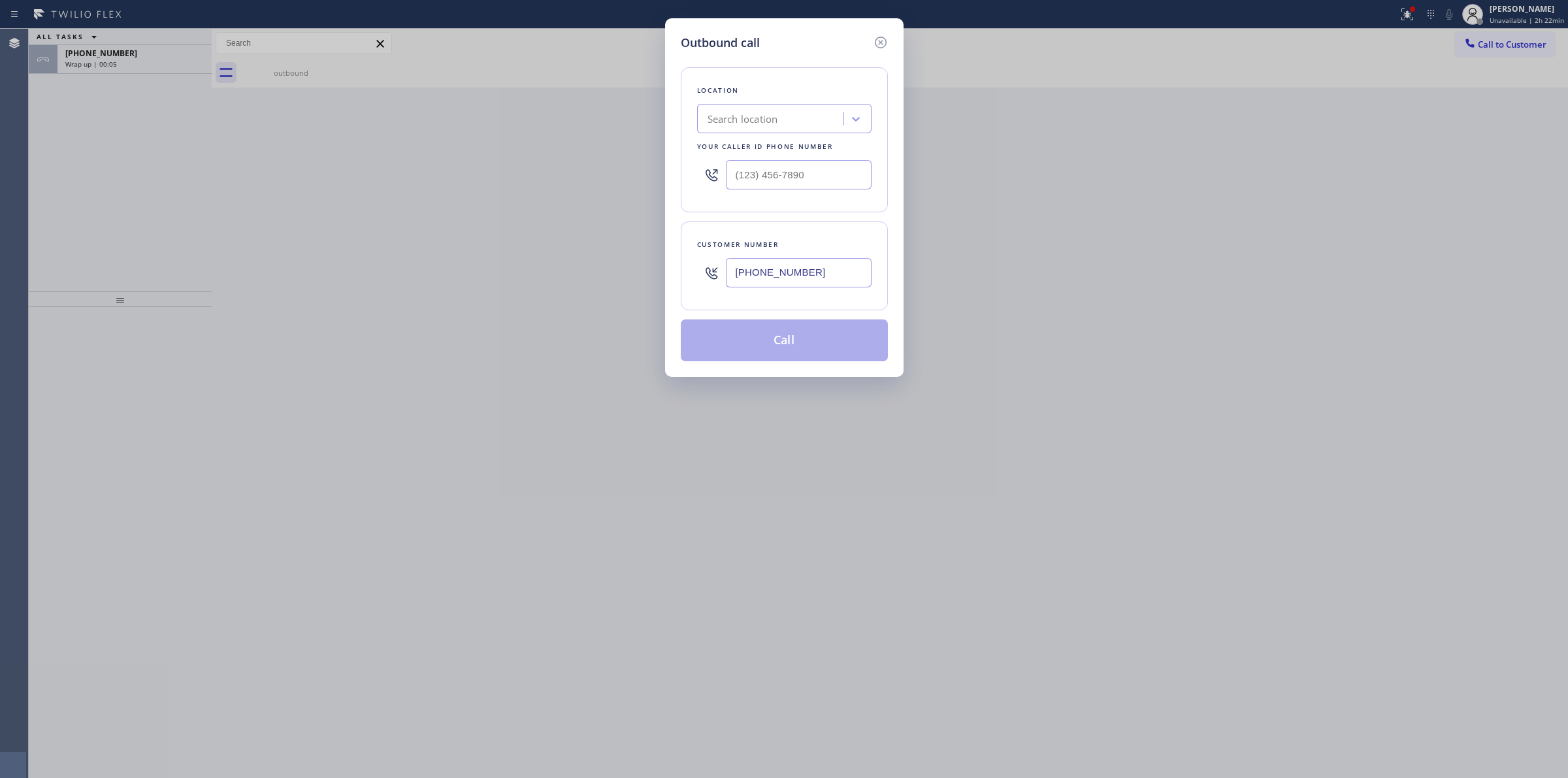
click at [877, 47] on icon at bounding box center [881, 42] width 16 height 16
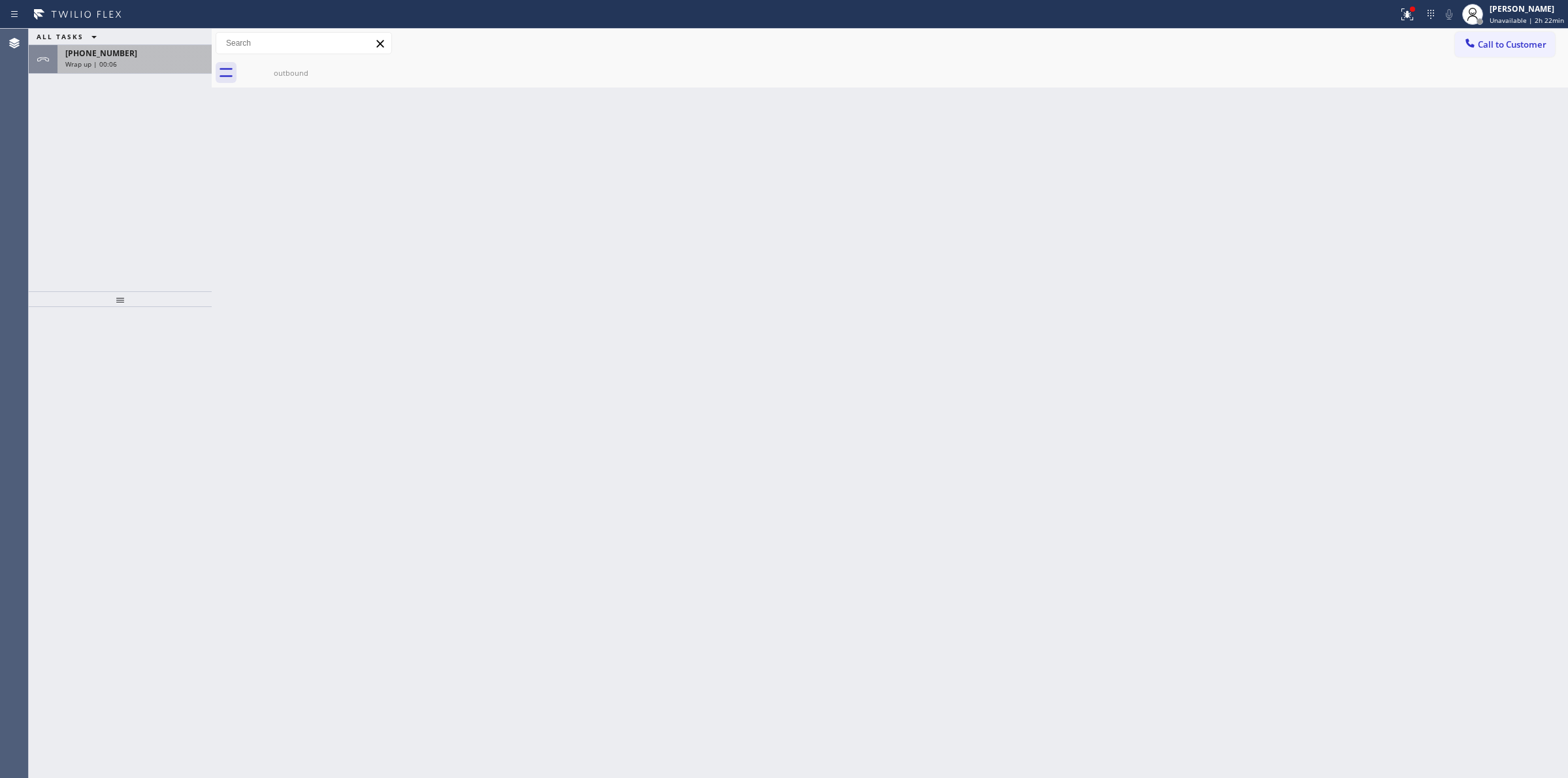
click at [133, 61] on div "Wrap up | 00:06" at bounding box center [135, 64] width 138 height 9
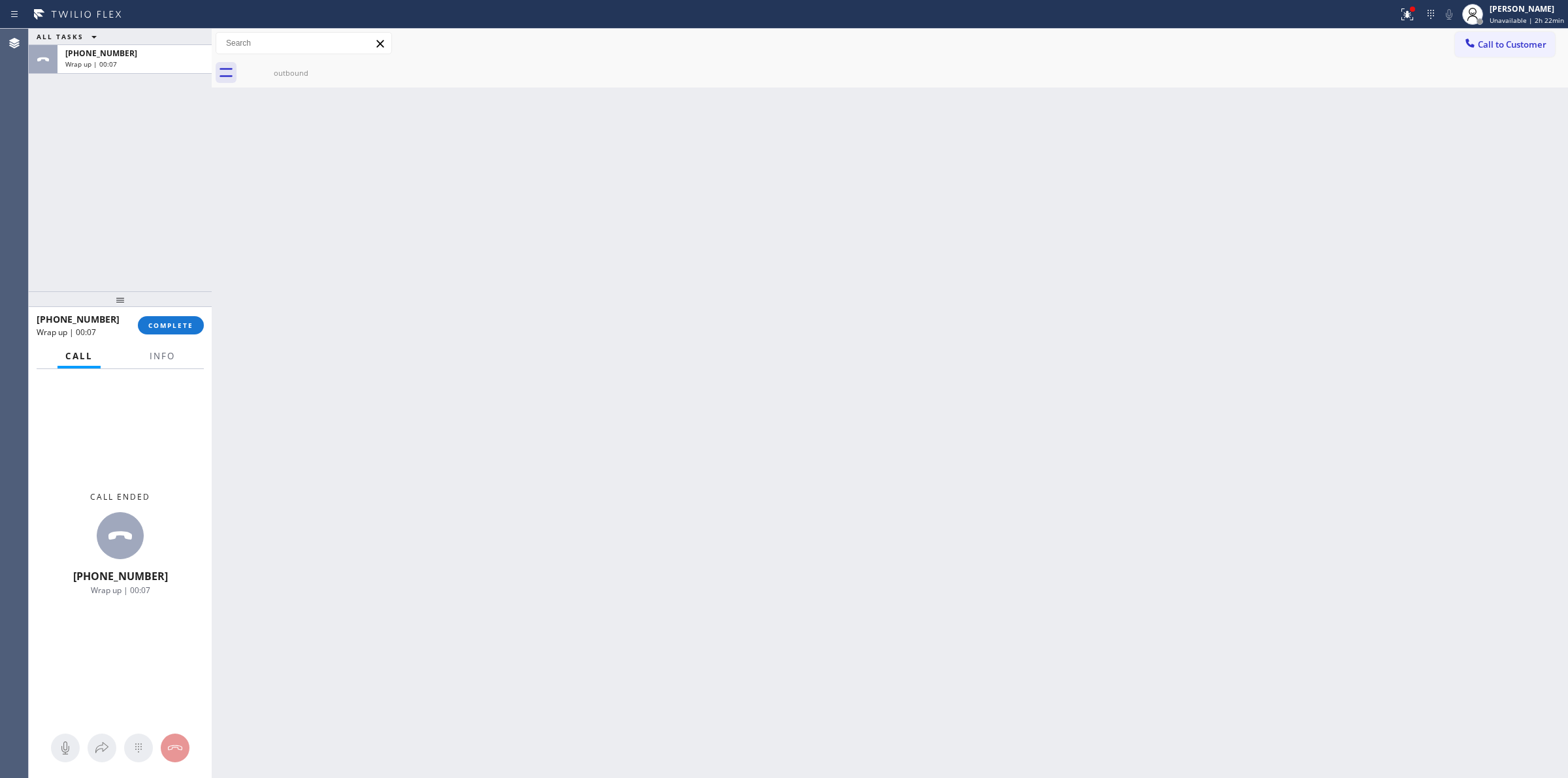
click at [181, 339] on div "+16282262194 Wrap up | 00:07 COMPLETE" at bounding box center [120, 324] width 167 height 34
click at [186, 324] on span "COMPLETE" at bounding box center [171, 325] width 45 height 9
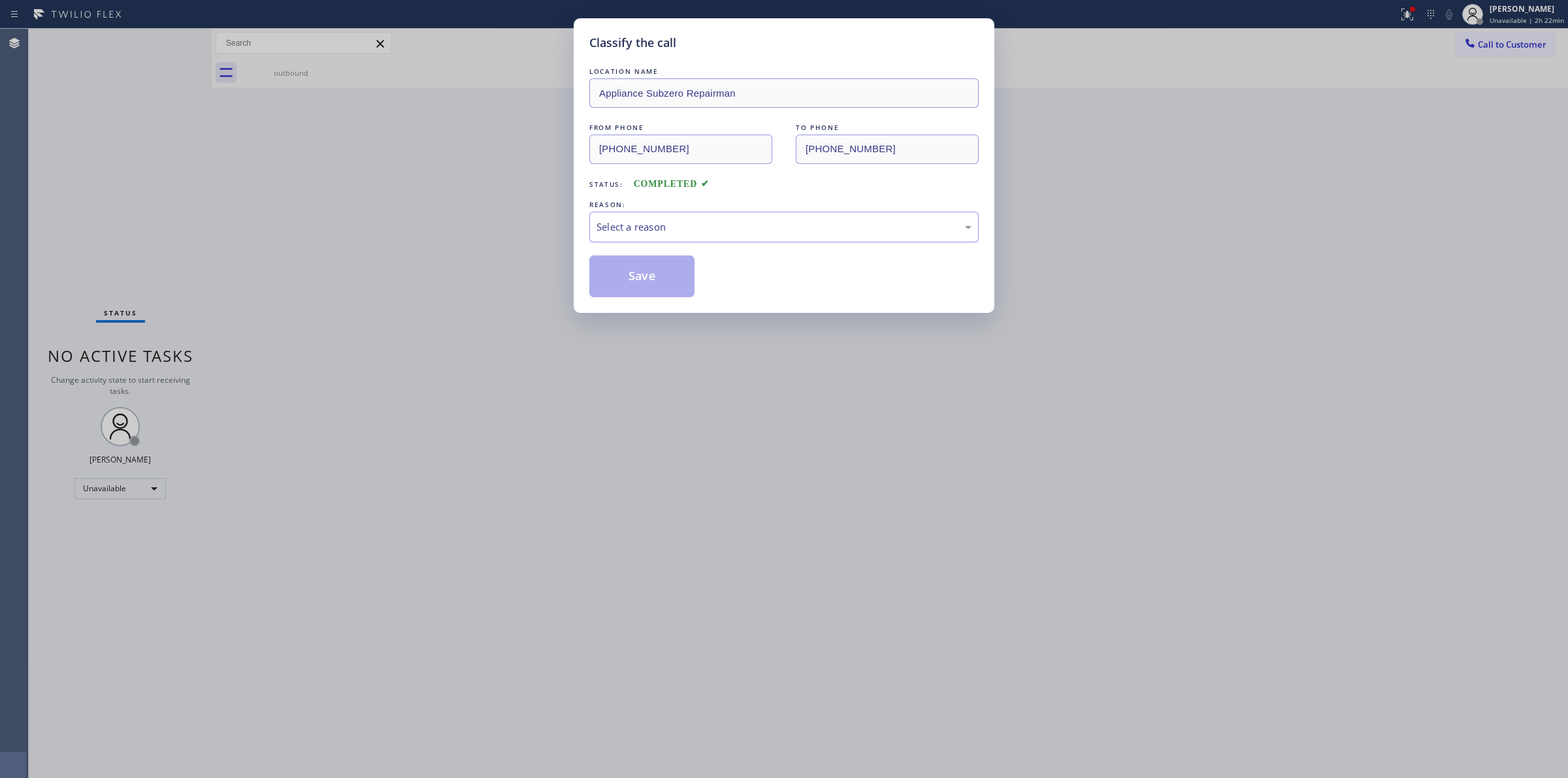
click at [667, 223] on div "Select a reason" at bounding box center [784, 227] width 375 height 15
click at [624, 299] on div "Classify the call LOCATION NAME Appliance Subzero Repairman FROM PHONE (415) 52…" at bounding box center [784, 165] width 421 height 295
click at [667, 284] on button "Save" at bounding box center [642, 276] width 106 height 41
click at [666, 269] on button "Save" at bounding box center [642, 276] width 106 height 41
click at [642, 262] on button "Save" at bounding box center [642, 276] width 106 height 41
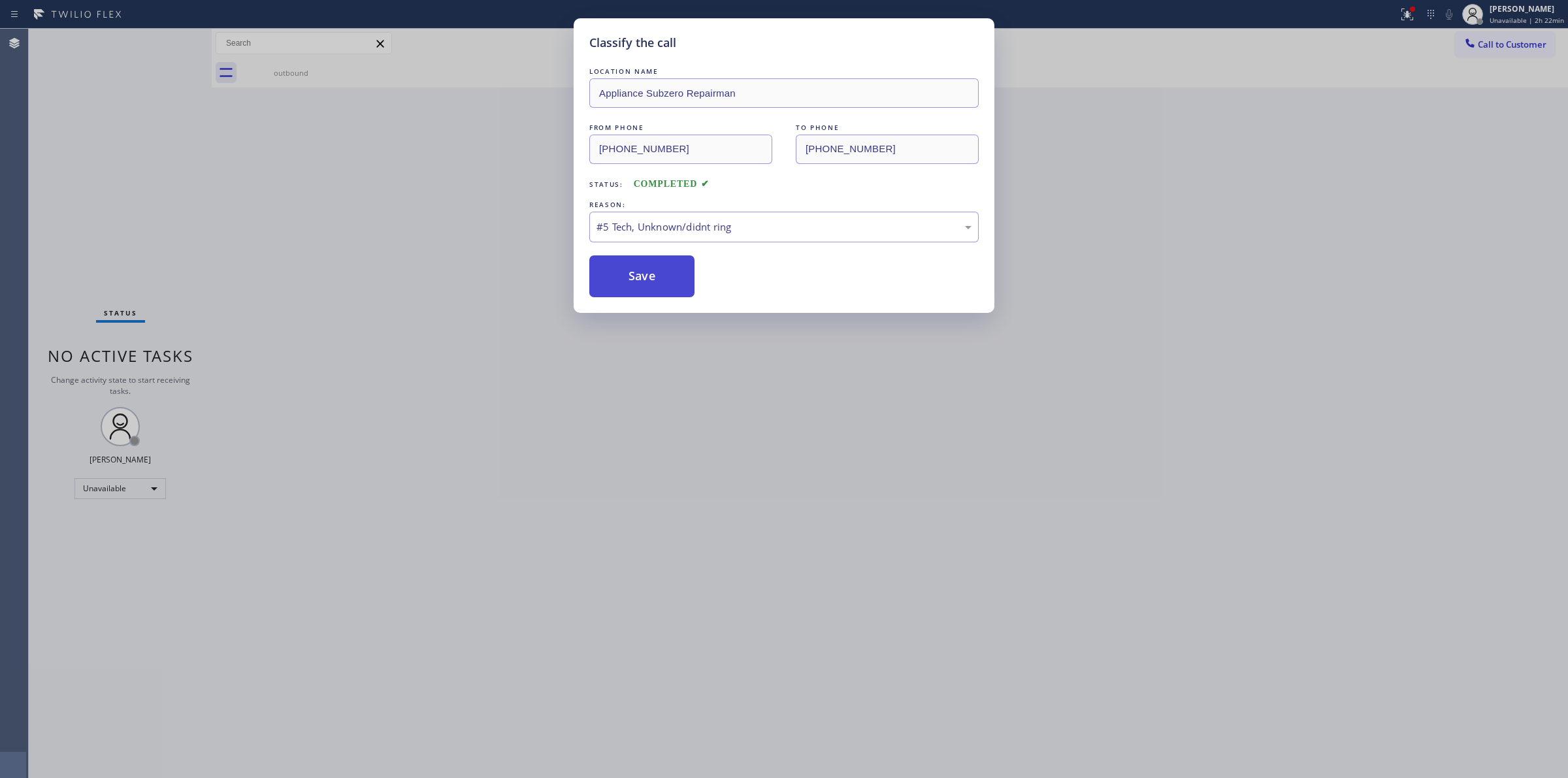
click at [642, 262] on button "Save" at bounding box center [642, 276] width 106 height 41
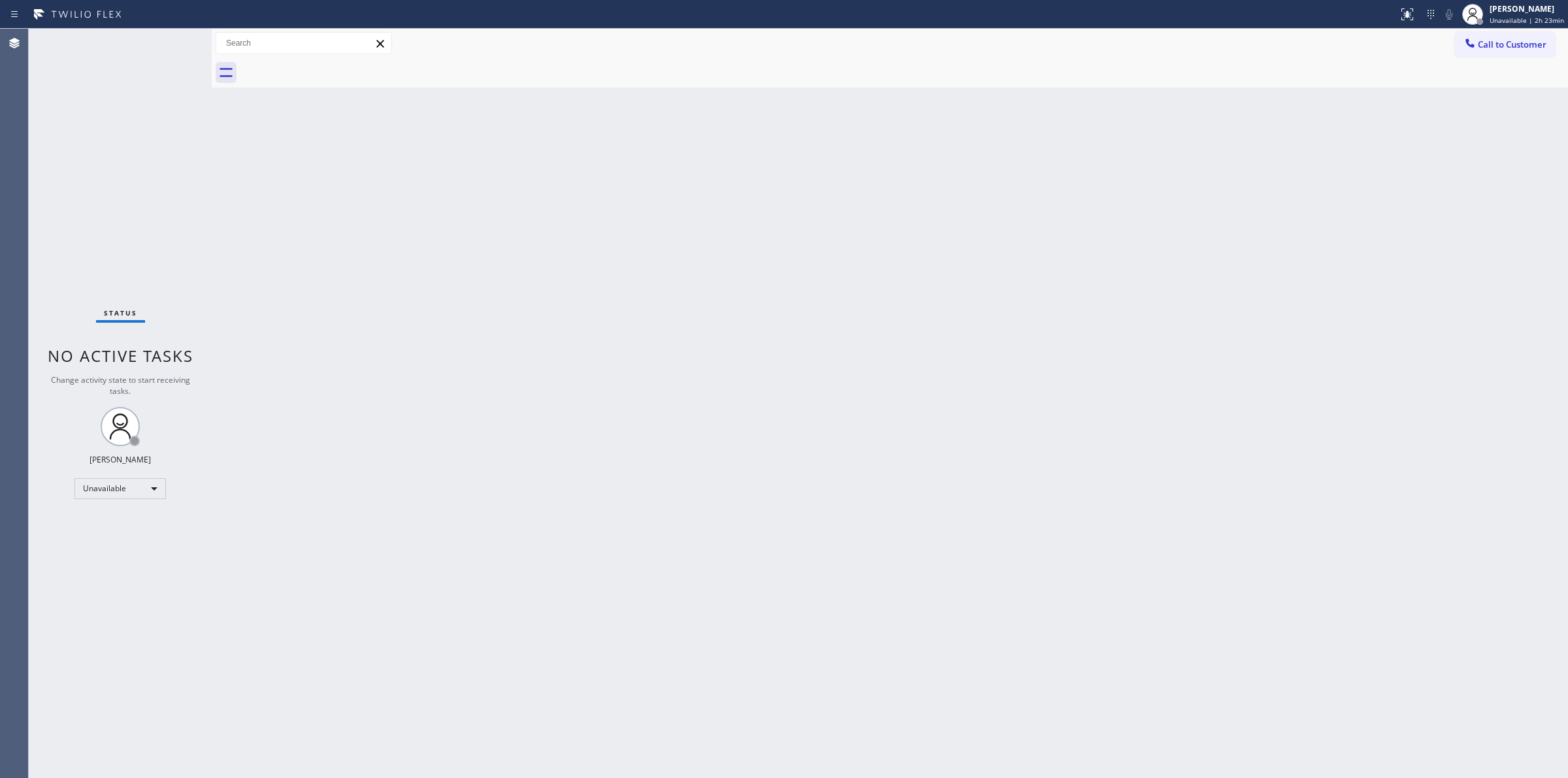
drag, startPoint x: 590, startPoint y: 634, endPoint x: 611, endPoint y: 618, distance: 26.4
click at [611, 618] on div "Back to Dashboard Change Sender ID Customers Technicians Select a contact Outbo…" at bounding box center [890, 403] width 1357 height 749
click at [1467, 48] on icon at bounding box center [1470, 43] width 13 height 13
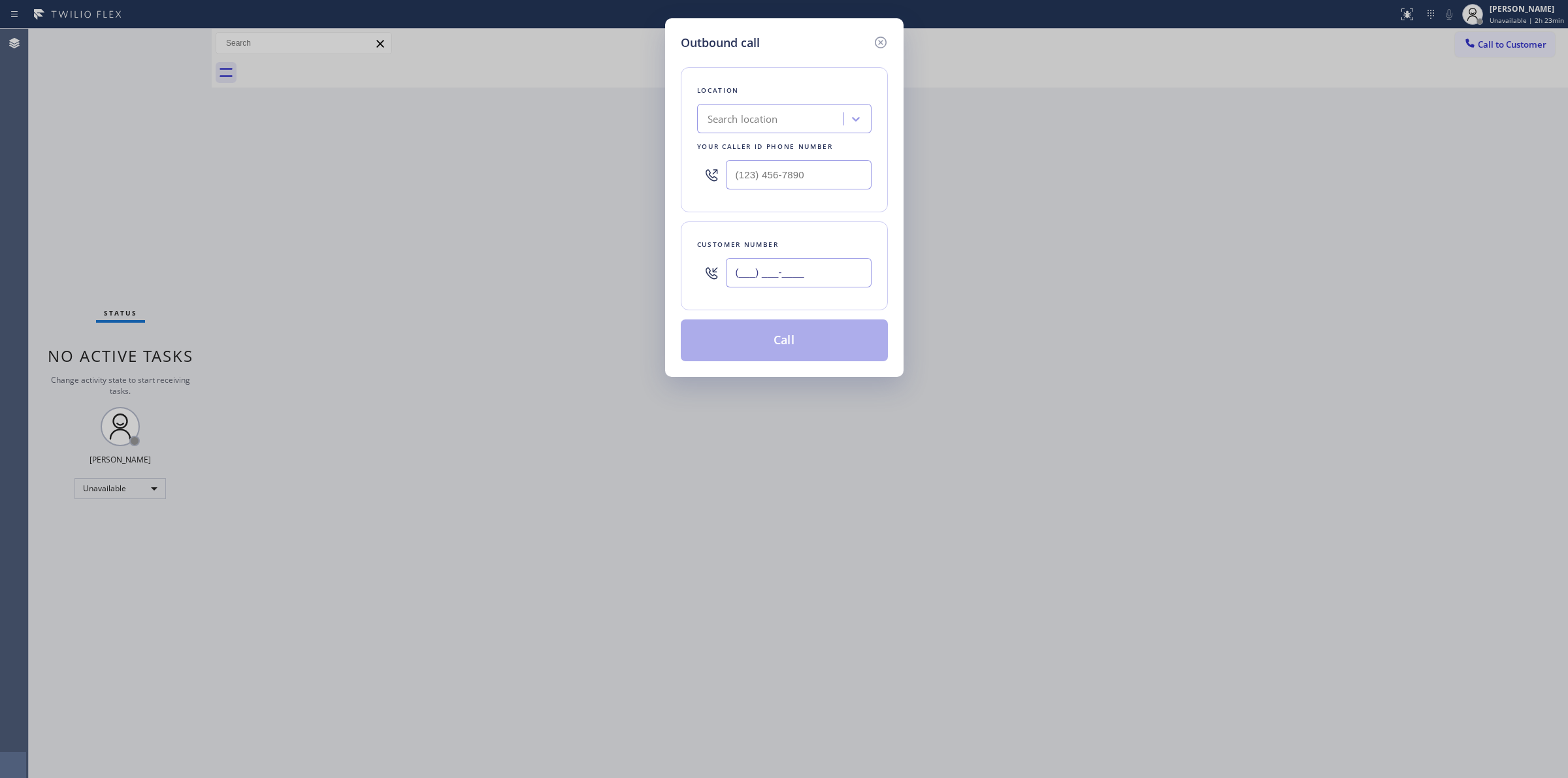
click at [832, 270] on input "(___) ___-____" at bounding box center [798, 273] width 145 height 30
paste input "564) 201-6330"
type input "[PHONE_NUMBER]"
click at [797, 106] on div "Search location" at bounding box center [784, 119] width 174 height 30
type input "subzero"
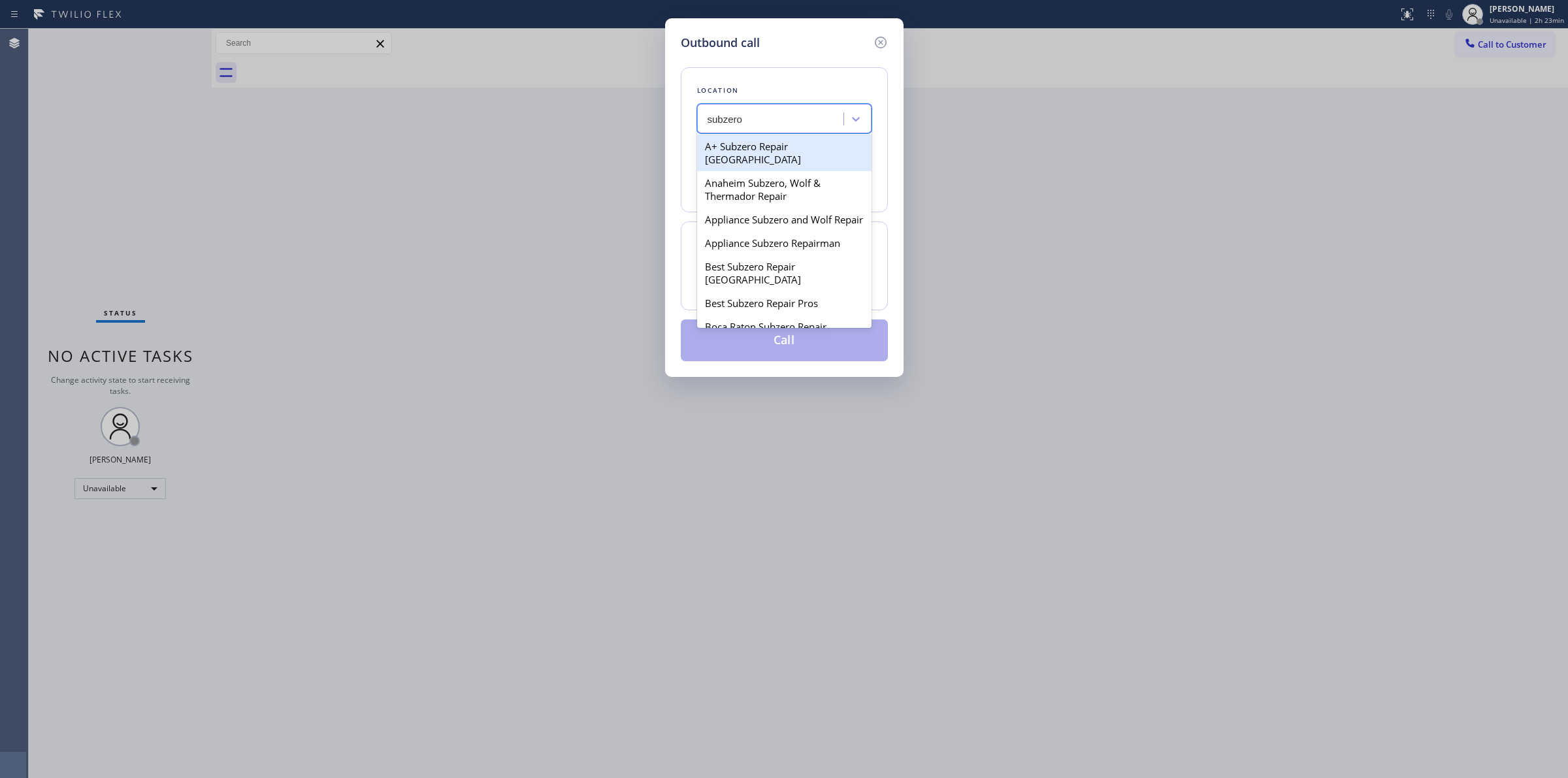
click at [763, 145] on div "A+ Subzero Repair [GEOGRAPHIC_DATA]" at bounding box center [784, 152] width 174 height 37
type input "[PHONE_NUMBER]"
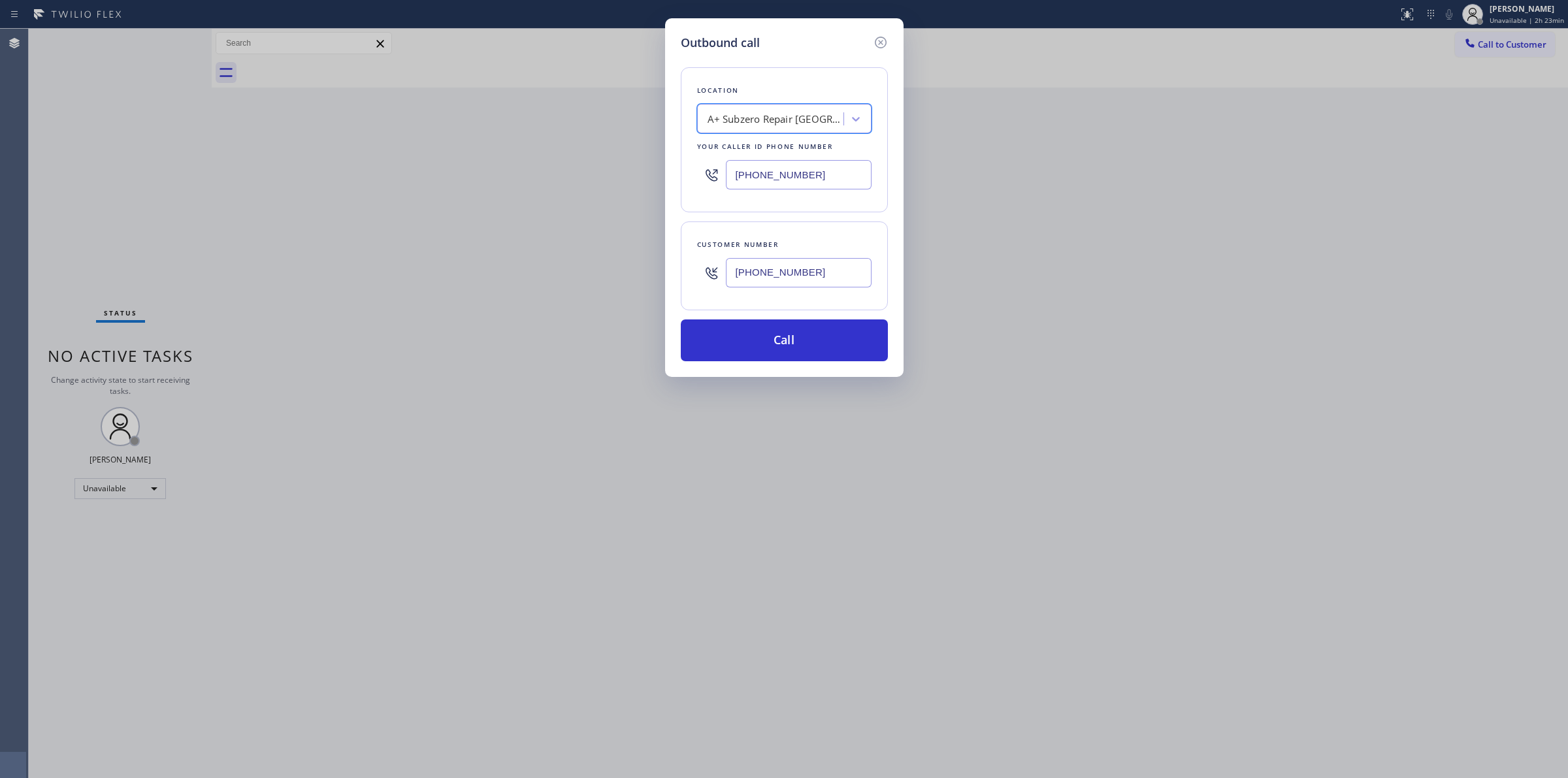
click at [820, 267] on input "[PHONE_NUMBER]" at bounding box center [798, 273] width 145 height 30
click at [813, 348] on button "Call" at bounding box center [784, 340] width 207 height 41
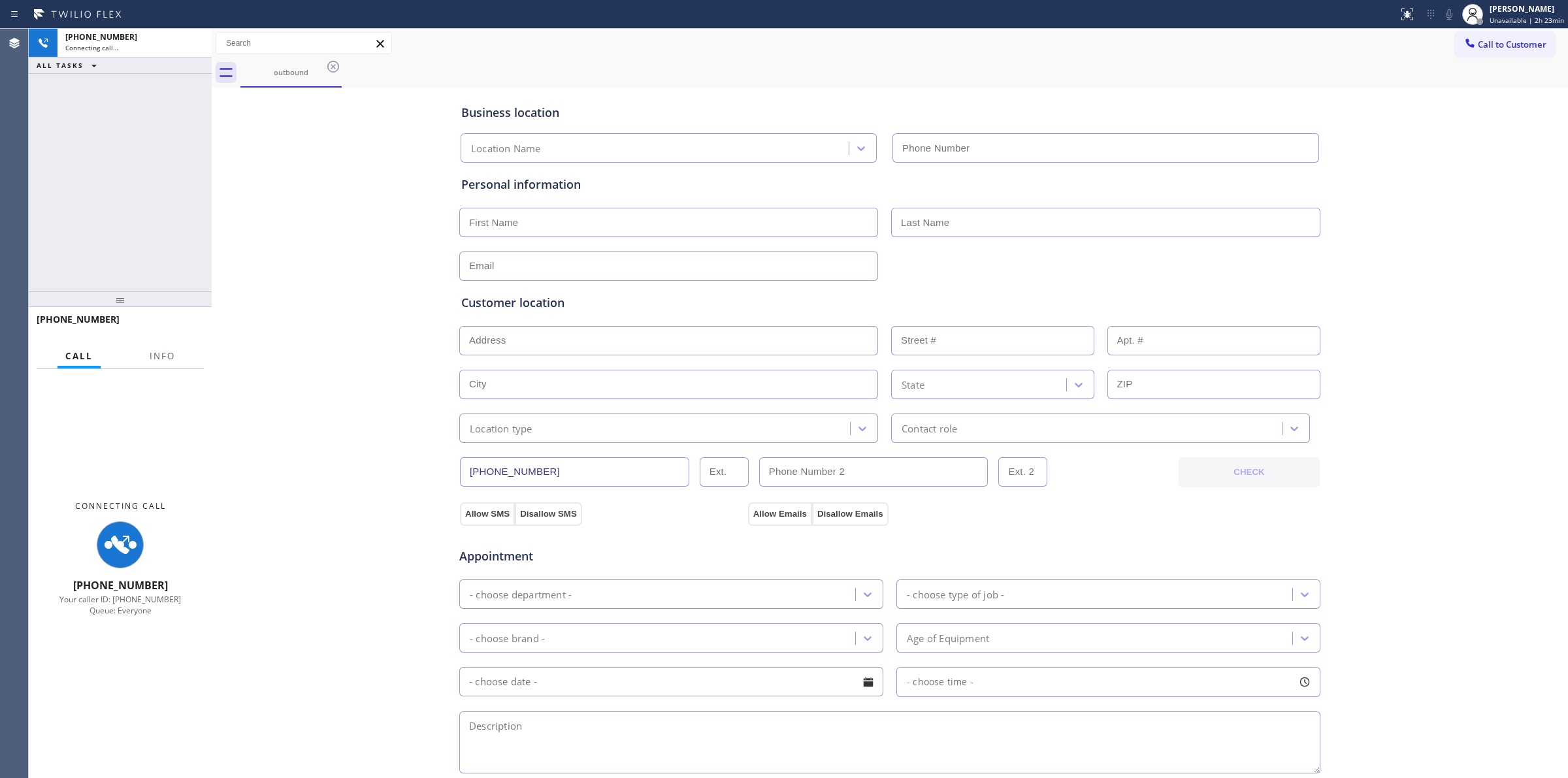
type input "[PHONE_NUMBER]"
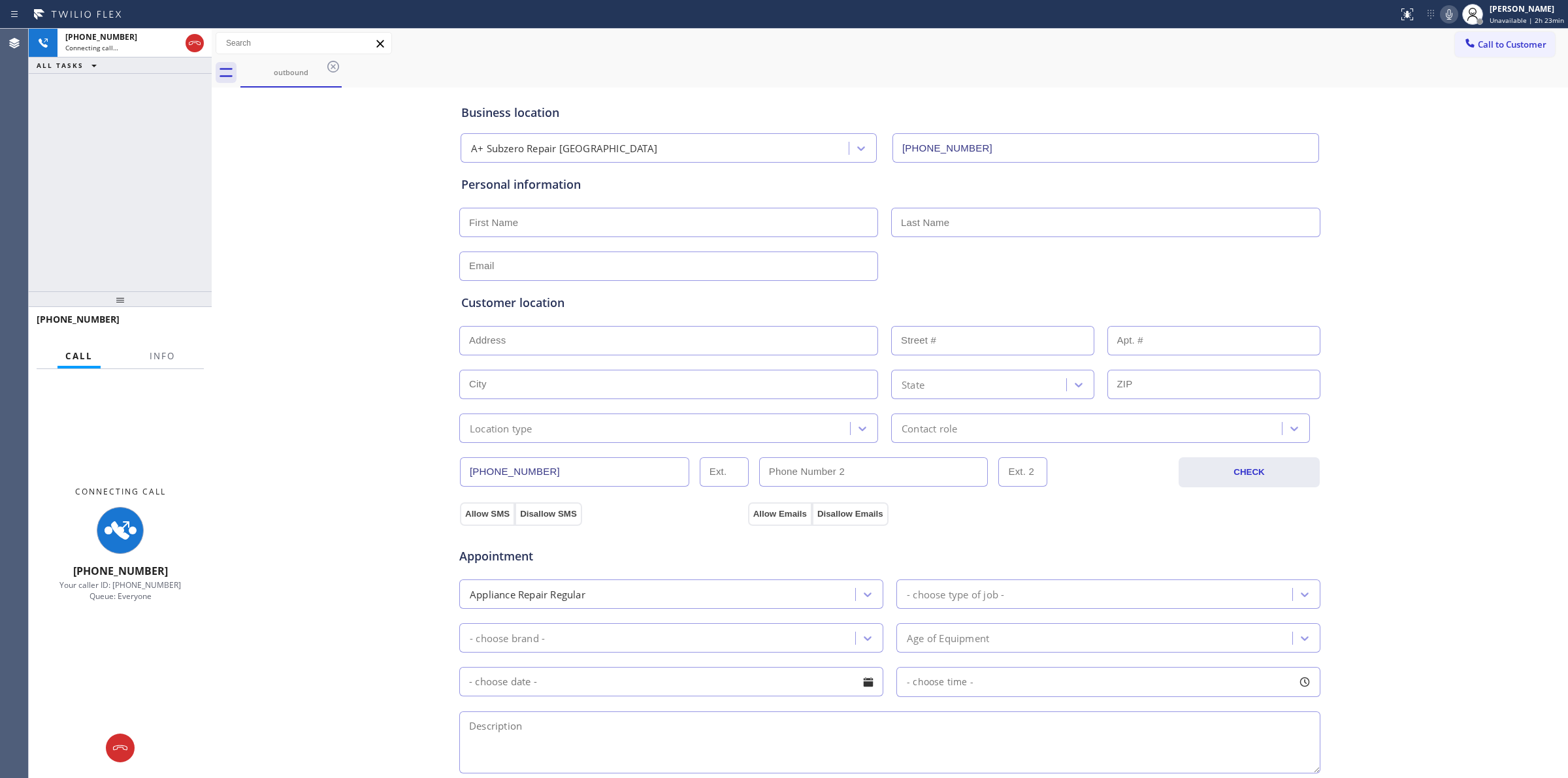
click at [1451, 14] on icon at bounding box center [1449, 14] width 6 height 10
click at [772, 82] on div "outbound" at bounding box center [904, 73] width 1328 height 30
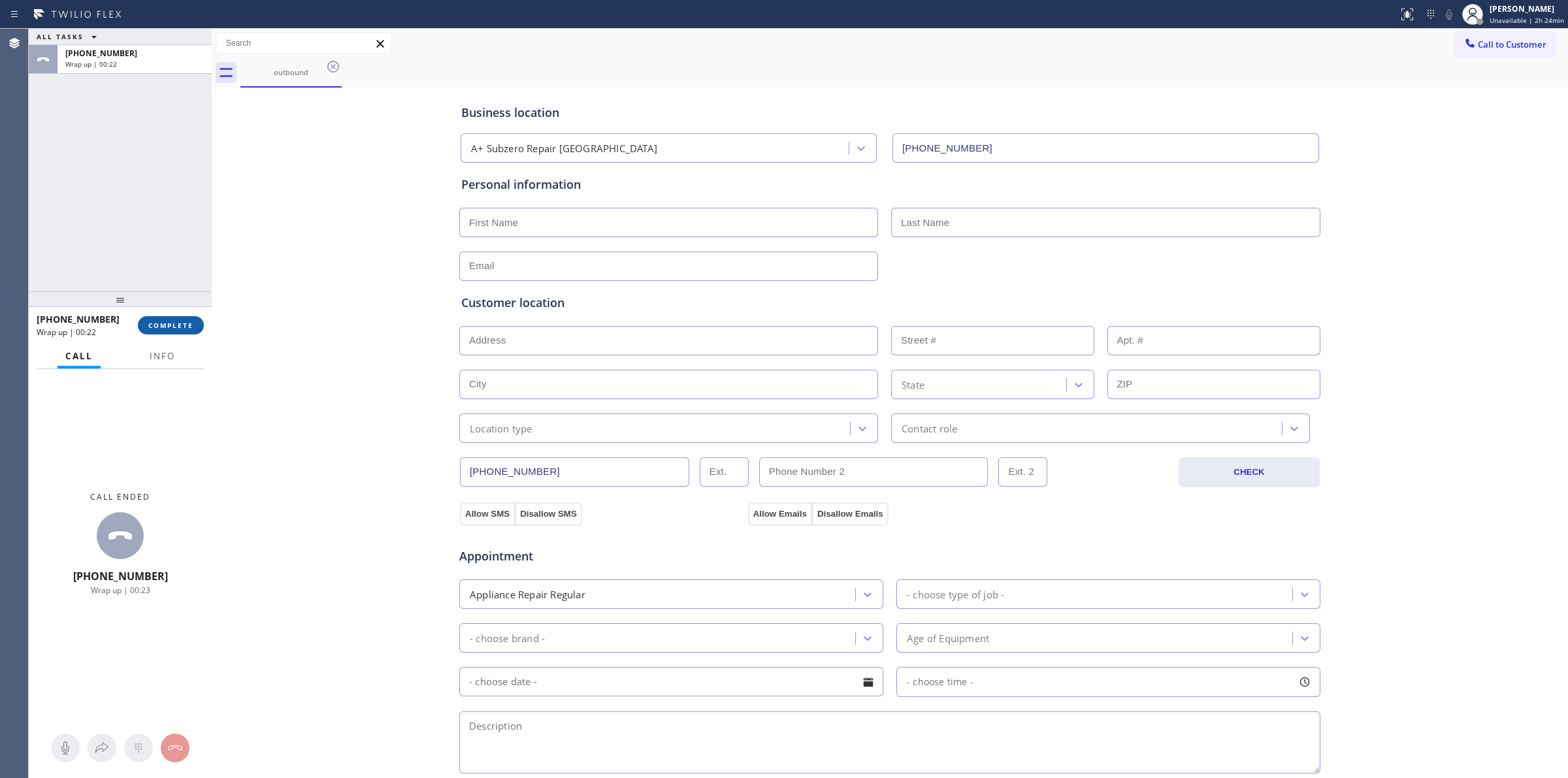
click at [185, 325] on span "COMPLETE" at bounding box center [171, 325] width 45 height 9
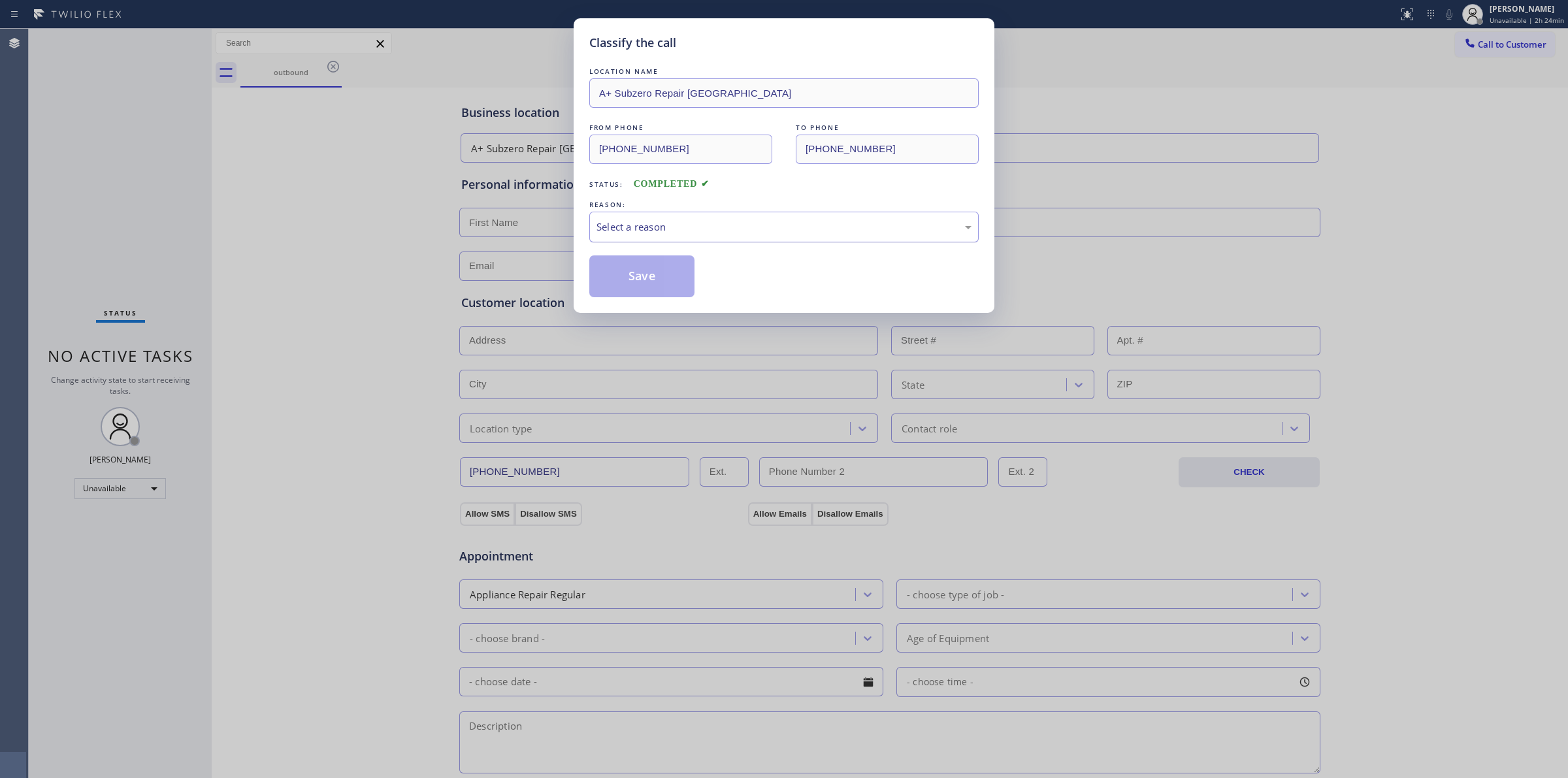
click at [716, 236] on div "Select a reason" at bounding box center [784, 227] width 389 height 30
drag, startPoint x: 670, startPoint y: 332, endPoint x: 665, endPoint y: 258, distance: 74.2
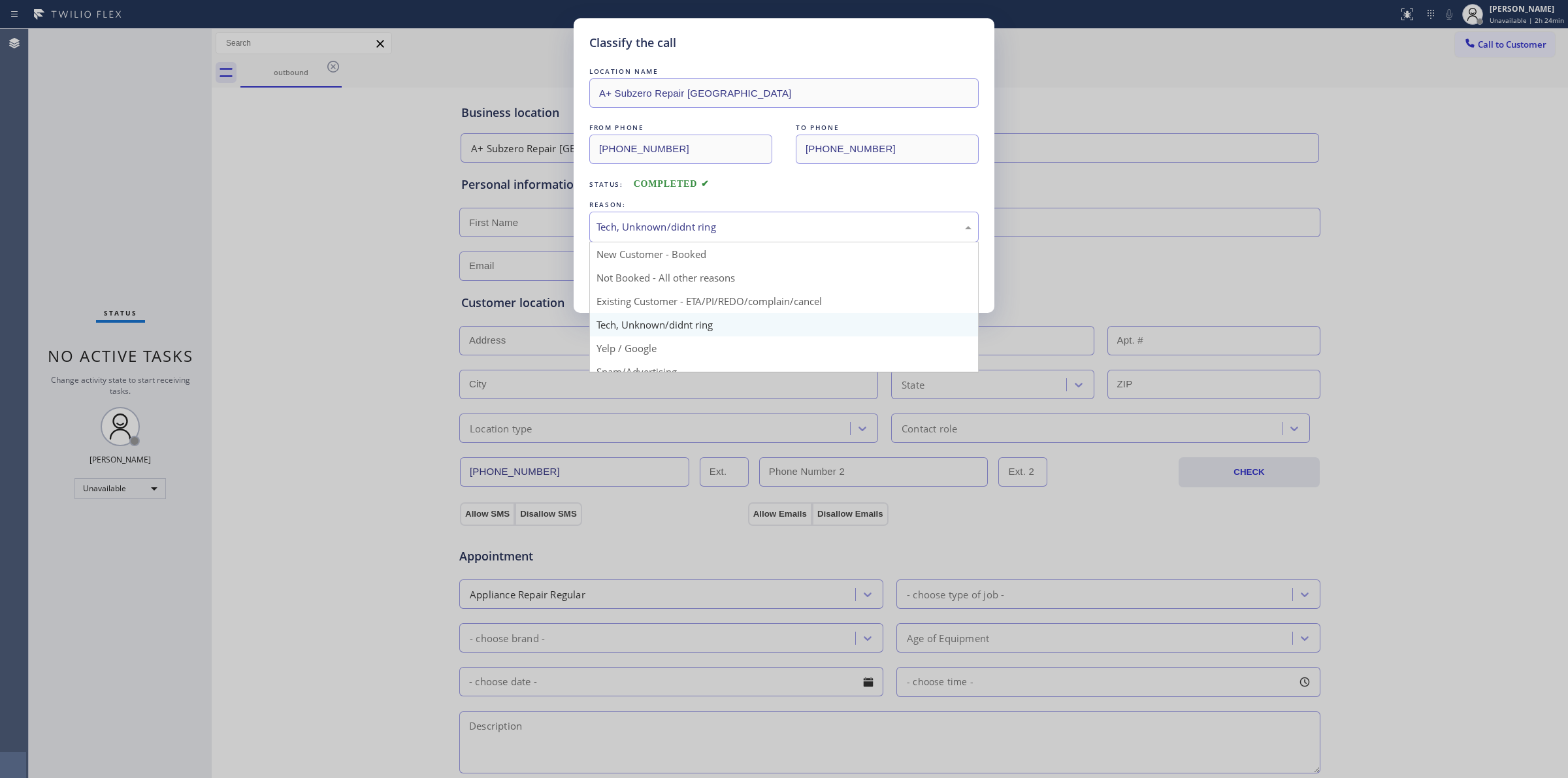
click at [667, 233] on div "Tech, Unknown/didnt ring" at bounding box center [784, 227] width 375 height 15
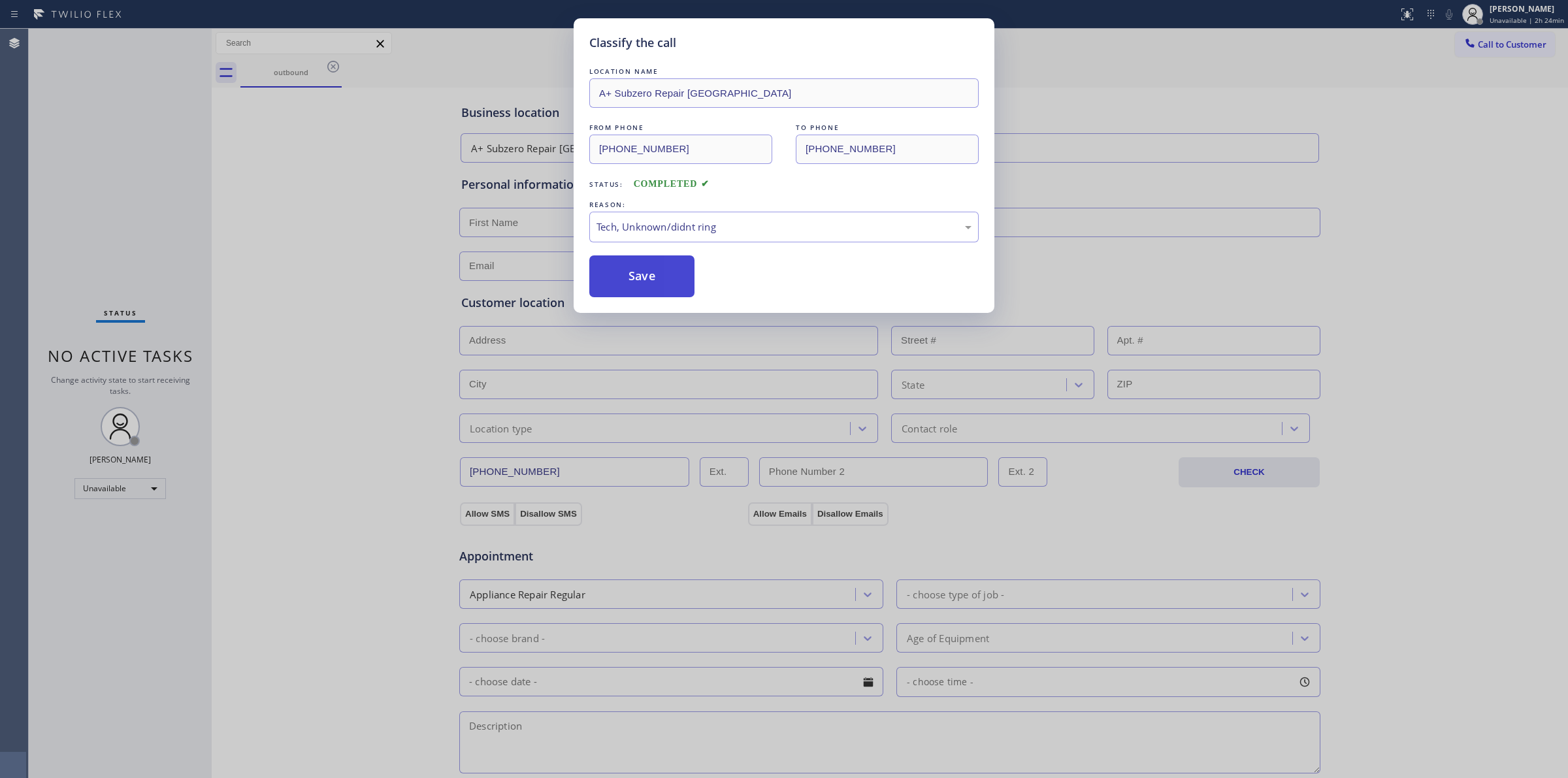
click at [650, 289] on button "Save" at bounding box center [642, 276] width 106 height 41
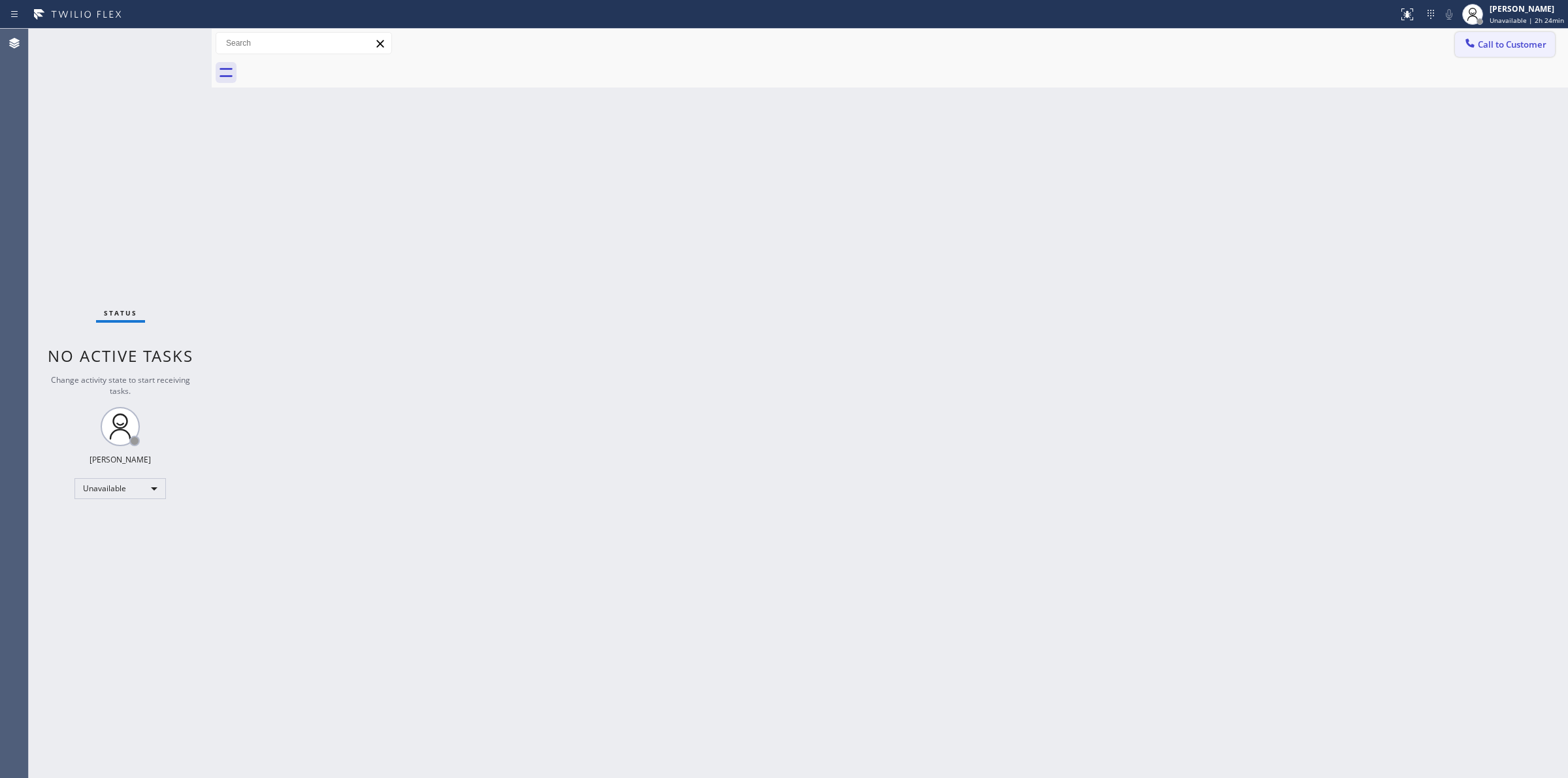
click at [1498, 41] on span "Call to Customer" at bounding box center [1512, 44] width 69 height 12
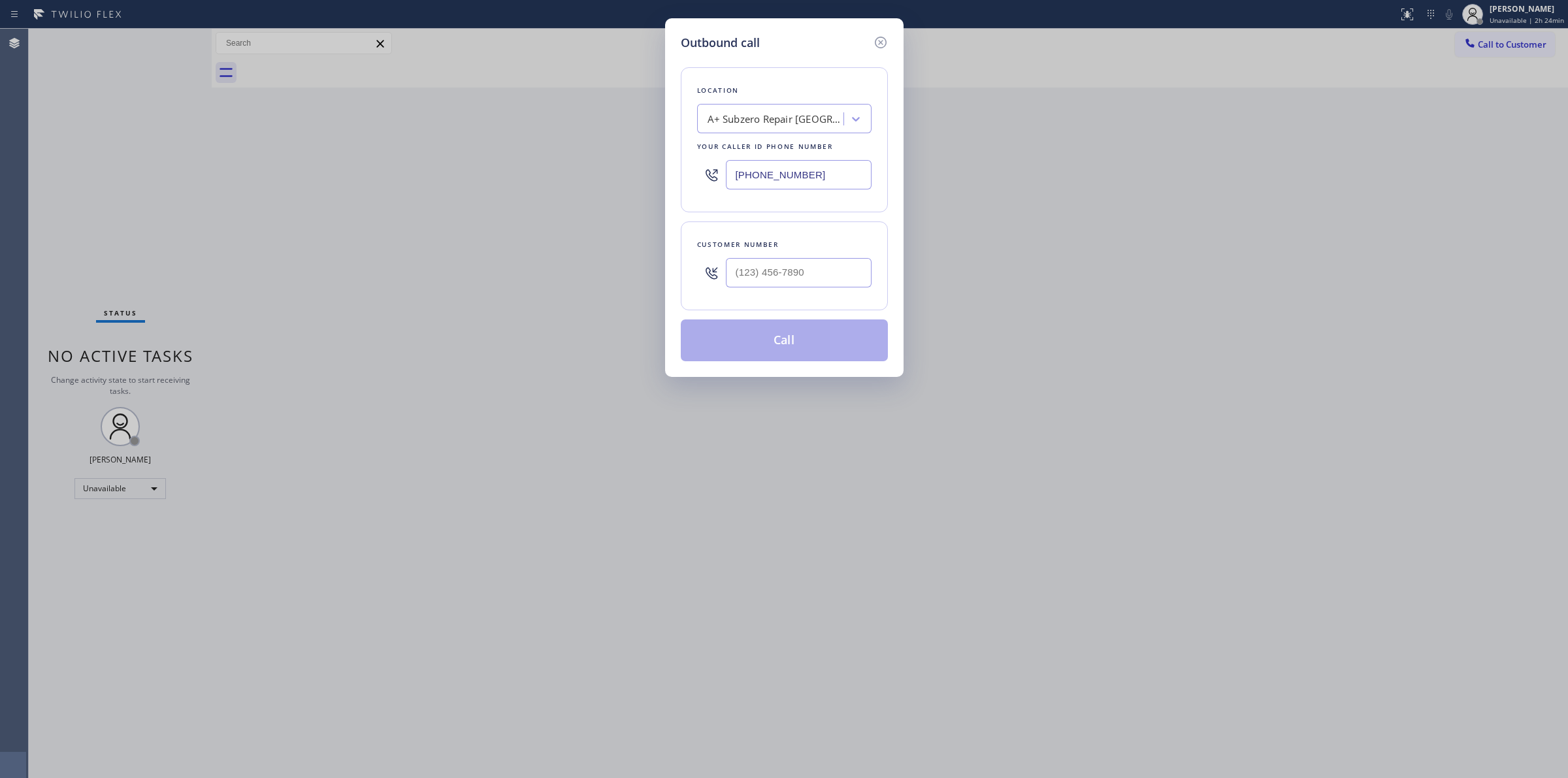
click at [818, 291] on div at bounding box center [798, 273] width 145 height 42
paste input "564) 201-6330"
click at [821, 275] on input "[PHONE_NUMBER]" at bounding box center [798, 273] width 145 height 30
type input "[PHONE_NUMBER]"
click at [801, 347] on button "Call" at bounding box center [784, 340] width 207 height 41
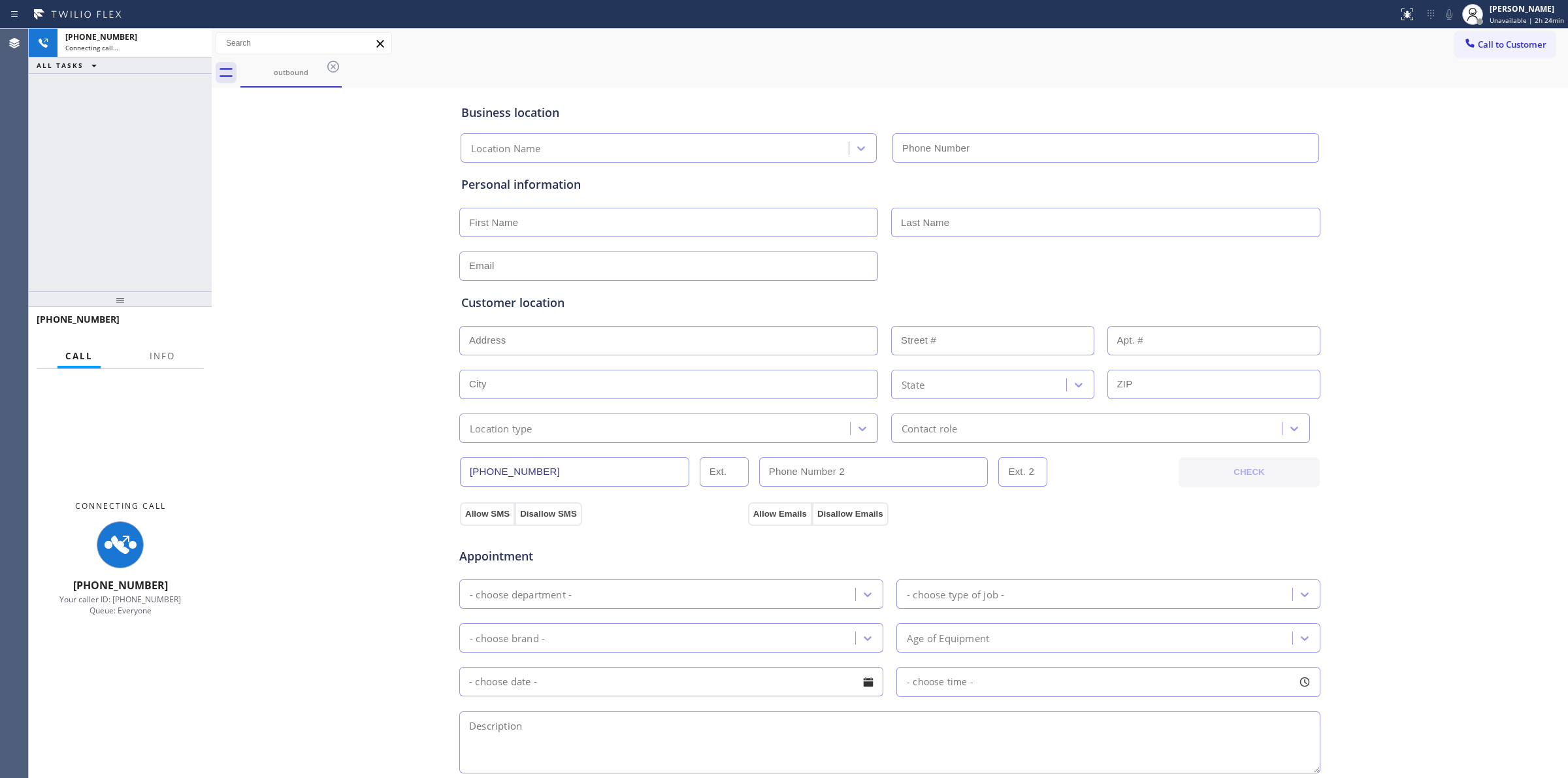
type input "[PHONE_NUMBER]"
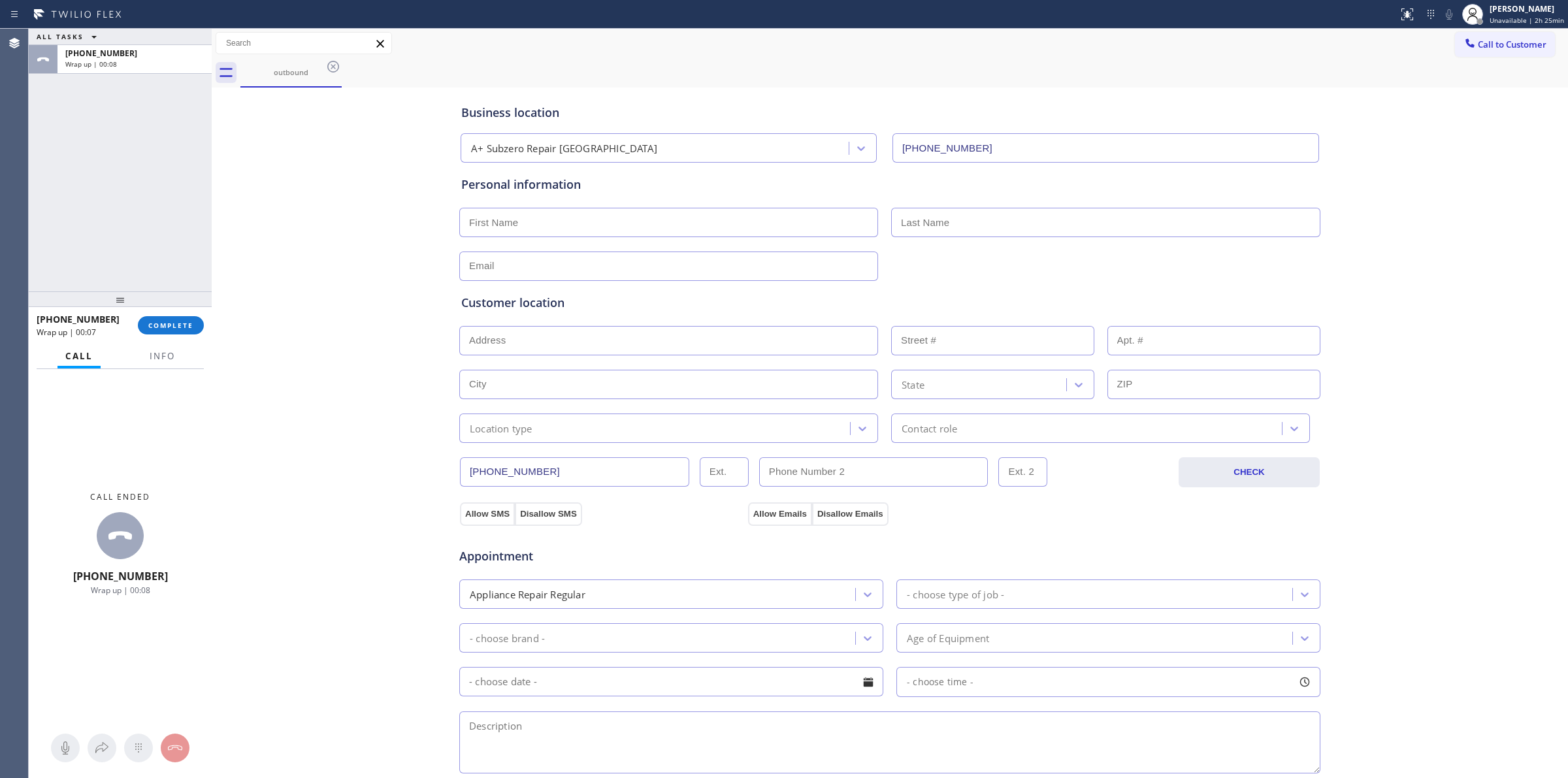
click at [355, 366] on div "Business location A+ Subzero Repair [GEOGRAPHIC_DATA] [PHONE_NUMBER] Personal i…" at bounding box center [890, 536] width 1350 height 892
click at [161, 312] on div "[PHONE_NUMBER] Wrap up | 00:08 COMPLETE" at bounding box center [120, 324] width 167 height 34
click at [165, 321] on span "COMPLETE" at bounding box center [171, 325] width 45 height 9
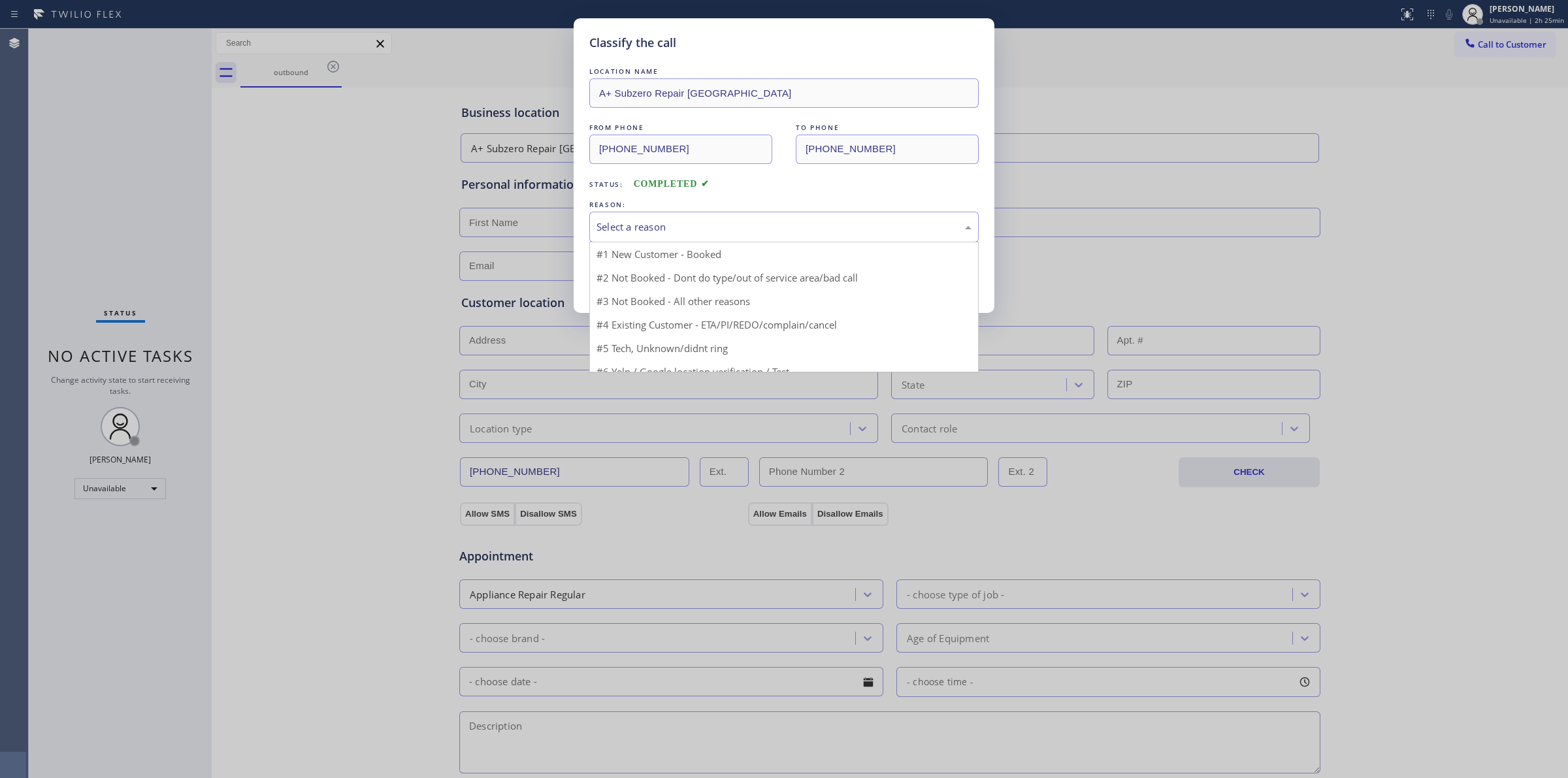
drag, startPoint x: 660, startPoint y: 220, endPoint x: 658, endPoint y: 314, distance: 94.0
click at [660, 224] on div "Select a reason" at bounding box center [784, 227] width 375 height 15
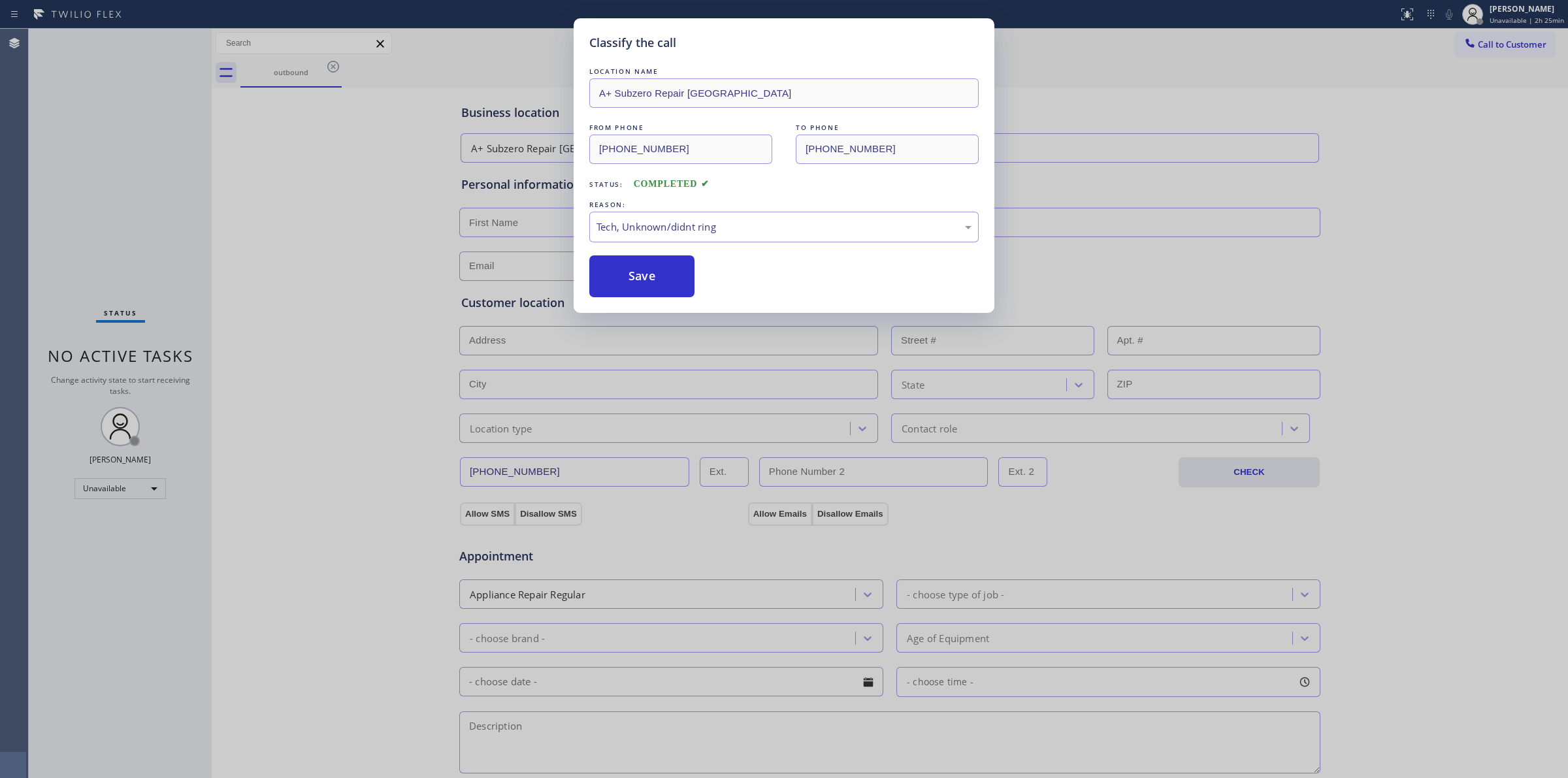
drag, startPoint x: 655, startPoint y: 328, endPoint x: 646, endPoint y: 308, distance: 21.9
click at [631, 268] on button "Save" at bounding box center [642, 276] width 106 height 41
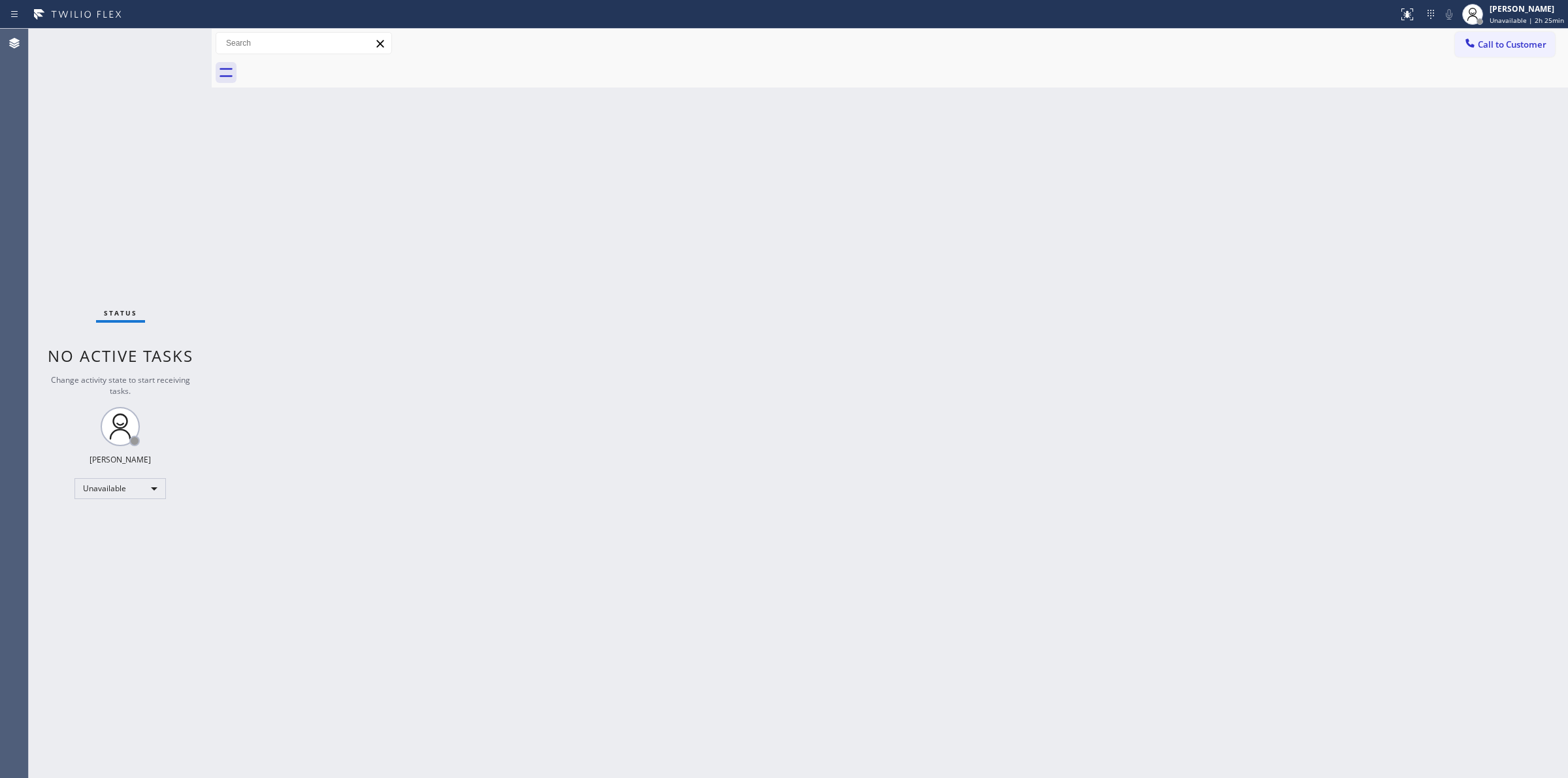
click at [963, 120] on div "Back to Dashboard Change Sender ID Customers Technicians Select a contact Outbo…" at bounding box center [890, 403] width 1357 height 749
click at [1469, 33] on button "Call to Customer" at bounding box center [1505, 45] width 100 height 25
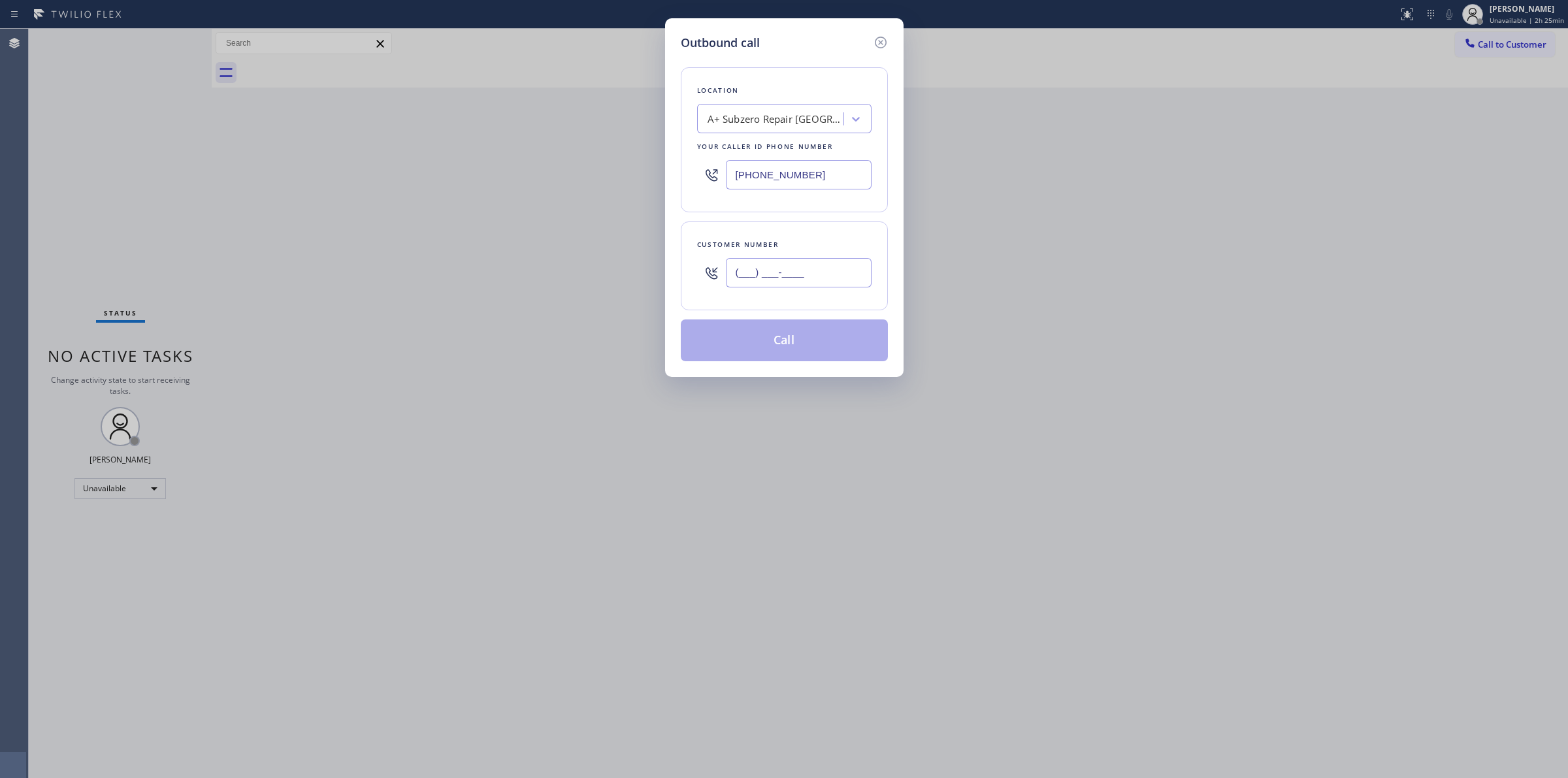
paste input "979) 921-7766"
click at [809, 261] on input "(___) ___-____" at bounding box center [798, 273] width 145 height 30
type input "[PHONE_NUMBER]"
click at [809, 87] on div "Location" at bounding box center [784, 91] width 174 height 14
click at [808, 112] on div "A+ Subzero Repair [GEOGRAPHIC_DATA]" at bounding box center [776, 119] width 137 height 15
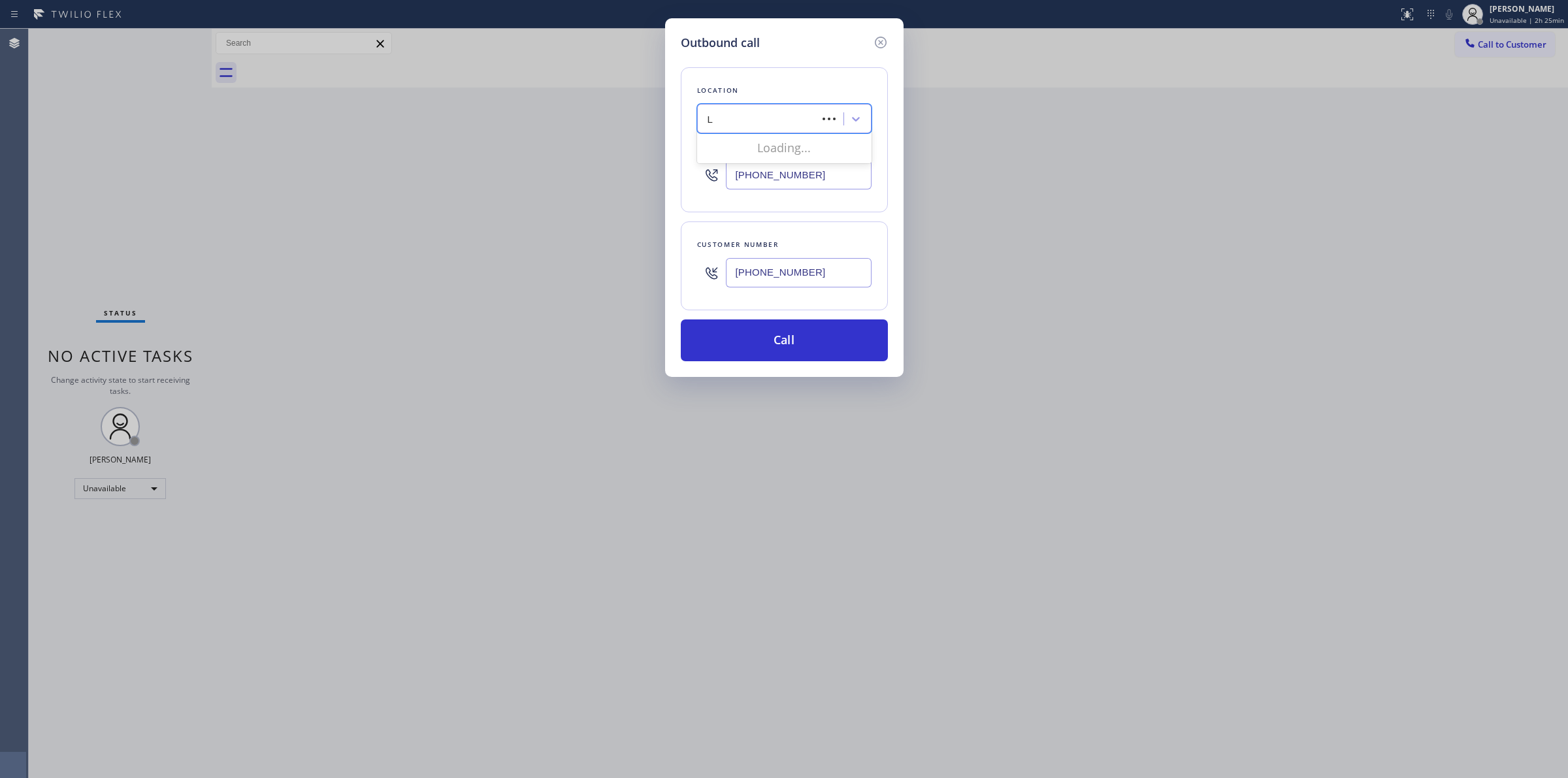
type input "LG"
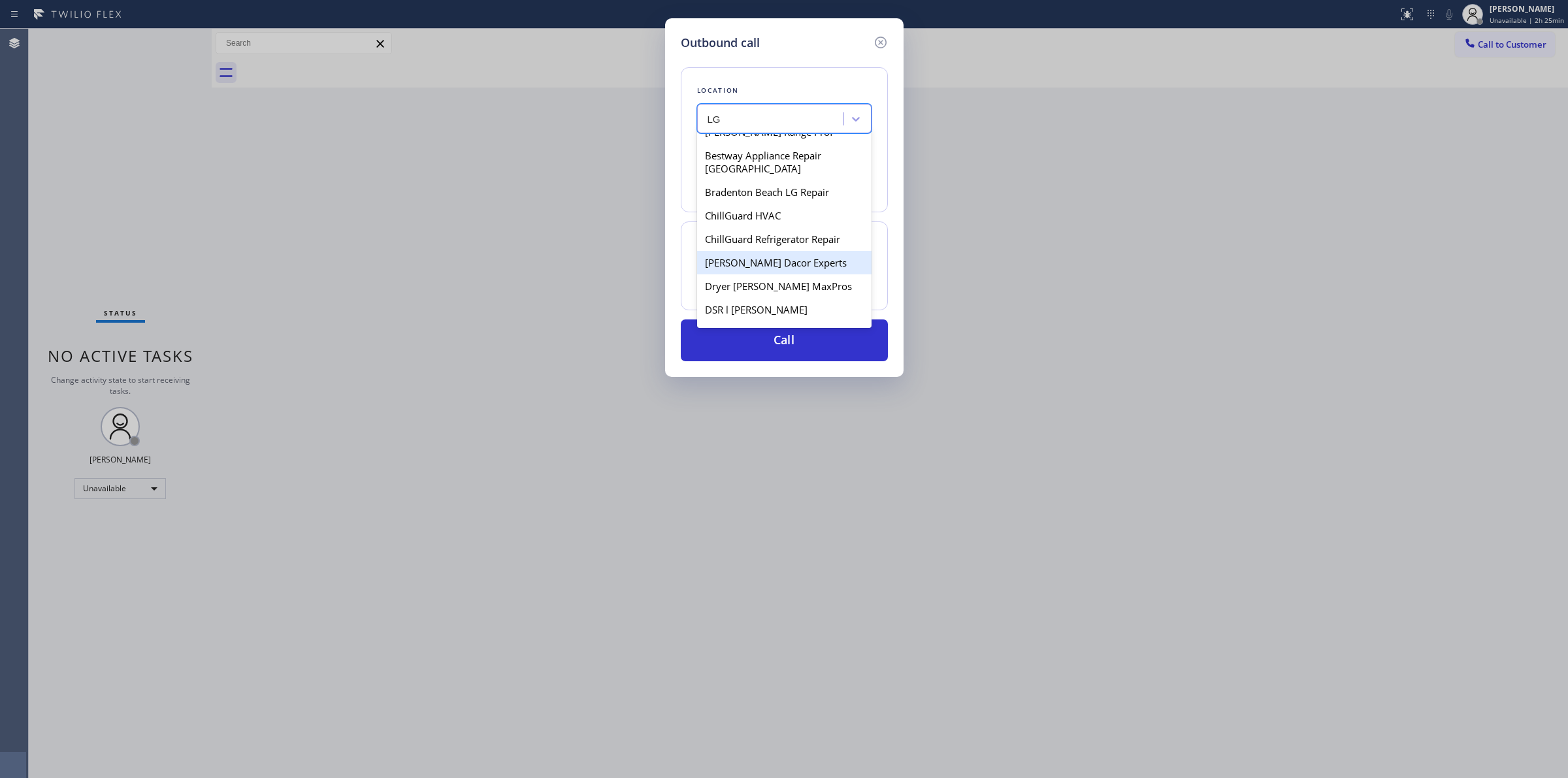
scroll to position [245, 0]
click at [758, 249] on div "Expert Viking Appliance Repair [GEOGRAPHIC_DATA]" at bounding box center [784, 253] width 174 height 37
type input "[PHONE_NUMBER]"
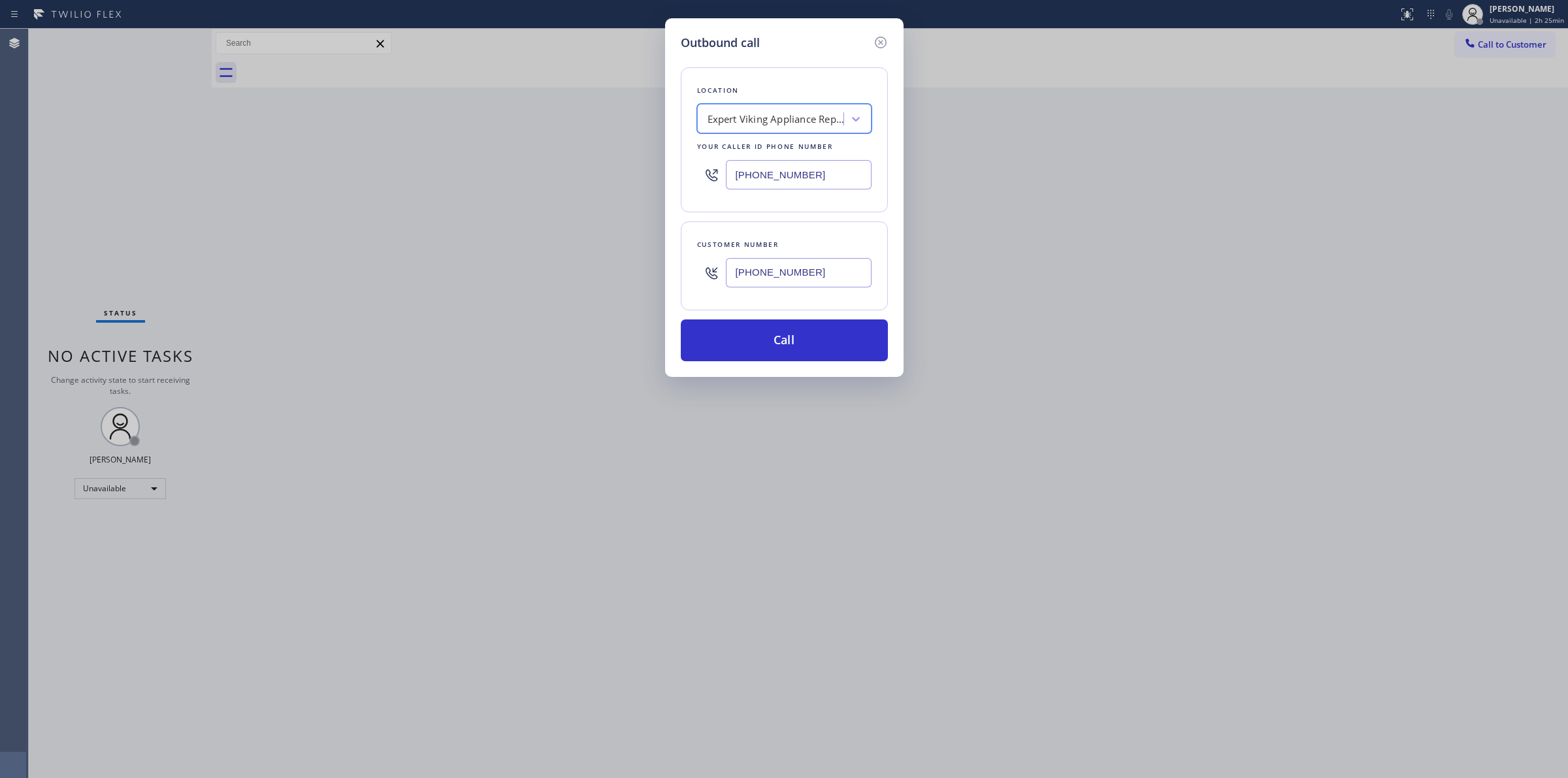
click at [775, 279] on input "[PHONE_NUMBER]" at bounding box center [798, 273] width 145 height 30
click at [758, 354] on button "Call" at bounding box center [784, 340] width 207 height 41
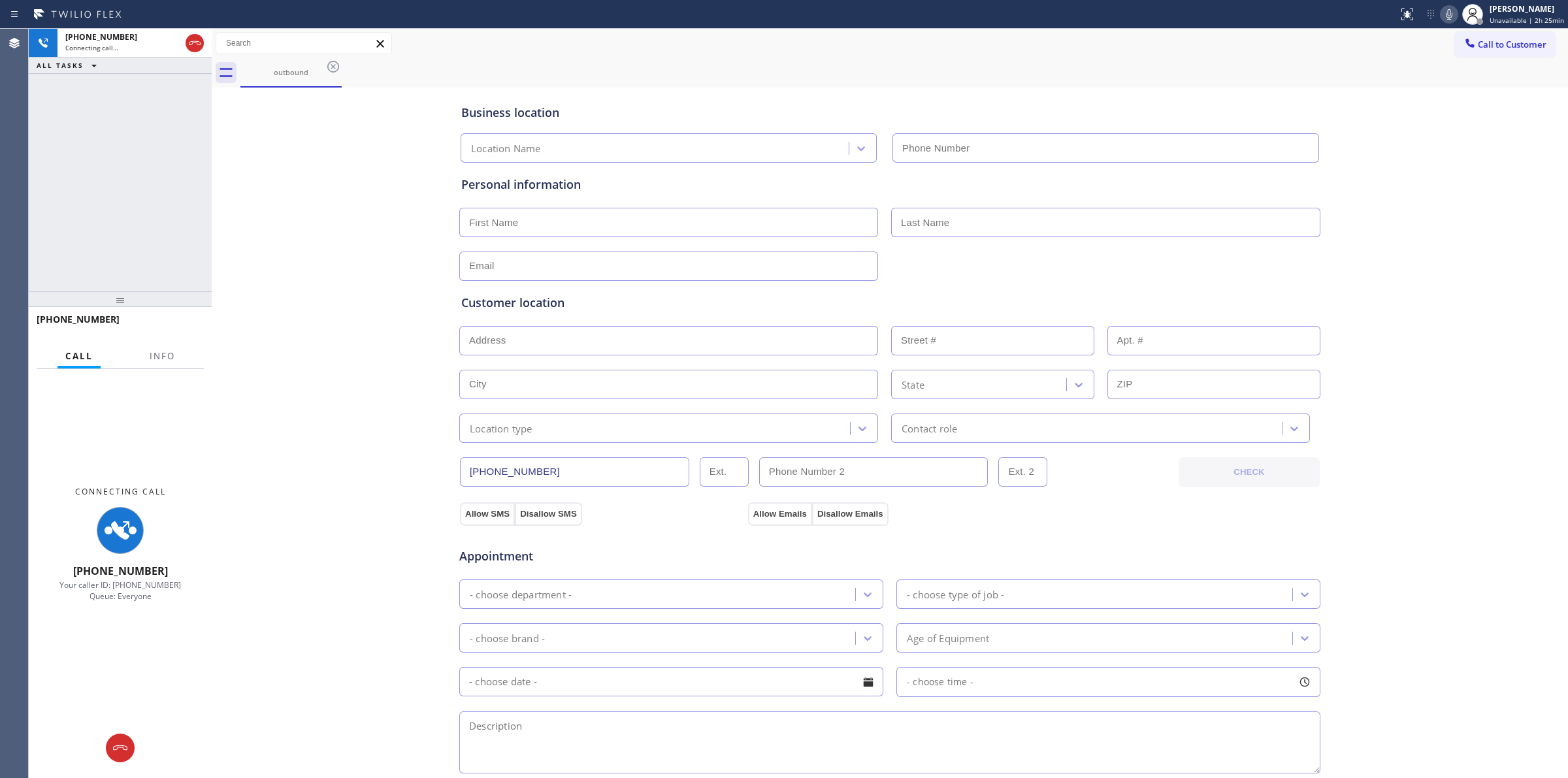
click at [912, 81] on div "outbound" at bounding box center [904, 73] width 1328 height 30
type input "[PHONE_NUMBER]"
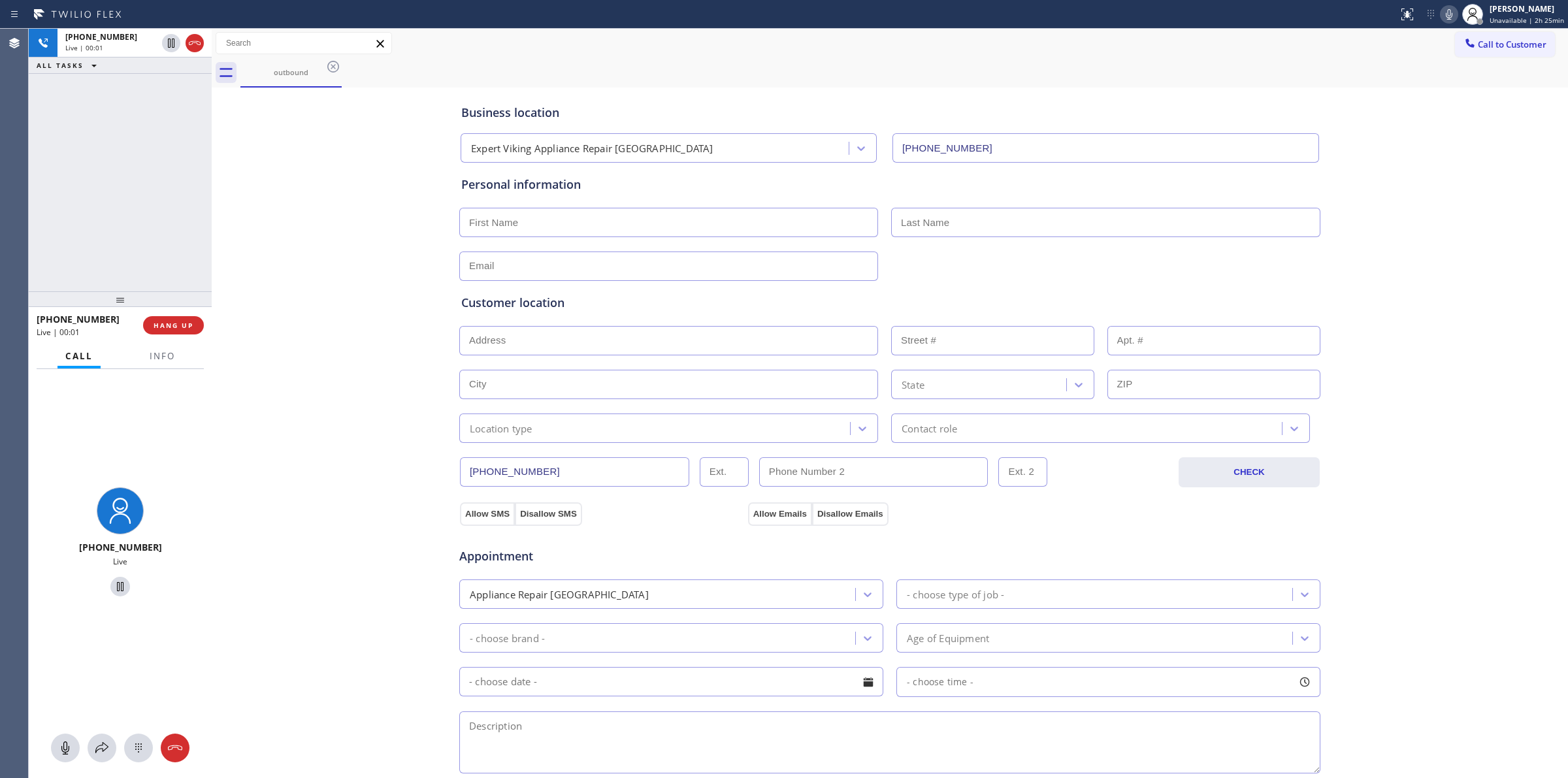
drag, startPoint x: 144, startPoint y: 750, endPoint x: 157, endPoint y: 733, distance: 21.4
click at [142, 749] on icon at bounding box center [138, 748] width 16 height 16
click at [1466, 45] on icon at bounding box center [1469, 42] width 9 height 9
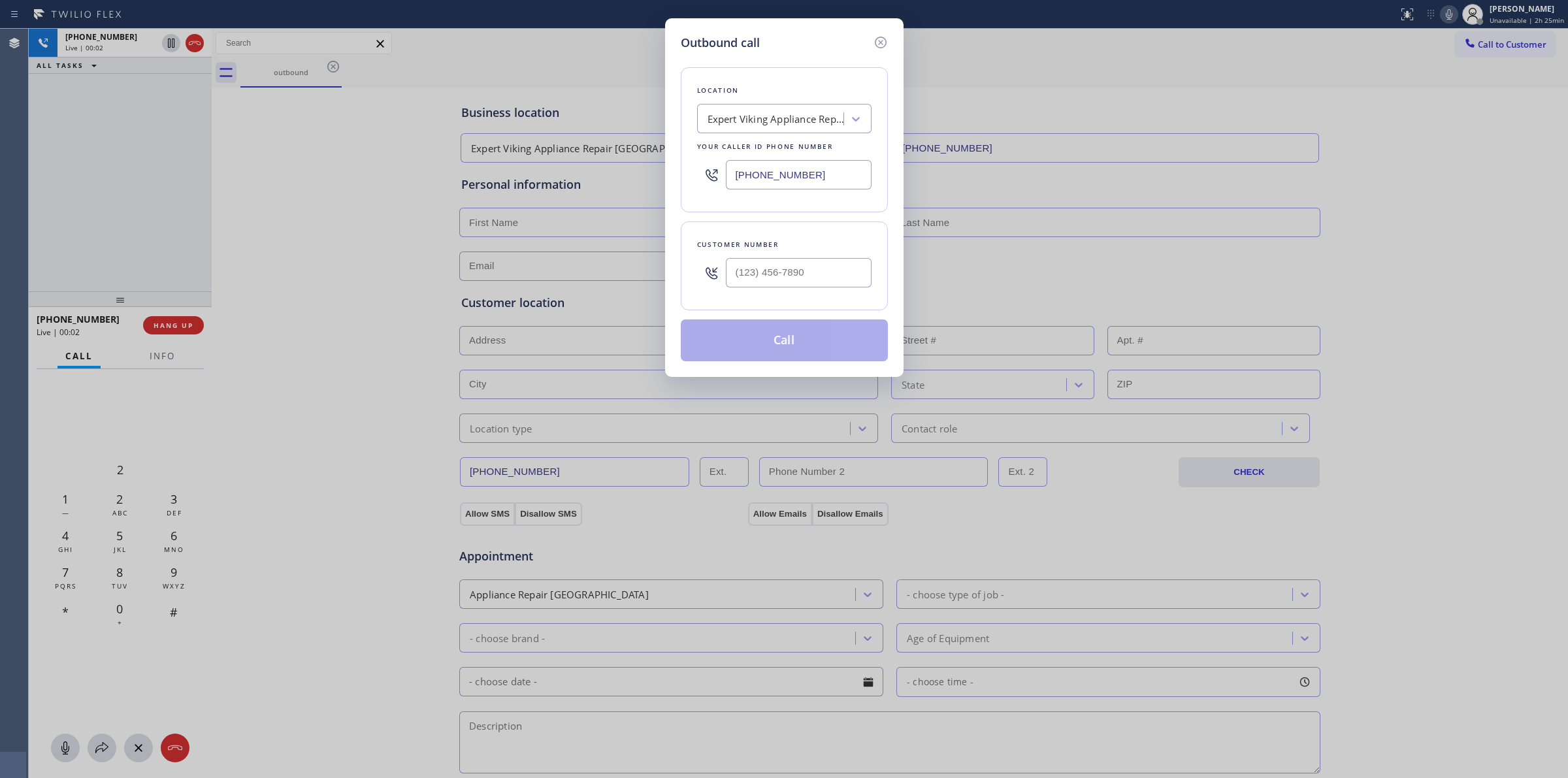
type input "(___) ___-____"
click at [805, 260] on input "(___) ___-____" at bounding box center [798, 273] width 145 height 30
click at [880, 45] on icon at bounding box center [881, 42] width 16 height 16
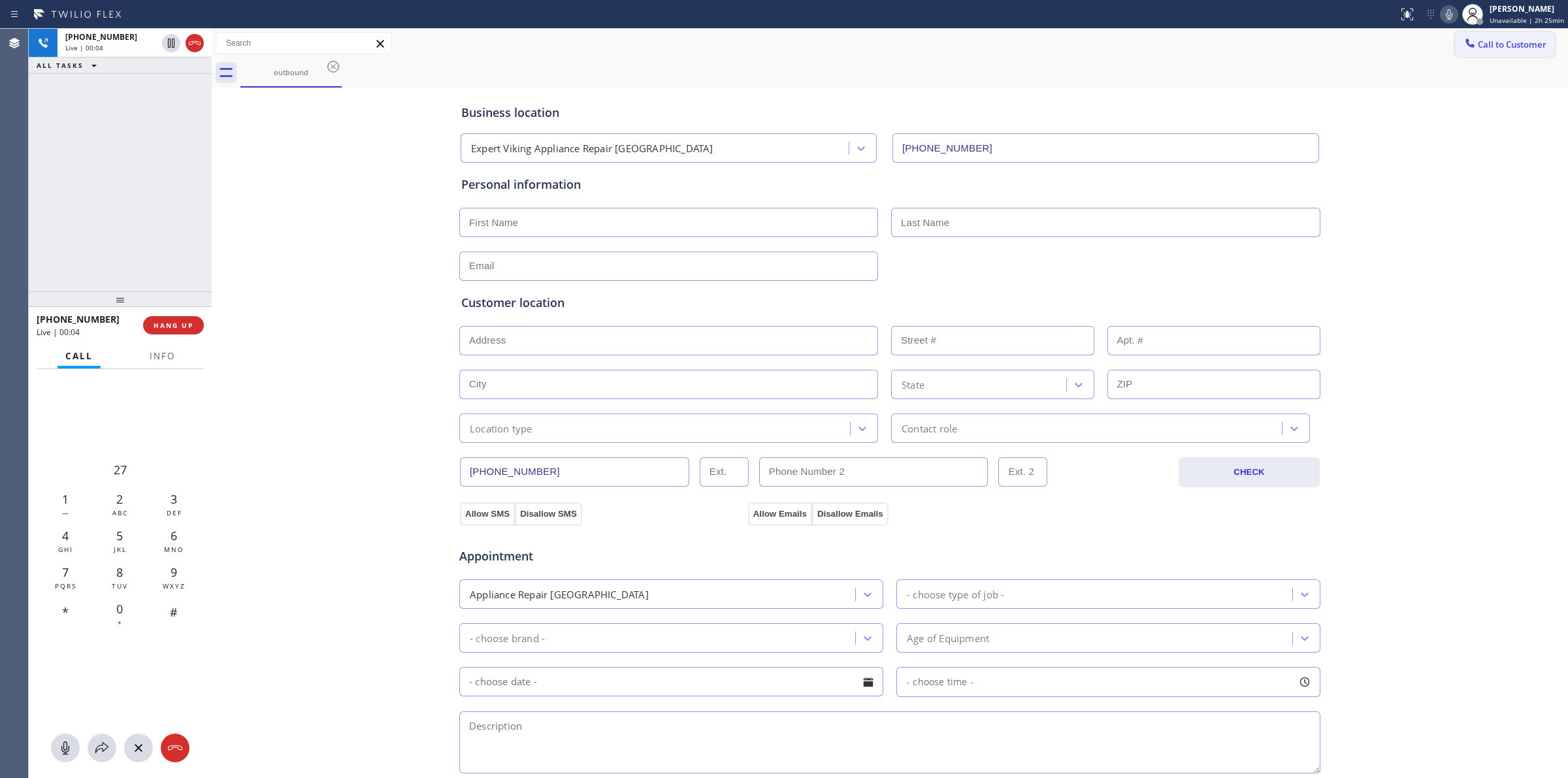
click at [1509, 49] on span "Call to Customer" at bounding box center [1512, 44] width 69 height 12
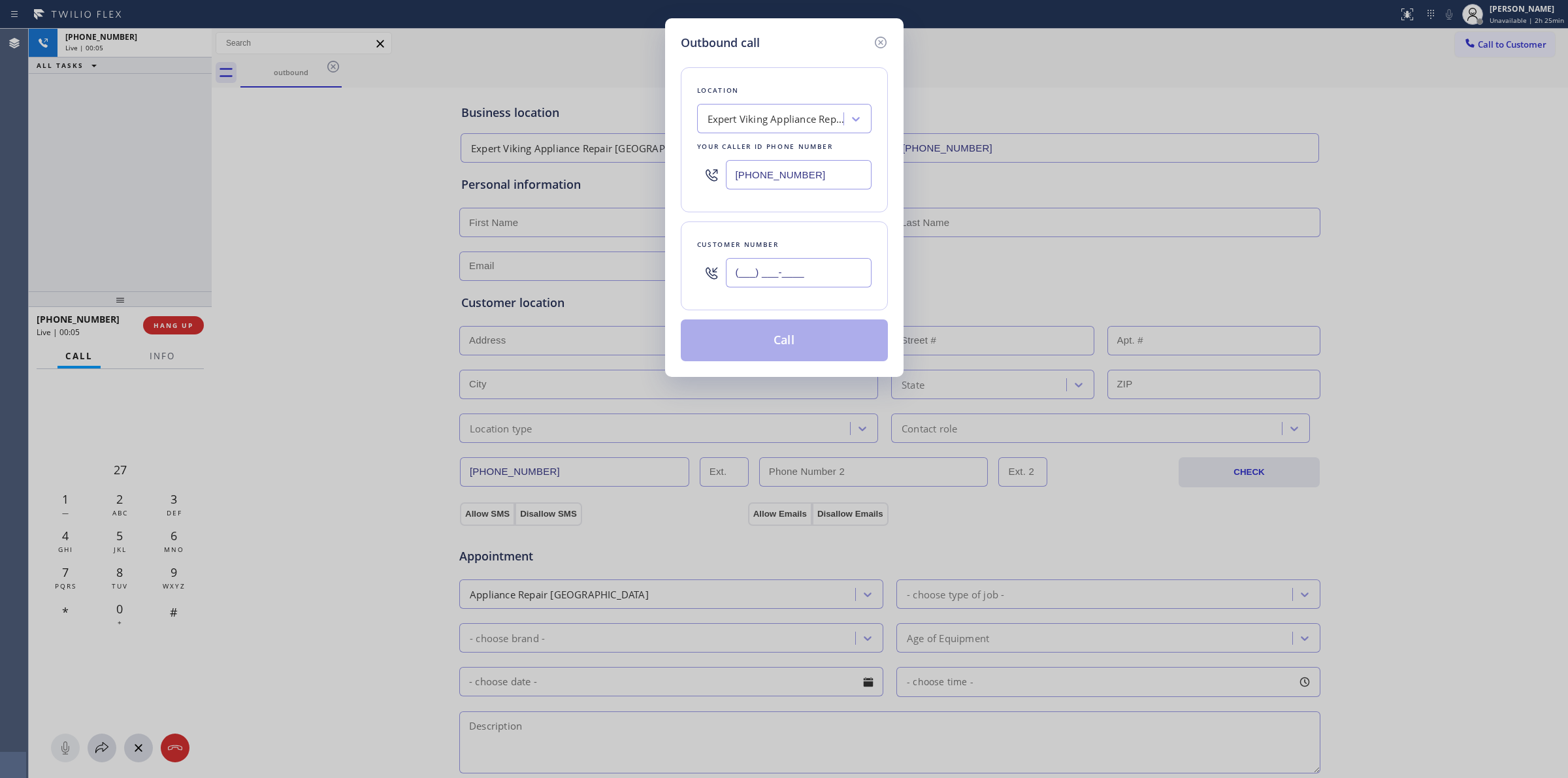
click at [785, 271] on input "(___) ___-____" at bounding box center [798, 273] width 145 height 30
paste input "979) 921-7766"
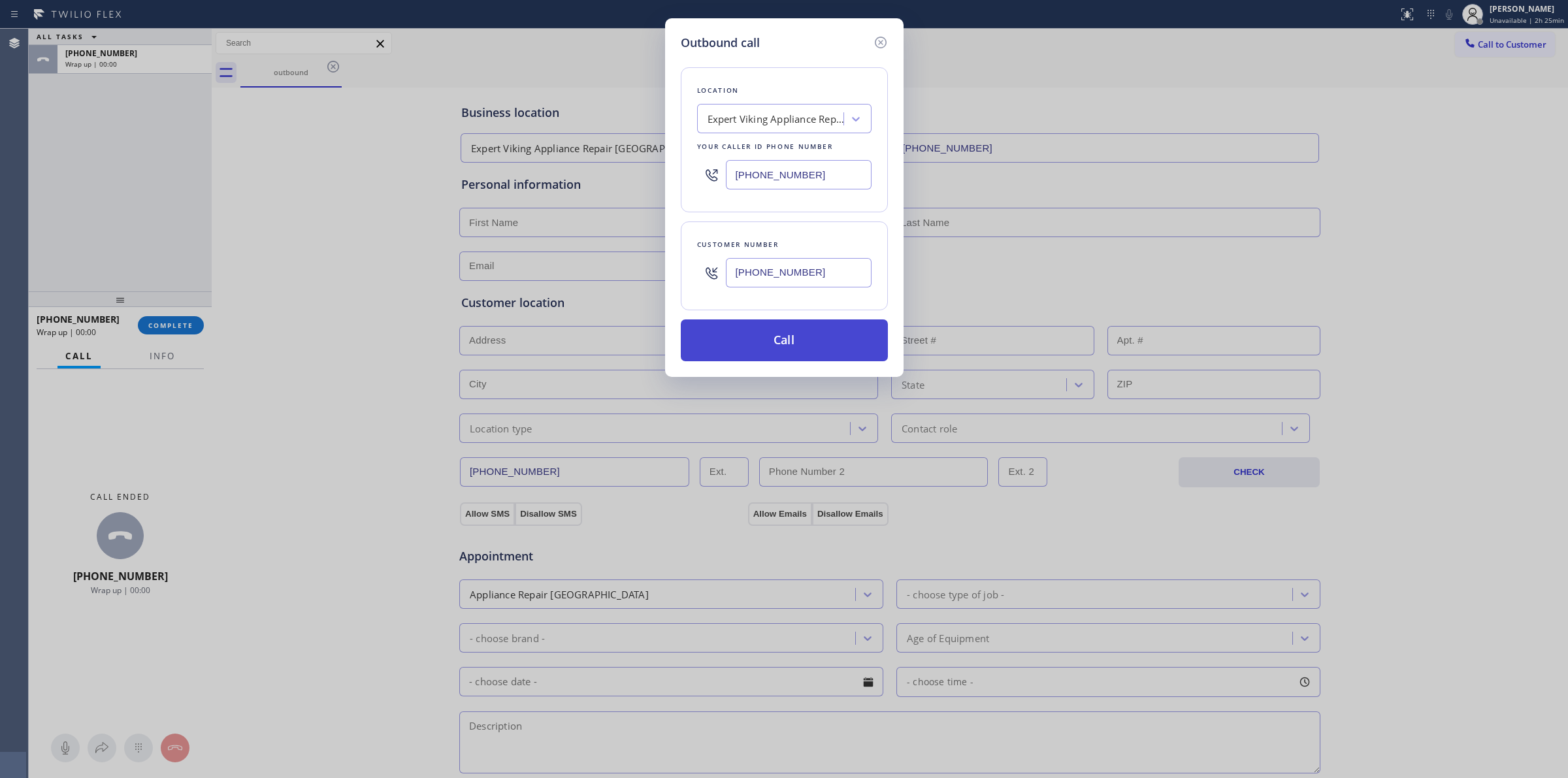
type input "[PHONE_NUMBER]"
click at [791, 350] on button "Call" at bounding box center [784, 340] width 207 height 41
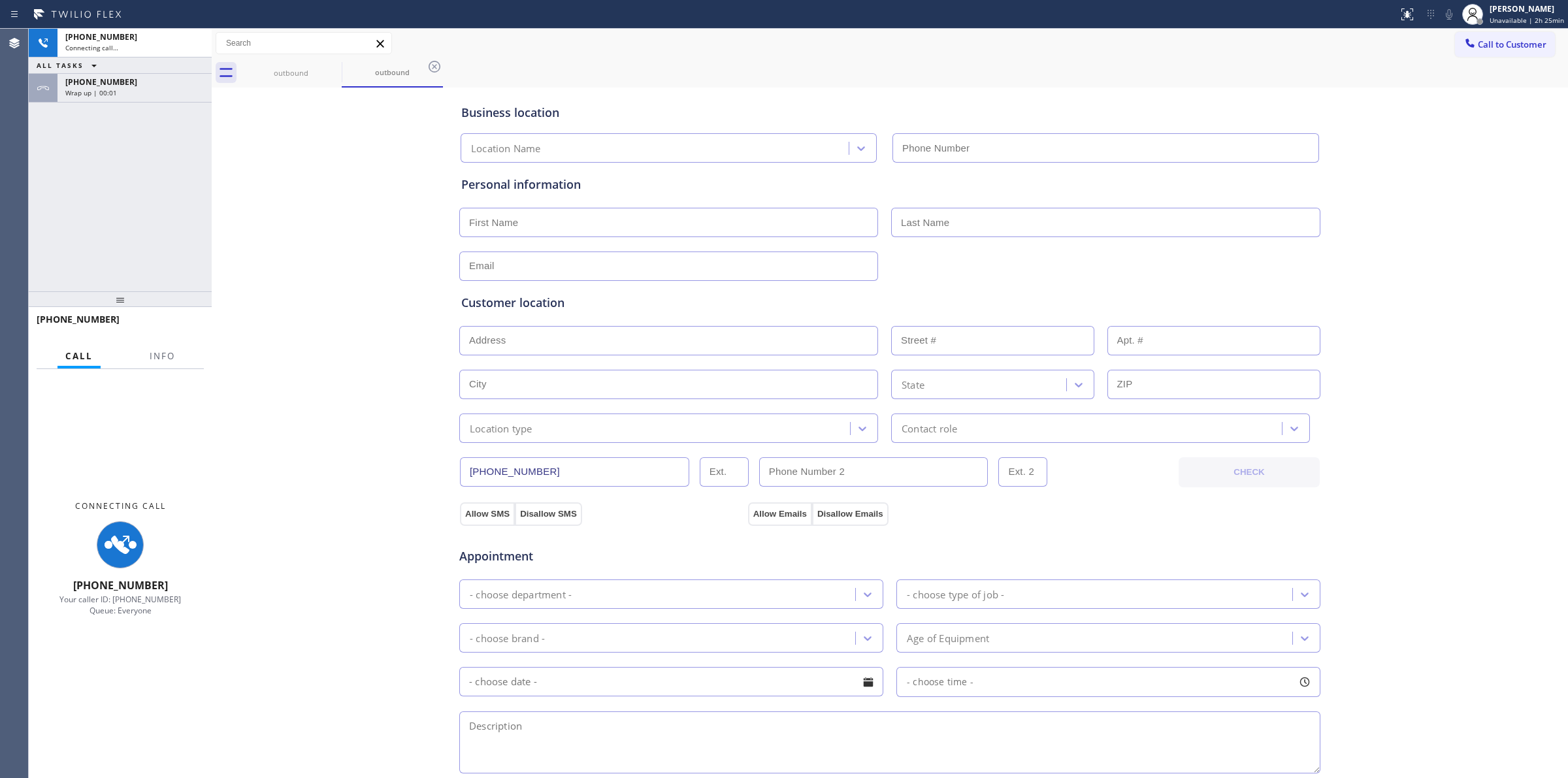
type input "[PHONE_NUMBER]"
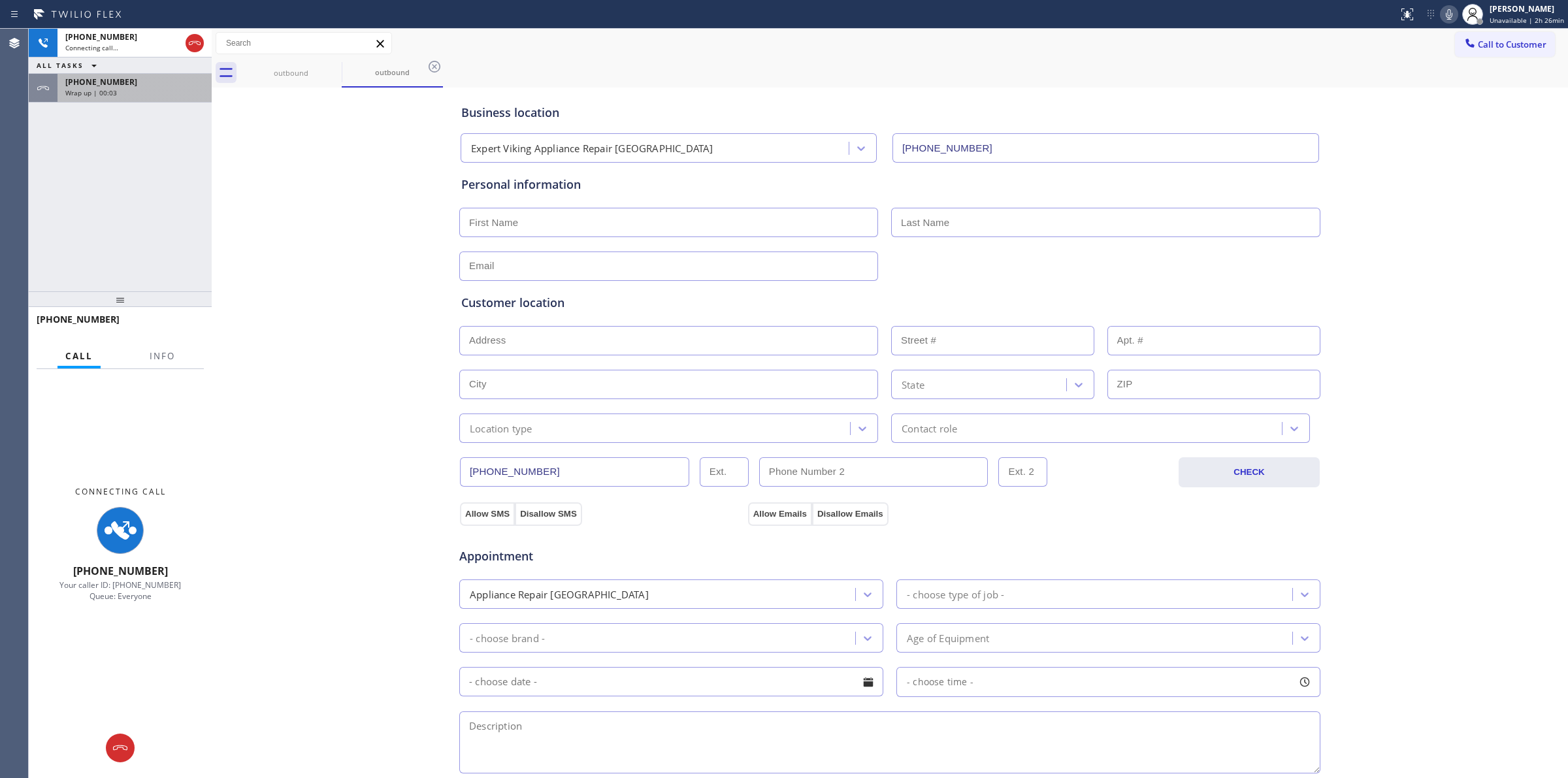
click at [171, 81] on div "[PHONE_NUMBER]" at bounding box center [135, 82] width 138 height 11
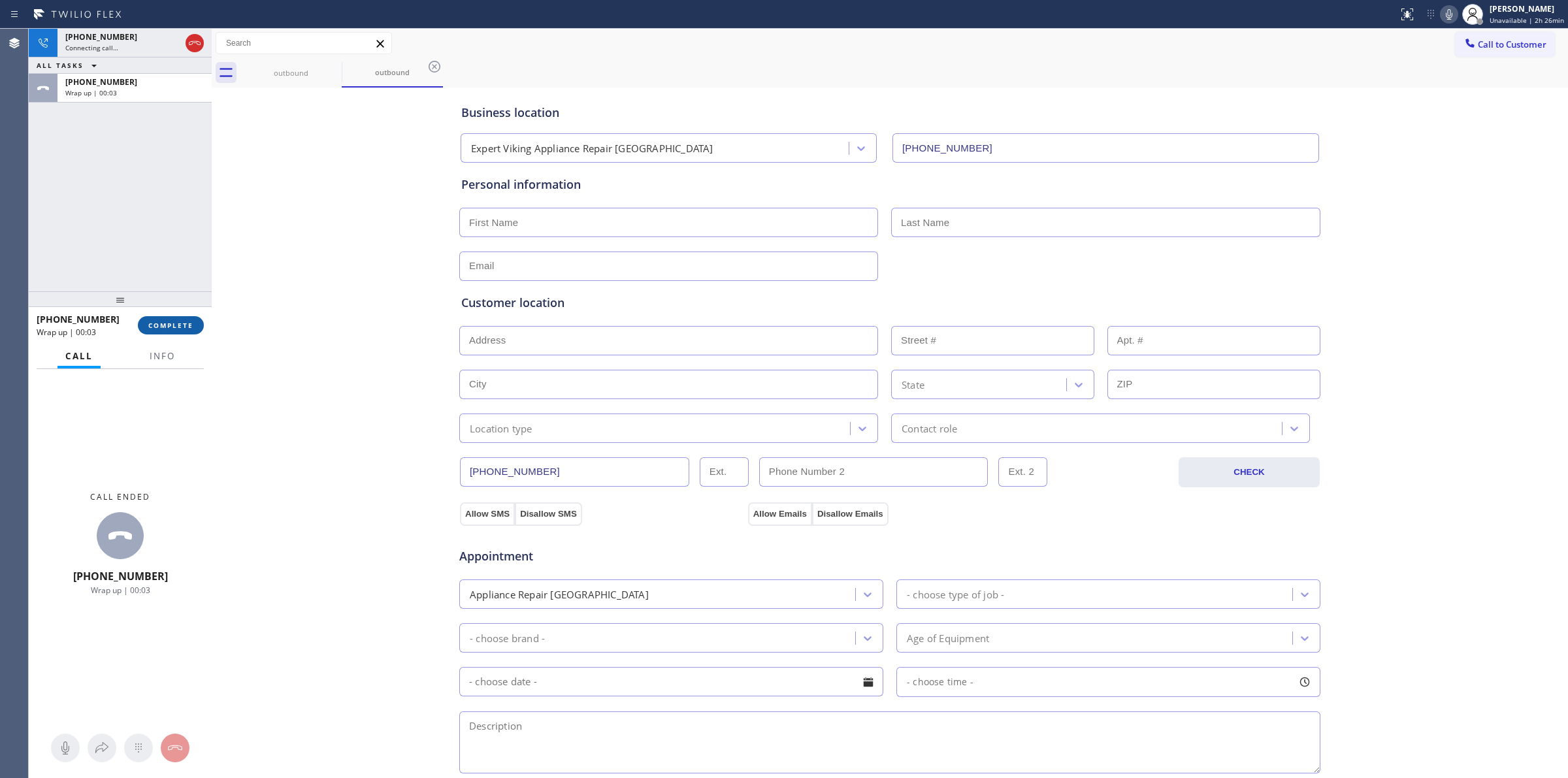
click at [180, 316] on button "COMPLETE" at bounding box center [170, 324] width 66 height 18
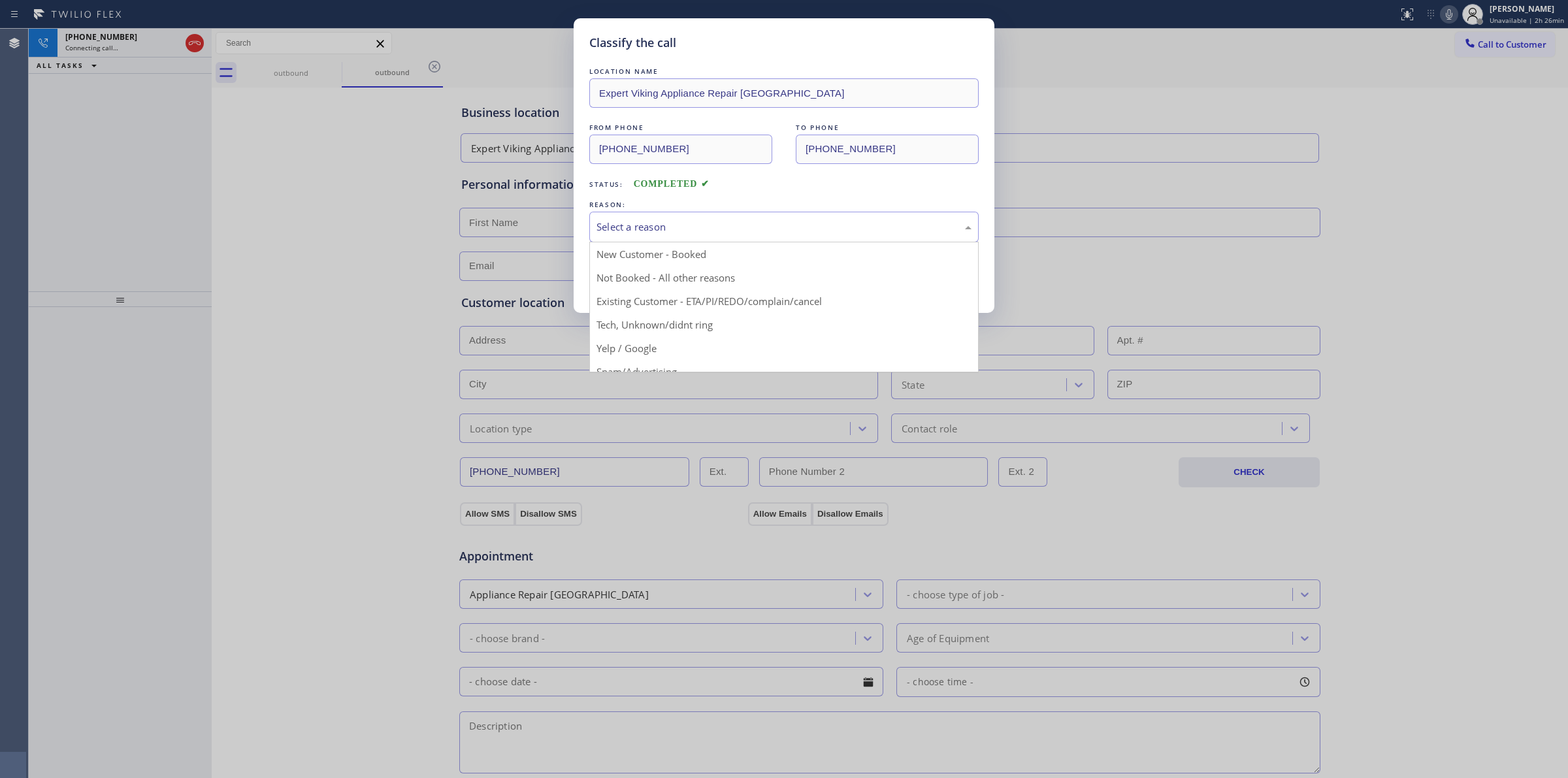
drag, startPoint x: 691, startPoint y: 213, endPoint x: 698, endPoint y: 239, distance: 26.9
click at [694, 213] on div "Select a reason" at bounding box center [784, 227] width 389 height 30
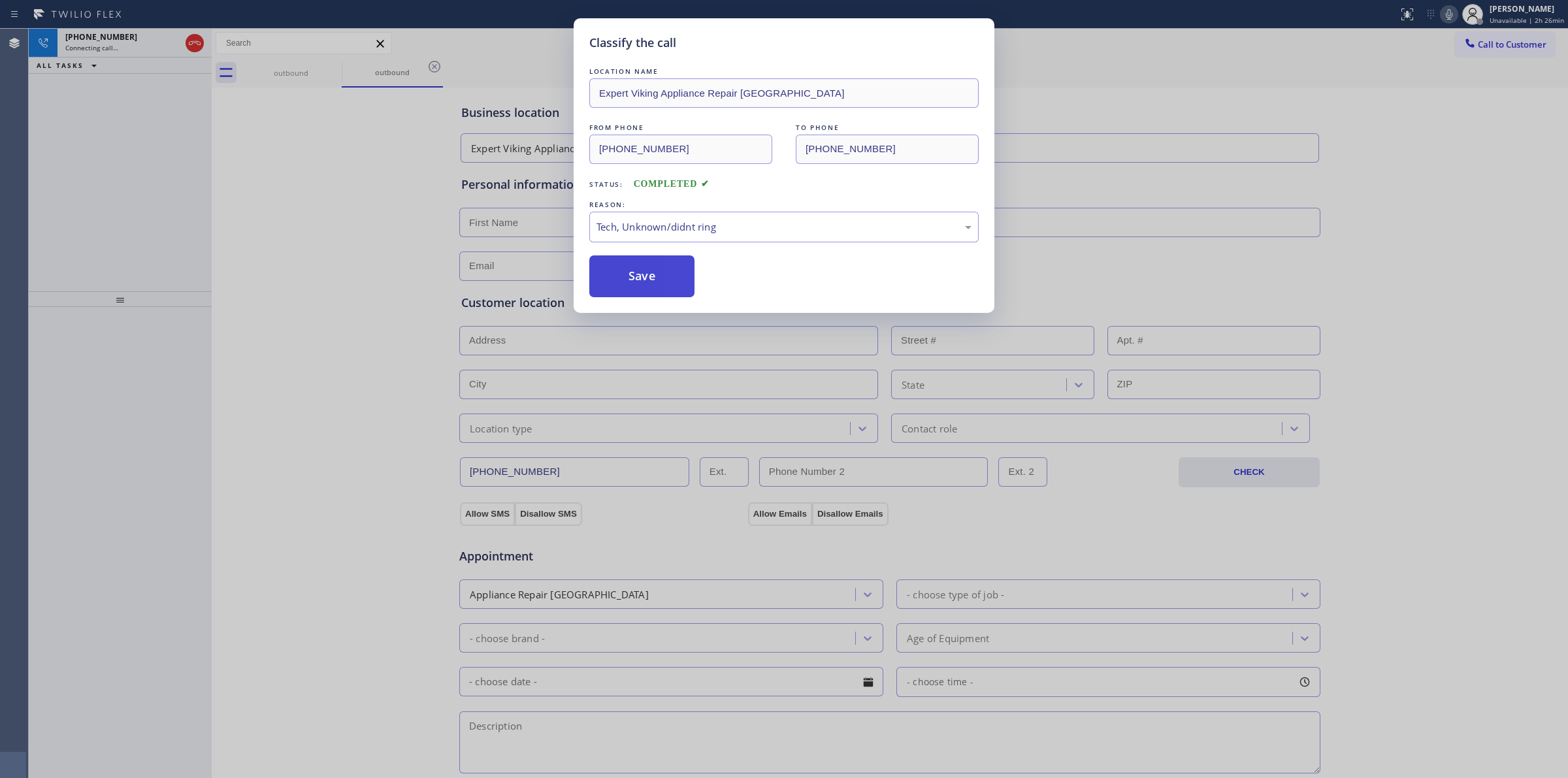
drag, startPoint x: 644, startPoint y: 274, endPoint x: 795, endPoint y: 266, distance: 151.2
click at [645, 273] on button "Save" at bounding box center [642, 276] width 106 height 41
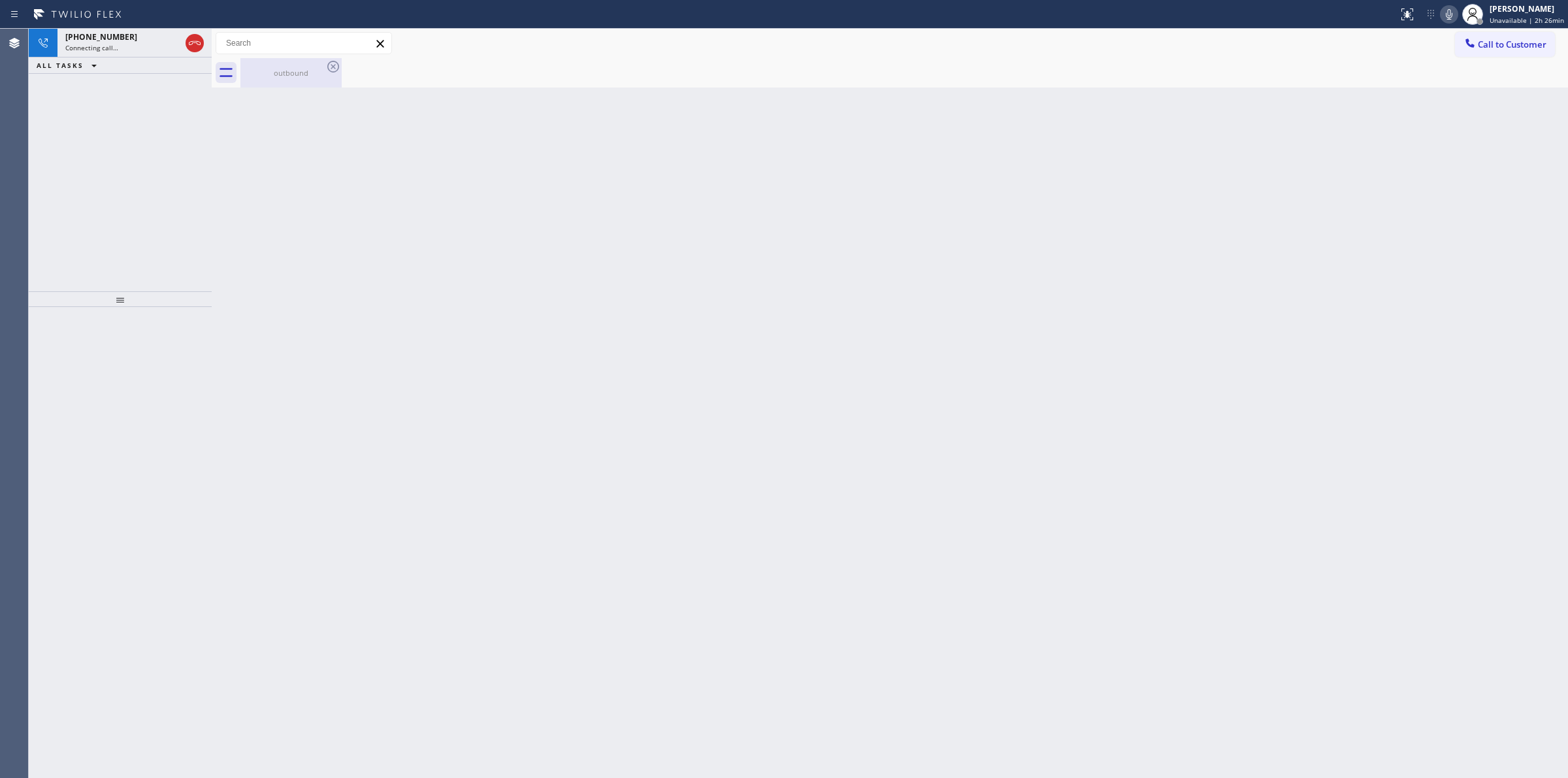
click at [318, 73] on div "outbound" at bounding box center [291, 73] width 99 height 10
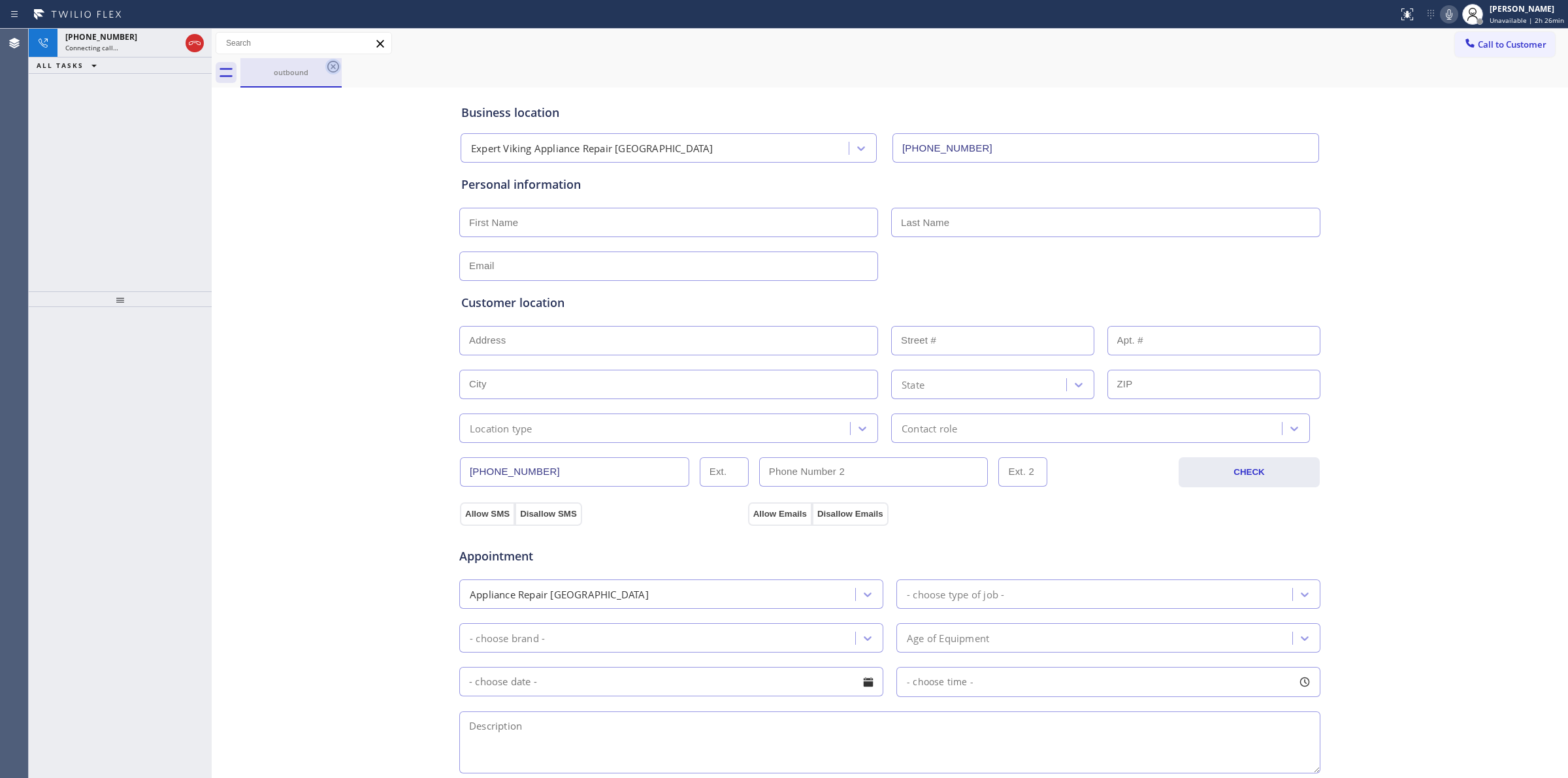
click at [338, 66] on icon at bounding box center [333, 66] width 12 height 12
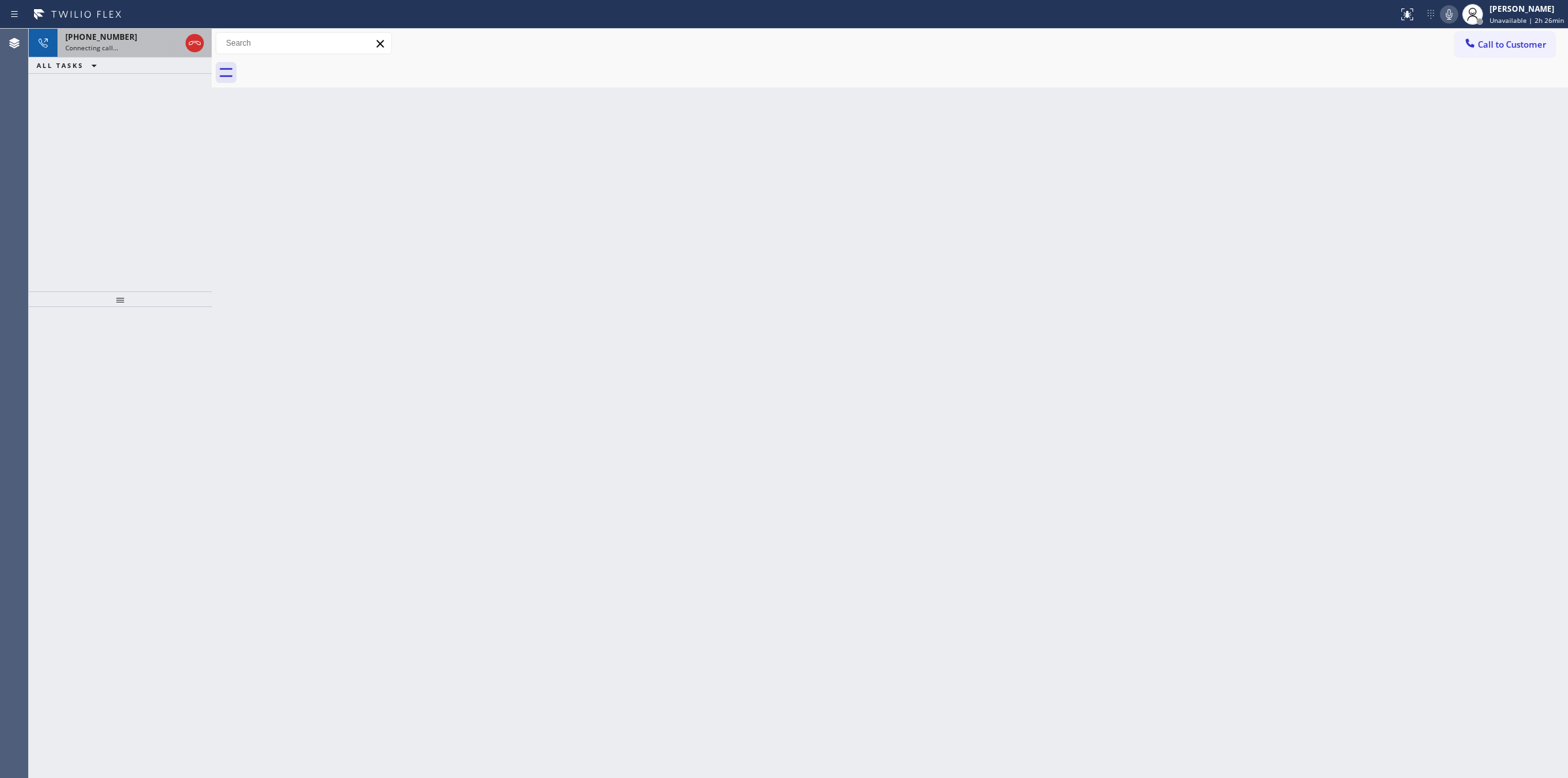
click at [135, 50] on div "Connecting call…" at bounding box center [123, 48] width 115 height 9
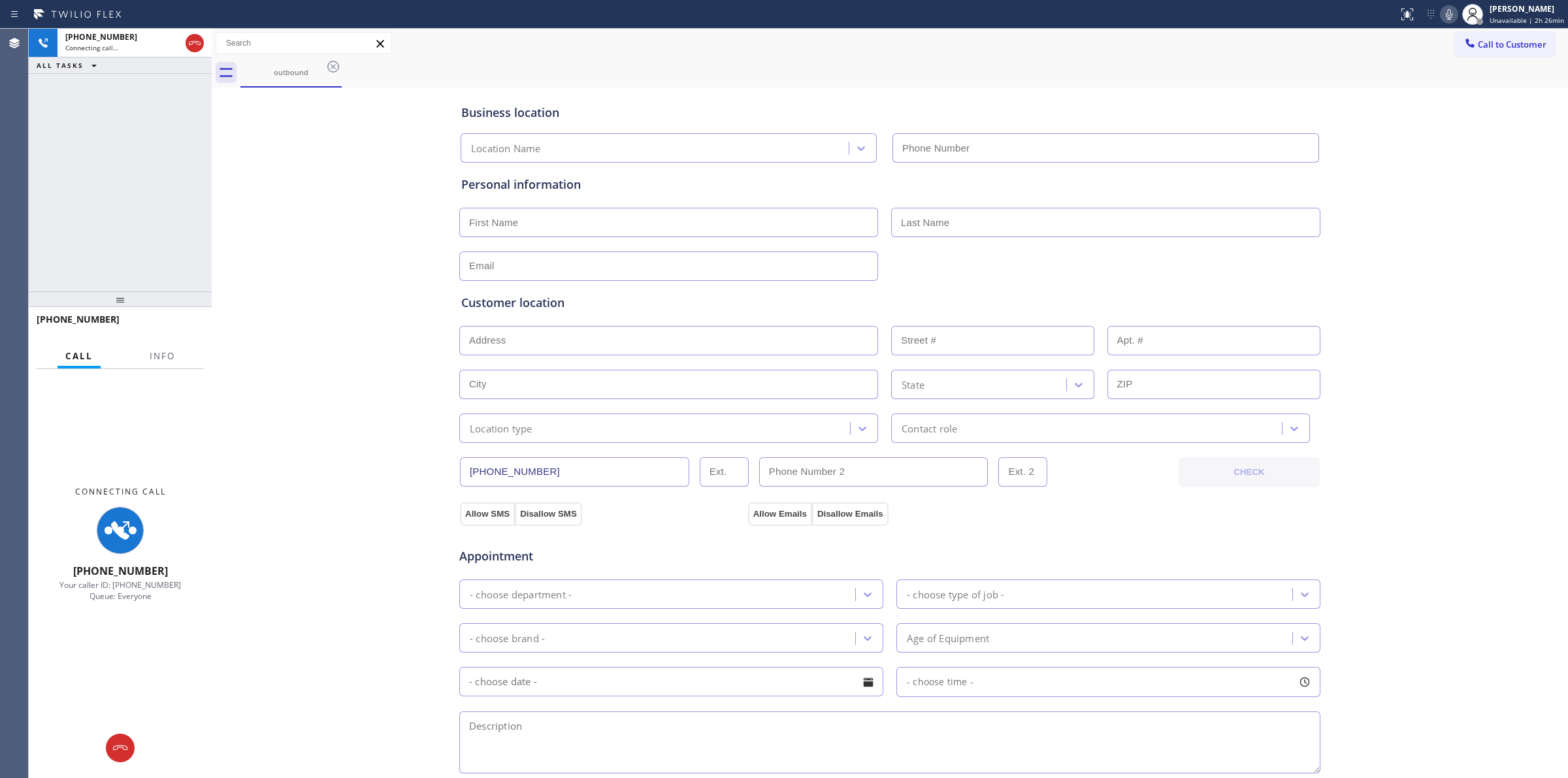
type input "[PHONE_NUMBER]"
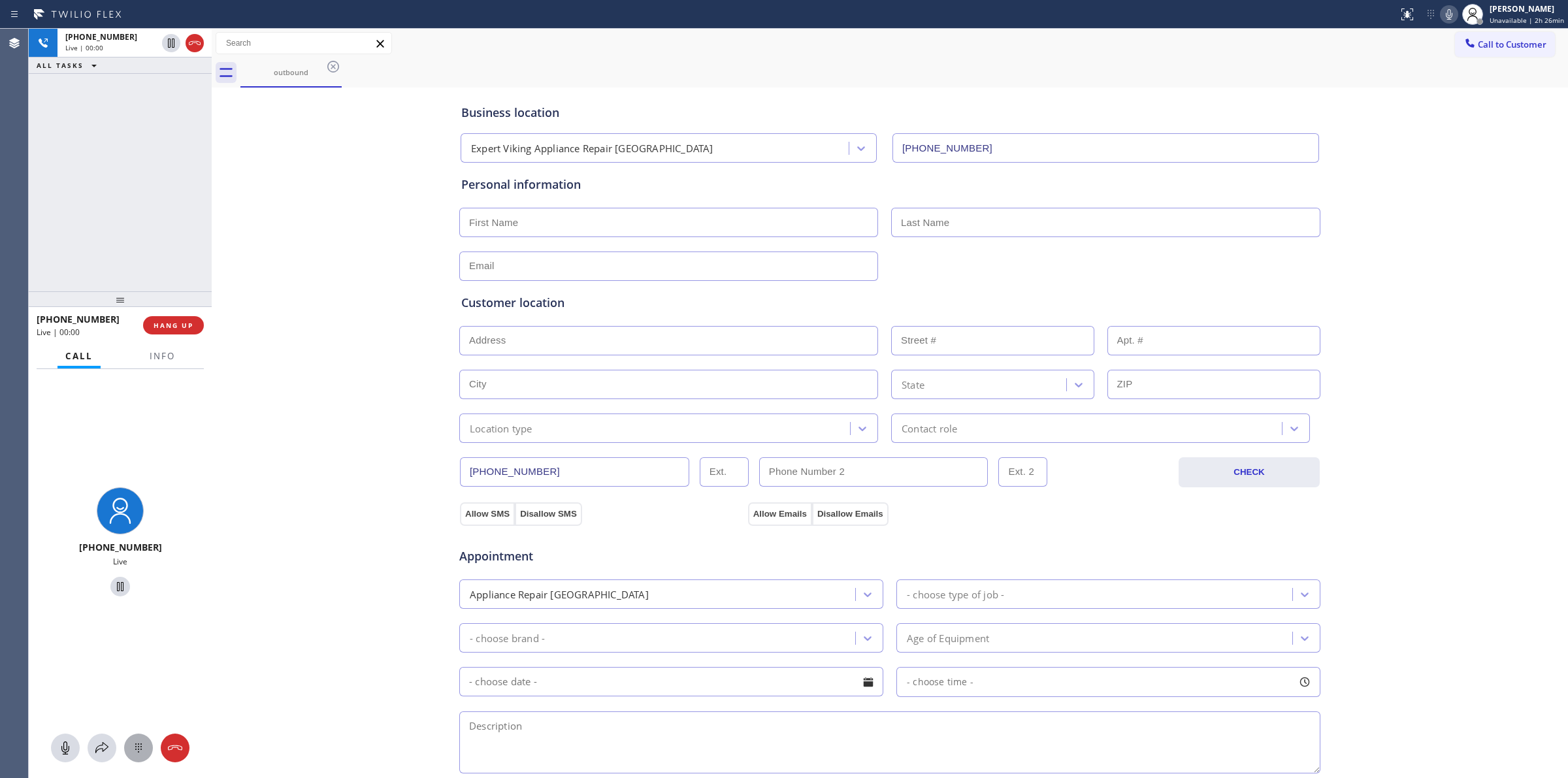
drag, startPoint x: 129, startPoint y: 753, endPoint x: 325, endPoint y: 613, distance: 240.9
click at [132, 751] on div at bounding box center [138, 748] width 29 height 16
click at [1464, 46] on icon at bounding box center [1470, 43] width 13 height 13
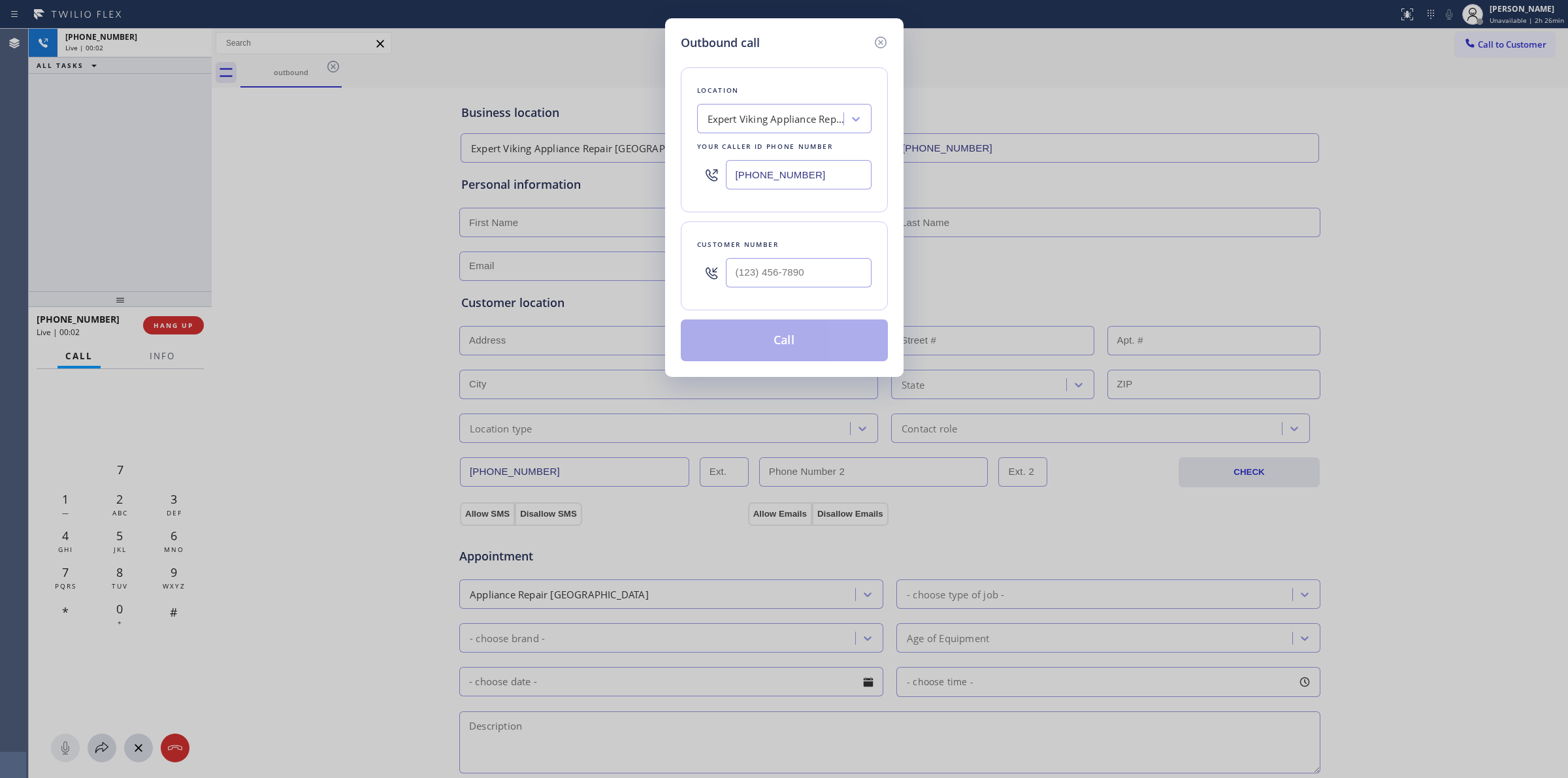
click at [832, 260] on div at bounding box center [798, 273] width 145 height 42
click at [828, 264] on input "(___) ___-____" at bounding box center [798, 273] width 145 height 30
paste input "979) 921-7766"
type input "[PHONE_NUMBER]"
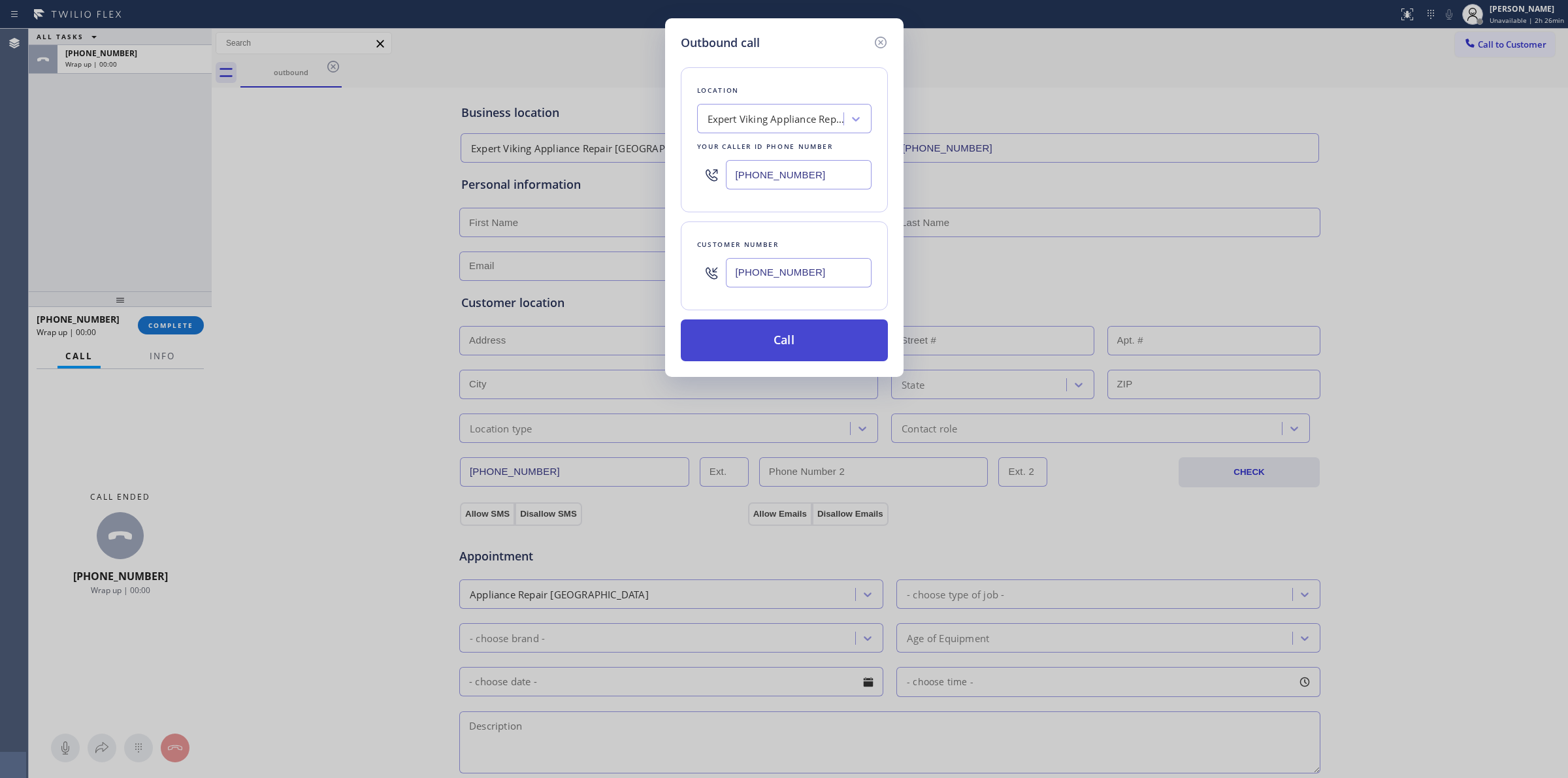
click at [798, 339] on button "Call" at bounding box center [784, 340] width 207 height 41
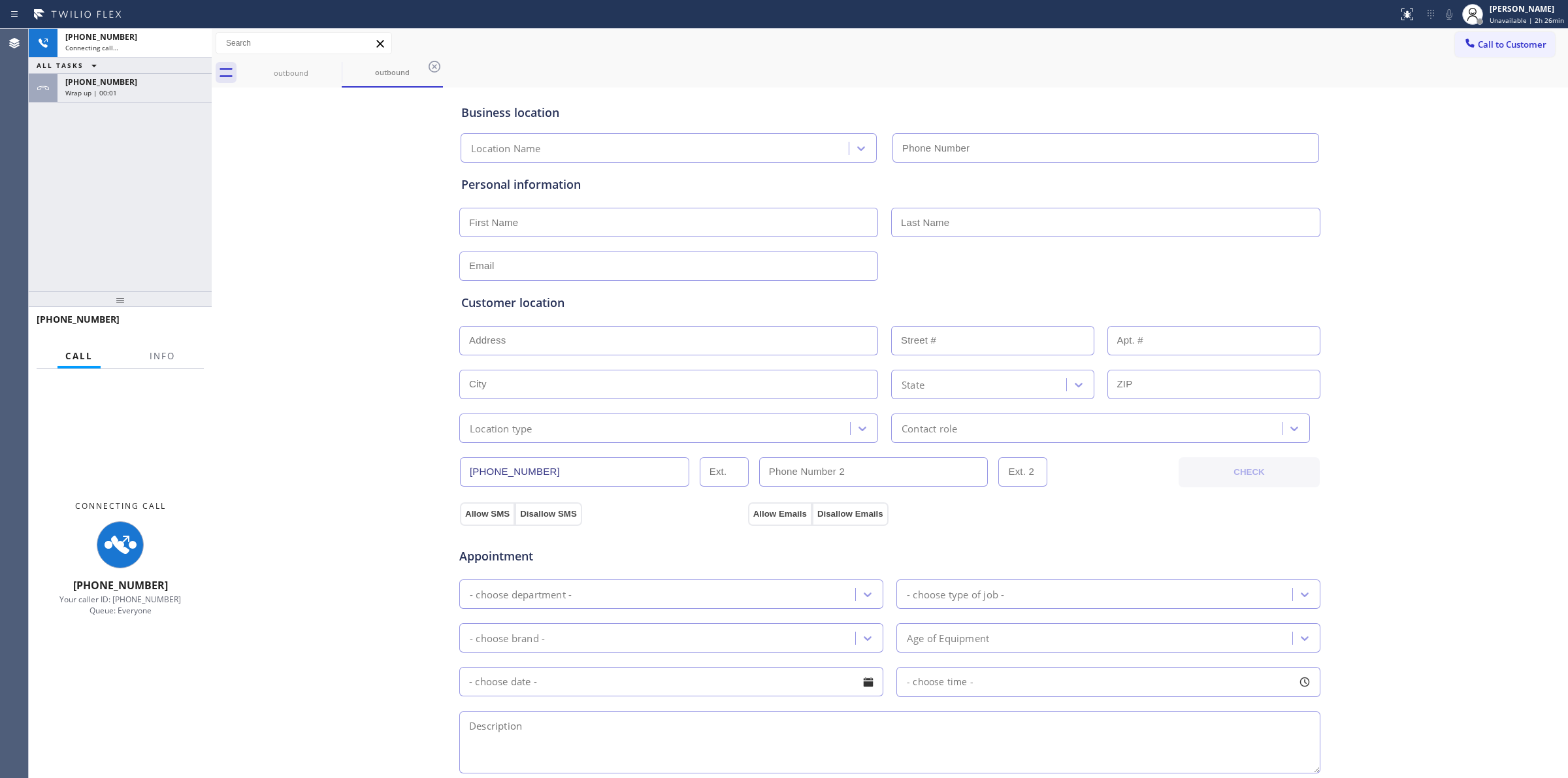
type input "[PHONE_NUMBER]"
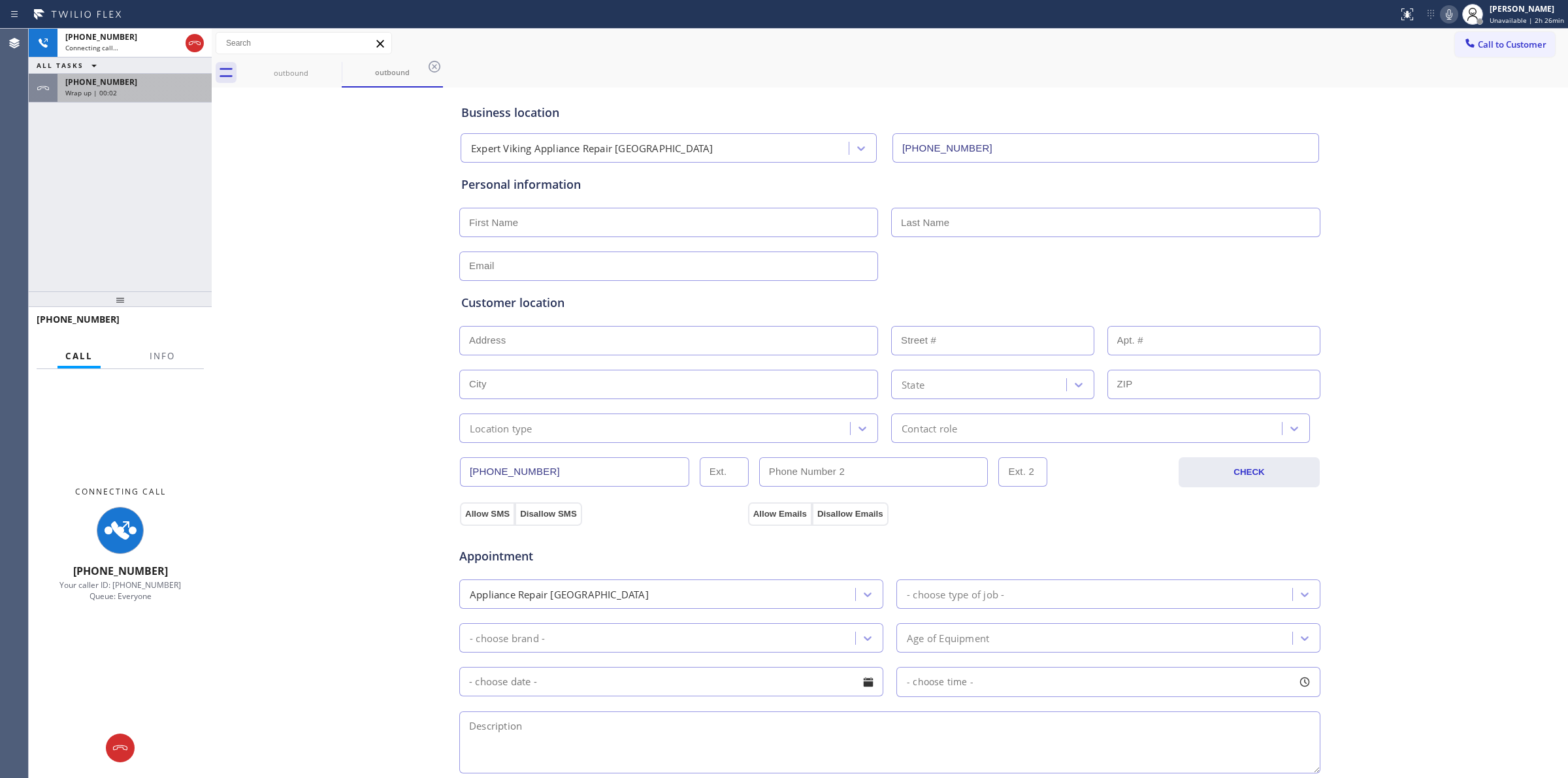
click at [161, 95] on div "Wrap up | 00:02" at bounding box center [135, 93] width 138 height 9
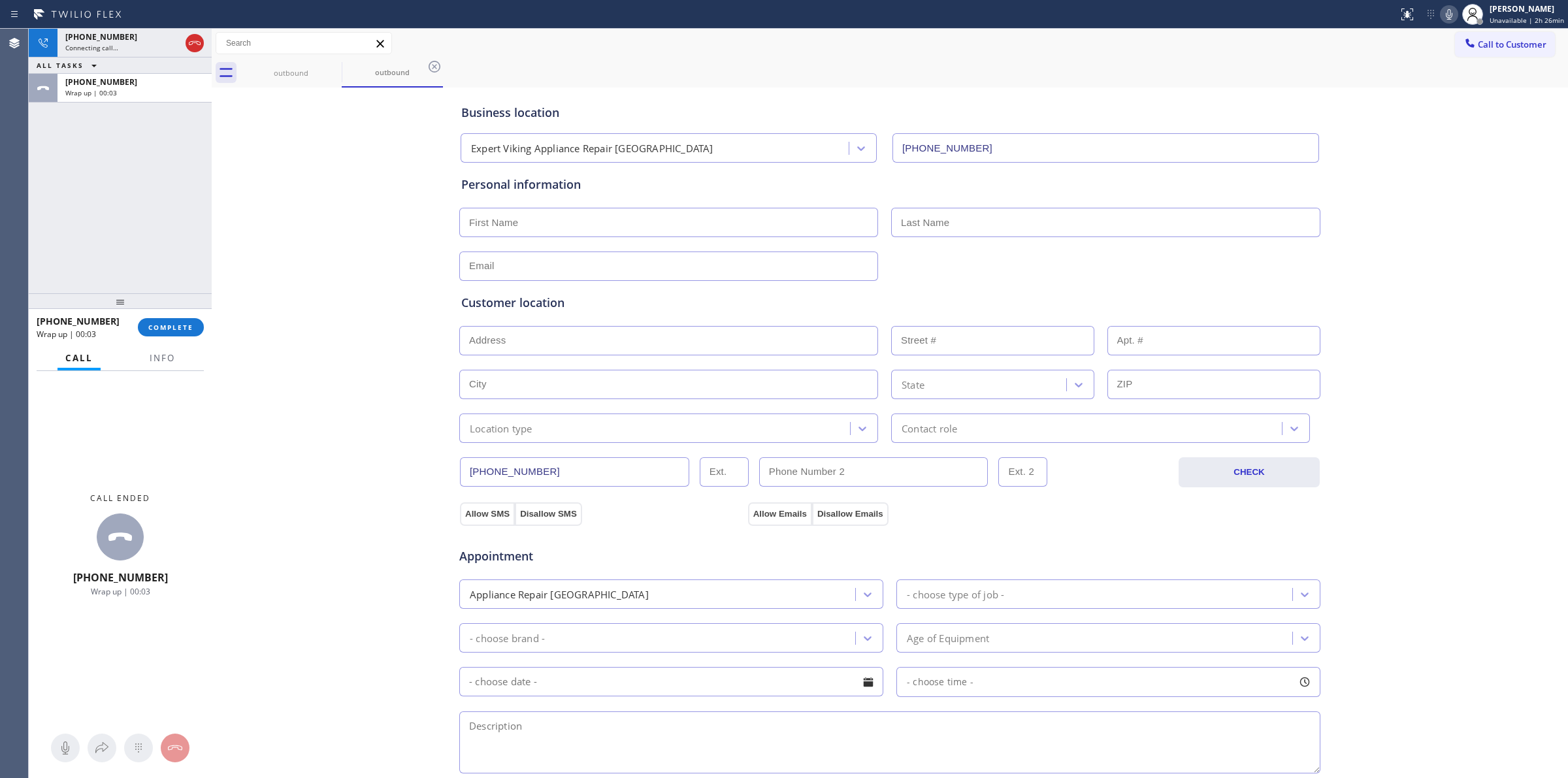
click at [159, 308] on div at bounding box center [120, 301] width 183 height 16
click at [170, 332] on button "COMPLETE" at bounding box center [170, 327] width 66 height 18
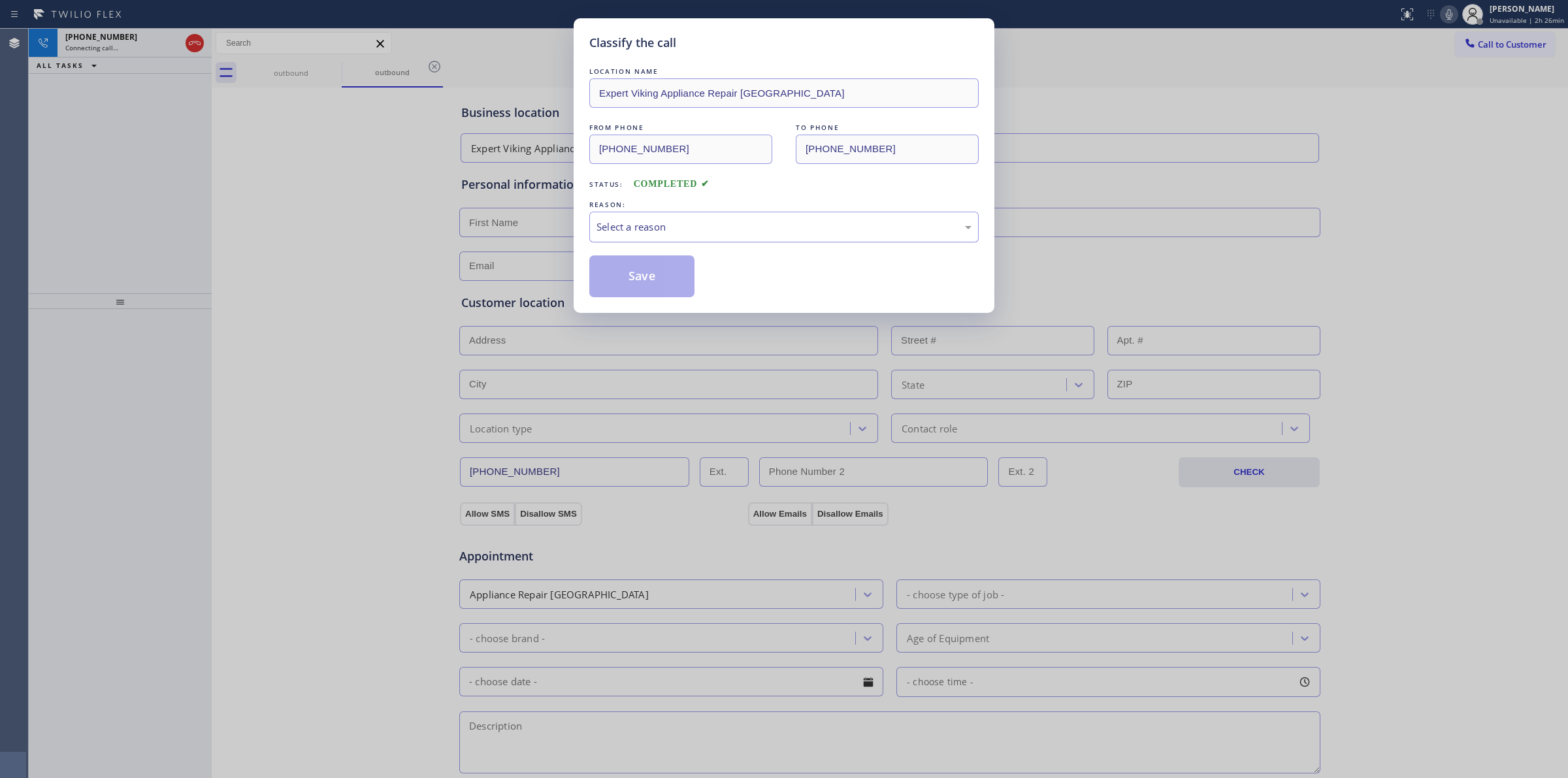
click at [791, 230] on div "Select a reason" at bounding box center [784, 227] width 375 height 15
click at [693, 228] on div "Existing Customer - ETA/PI/REDO/complain/cancel" at bounding box center [784, 227] width 375 height 15
click at [645, 281] on button "Save" at bounding box center [642, 276] width 106 height 41
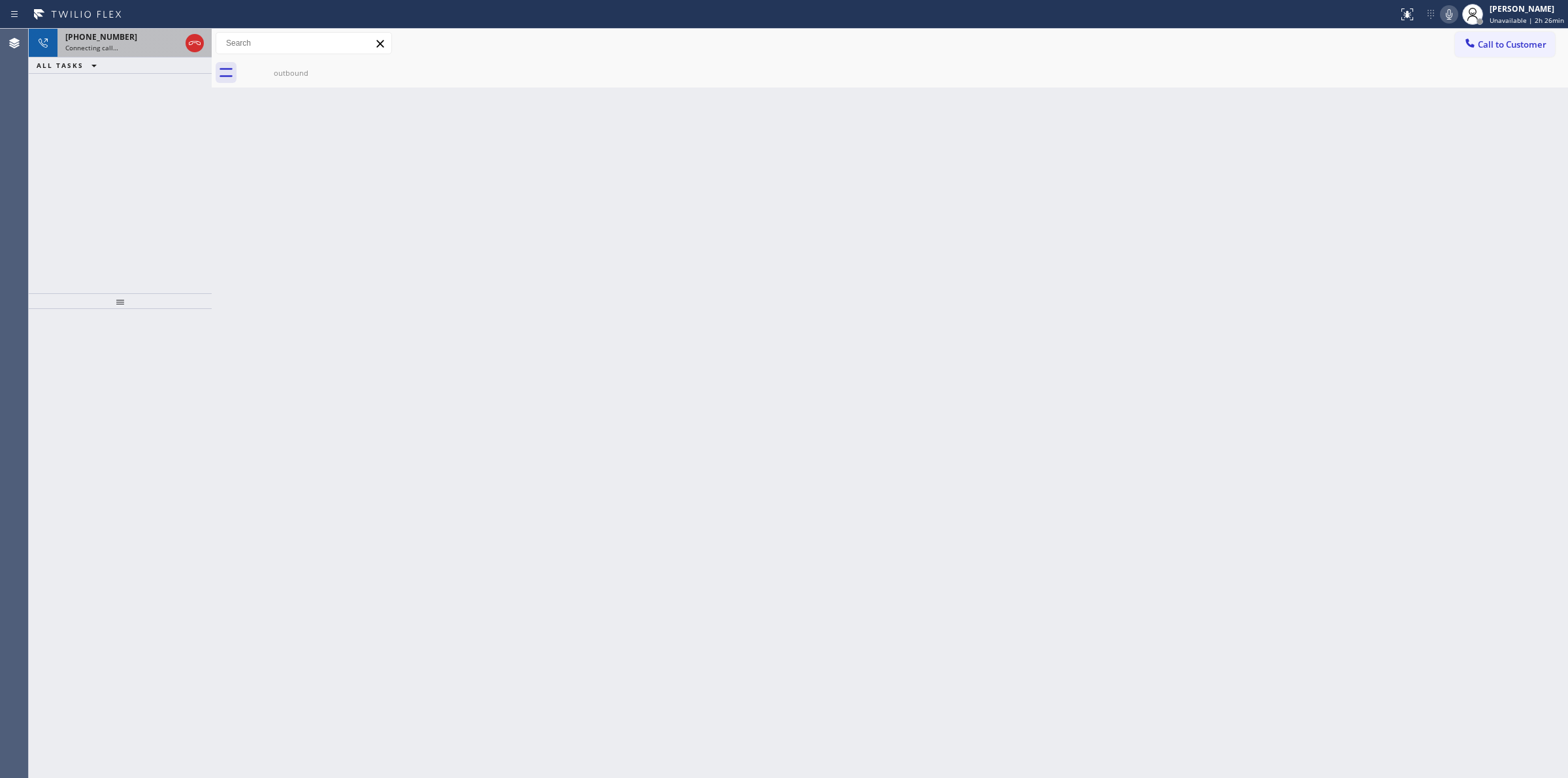
click at [106, 39] on span "[PHONE_NUMBER]" at bounding box center [102, 37] width 72 height 11
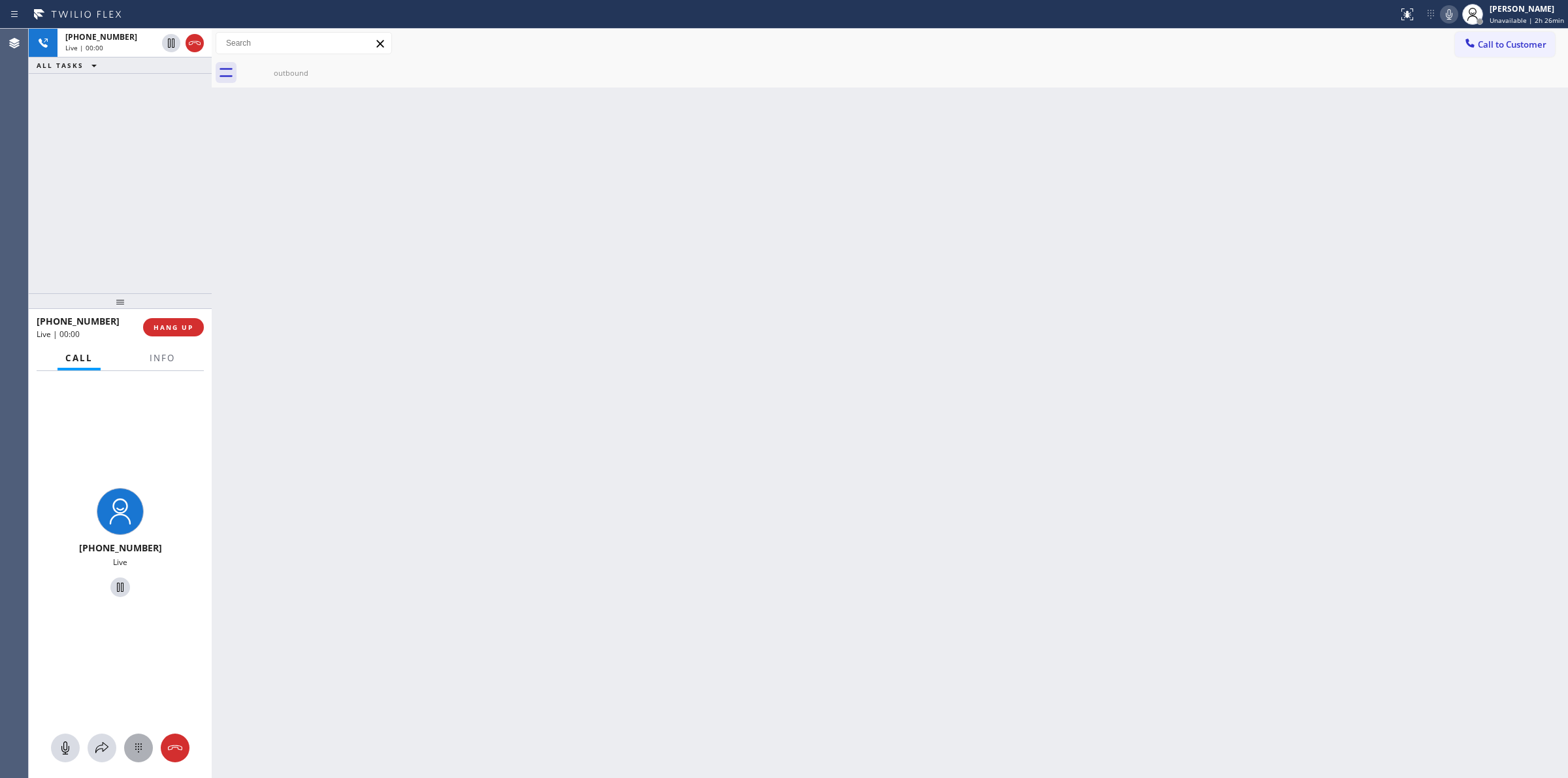
click at [148, 748] on div at bounding box center [138, 748] width 29 height 16
click at [1498, 38] on button "Call to Customer" at bounding box center [1505, 45] width 100 height 25
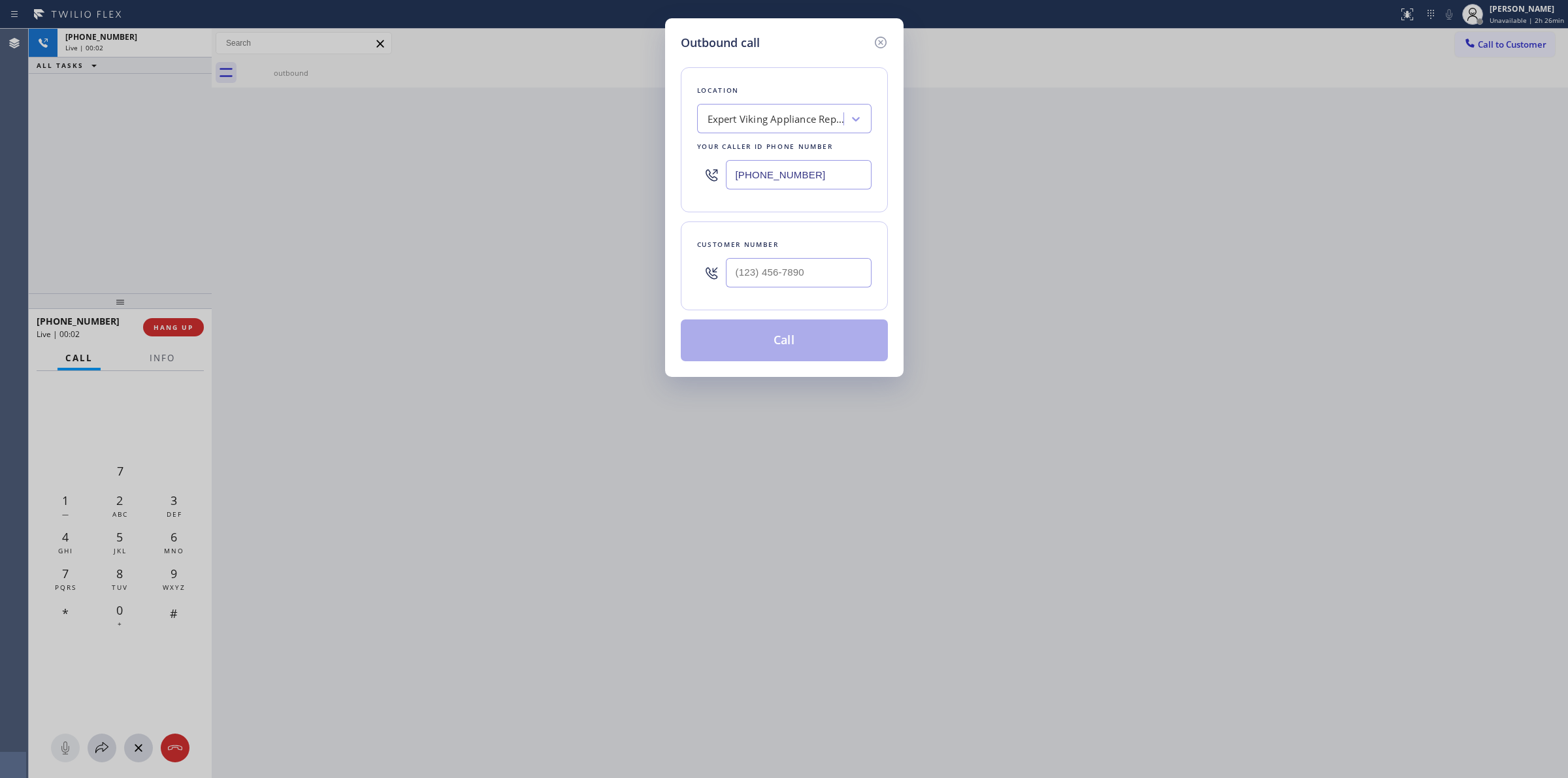
click at [881, 269] on div "Customer number" at bounding box center [784, 266] width 207 height 89
click at [858, 276] on input "(___) ___-____" at bounding box center [798, 273] width 145 height 30
paste input "979) 921-7766"
type input "[PHONE_NUMBER]"
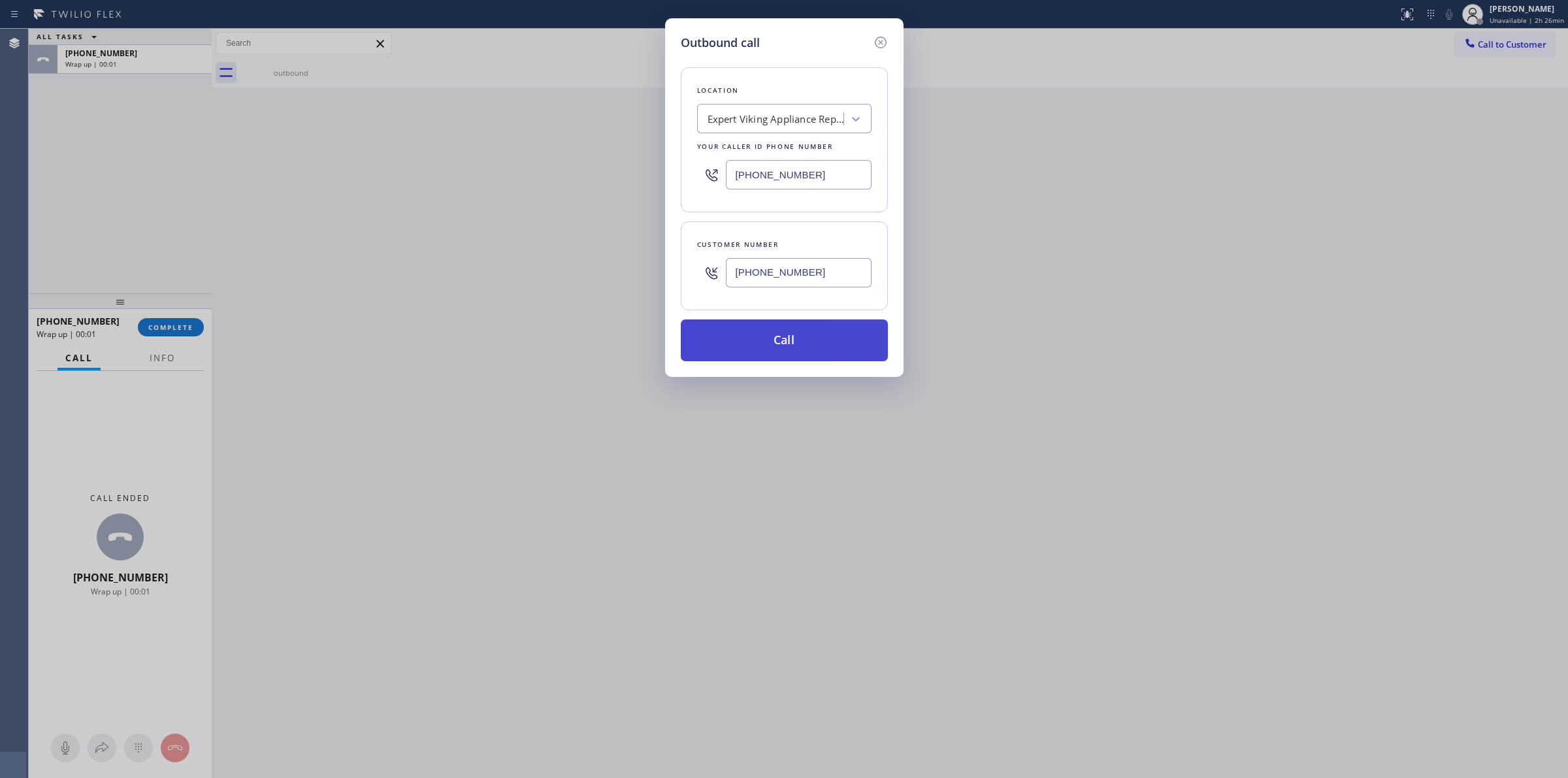
click at [795, 332] on button "Call" at bounding box center [784, 340] width 207 height 41
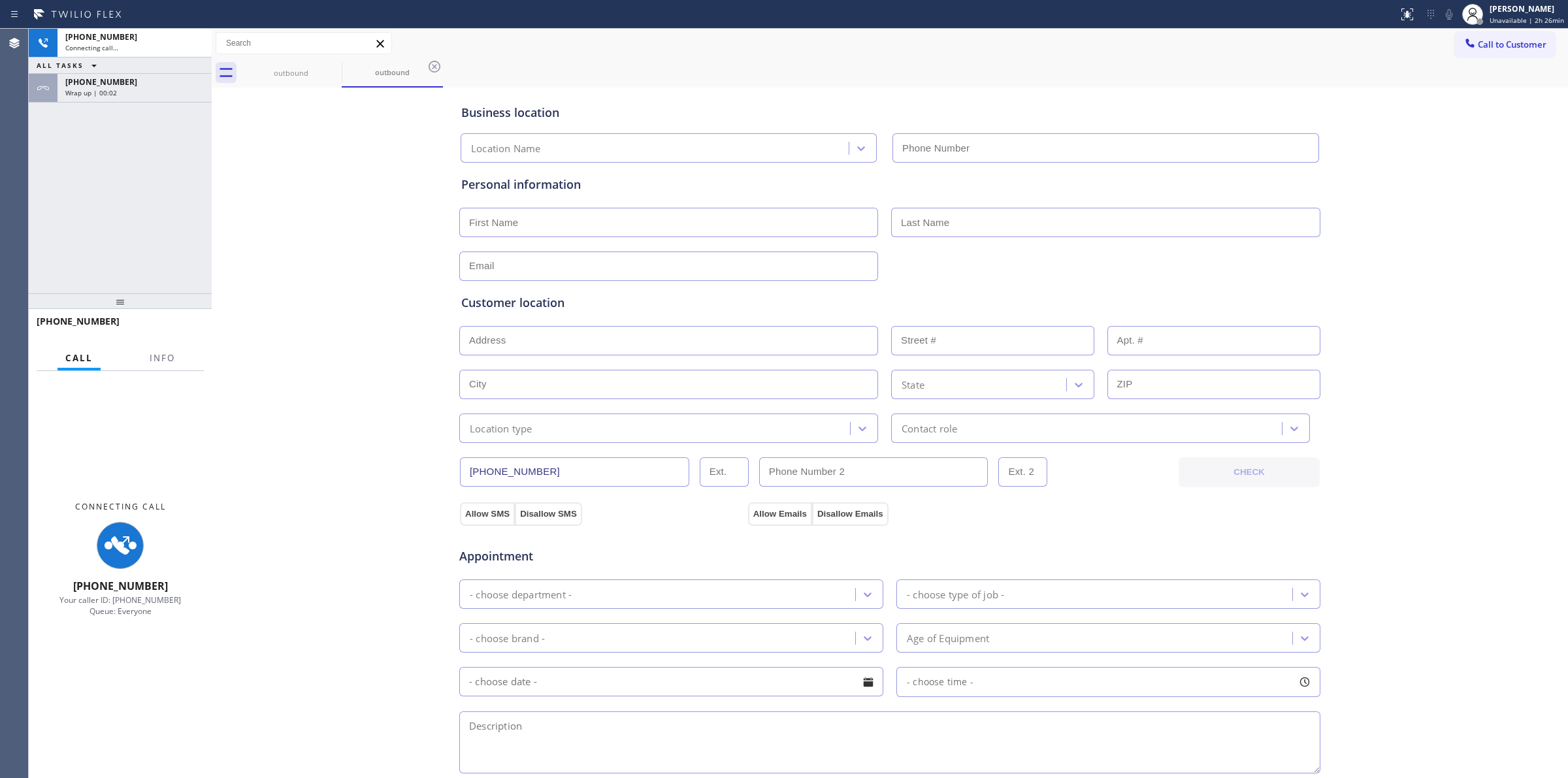
type input "[PHONE_NUMBER]"
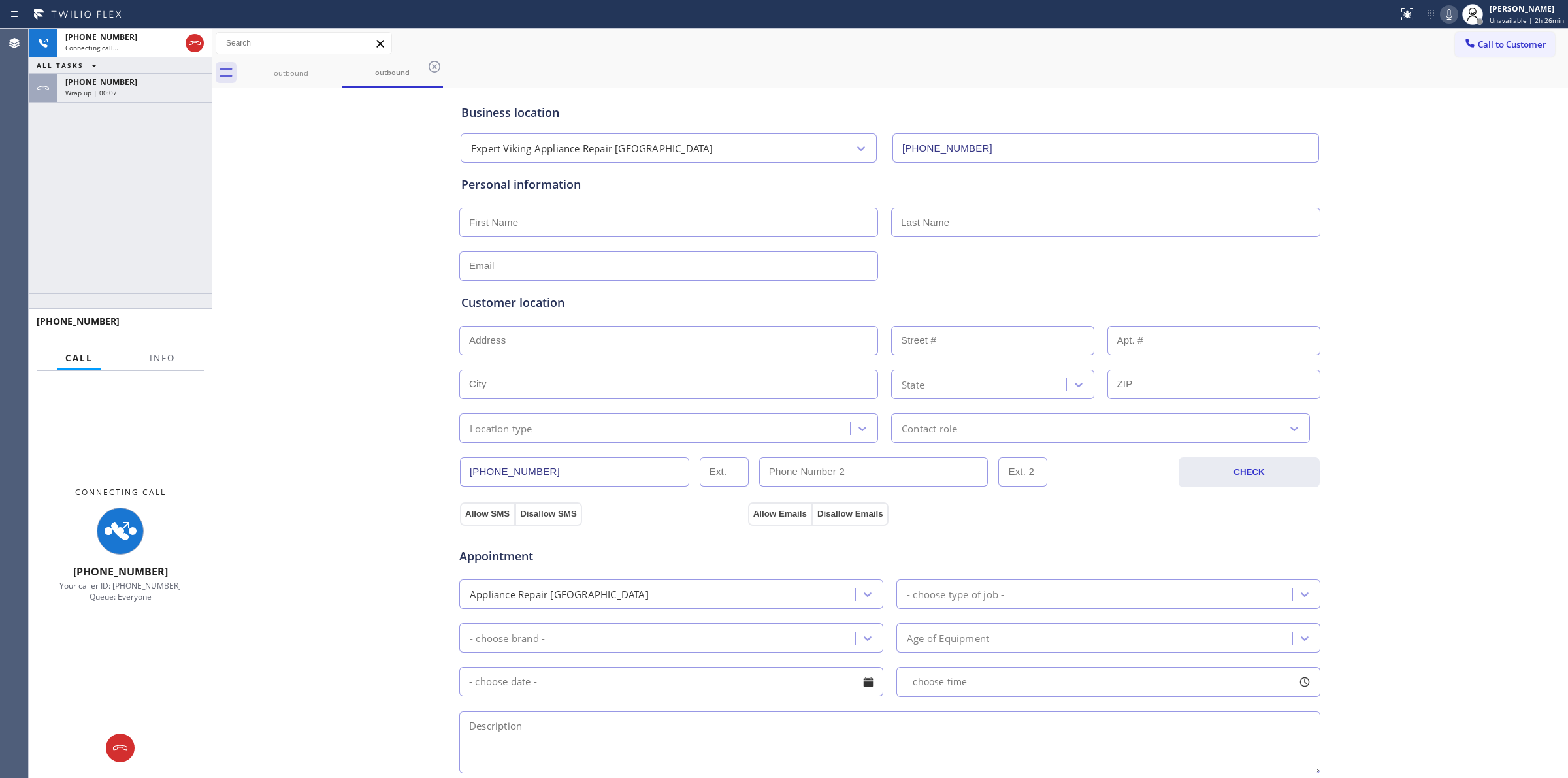
click at [149, 84] on div "[PHONE_NUMBER]" at bounding box center [135, 82] width 138 height 11
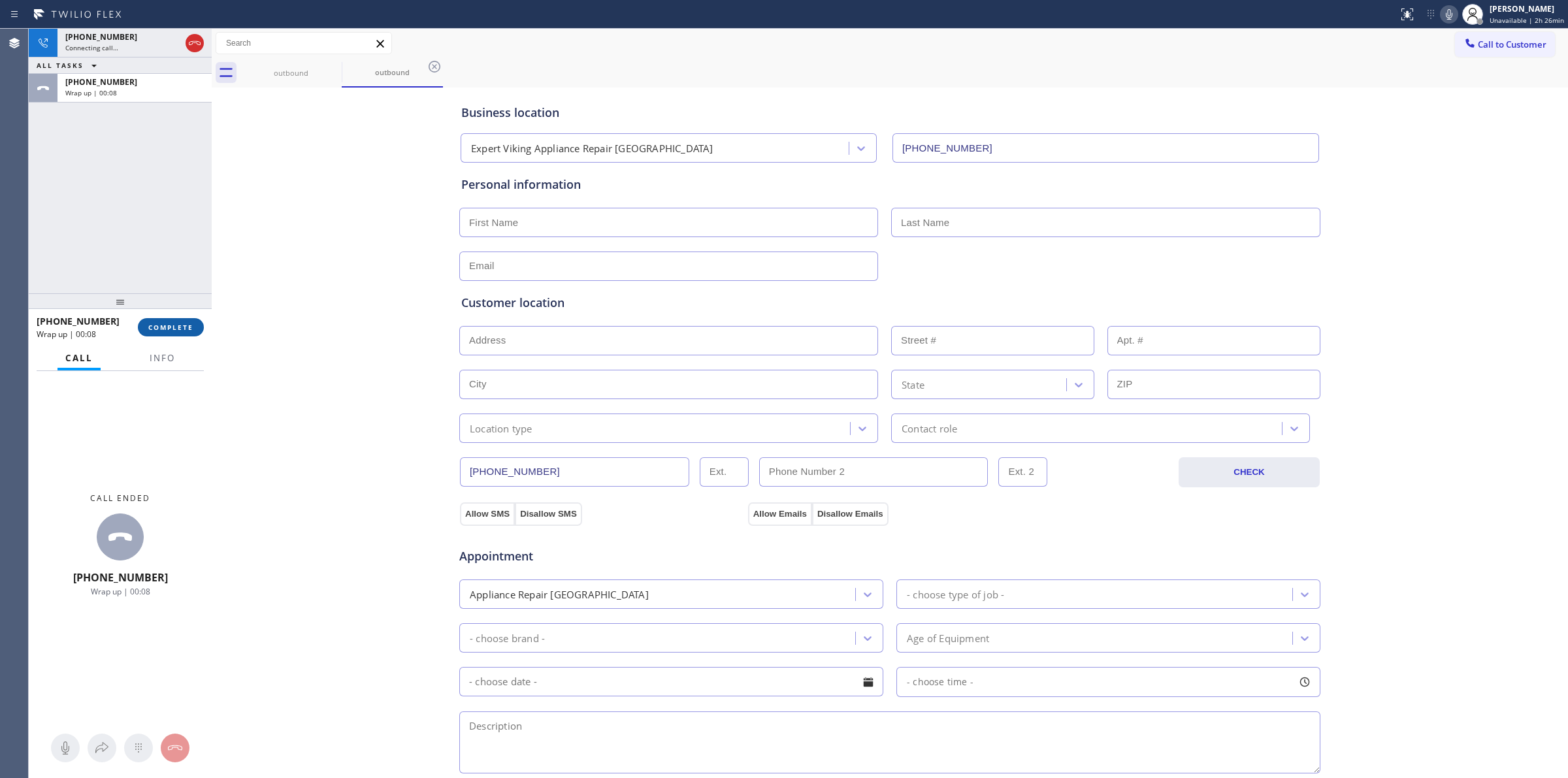
click at [181, 333] on button "COMPLETE" at bounding box center [170, 327] width 66 height 18
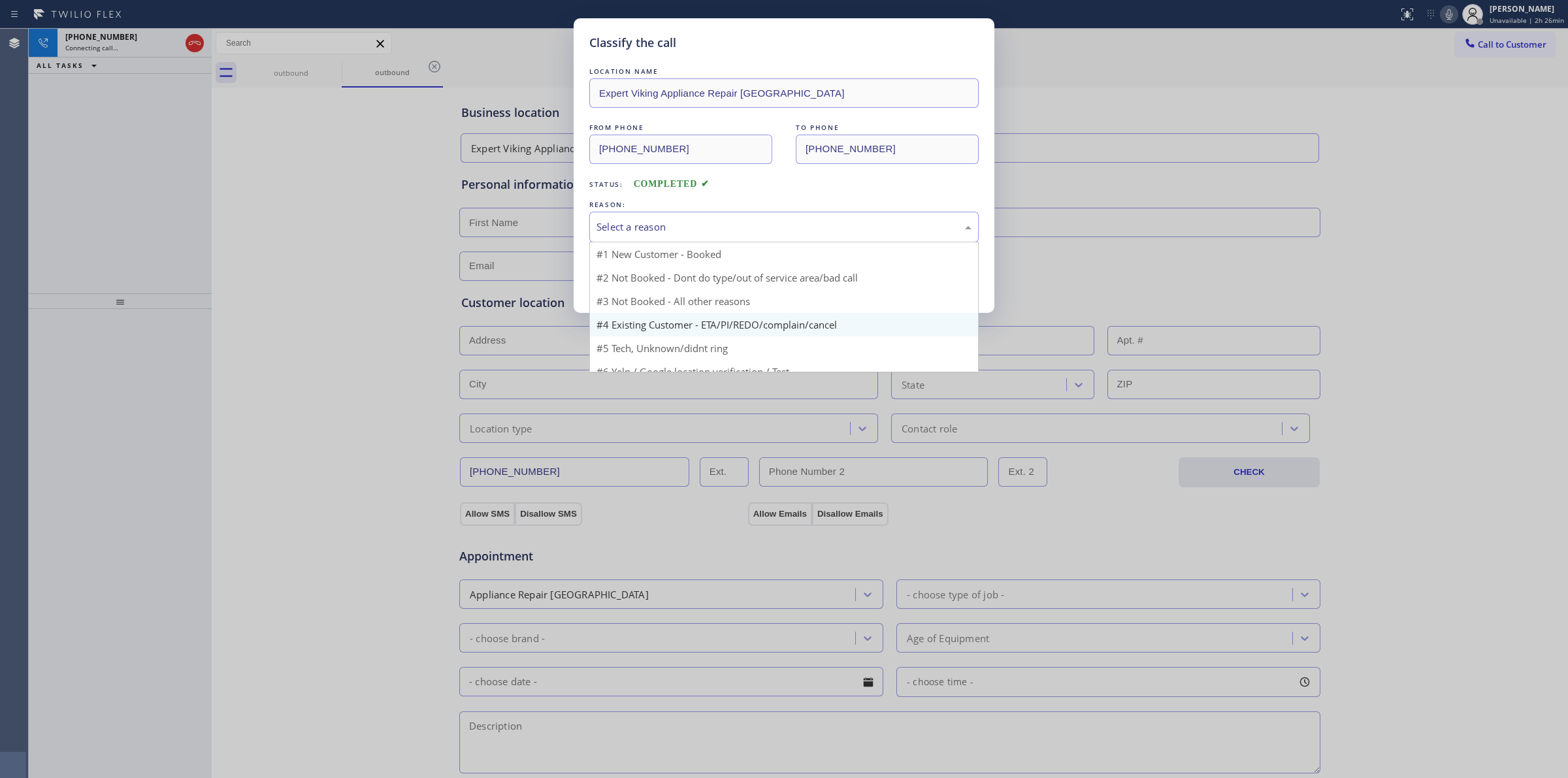
drag, startPoint x: 691, startPoint y: 228, endPoint x: 680, endPoint y: 312, distance: 84.7
click at [691, 230] on div "Select a reason" at bounding box center [784, 227] width 375 height 15
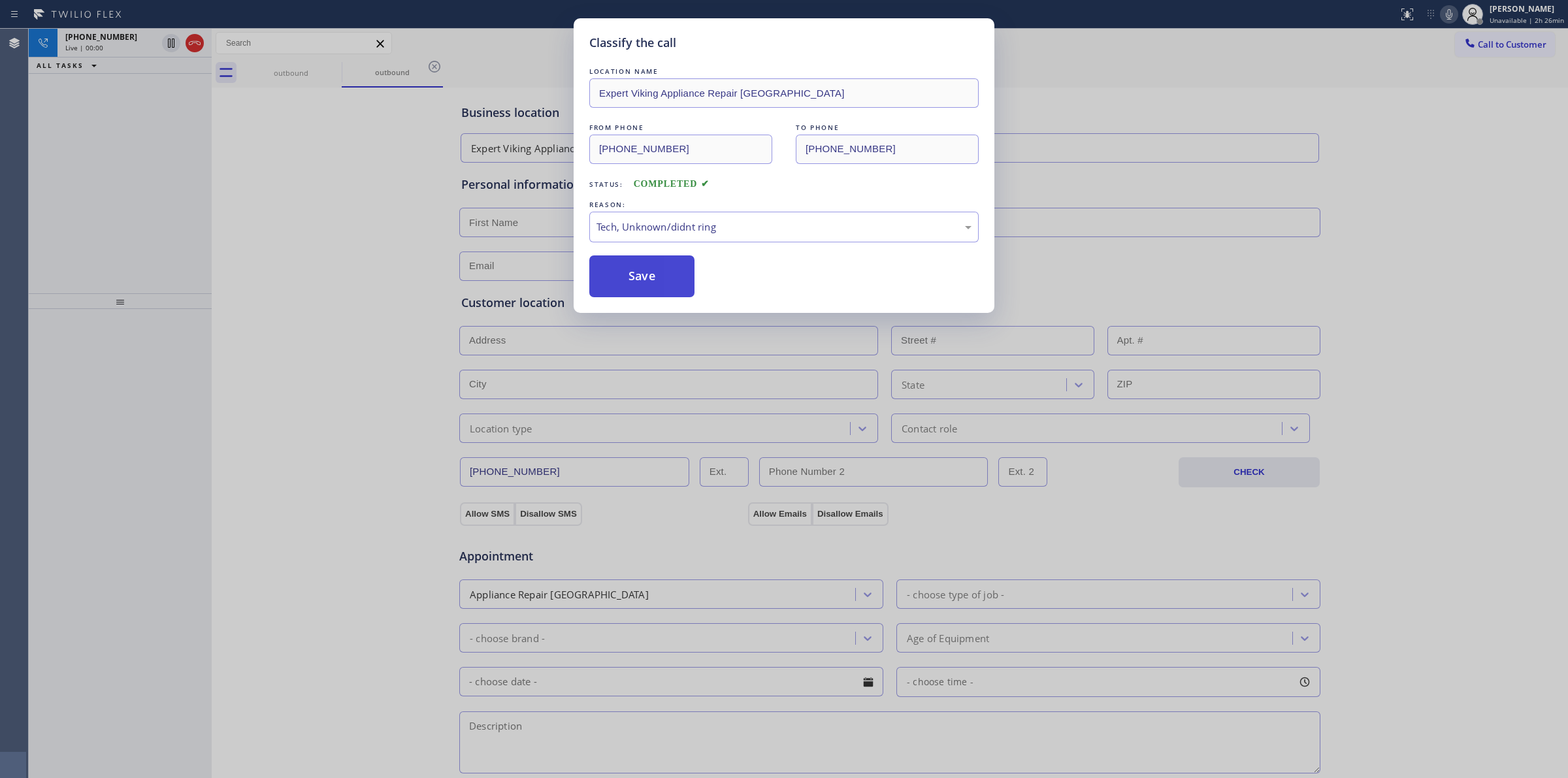
drag, startPoint x: 634, startPoint y: 289, endPoint x: 642, endPoint y: 288, distance: 8.1
click at [638, 288] on button "Save" at bounding box center [642, 276] width 106 height 41
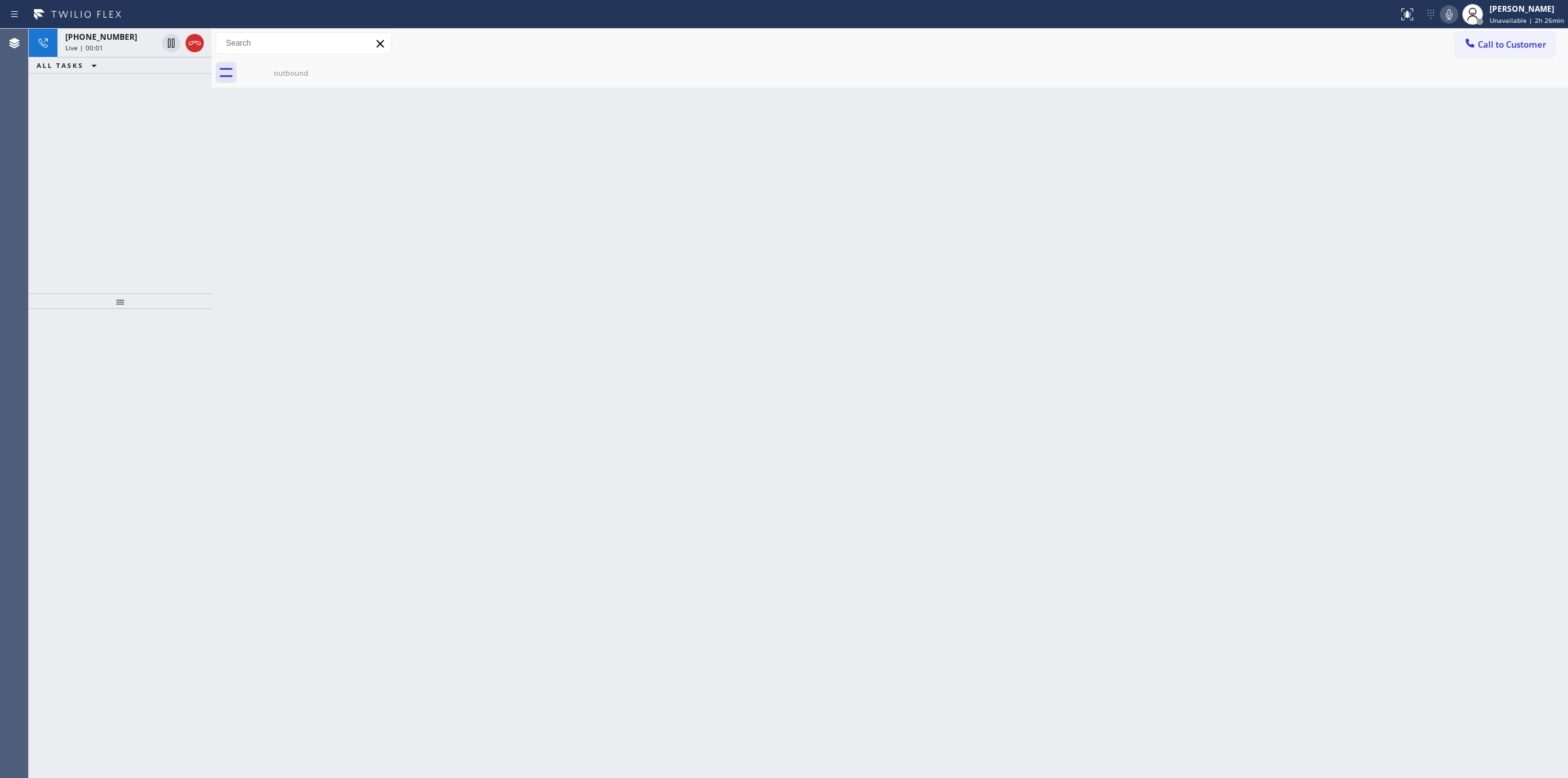
drag, startPoint x: 109, startPoint y: 43, endPoint x: 129, endPoint y: 73, distance: 36.1
click at [112, 43] on div "Live | 00:01" at bounding box center [111, 48] width 91 height 9
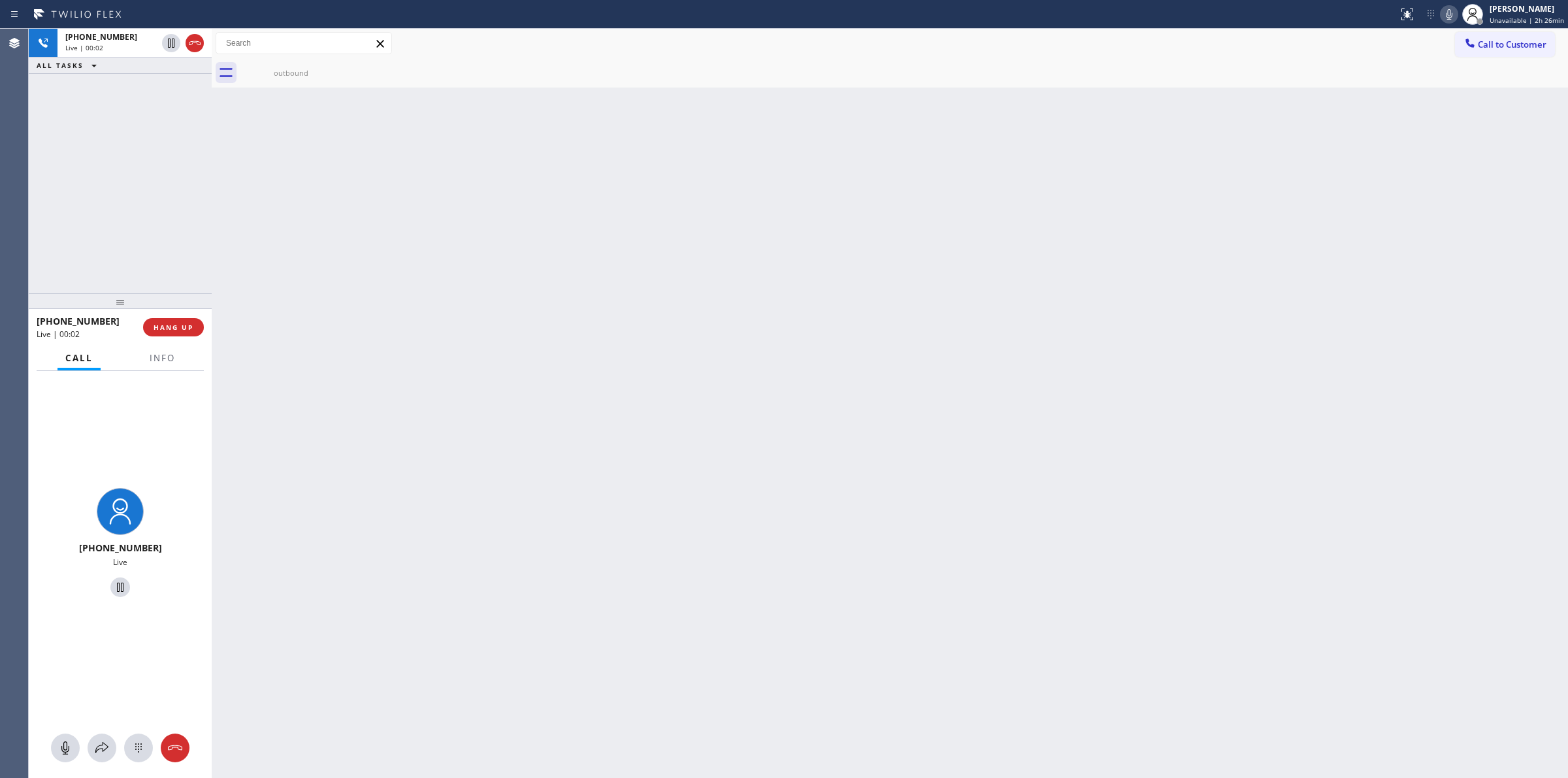
click at [129, 762] on div at bounding box center [120, 748] width 183 height 29
drag, startPoint x: 141, startPoint y: 747, endPoint x: 177, endPoint y: 729, distance: 40.2
click at [141, 746] on icon at bounding box center [138, 748] width 6 height 9
click at [1494, 50] on span "Call to Customer" at bounding box center [1512, 44] width 69 height 12
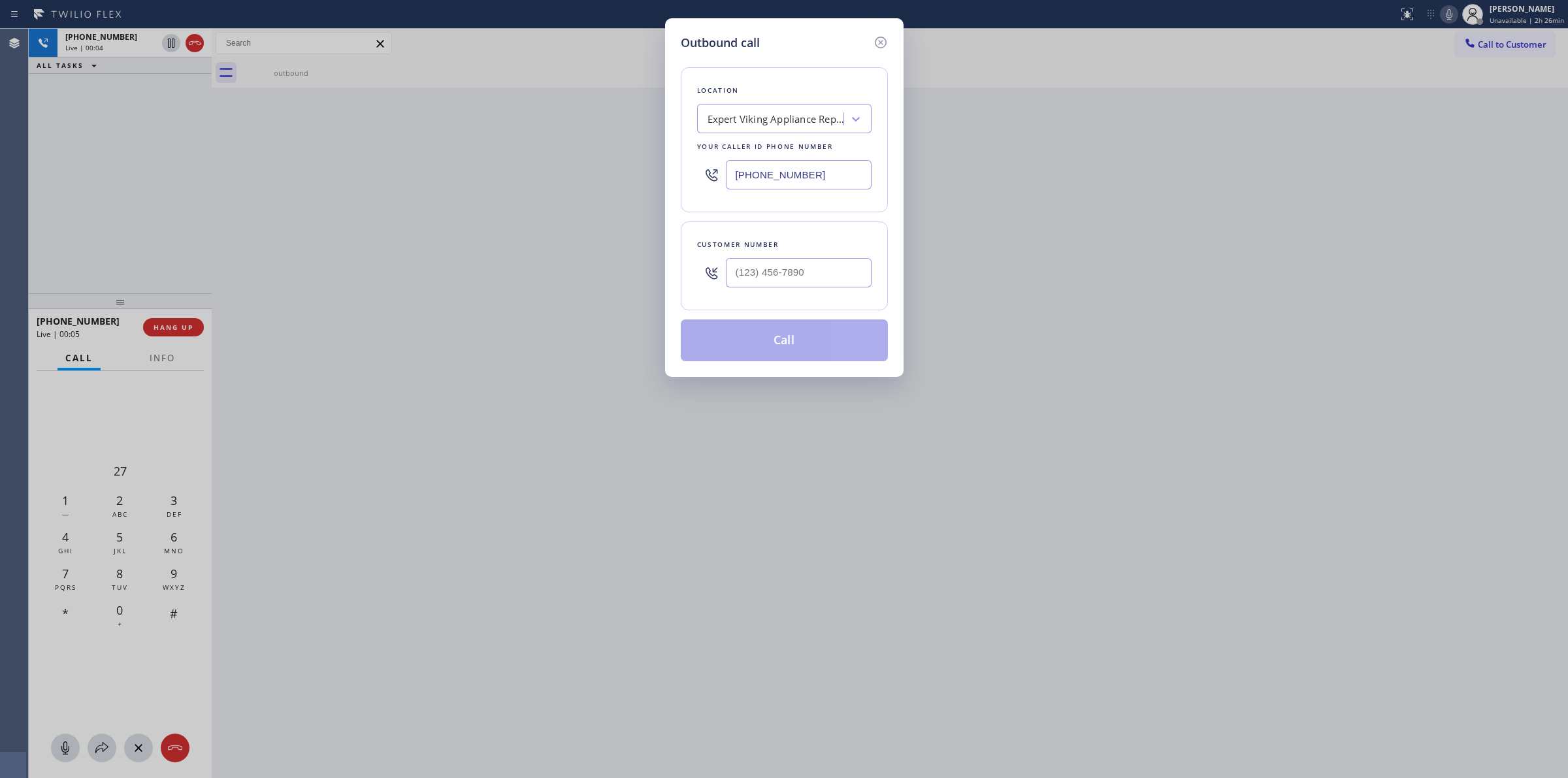
drag, startPoint x: 786, startPoint y: 249, endPoint x: 773, endPoint y: 283, distance: 36.4
click at [785, 253] on div "Customer number" at bounding box center [784, 266] width 207 height 89
click at [773, 283] on input "(___) ___-____" at bounding box center [798, 273] width 145 height 30
paste input "817) 417-0326"
type input "[PHONE_NUMBER]"
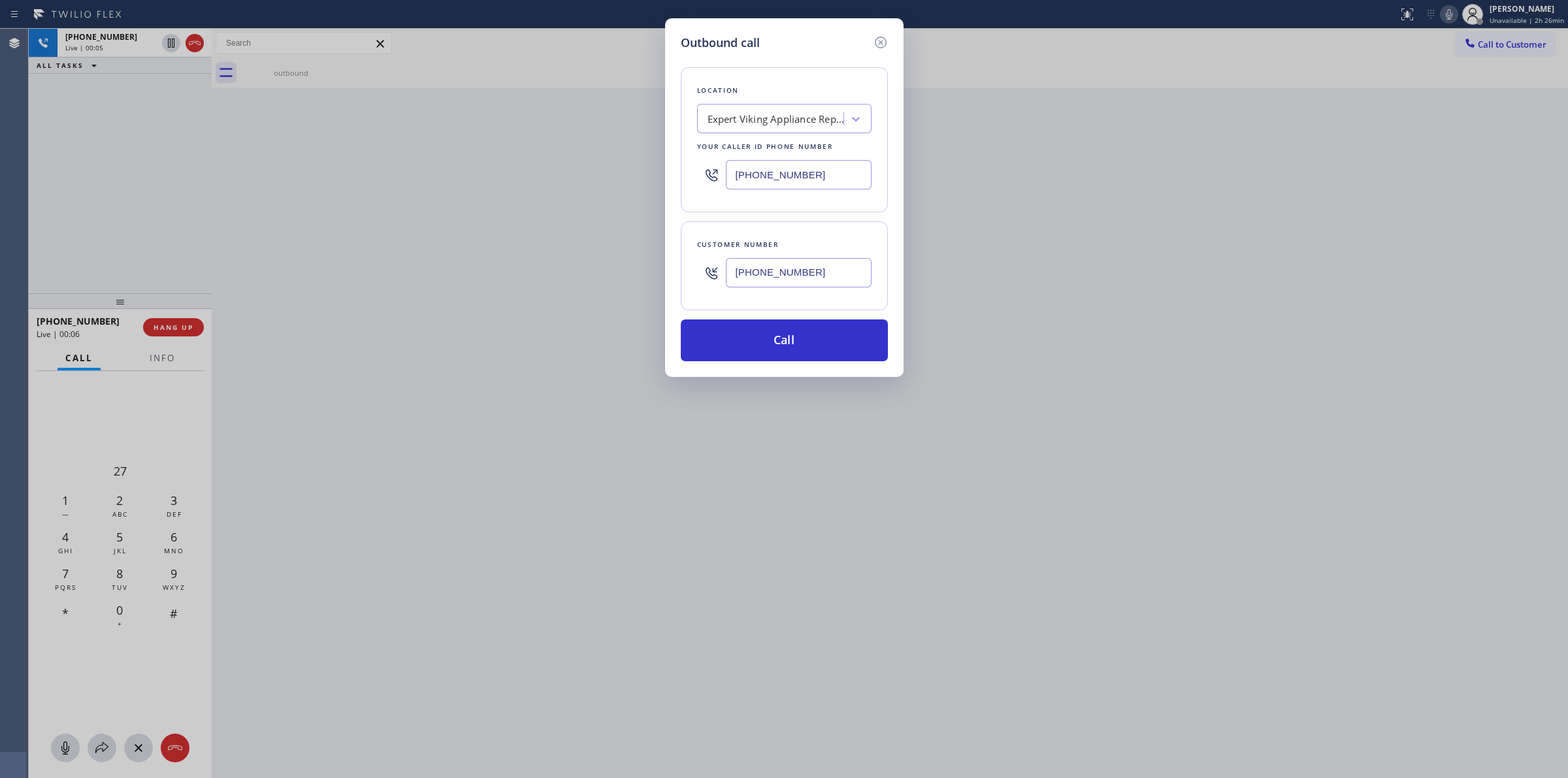
click at [795, 112] on div "Expert Viking Appliance Repair [GEOGRAPHIC_DATA]" at bounding box center [776, 119] width 137 height 15
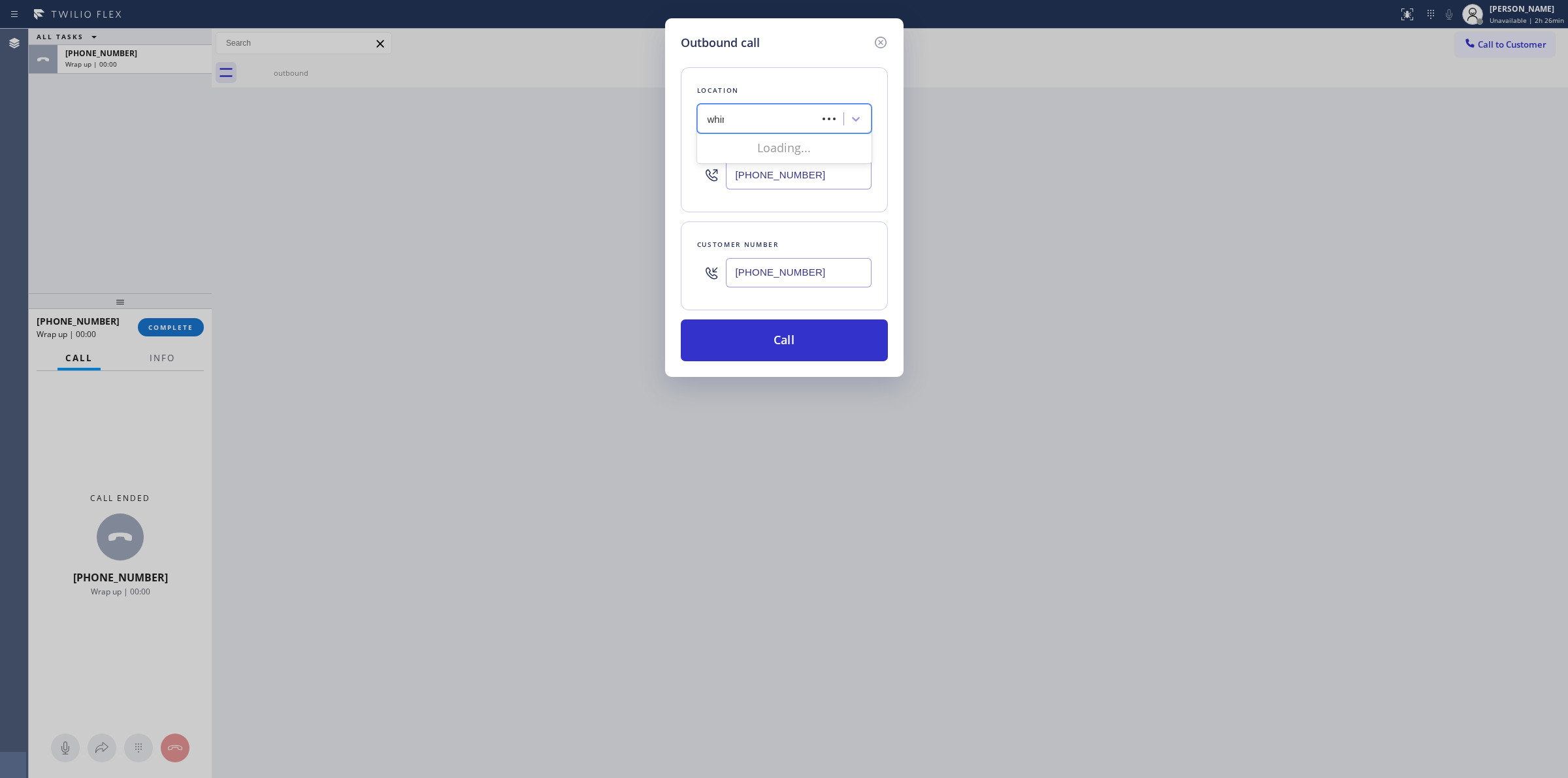
type input "whirl"
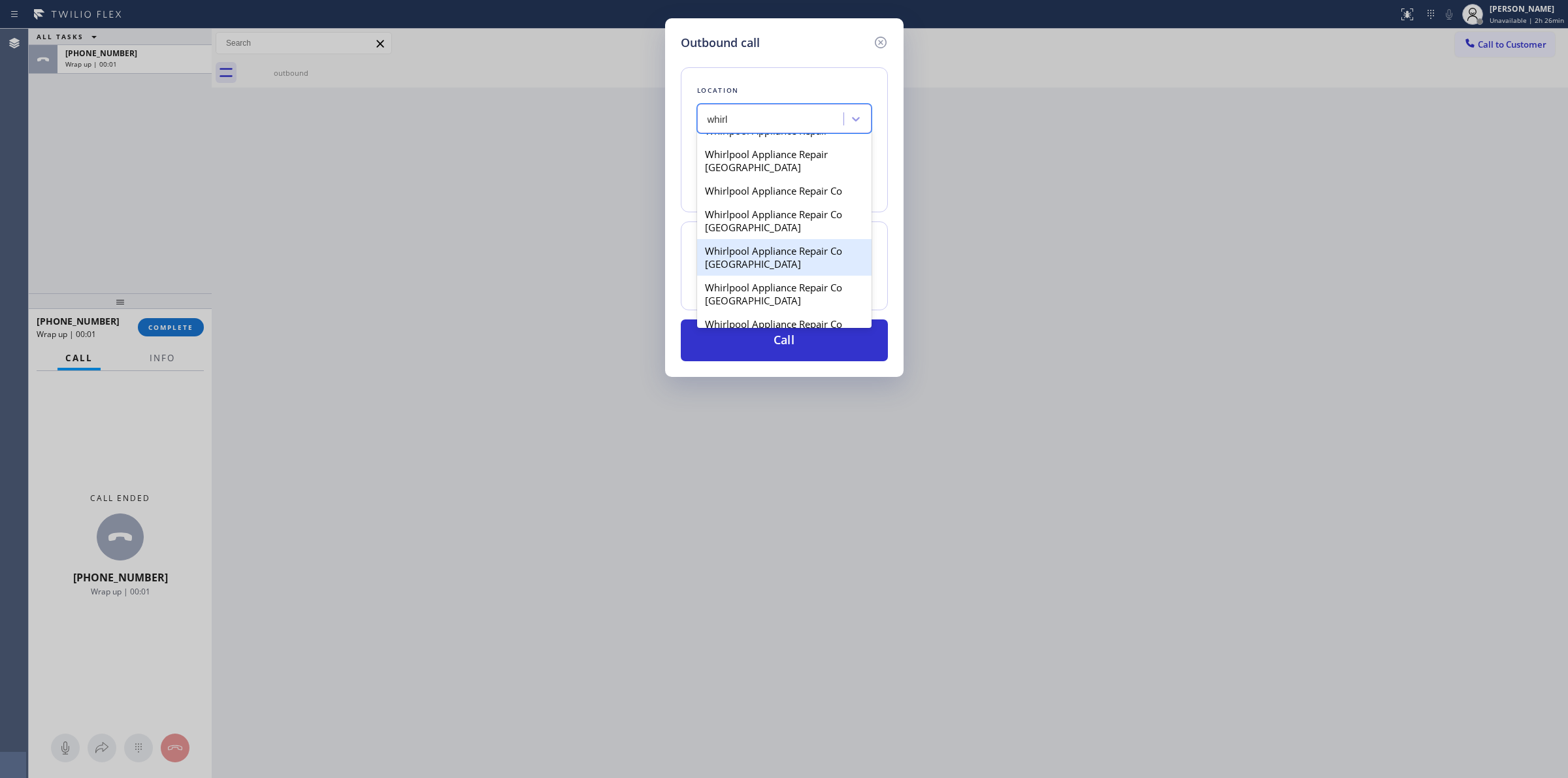
scroll to position [163, 0]
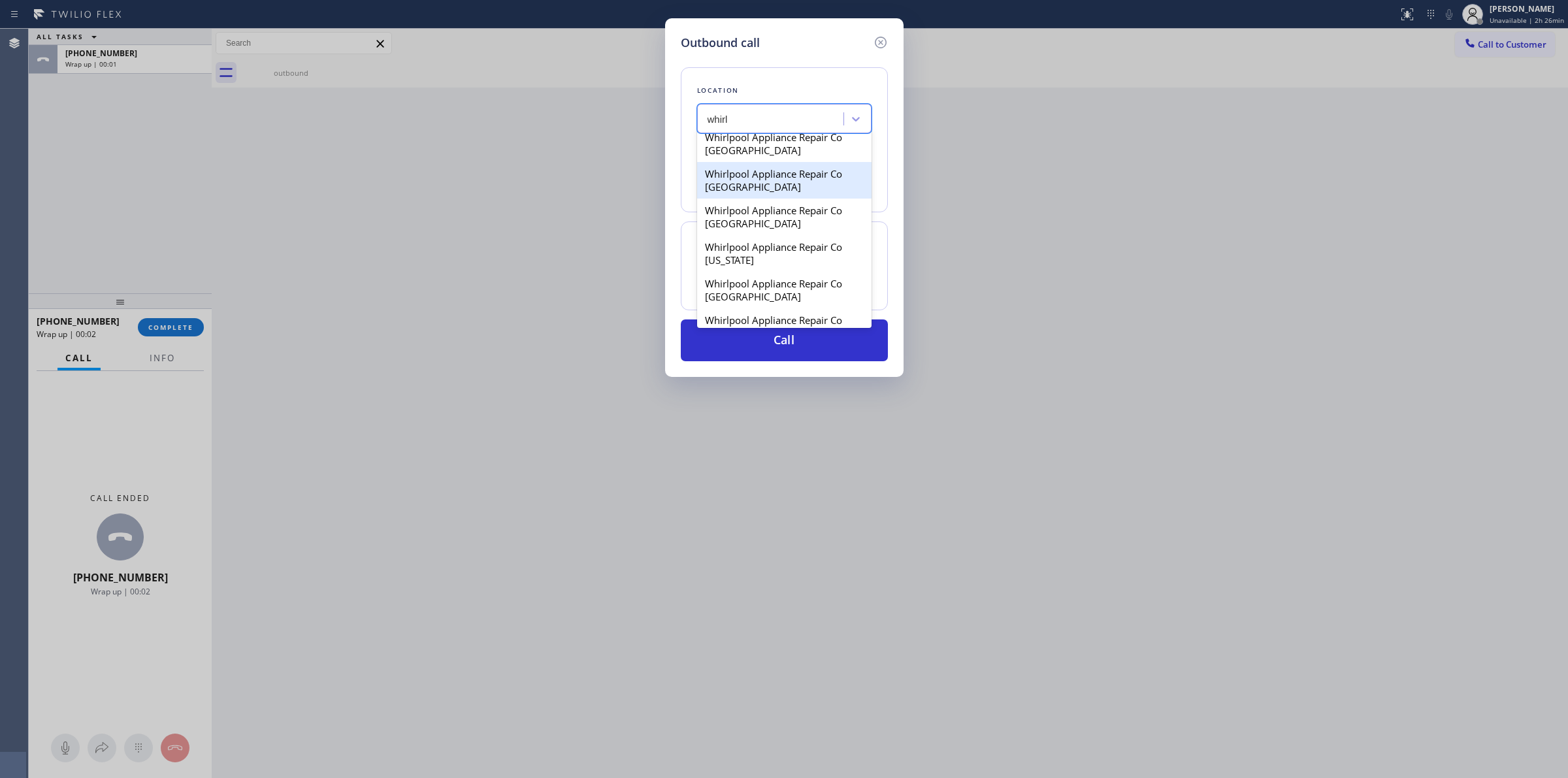
click at [760, 170] on div "Whirlpool Appliance Repair Co [GEOGRAPHIC_DATA]" at bounding box center [784, 180] width 174 height 37
type input "[PHONE_NUMBER]"
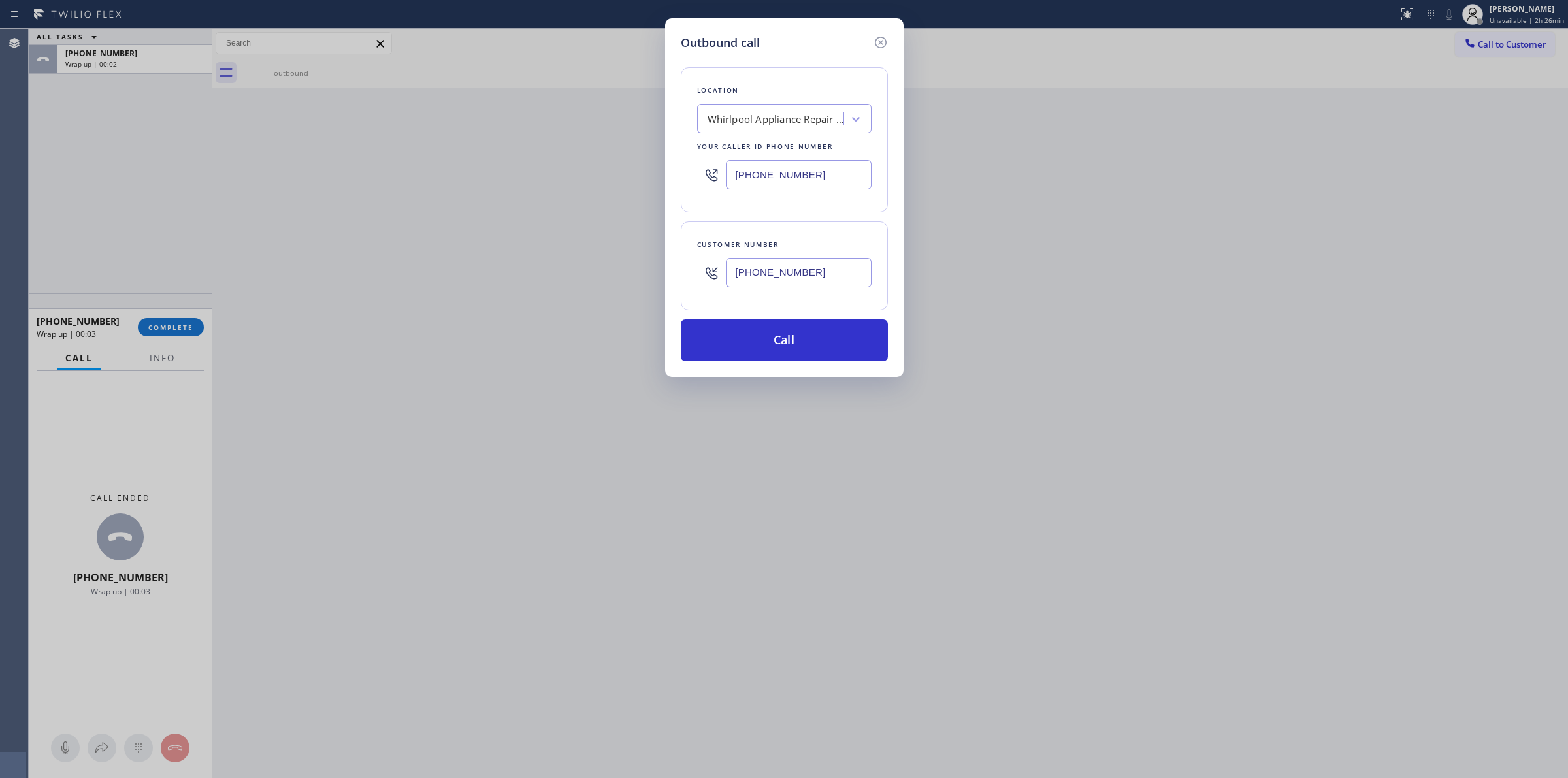
click at [822, 294] on div "[PHONE_NUMBER]" at bounding box center [798, 273] width 145 height 42
click at [813, 270] on input "[PHONE_NUMBER]" at bounding box center [798, 273] width 145 height 30
click at [777, 344] on button "Call" at bounding box center [784, 340] width 207 height 41
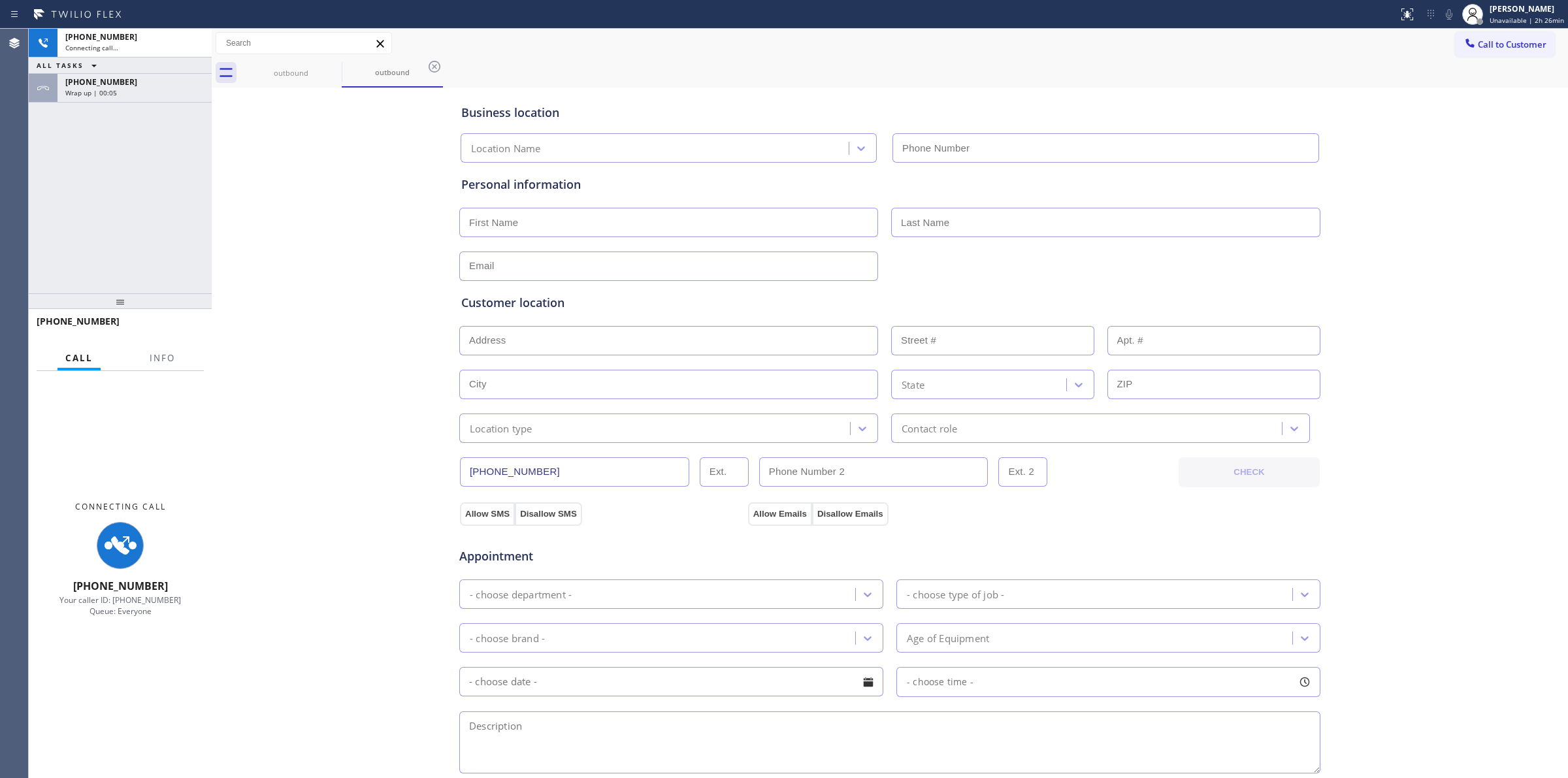
type input "[PHONE_NUMBER]"
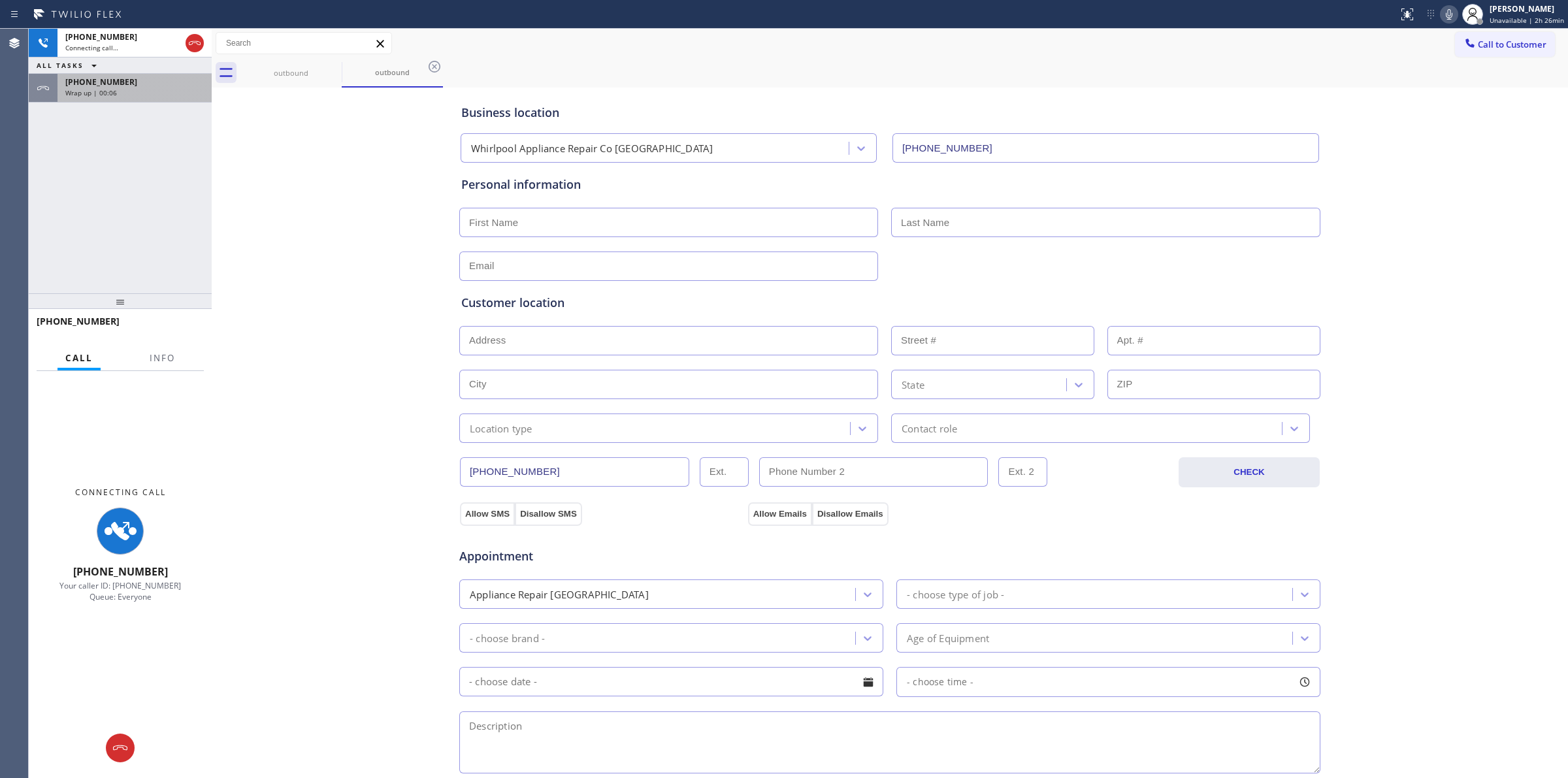
click at [172, 77] on div "[PHONE_NUMBER]" at bounding box center [135, 82] width 138 height 11
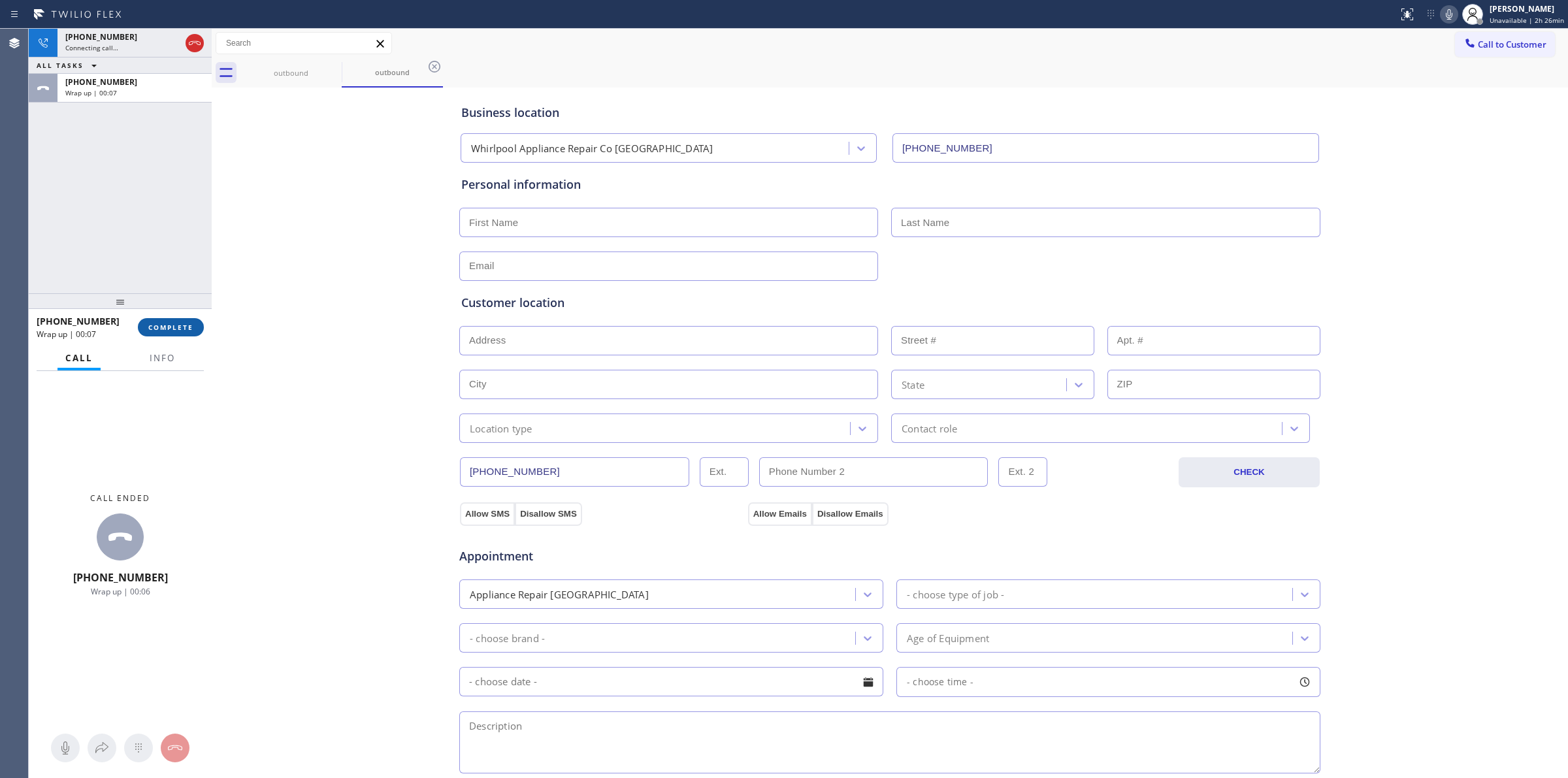
click at [194, 330] on button "COMPLETE" at bounding box center [170, 327] width 66 height 18
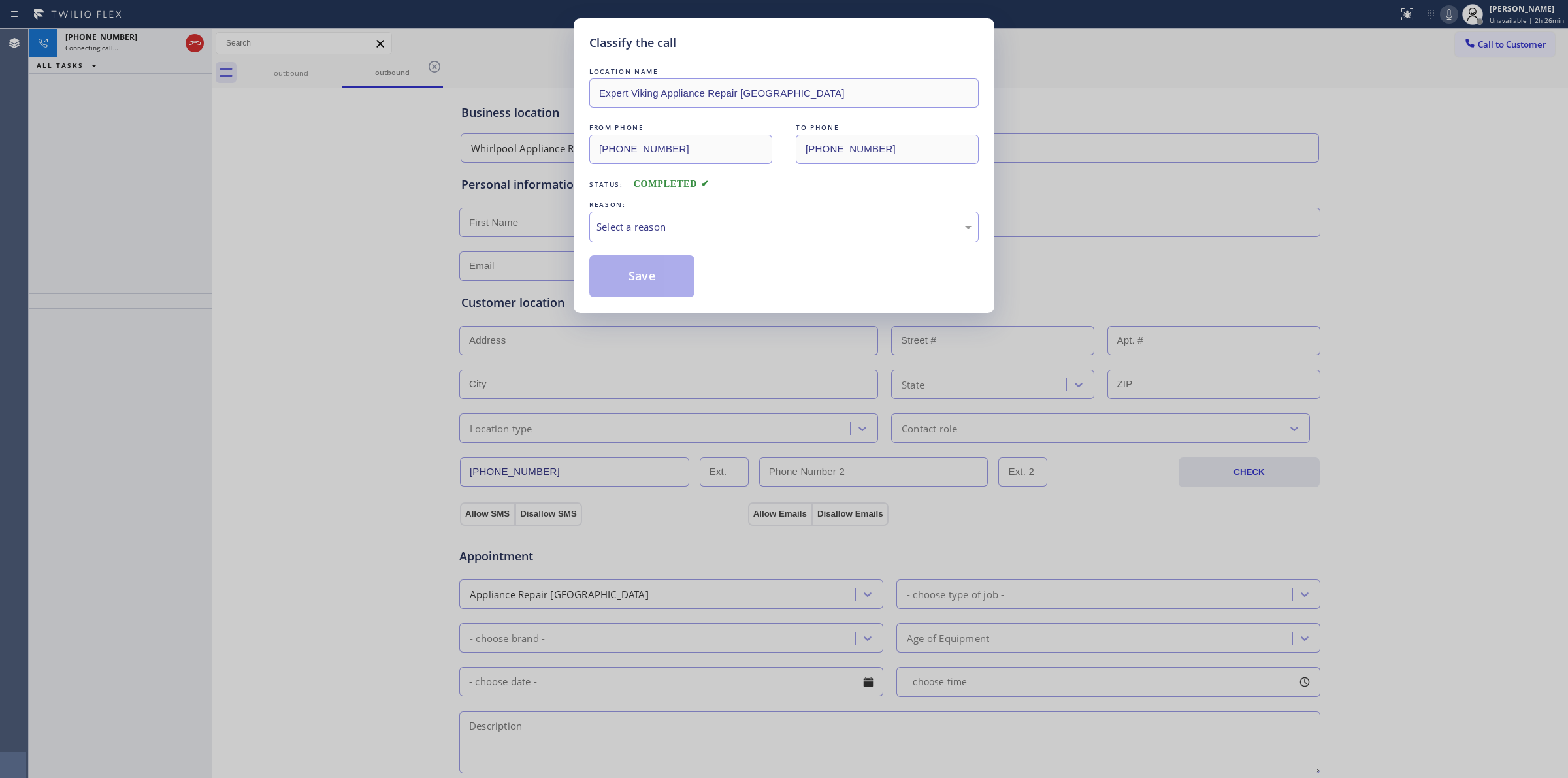
click at [727, 217] on div "Select a reason" at bounding box center [784, 227] width 389 height 30
drag, startPoint x: 673, startPoint y: 331, endPoint x: 668, endPoint y: 322, distance: 10.3
drag, startPoint x: 645, startPoint y: 279, endPoint x: 713, endPoint y: 264, distance: 69.6
click at [645, 278] on button "Save" at bounding box center [642, 276] width 106 height 41
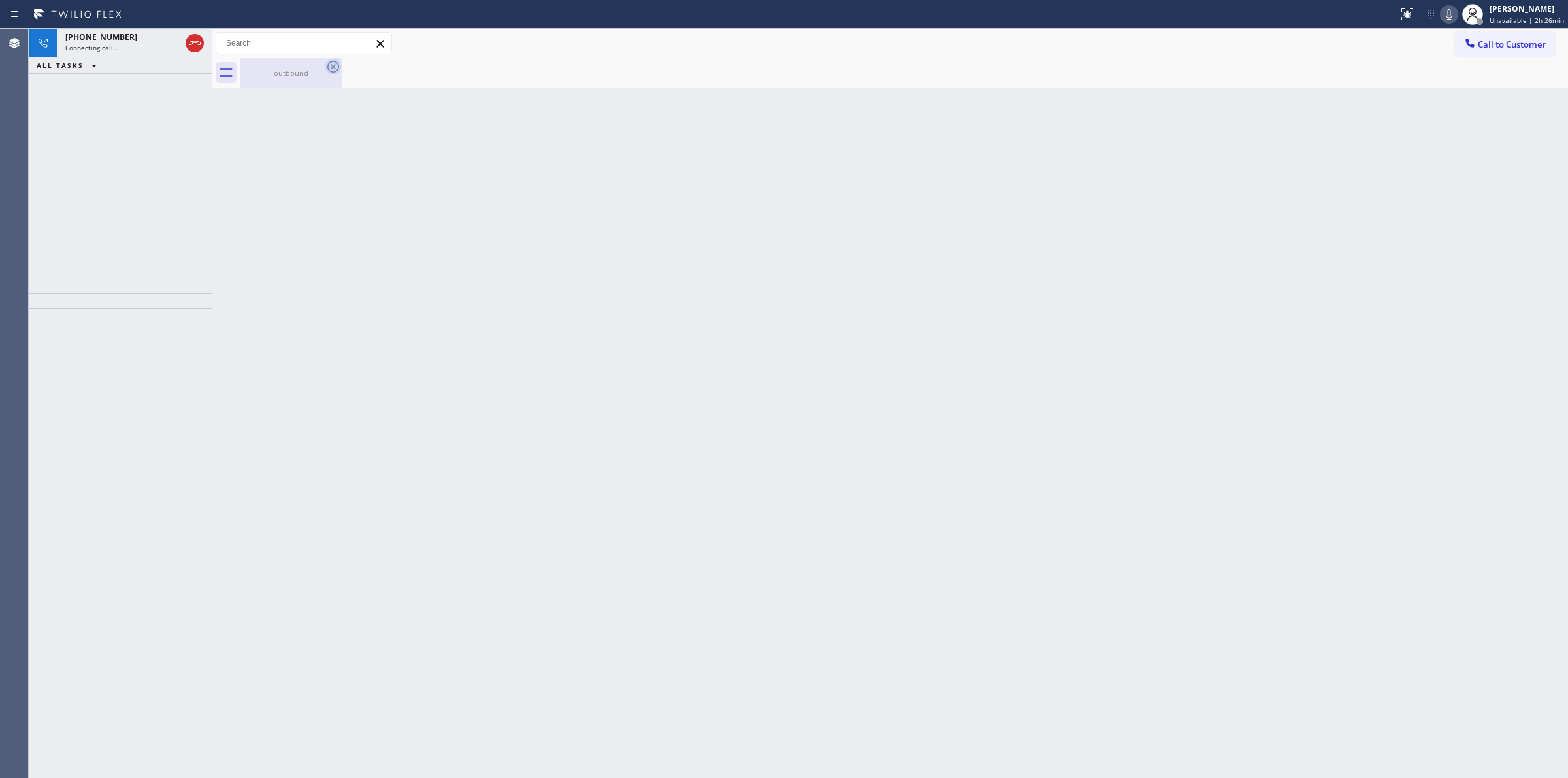
click at [336, 66] on icon at bounding box center [333, 66] width 16 height 16
click at [145, 38] on div "[PHONE_NUMBER]" at bounding box center [123, 37] width 115 height 11
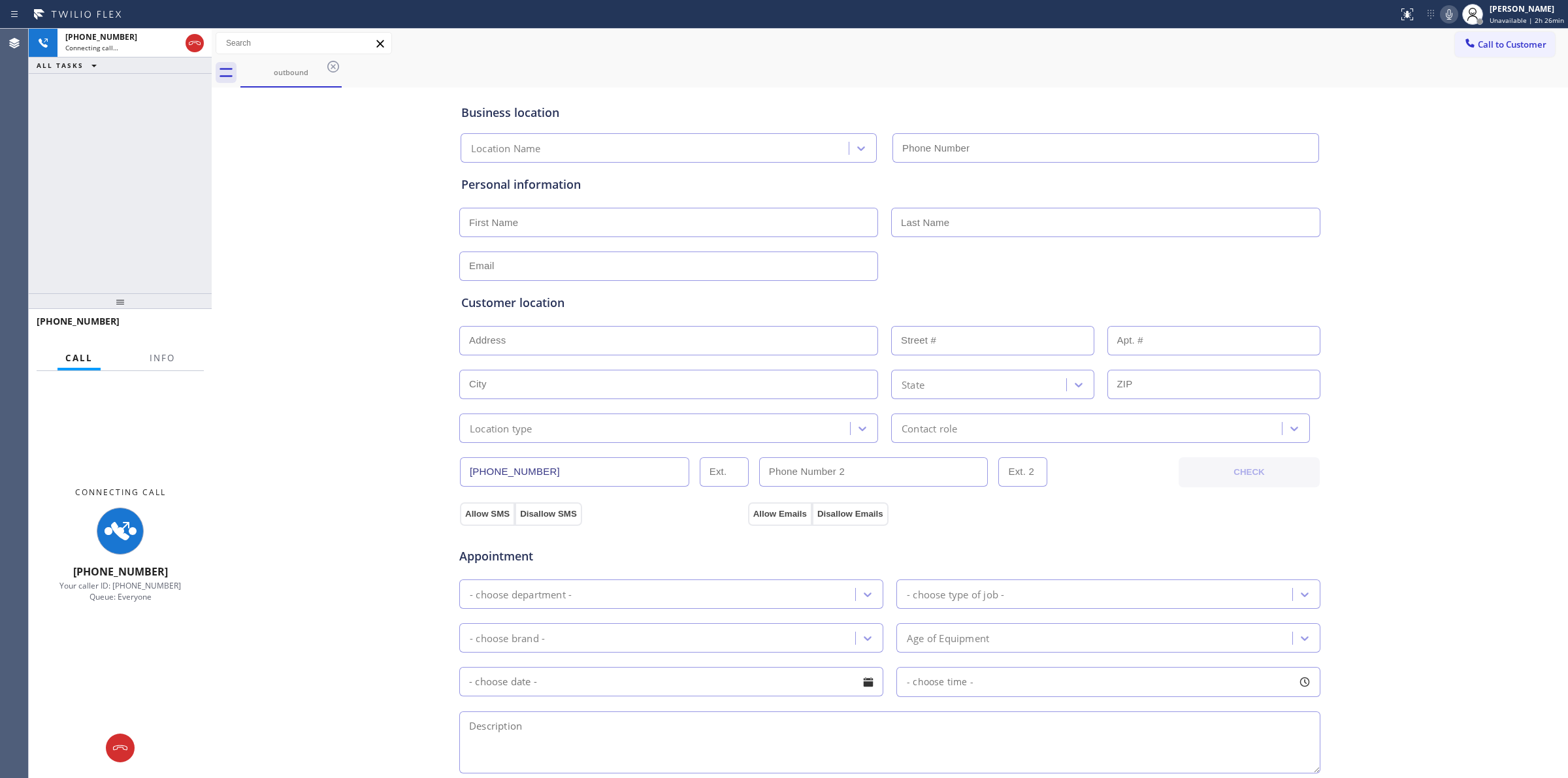
type input "[PHONE_NUMBER]"
click at [1444, 13] on icon at bounding box center [1449, 14] width 16 height 16
click at [361, 558] on div "Business location Whirlpool Appliance Repair Co [GEOGRAPHIC_DATA] [PHONE_NUMBER…" at bounding box center [890, 536] width 1350 height 892
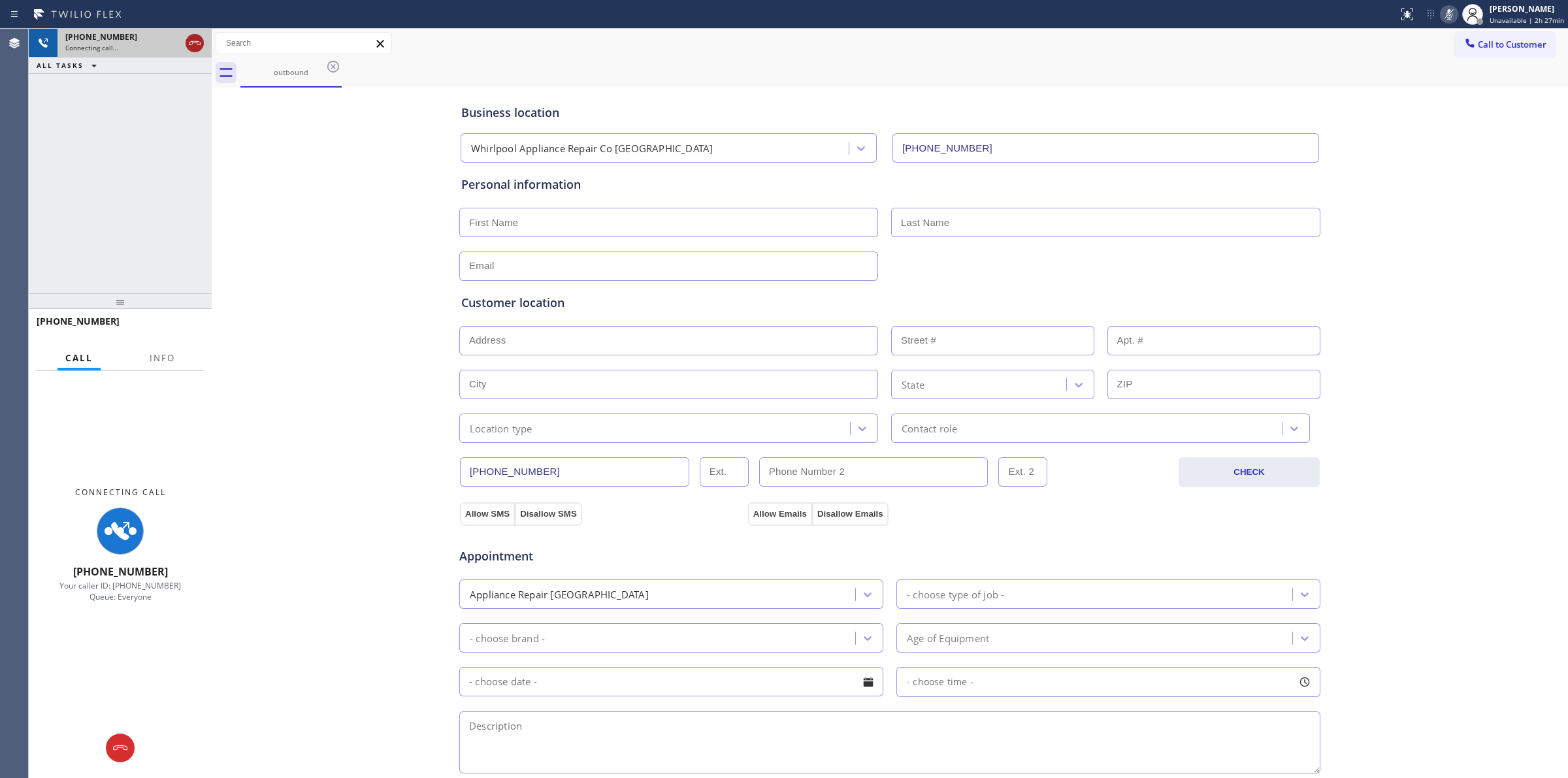
click at [192, 45] on icon at bounding box center [195, 43] width 16 height 16
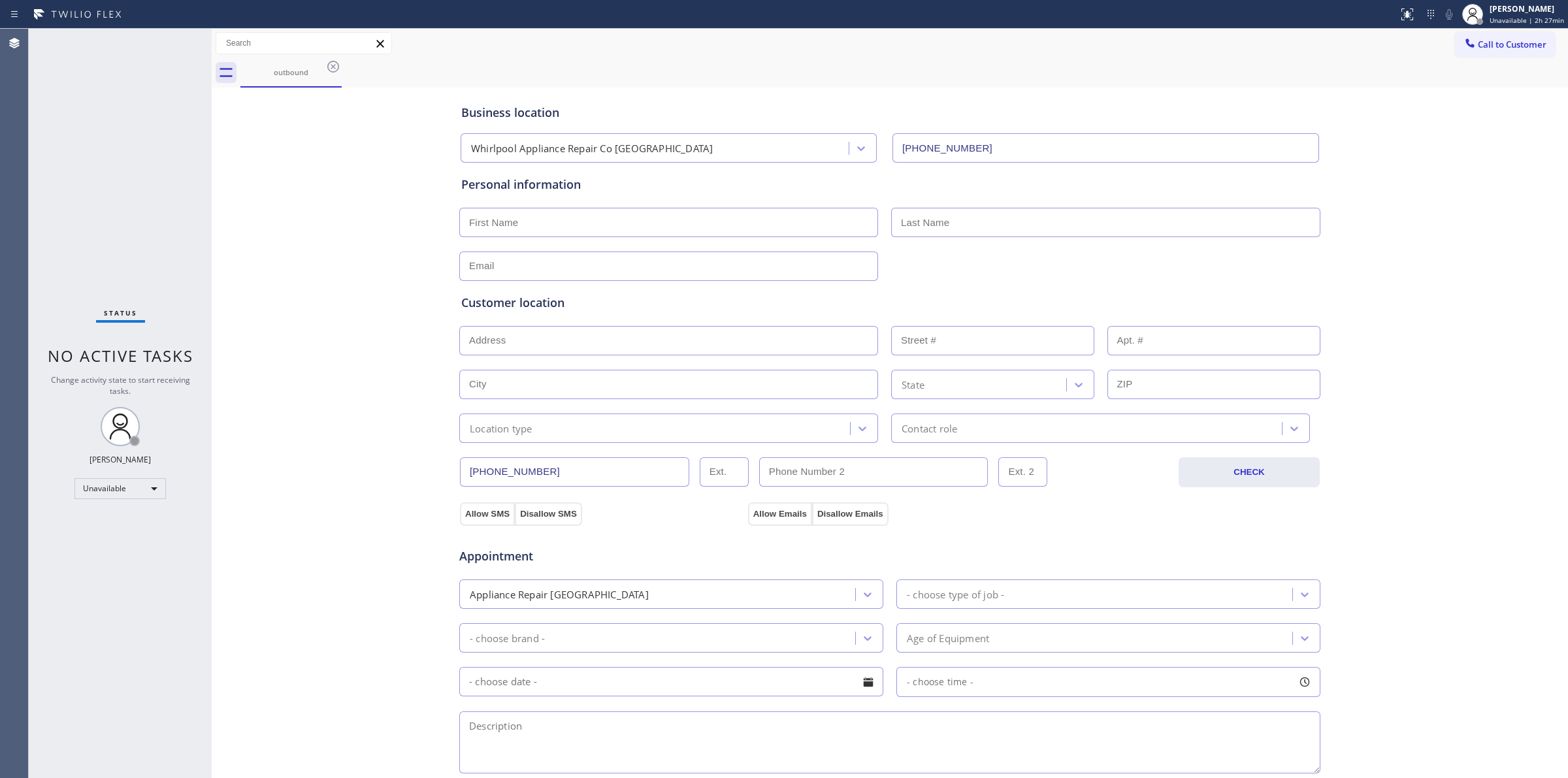
drag, startPoint x: 924, startPoint y: 84, endPoint x: 1351, endPoint y: 56, distance: 427.9
click at [967, 82] on div "outbound" at bounding box center [904, 73] width 1328 height 30
click at [1478, 38] on button "Call to Customer" at bounding box center [1505, 45] width 100 height 25
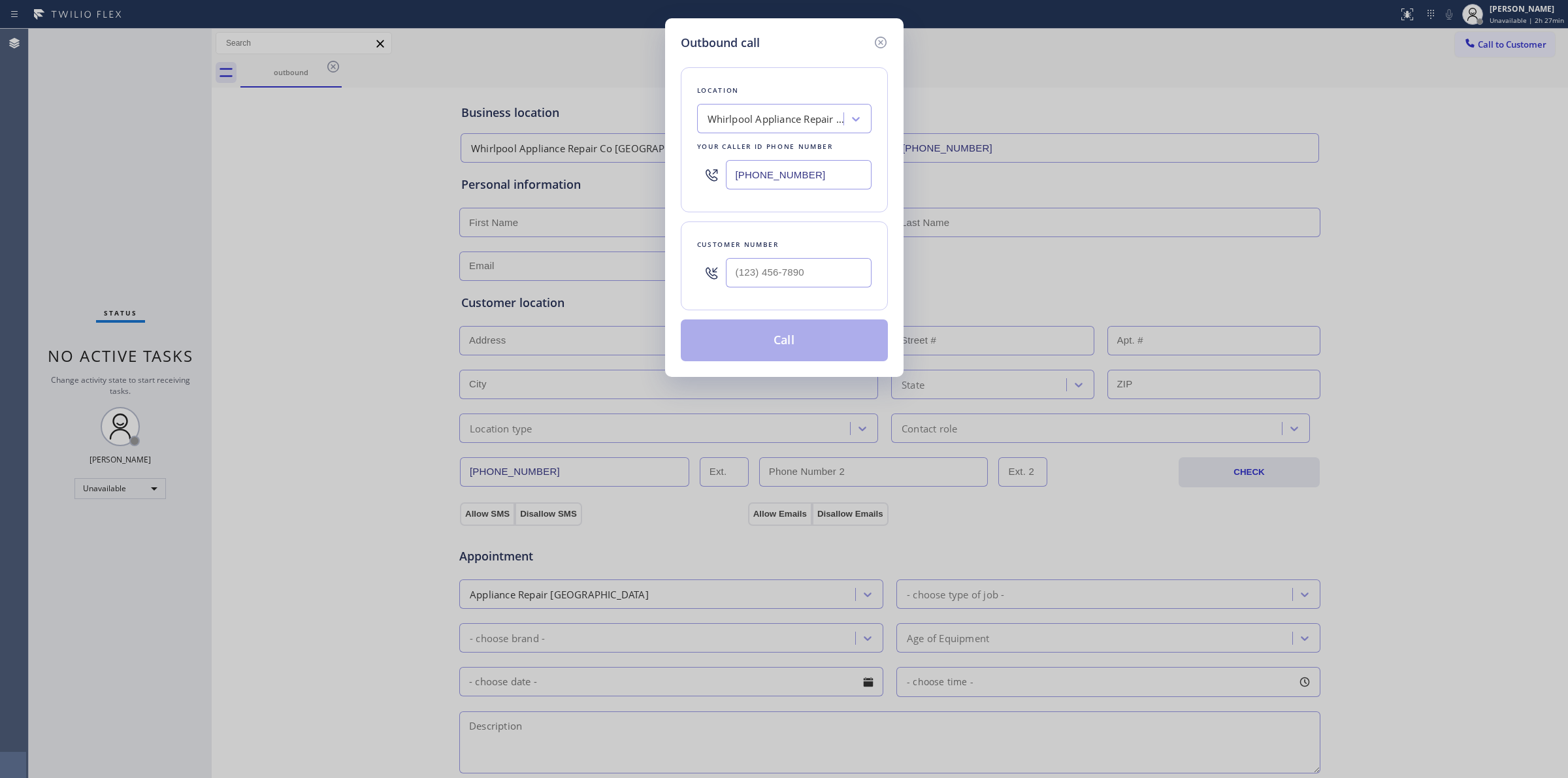
drag, startPoint x: 723, startPoint y: 295, endPoint x: 766, endPoint y: 269, distance: 50.2
click at [741, 279] on div "Customer number" at bounding box center [784, 266] width 207 height 89
paste input "817) 417-0326"
click at [766, 269] on input "(___) ___-____" at bounding box center [798, 273] width 145 height 30
type input "[PHONE_NUMBER]"
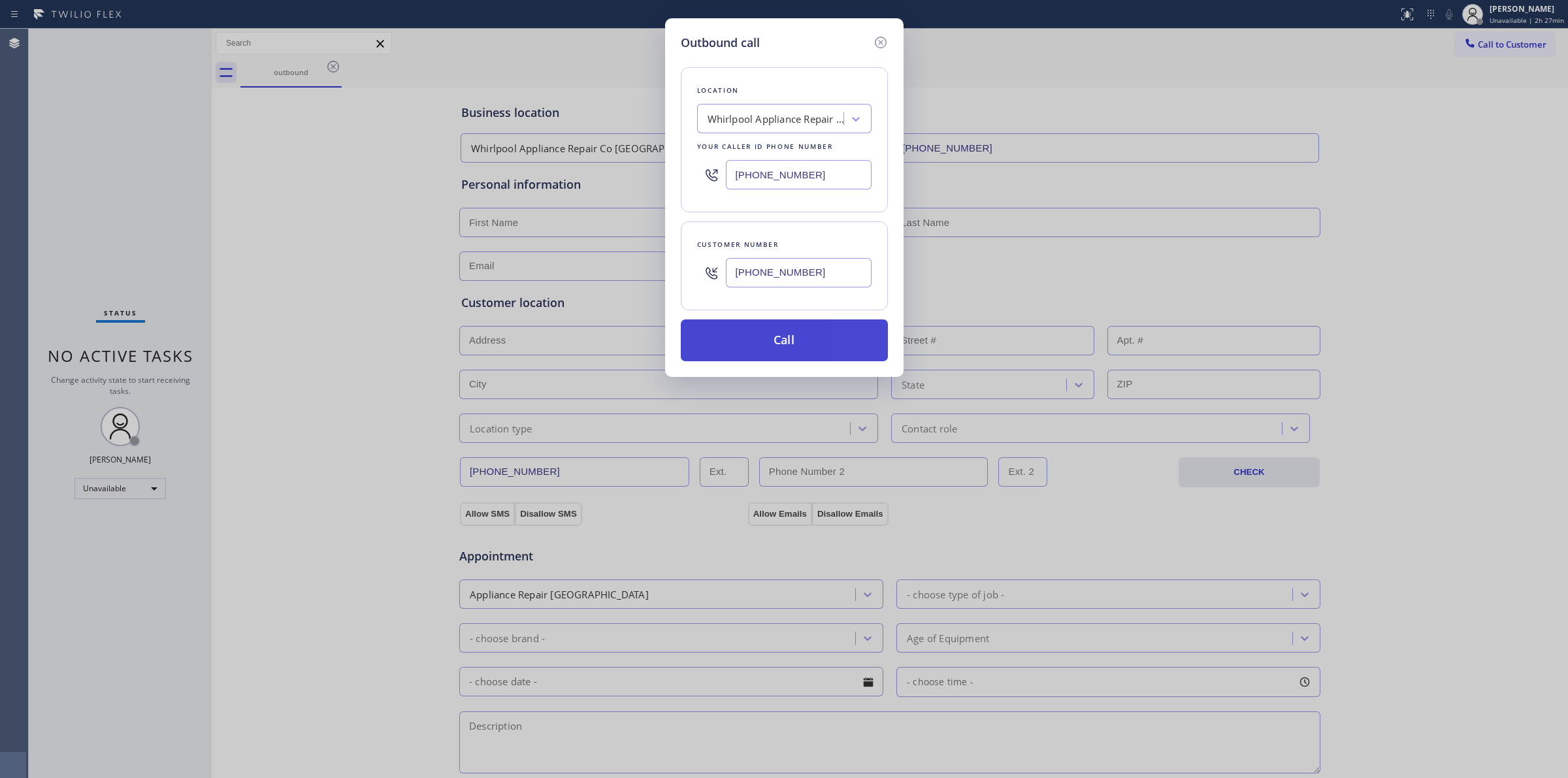
click at [777, 337] on button "Call" at bounding box center [784, 340] width 207 height 41
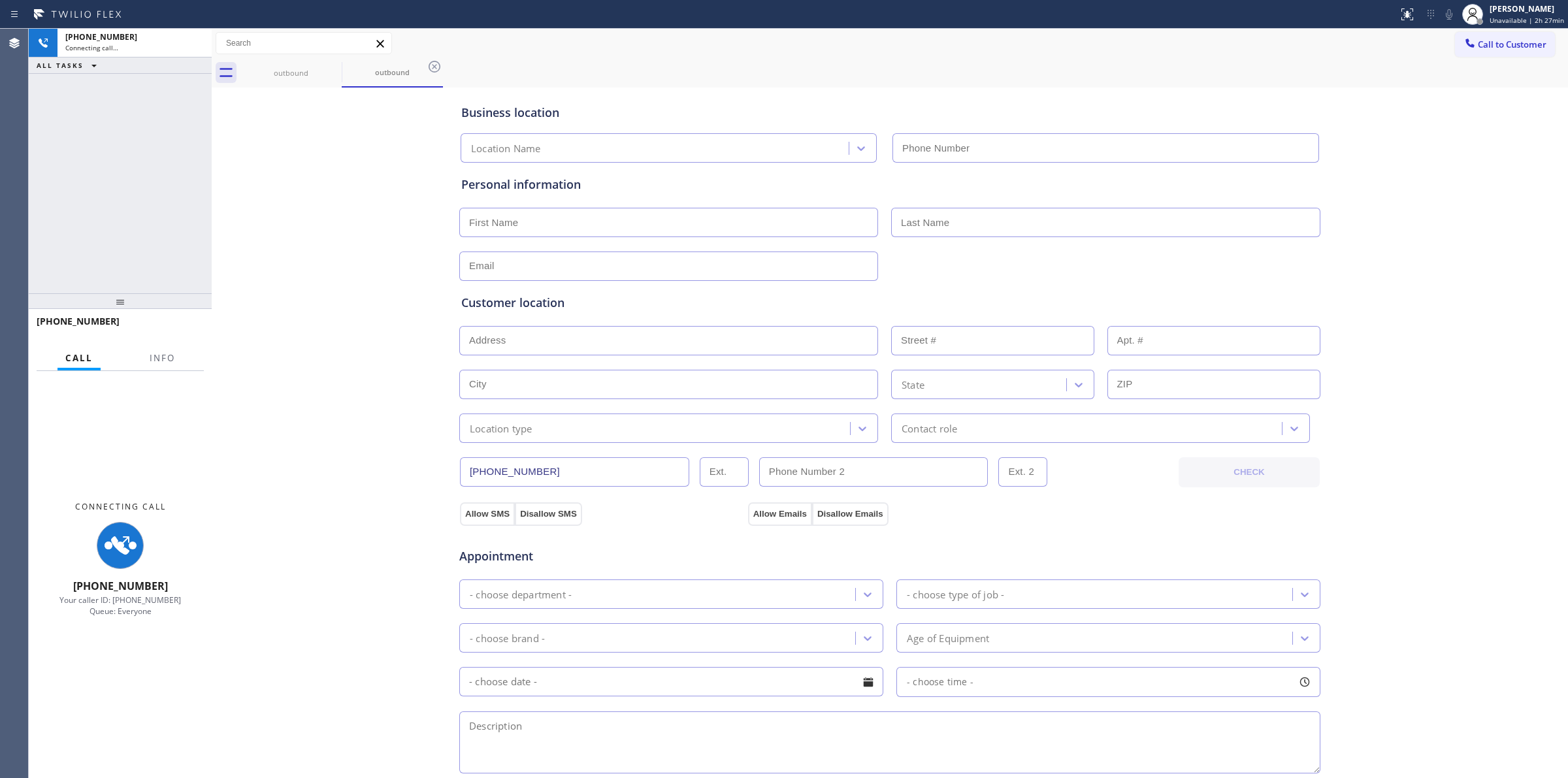
type input "[PHONE_NUMBER]"
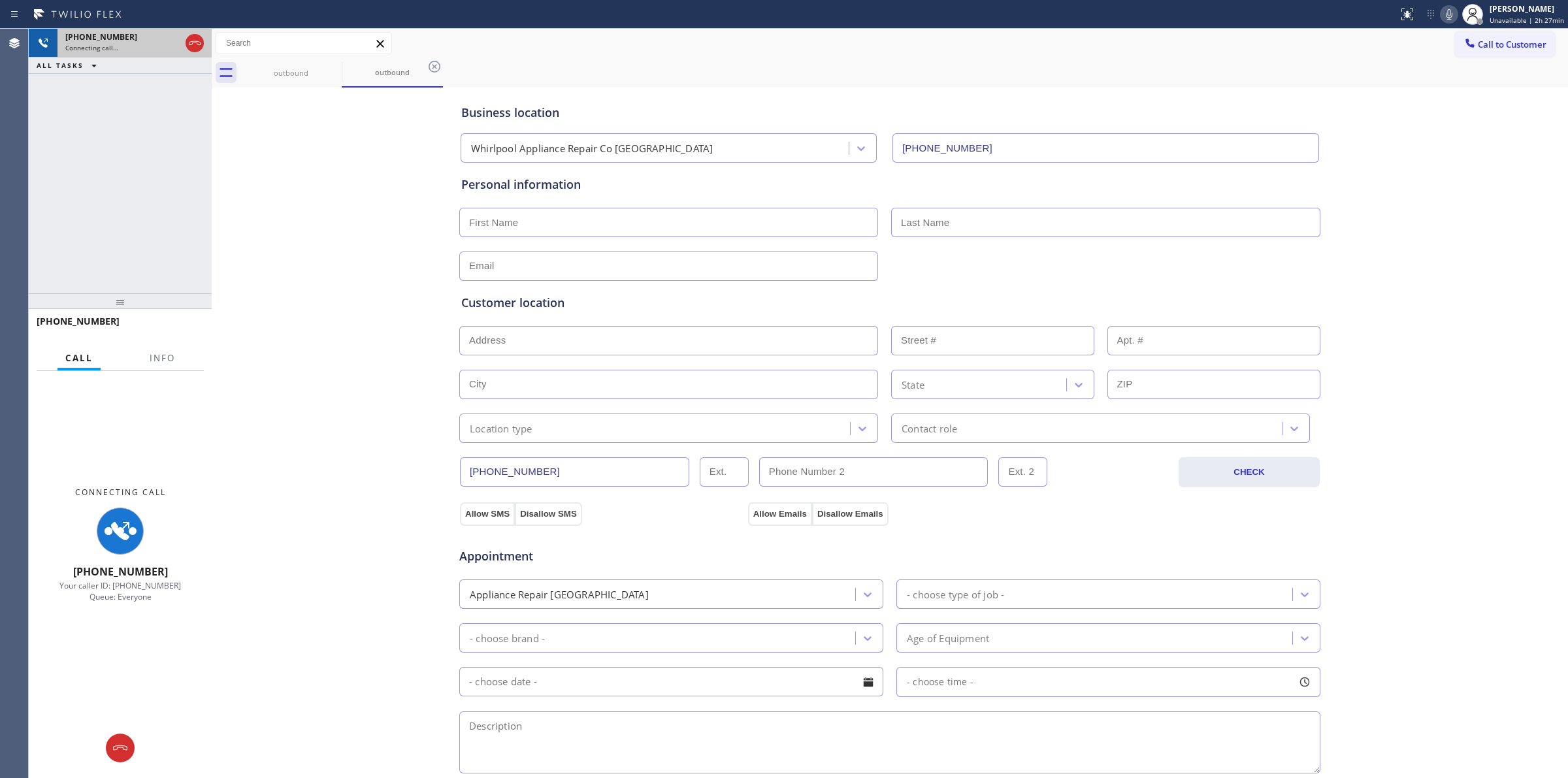
click at [151, 43] on div "Connecting call…" at bounding box center [123, 48] width 115 height 9
drag, startPoint x: 310, startPoint y: 70, endPoint x: 337, endPoint y: 63, distance: 27.9
click at [335, 63] on div "outbound" at bounding box center [291, 73] width 102 height 30
click at [337, 63] on icon at bounding box center [333, 66] width 12 height 12
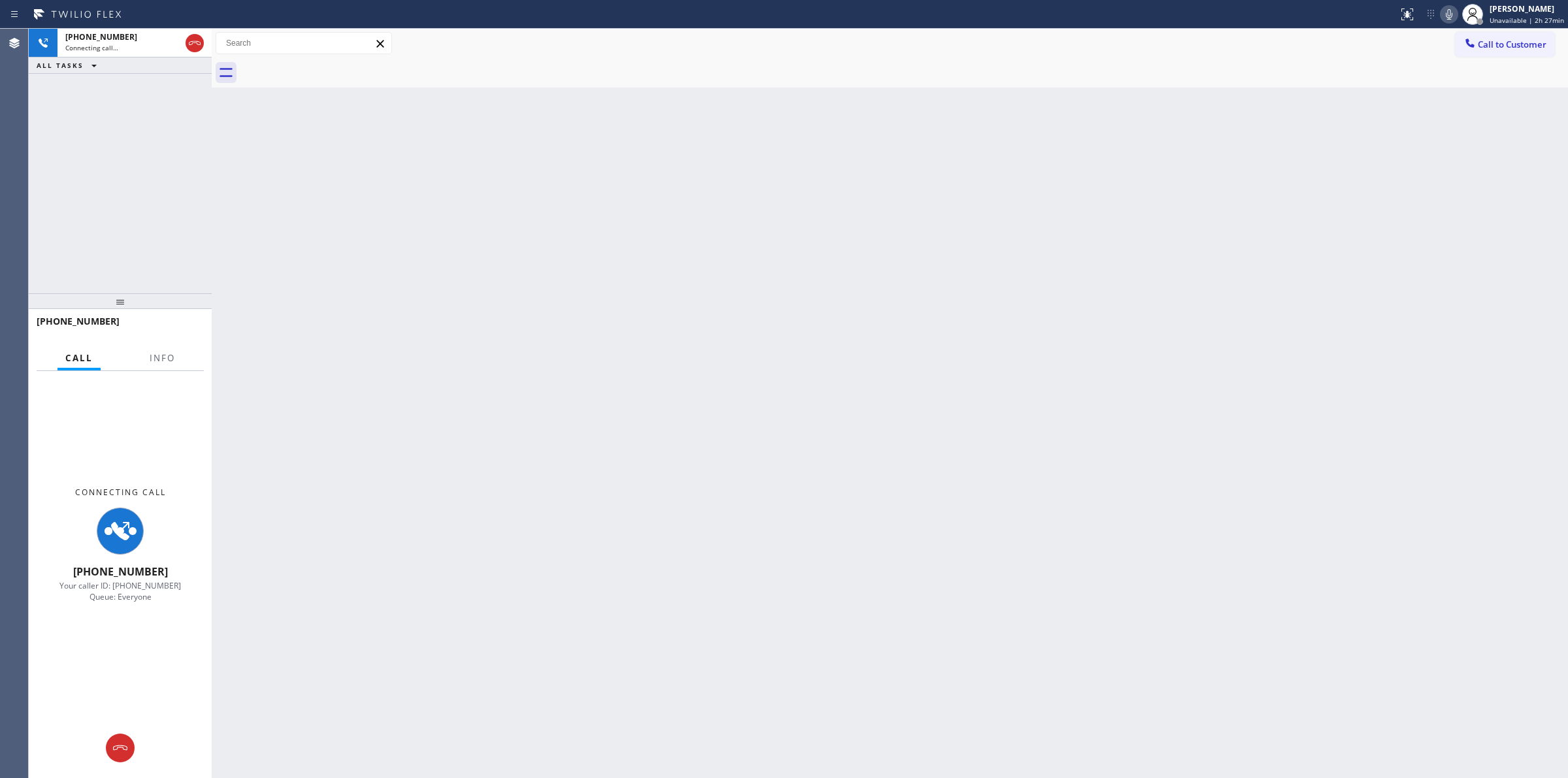
click at [337, 63] on div at bounding box center [904, 73] width 1328 height 30
click at [1446, 10] on icon at bounding box center [1449, 14] width 16 height 16
click at [129, 50] on div "Connecting call…" at bounding box center [123, 48] width 115 height 9
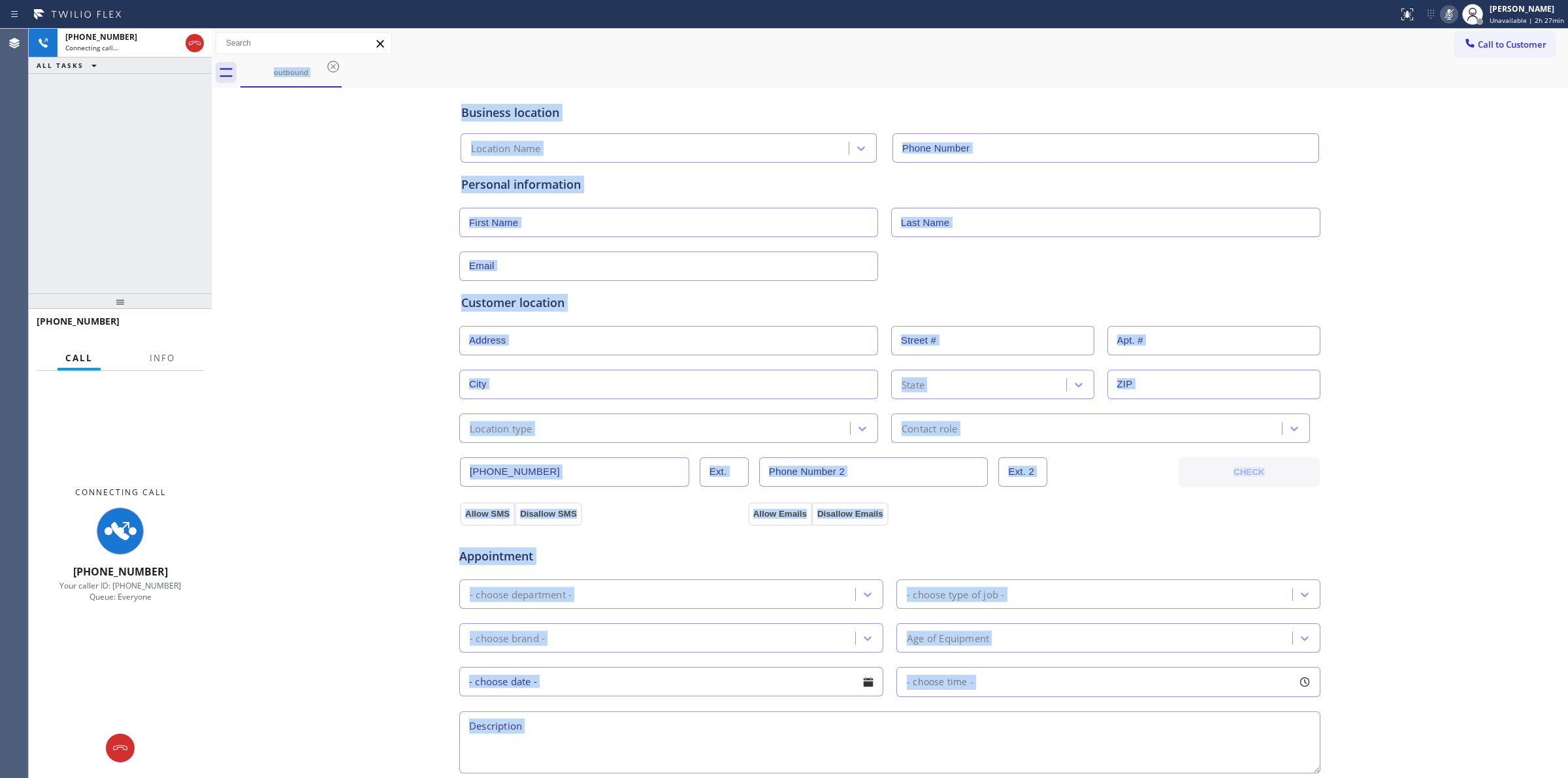
type input "[PHONE_NUMBER]"
click at [285, 609] on div "Business location Whirlpool Appliance Repair Co [GEOGRAPHIC_DATA] [PHONE_NUMBER…" at bounding box center [890, 536] width 1350 height 892
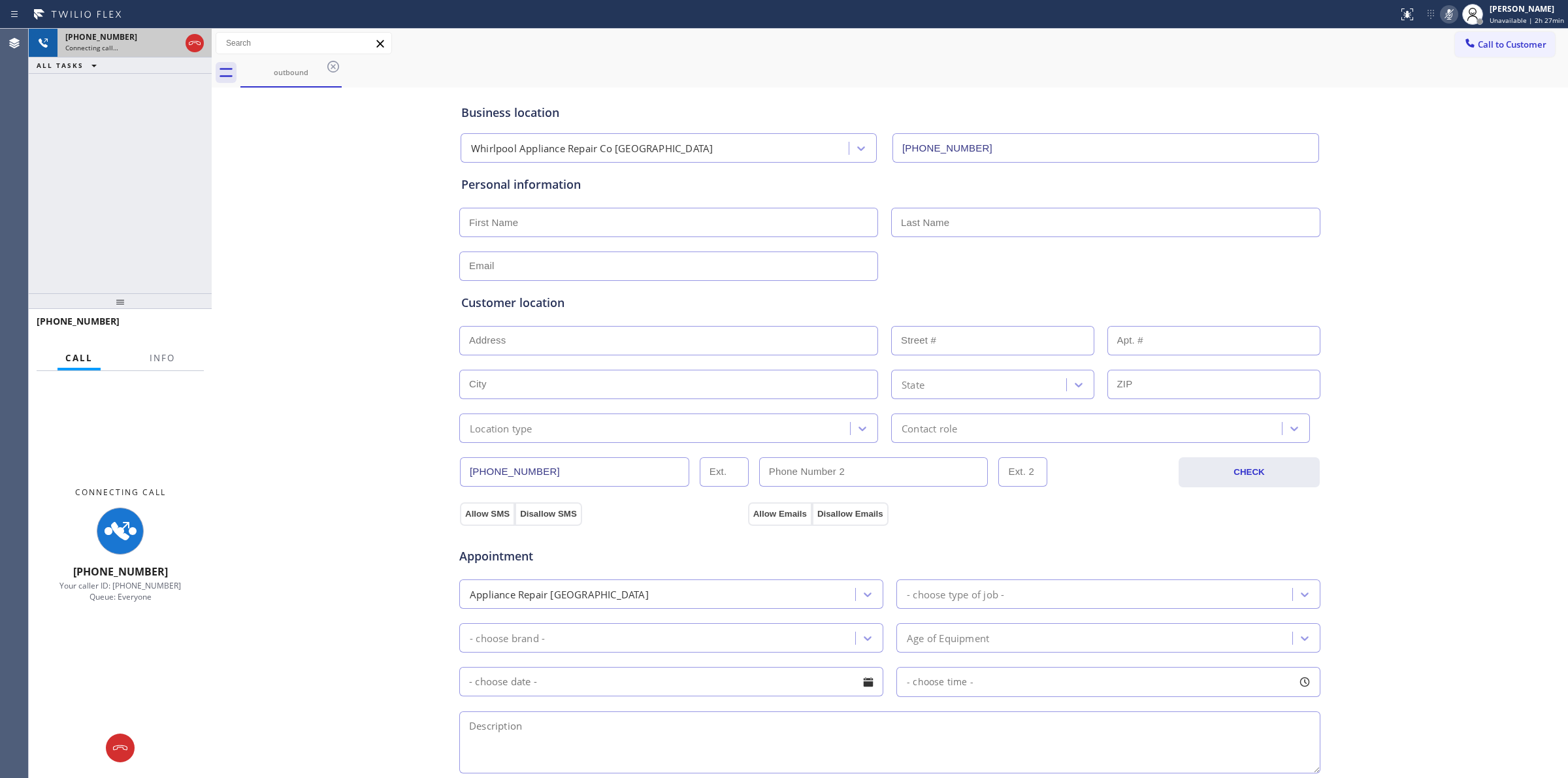
click at [145, 30] on div "[PHONE_NUMBER] Connecting call…" at bounding box center [120, 43] width 125 height 29
click at [121, 753] on icon at bounding box center [120, 748] width 16 height 16
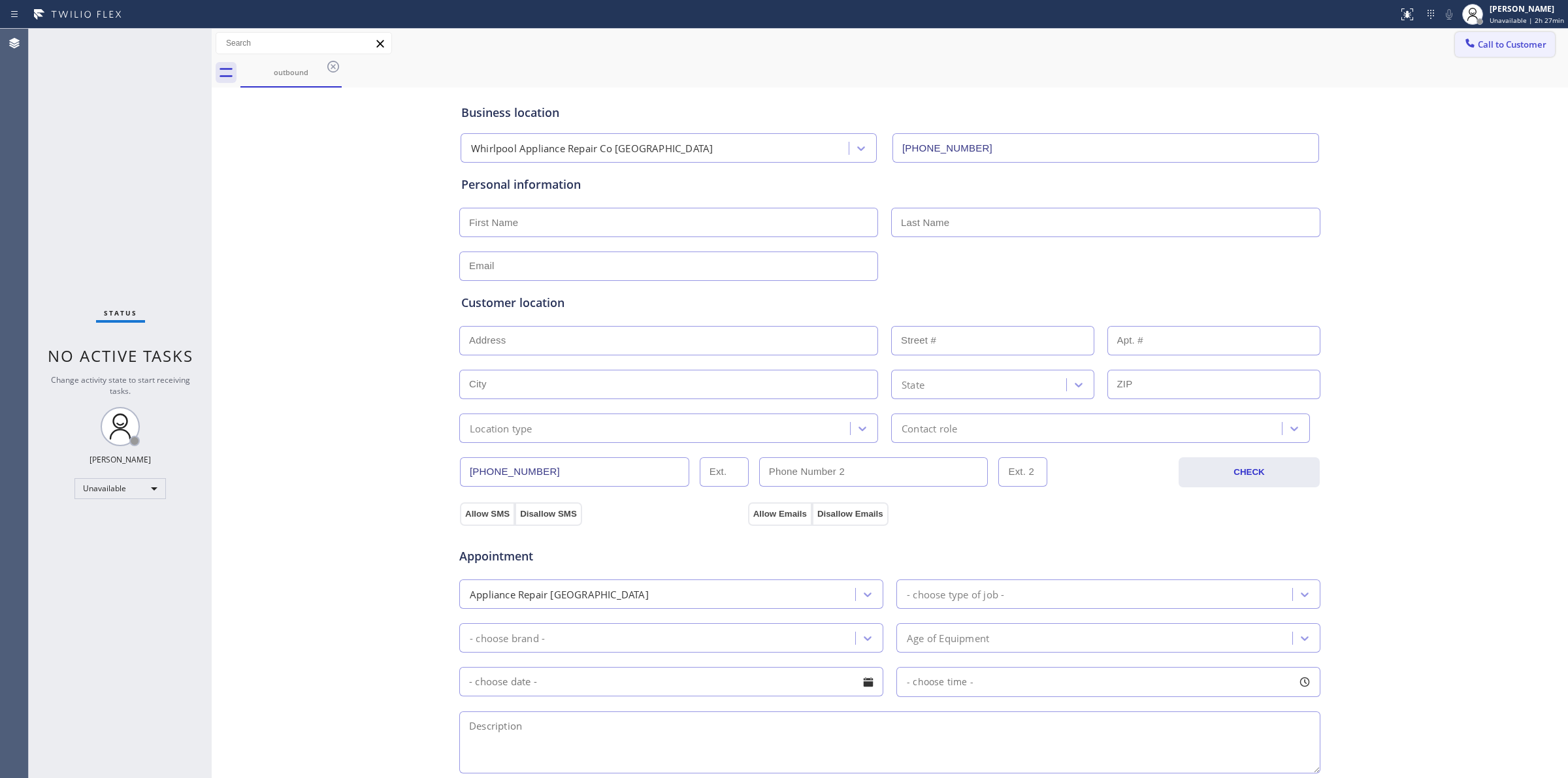
click at [1478, 43] on span "Call to Customer" at bounding box center [1512, 44] width 69 height 12
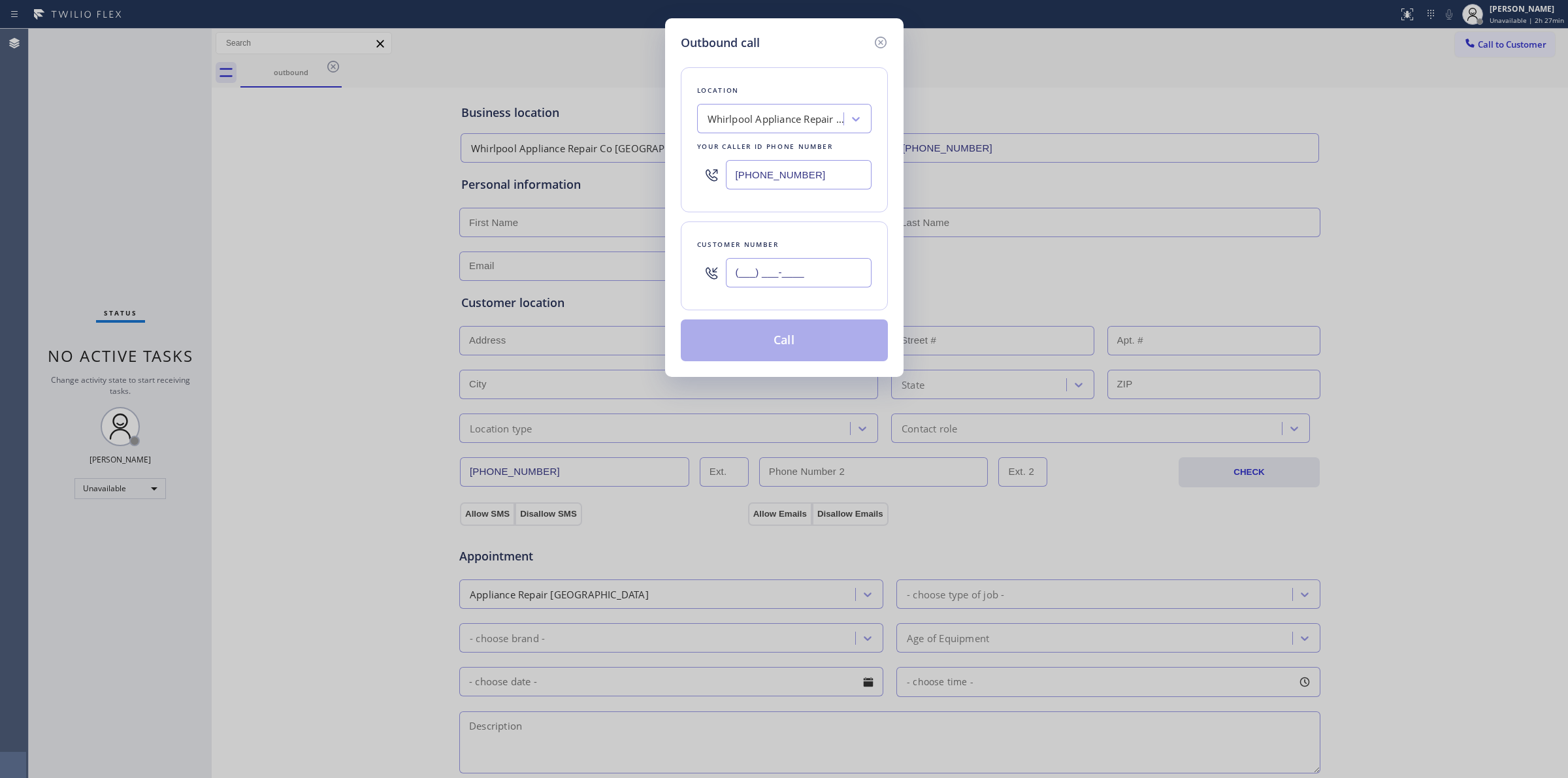
click at [785, 259] on input "(___) ___-____" at bounding box center [798, 273] width 145 height 30
paste input "817) 417-0326"
type input "[PHONE_NUMBER]"
click at [765, 357] on button "Call" at bounding box center [784, 340] width 207 height 41
click at [780, 339] on button "Call" at bounding box center [784, 340] width 207 height 41
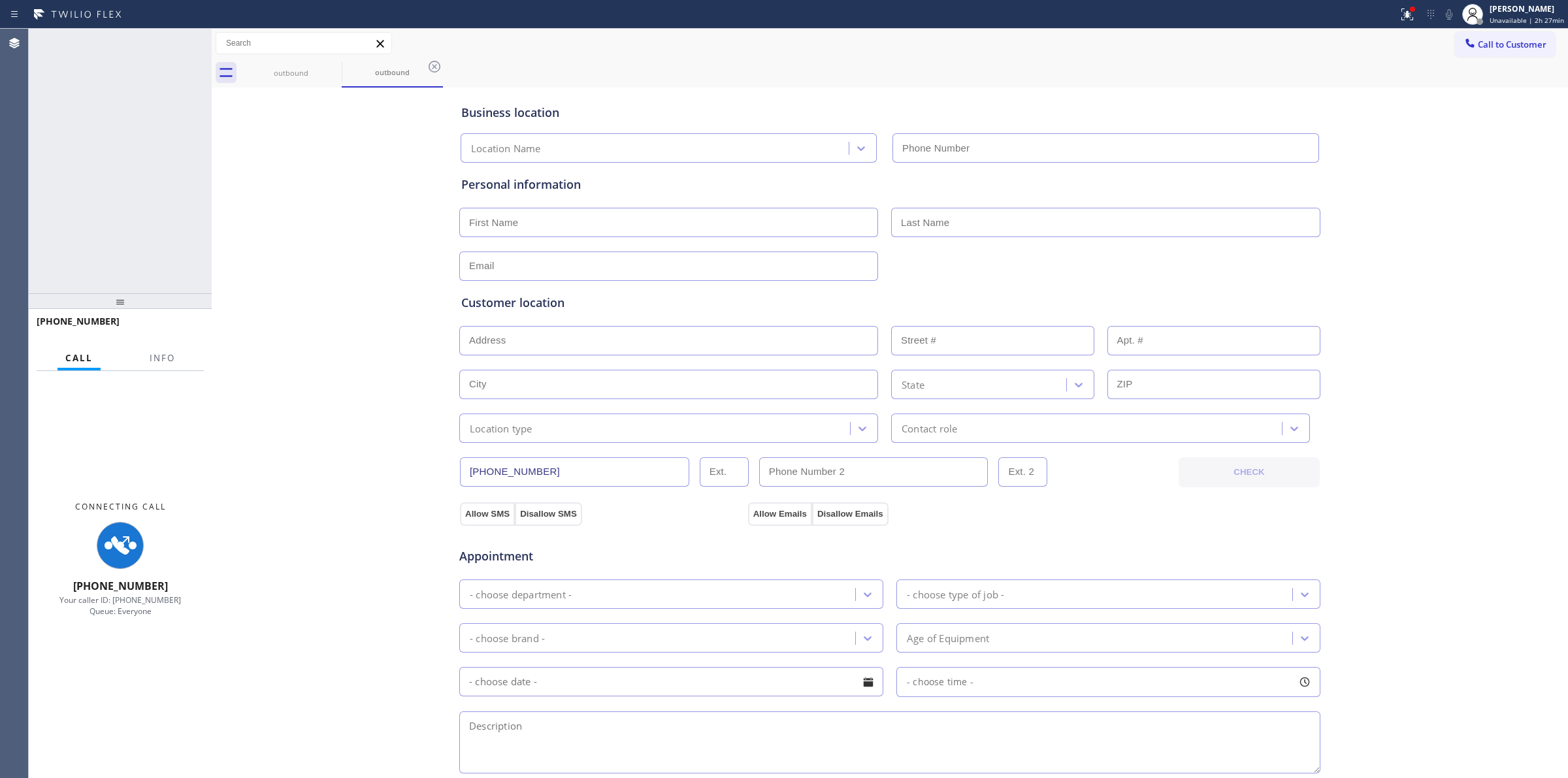
click at [814, 344] on input "text" at bounding box center [669, 341] width 419 height 30
type input "[PHONE_NUMBER]"
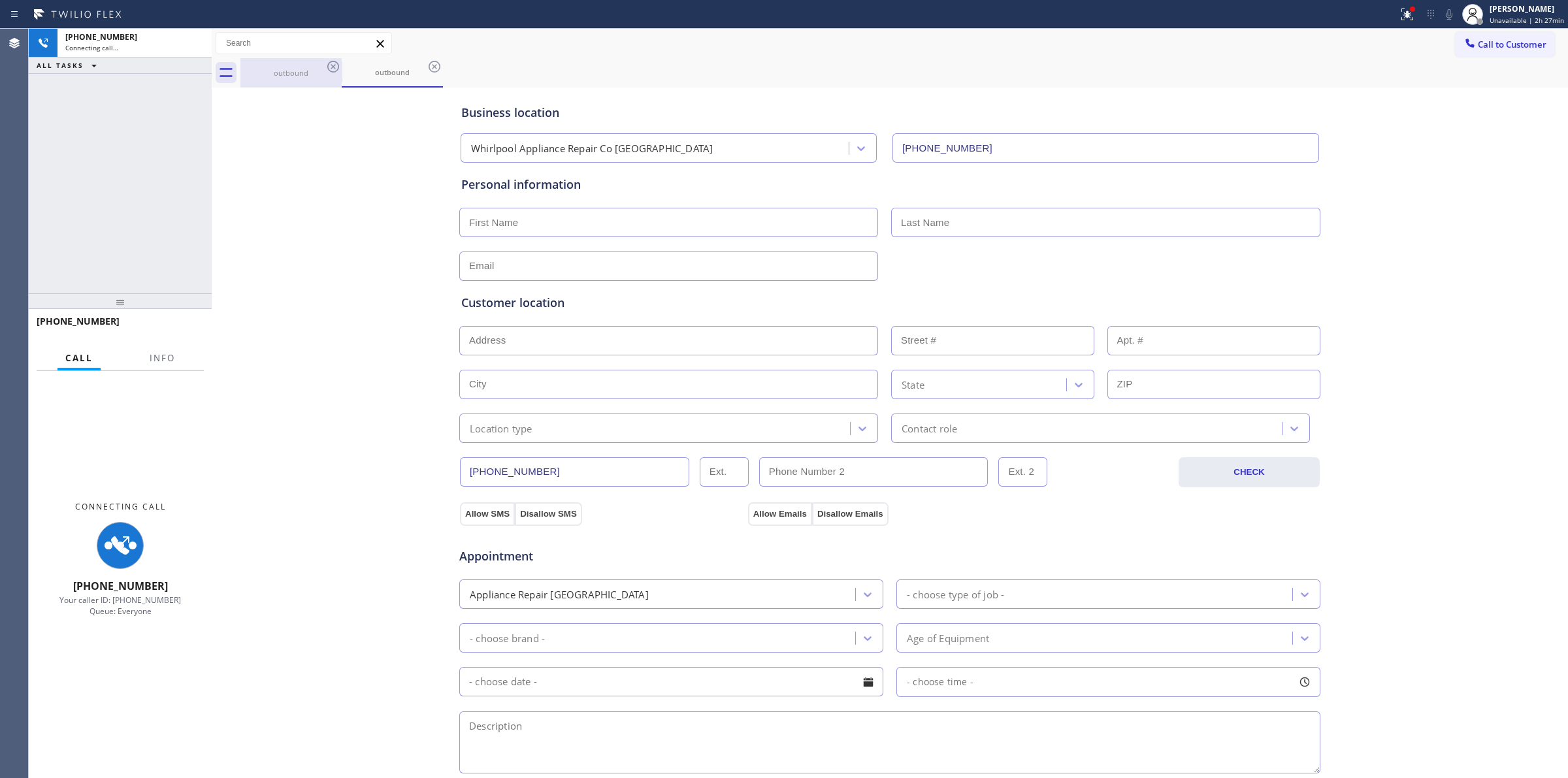
drag, startPoint x: 294, startPoint y: 77, endPoint x: 314, endPoint y: 72, distance: 20.6
click at [303, 73] on div "outbound" at bounding box center [291, 73] width 99 height 10
click at [324, 69] on div "outbound" at bounding box center [291, 72] width 99 height 10
click at [327, 67] on icon at bounding box center [333, 66] width 16 height 16
click at [332, 66] on icon at bounding box center [333, 66] width 12 height 12
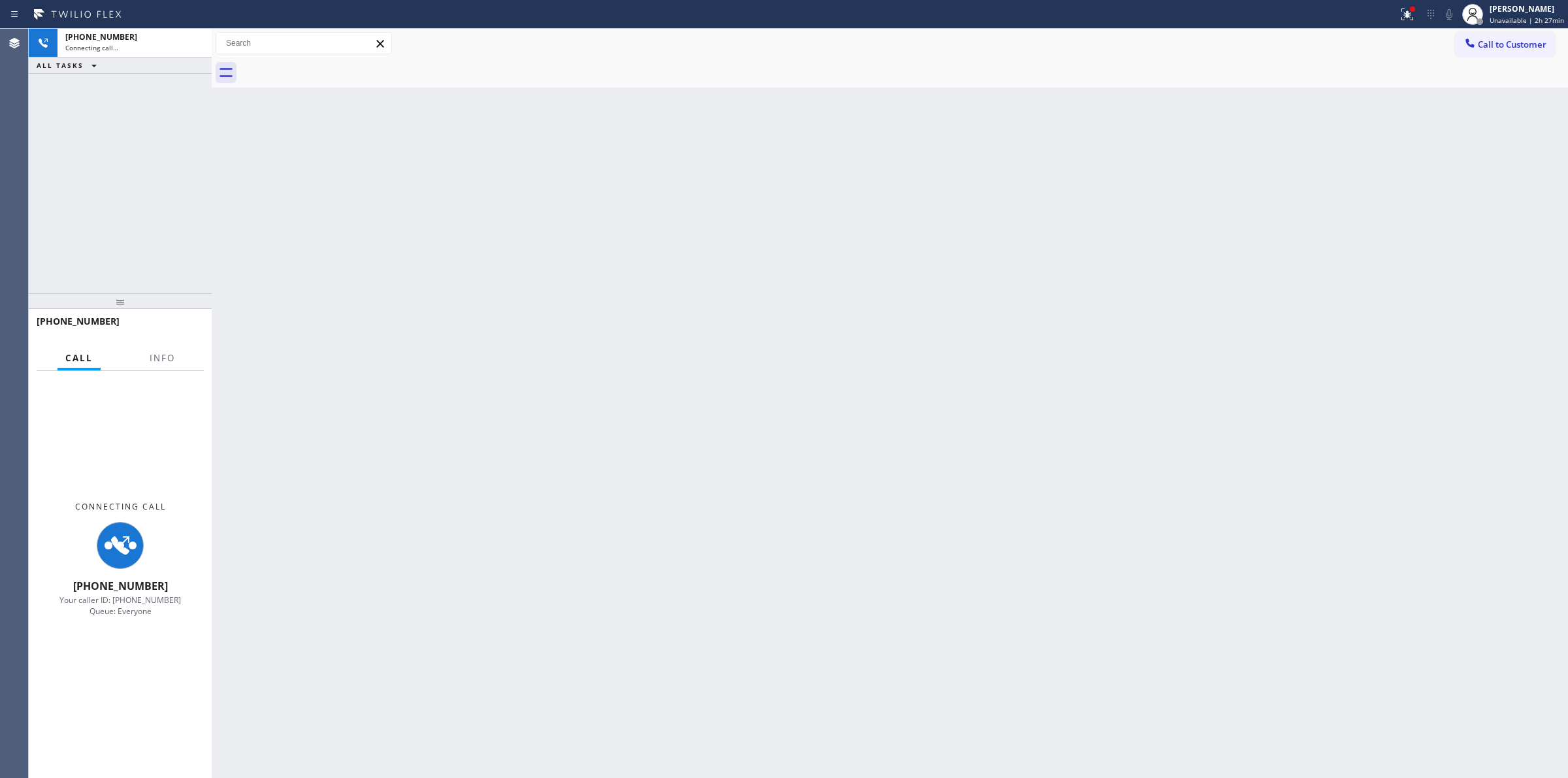
click at [332, 66] on div at bounding box center [904, 73] width 1328 height 30
click at [165, 39] on div "[PHONE_NUMBER]" at bounding box center [135, 37] width 138 height 11
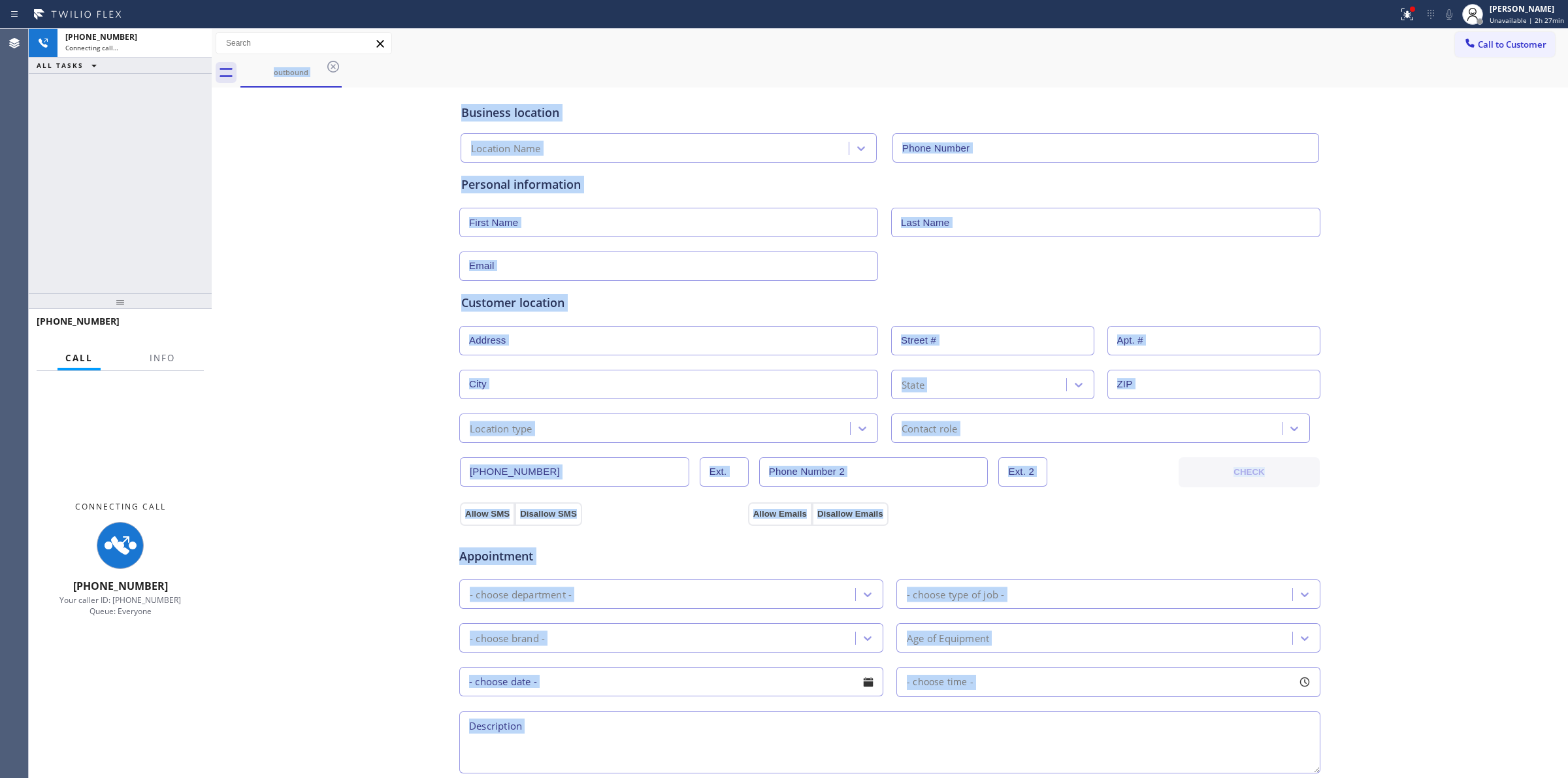
type input "[PHONE_NUMBER]"
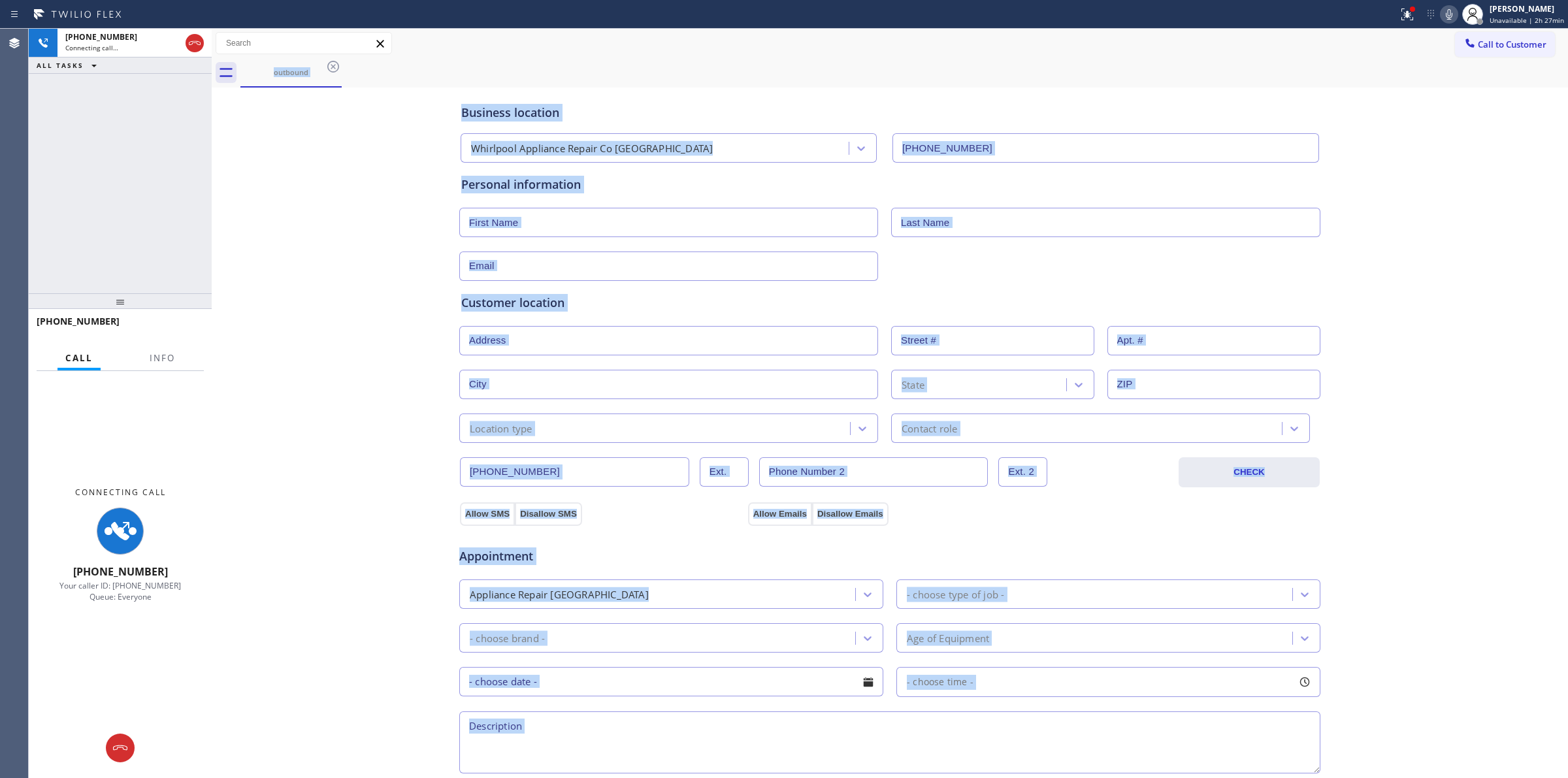
drag, startPoint x: 120, startPoint y: 749, endPoint x: 314, endPoint y: 632, distance: 226.6
click at [304, 639] on div "[PHONE_NUMBER] Connecting call… ALL TASKS ALL TASKS ACTIVE TASKS TASKS IN WRAP …" at bounding box center [798, 403] width 1540 height 749
click at [314, 632] on div "Business location Whirlpool Appliance Repair Co [GEOGRAPHIC_DATA] [PHONE_NUMBER…" at bounding box center [890, 536] width 1350 height 892
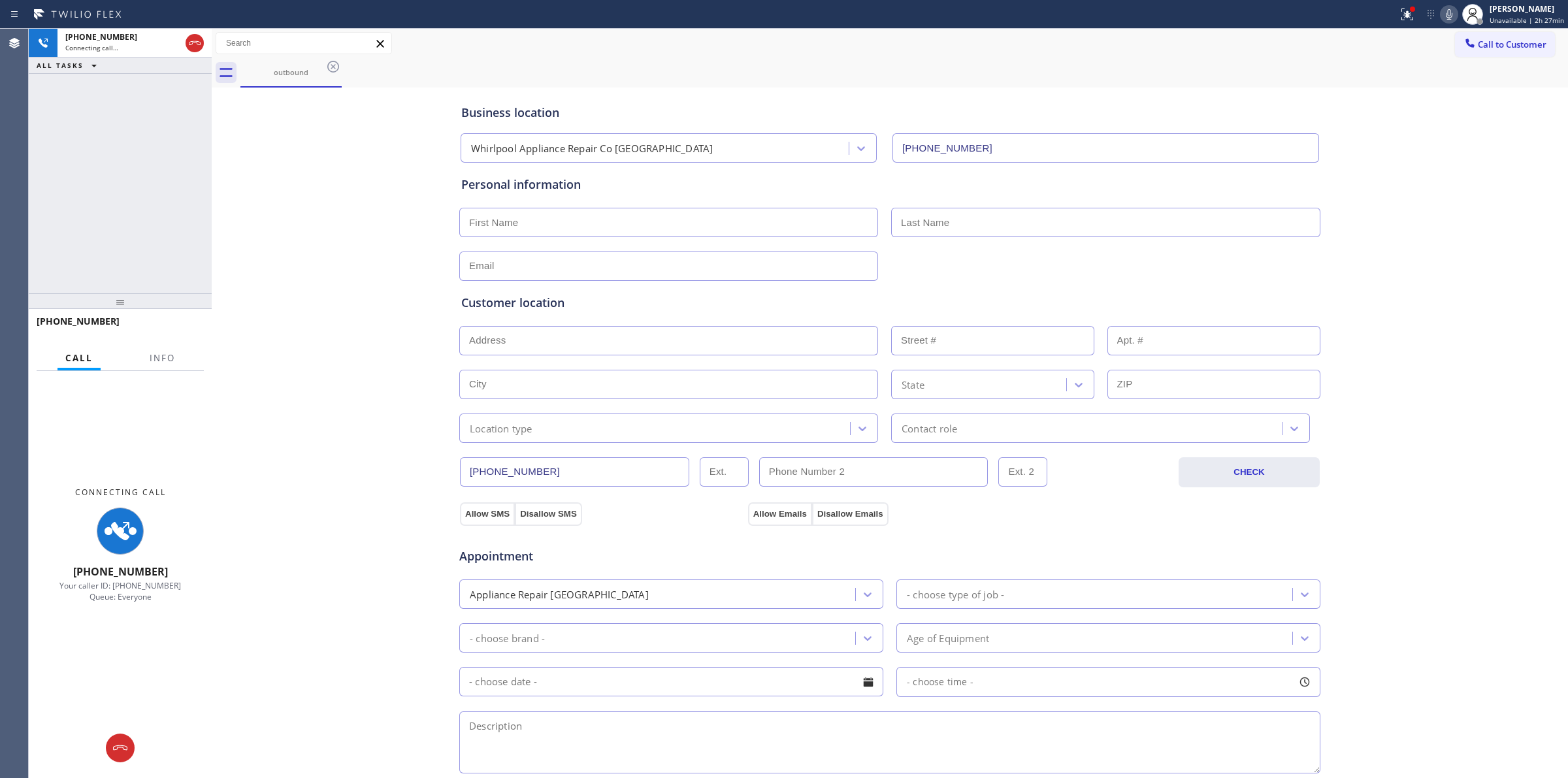
click at [1457, 9] on icon at bounding box center [1449, 14] width 16 height 16
click at [124, 751] on icon at bounding box center [120, 748] width 16 height 16
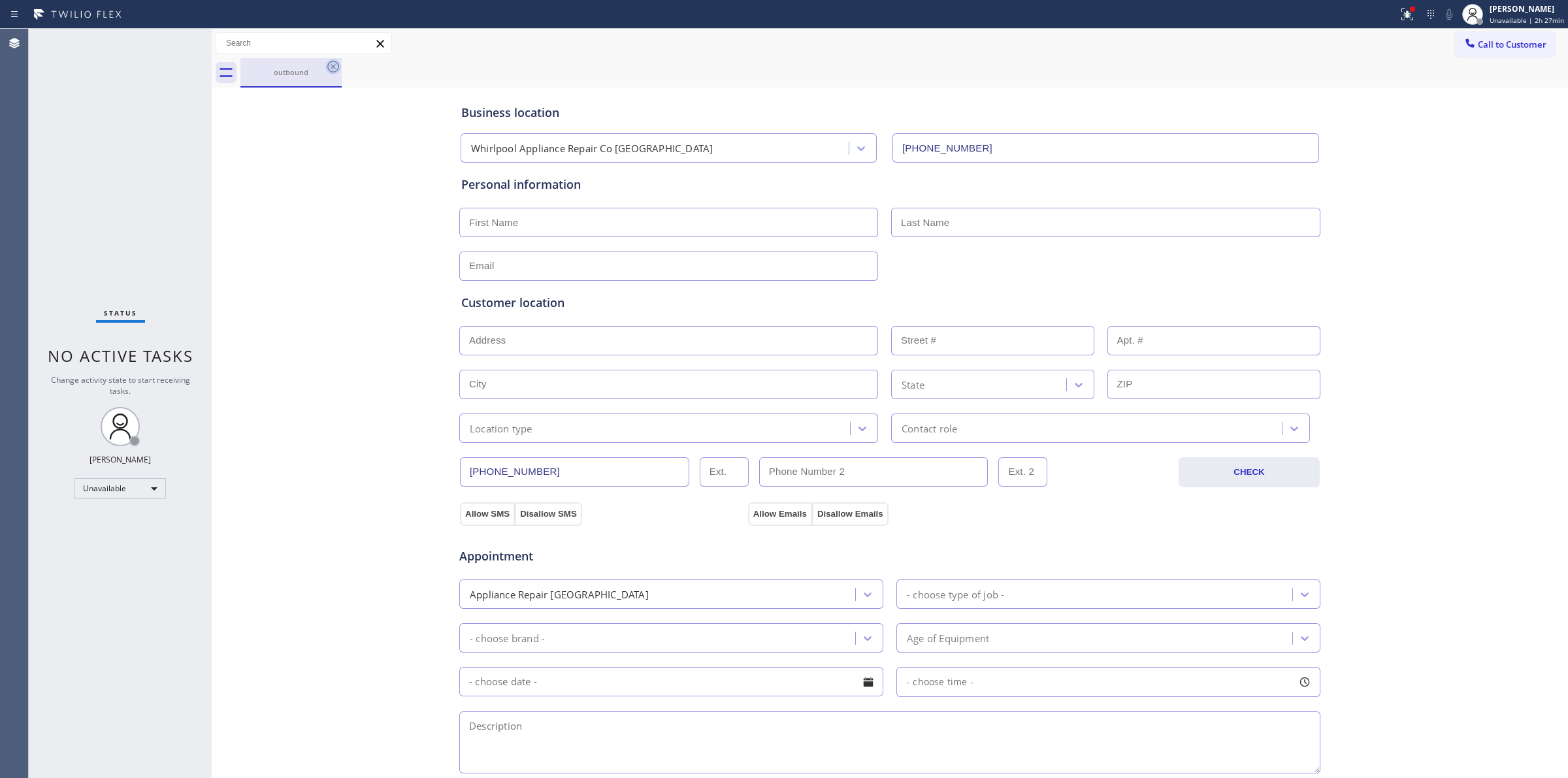
click at [337, 66] on icon at bounding box center [333, 66] width 16 height 16
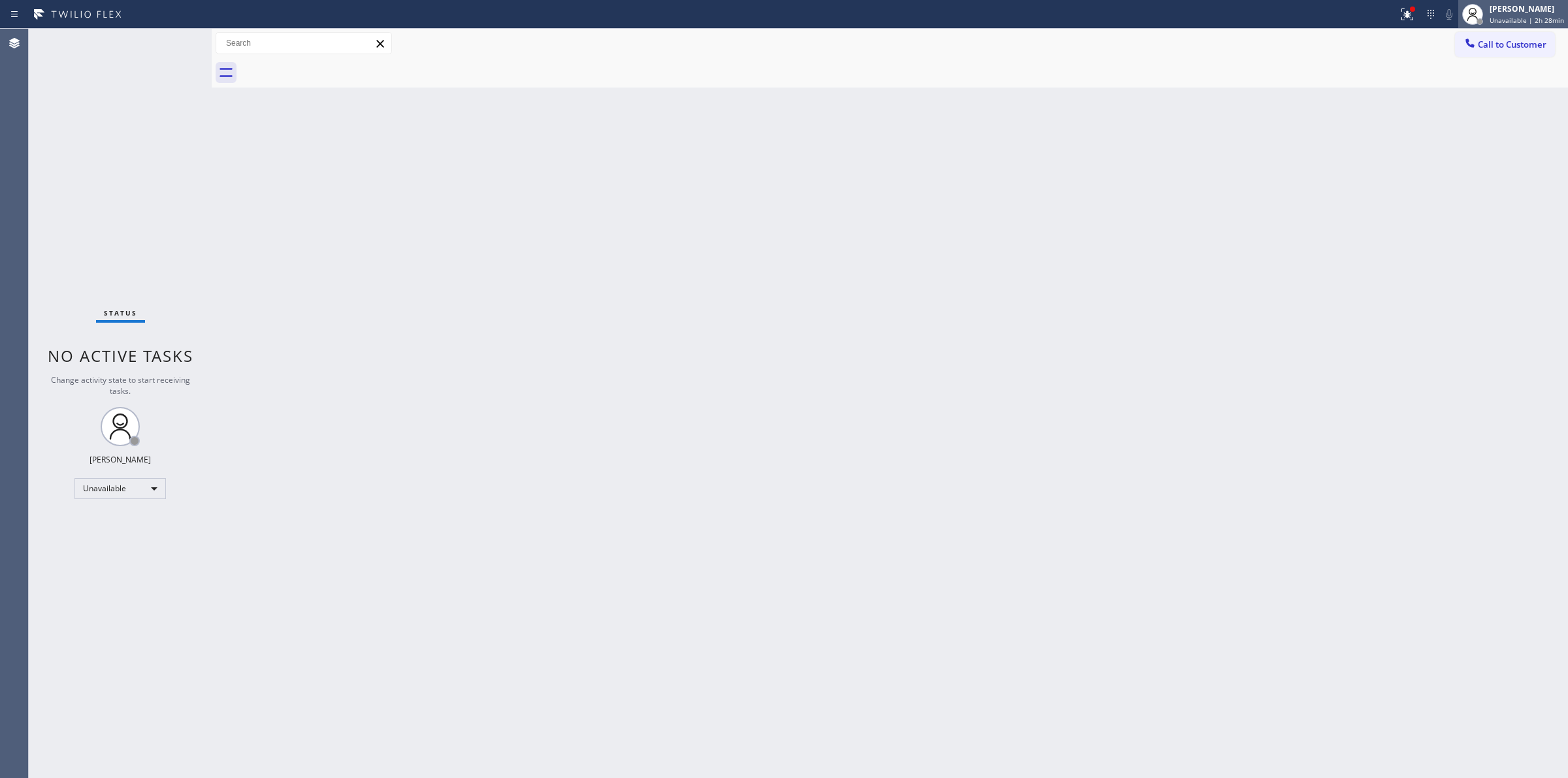
click at [1507, 20] on span "Unavailable | 2h 28min" at bounding box center [1527, 20] width 74 height 9
click at [1458, 113] on button "Log out" at bounding box center [1502, 127] width 131 height 29
drag, startPoint x: 1458, startPoint y: 112, endPoint x: 1477, endPoint y: 53, distance: 62.0
click at [1468, 85] on div "Back to Dashboard Change Sender ID Customers Technicians Select a contact Outbo…" at bounding box center [890, 403] width 1357 height 749
click at [1495, 14] on div "[PERSON_NAME]" at bounding box center [1527, 9] width 74 height 11
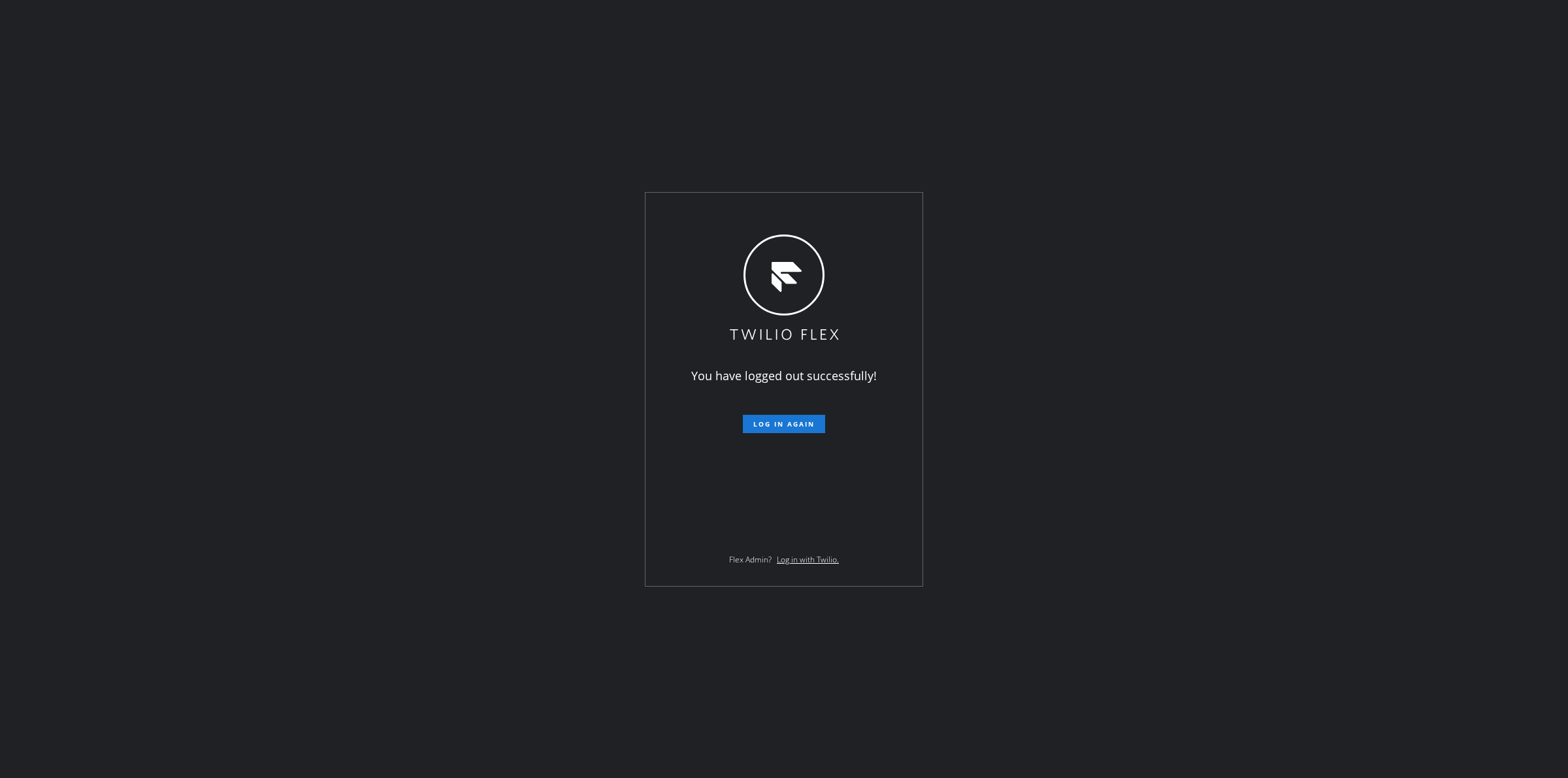
click at [1470, 100] on div "You have logged out successfully! Log in again Flex Admin? Log in with Twilio." at bounding box center [784, 389] width 1568 height 778
click at [774, 435] on div "You have logged out successfully! Log in again Flex Admin? Log in with Twilio." at bounding box center [784, 389] width 277 height 393
click at [780, 429] on button "Log in again" at bounding box center [784, 424] width 82 height 18
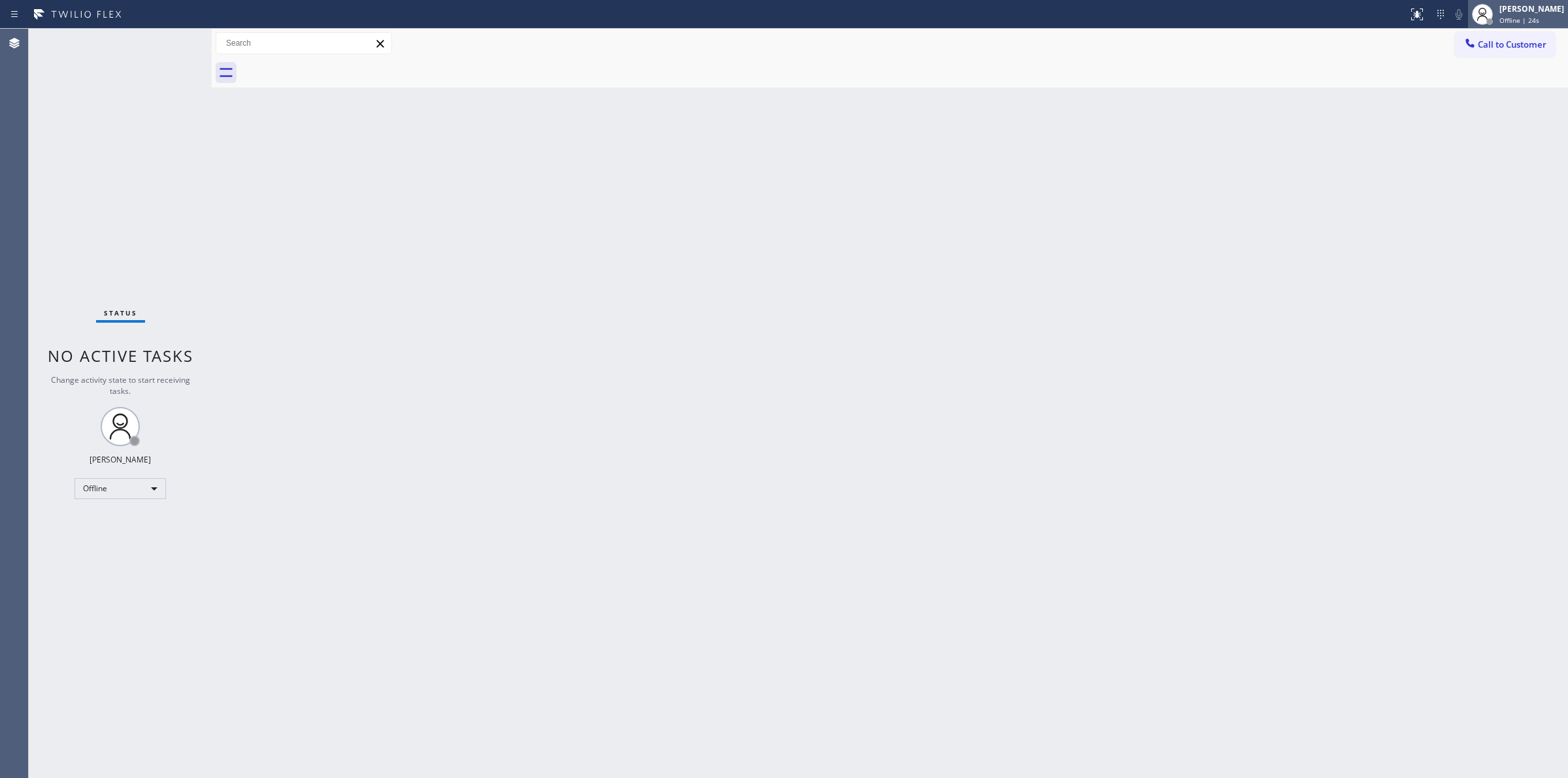
click at [1497, 12] on div at bounding box center [1483, 14] width 29 height 29
click at [1467, 79] on button "Unavailable" at bounding box center [1502, 86] width 131 height 17
